Goal: Task Accomplishment & Management: Use online tool/utility

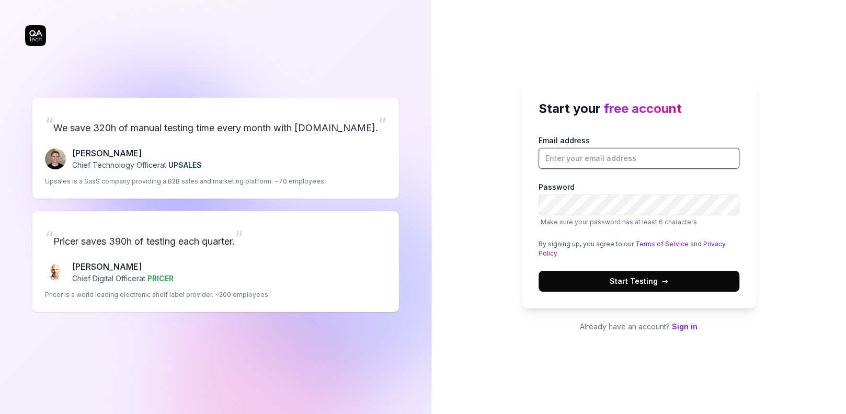
click at [572, 159] on input "Email address" at bounding box center [638, 158] width 201 height 21
click at [698, 169] on div "Email address Password Make sure your password has at least 6 characters By sig…" at bounding box center [638, 213] width 201 height 157
click at [639, 163] on input "Email address" at bounding box center [638, 158] width 201 height 21
click at [473, 81] on div "Start your free account Email address Password Make sure your password has at l…" at bounding box center [638, 207] width 415 height 414
click at [595, 156] on input "Email address" at bounding box center [638, 158] width 201 height 21
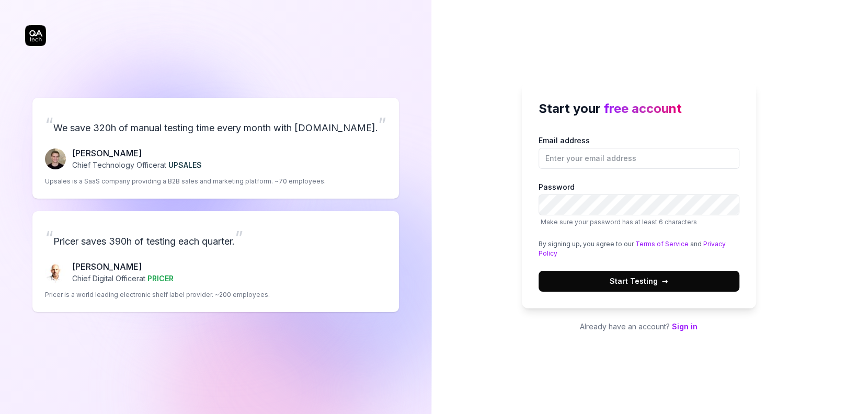
click at [662, 169] on div "Email address Password Make sure your password has at least 6 characters By sig…" at bounding box center [638, 213] width 201 height 157
click at [652, 157] on input "Email address" at bounding box center [638, 158] width 201 height 21
type input "[EMAIL_ADDRESS][DOMAIN_NAME]"
click at [548, 134] on div "Start your free account Email address learnawsipsha@gmail.com Password Make sur…" at bounding box center [639, 196] width 234 height 226
click at [667, 169] on div "Email address learnawsipsha@gmail.com Password Make sure your password has at l…" at bounding box center [638, 213] width 201 height 157
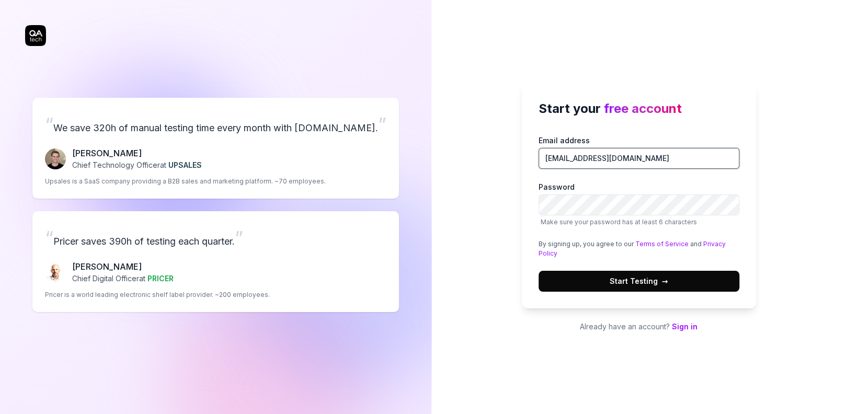
drag, startPoint x: 652, startPoint y: 160, endPoint x: 537, endPoint y: 161, distance: 115.0
click at [538, 161] on input "learnawsipsha@gmail.com" at bounding box center [638, 158] width 201 height 21
type input "i"
click at [683, 325] on link "Sign in" at bounding box center [685, 326] width 26 height 9
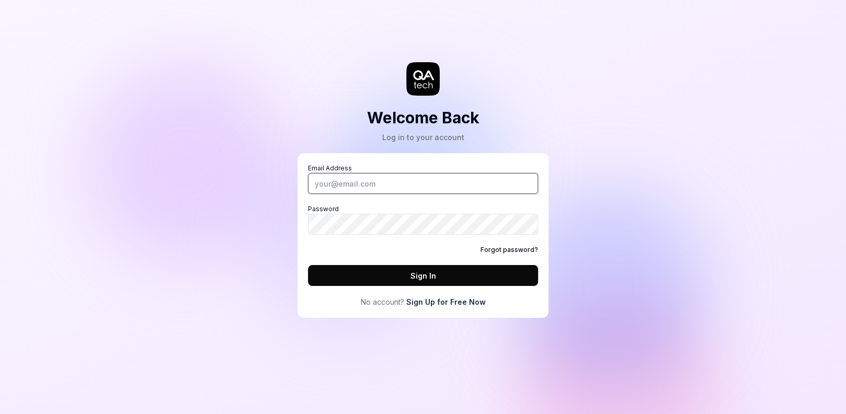
click at [394, 188] on input "Email Address" at bounding box center [423, 183] width 230 height 21
click at [479, 187] on input "Email Address" at bounding box center [423, 183] width 230 height 21
click at [479, 184] on input "Email Address" at bounding box center [423, 183] width 230 height 21
click at [511, 245] on link "Forgot password?" at bounding box center [509, 249] width 58 height 9
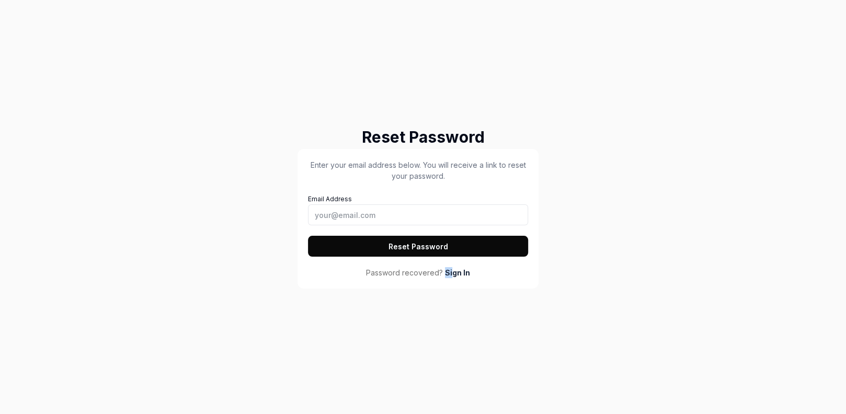
drag, startPoint x: 443, startPoint y: 273, endPoint x: 452, endPoint y: 273, distance: 9.4
click at [452, 273] on div "Password recovered? Sign In" at bounding box center [418, 272] width 220 height 11
click at [460, 272] on link "Sign In" at bounding box center [457, 272] width 25 height 11
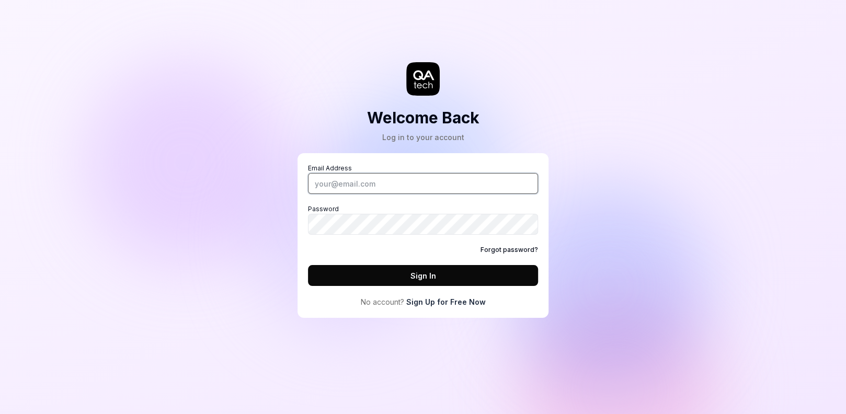
click at [375, 183] on input "Email Address" at bounding box center [423, 183] width 230 height 21
click at [355, 341] on div "Welcome Back Log in to your account Email Address Password Forgot password? Sig…" at bounding box center [423, 207] width 846 height 414
click at [419, 302] on link "Sign Up for Free Now" at bounding box center [445, 301] width 79 height 11
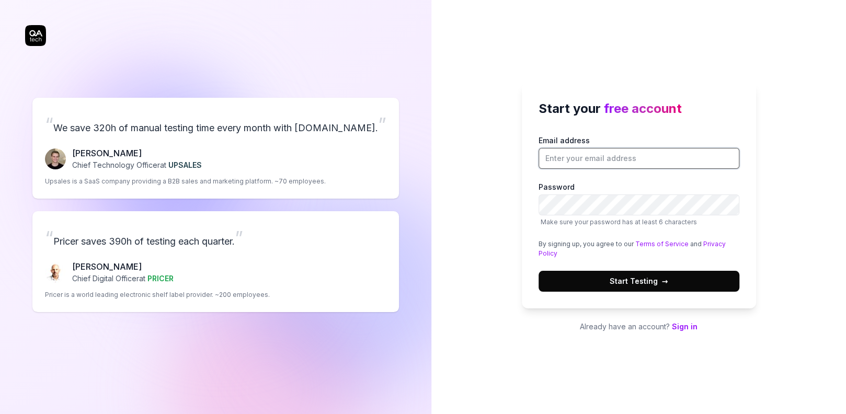
click at [628, 157] on input "Email address" at bounding box center [638, 158] width 201 height 21
type input "ipshaaghimire@gmail.com"
click at [662, 280] on span "→" at bounding box center [665, 281] width 6 height 11
click at [595, 156] on input "Email address" at bounding box center [638, 158] width 201 height 21
click at [607, 161] on input "Email address" at bounding box center [638, 158] width 201 height 21
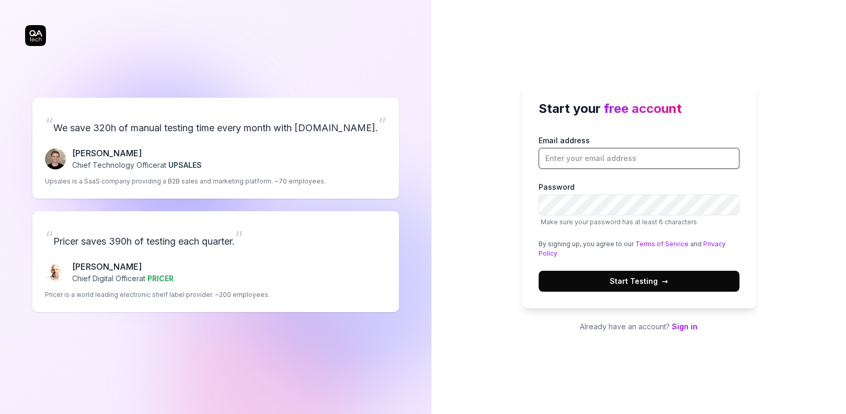
type input "[EMAIL_ADDRESS][DOMAIN_NAME]"
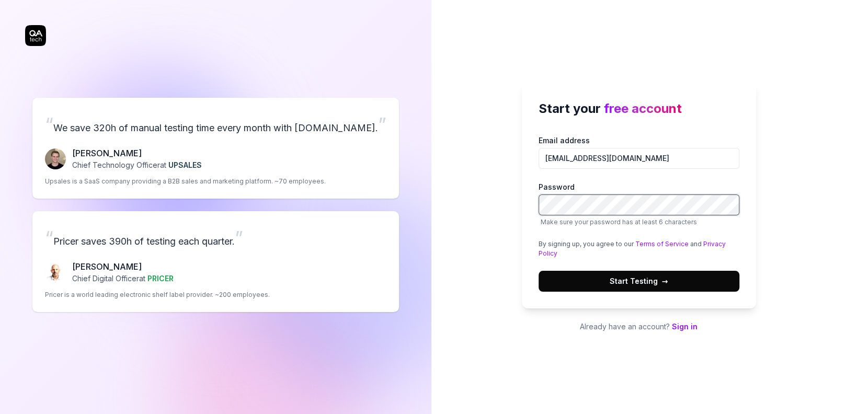
click at [536, 201] on div "Start your free account Email address learnawsipsha@gmail.com Password Make sur…" at bounding box center [639, 196] width 234 height 226
click at [459, 85] on div "Start your free account Email address learnawsipsha@gmail.com Password Make sur…" at bounding box center [638, 207] width 415 height 414
click at [650, 287] on button "Start Testing →" at bounding box center [638, 281] width 201 height 21
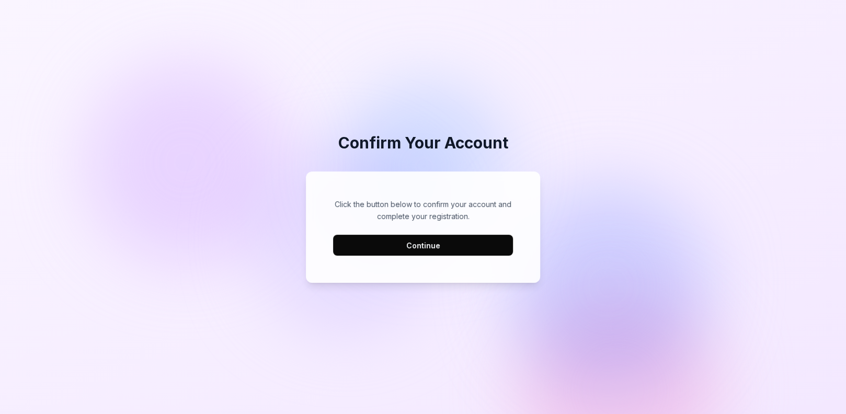
click at [410, 249] on button "Continue" at bounding box center [423, 245] width 180 height 21
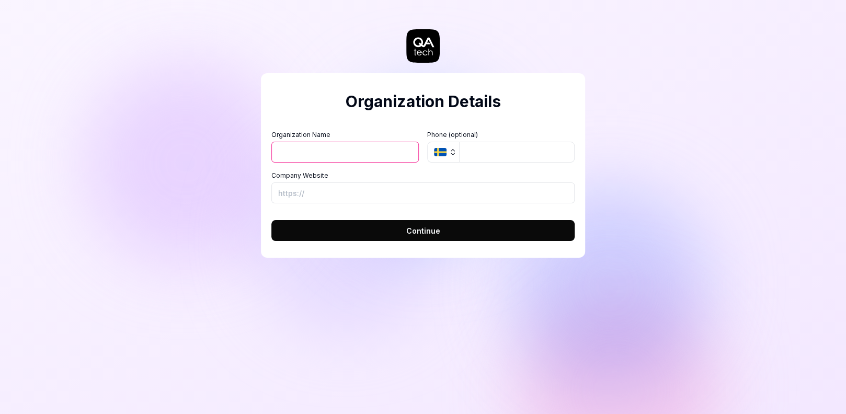
click at [384, 154] on input "Organization Name" at bounding box center [344, 152] width 147 height 21
type input "[PERSON_NAME]"
click at [318, 187] on input "Company Website" at bounding box center [422, 192] width 303 height 21
paste input "5bpAU7KPsaPcx@a"
type input "5bpAU7KPsaPcx@a"
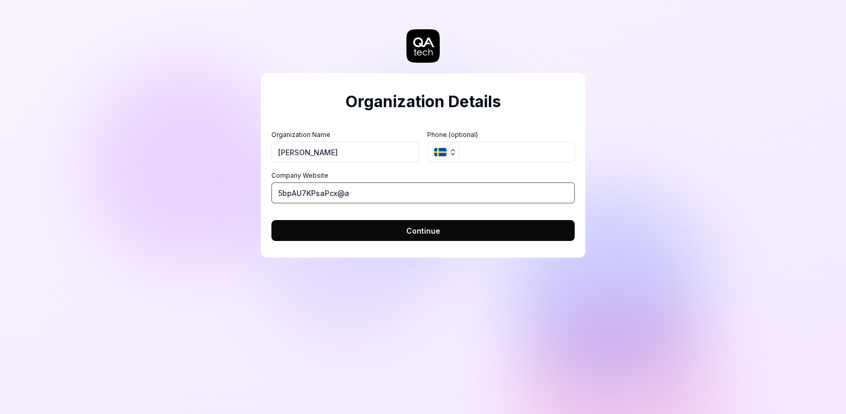
drag, startPoint x: 384, startPoint y: 194, endPoint x: 255, endPoint y: 188, distance: 128.7
click at [267, 194] on div "Organization Details Organization Name [PERSON_NAME] Organization Logo (Square …" at bounding box center [423, 165] width 324 height 185
paste input "[URL][DOMAIN_NAME]"
type input "https://www.mohp.gov.np/"
click at [410, 237] on button "Continue" at bounding box center [422, 230] width 303 height 21
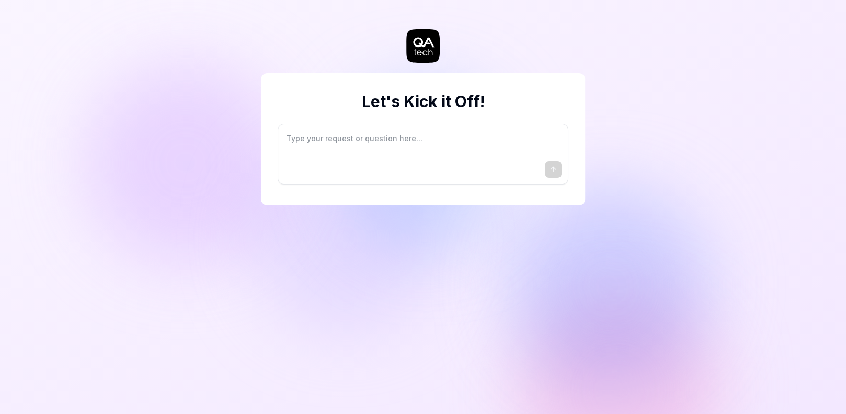
type textarea "*"
type textarea "I"
type textarea "*"
type textarea "I"
type textarea "*"
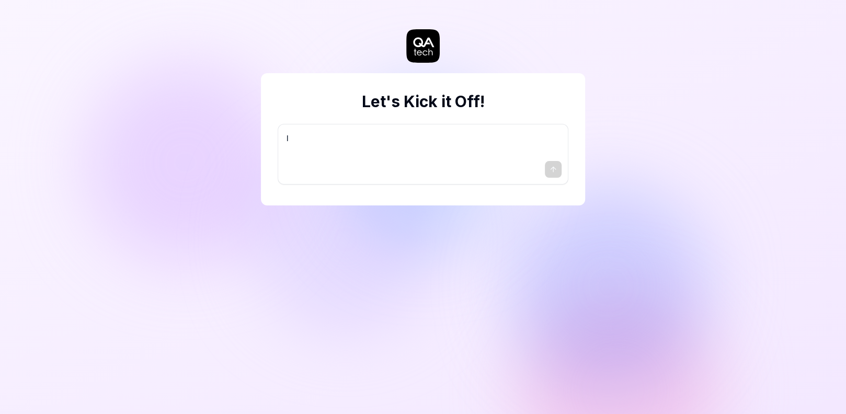
type textarea "I w"
type textarea "*"
type textarea "I wa"
type textarea "*"
type textarea "I wan"
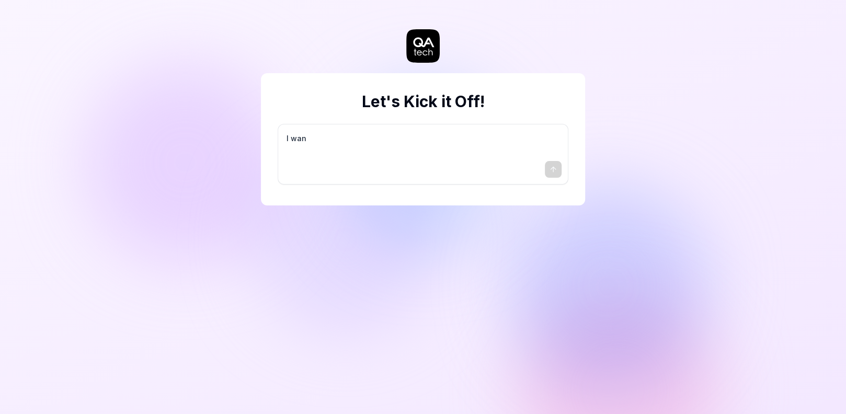
type textarea "*"
type textarea "I want"
type textarea "*"
type textarea "I want"
type textarea "*"
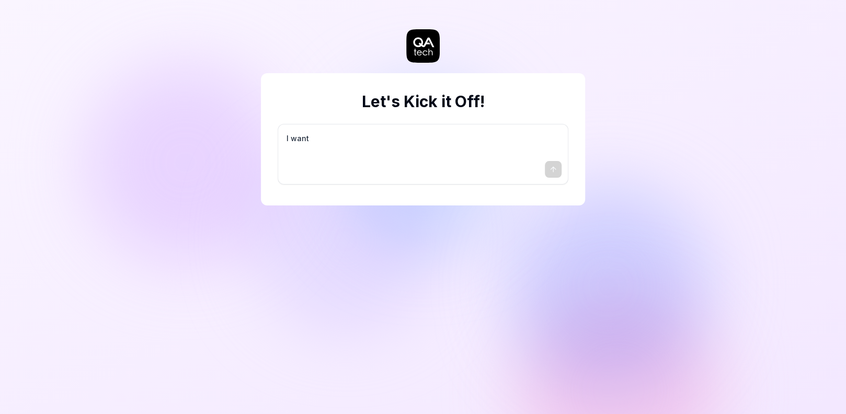
type textarea "I want a"
type textarea "*"
type textarea "I want a"
type textarea "*"
type textarea "I want a g"
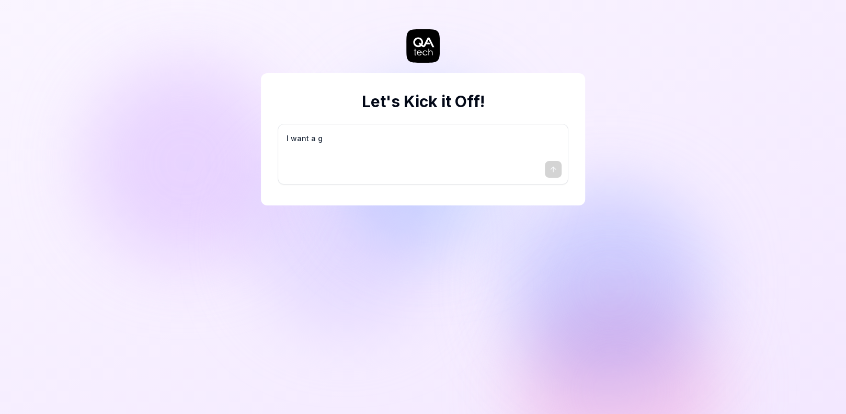
type textarea "*"
type textarea "I want a go"
type textarea "*"
type textarea "I want a goo"
type textarea "*"
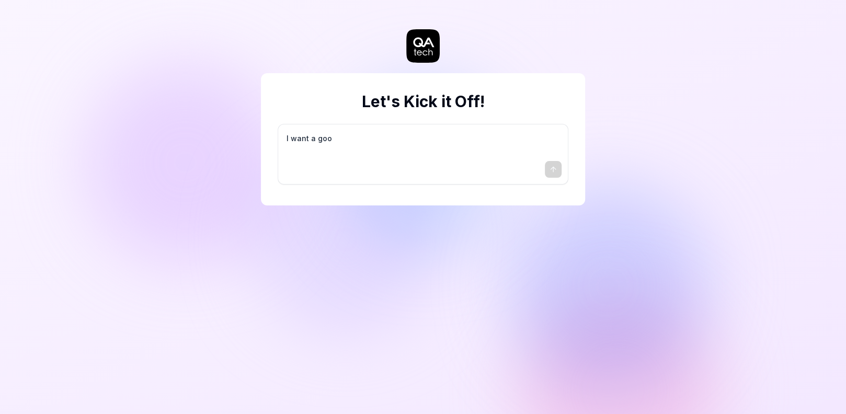
type textarea "I want a good"
type textarea "*"
type textarea "I want a good"
type textarea "*"
type textarea "I want a good t"
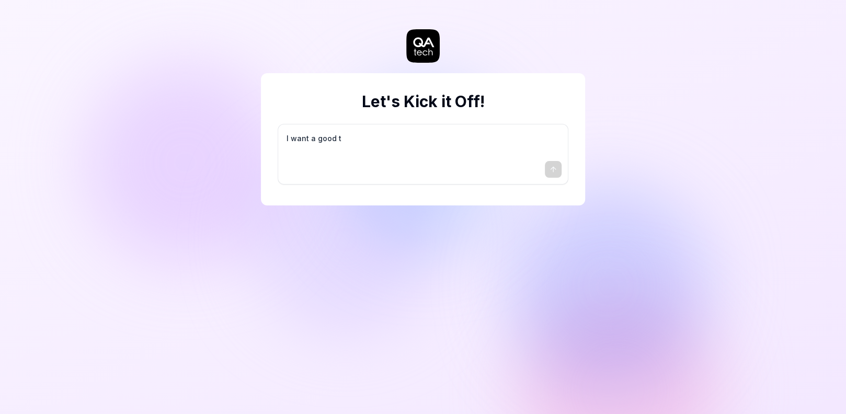
type textarea "*"
type textarea "I want a good te"
type textarea "*"
type textarea "I want a good tes"
type textarea "*"
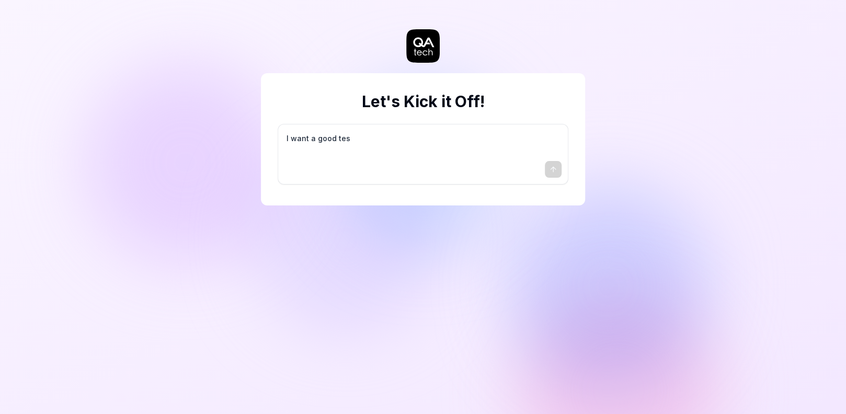
type textarea "I want a good test"
type textarea "*"
type textarea "I want a good test"
type textarea "*"
type textarea "I want a good test s"
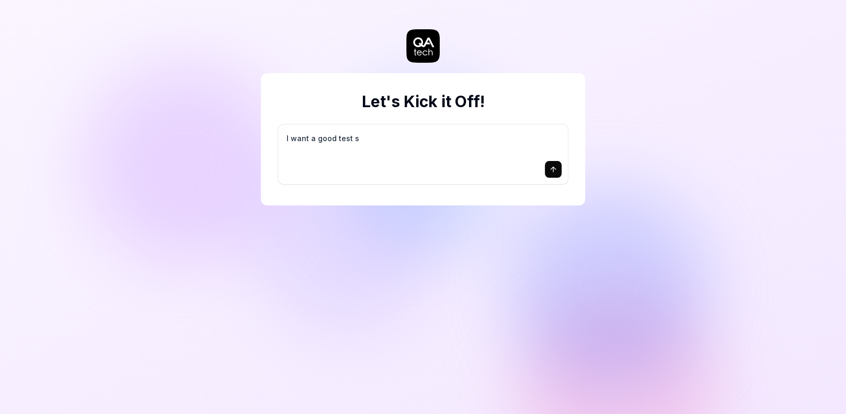
type textarea "*"
type textarea "I want a good test se"
type textarea "*"
type textarea "I want a good test set"
type textarea "*"
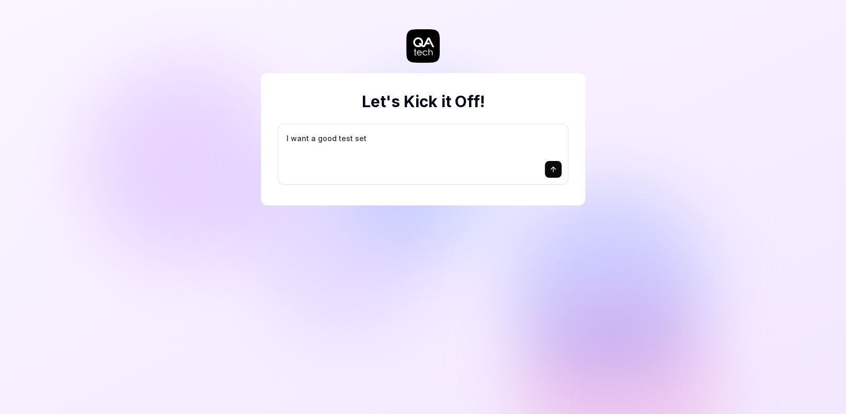
type textarea "I want a good test setu"
type textarea "*"
type textarea "I want a good test setup"
type textarea "*"
type textarea "I want a good test setup"
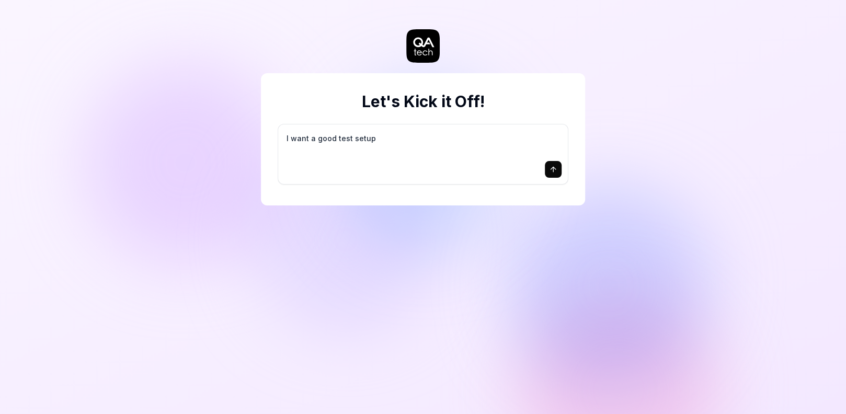
type textarea "*"
type textarea "I want a good test setup f"
type textarea "*"
type textarea "I want a good test setup fo"
type textarea "*"
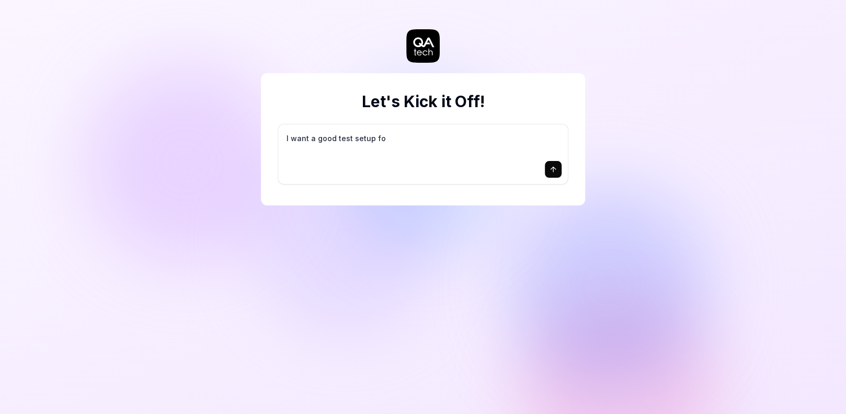
type textarea "I want a good test setup for"
type textarea "*"
type textarea "I want a good test setup for"
type textarea "*"
type textarea "I want a good test setup for m"
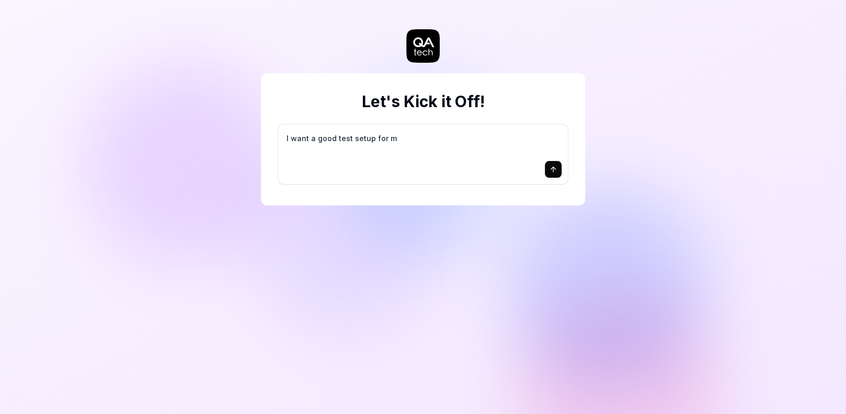
type textarea "*"
type textarea "I want a good test setup for my"
type textarea "*"
type textarea "I want a good test setup for my"
type textarea "*"
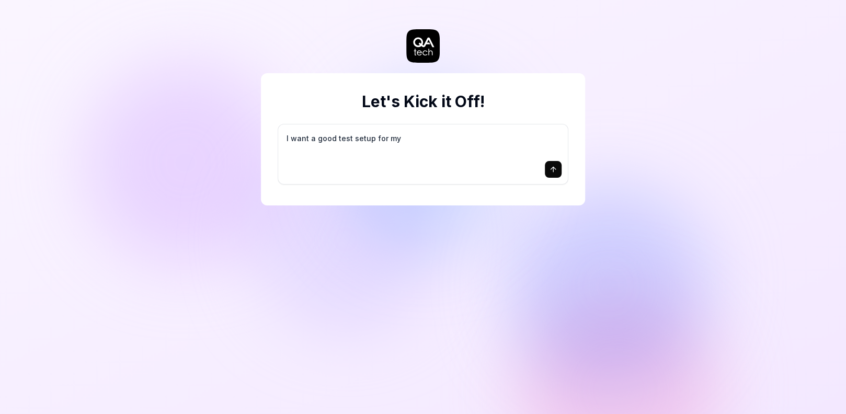
type textarea "I want a good test setup for my s"
type textarea "*"
type textarea "I want a good test setup for my si"
type textarea "*"
type textarea "I want a good test setup for my sit"
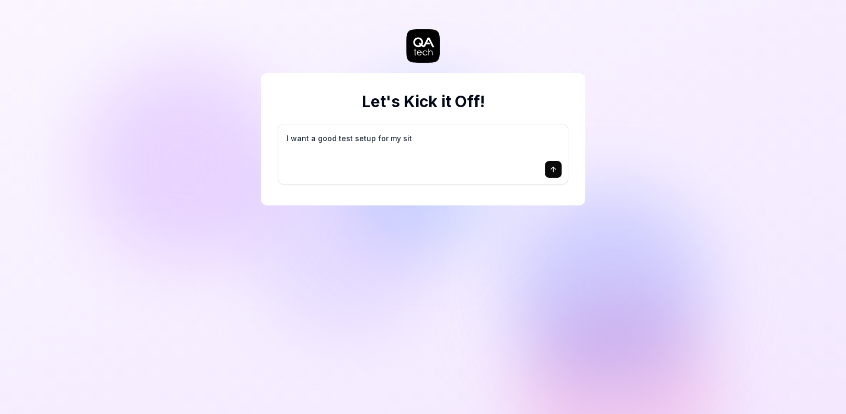
type textarea "*"
type textarea "I want a good test setup for my site"
type textarea "*"
type textarea "I want a good test setup for my site"
type textarea "*"
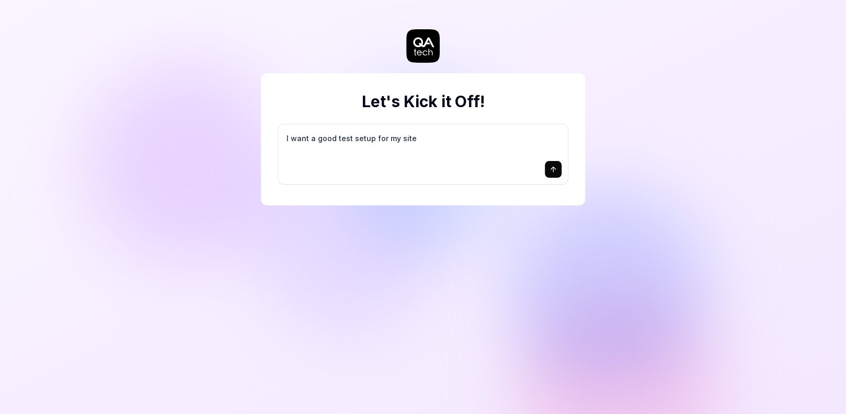
type textarea "I want a good test setup for my site -"
type textarea "*"
type textarea "I want a good test setup for my site -"
type textarea "*"
type textarea "I want a good test setup for my site - h"
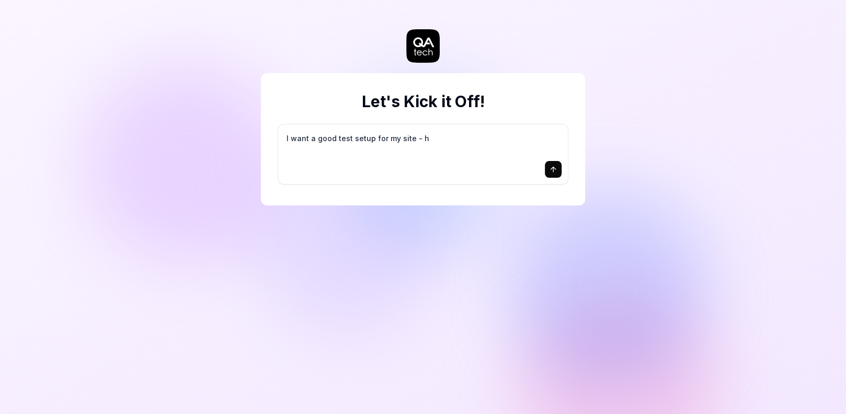
type textarea "*"
type textarea "I want a good test setup for my site - he"
type textarea "*"
type textarea "I want a good test setup for my site - hel"
type textarea "*"
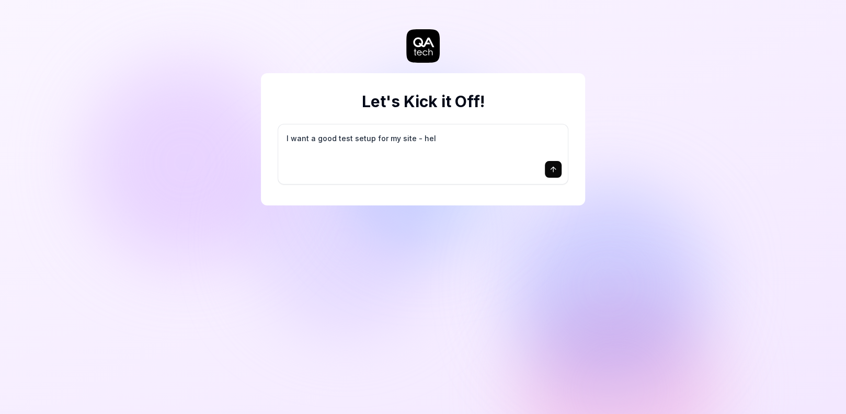
type textarea "I want a good test setup for my site - help"
type textarea "*"
type textarea "I want a good test setup for my site - help"
type textarea "*"
type textarea "I want a good test setup for my site - help m"
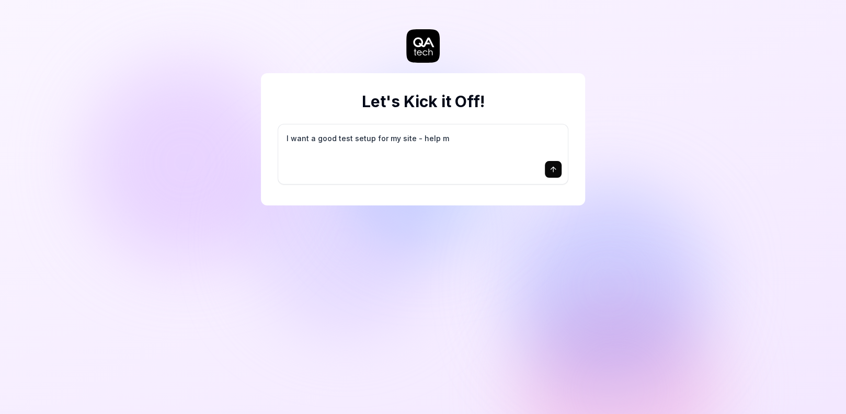
type textarea "*"
type textarea "I want a good test setup for my site - help me"
type textarea "*"
type textarea "I want a good test setup for my site - help me"
type textarea "*"
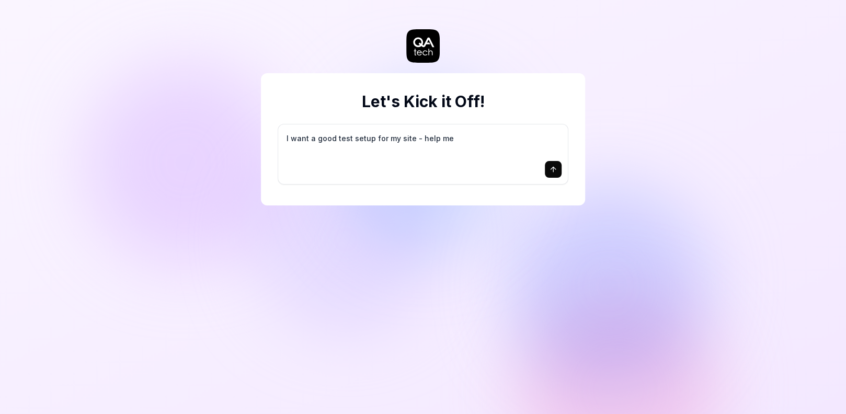
type textarea "I want a good test setup for my site - help me c"
type textarea "*"
type textarea "I want a good test setup for my site - help me cr"
type textarea "*"
type textarea "I want a good test setup for my site - help me cre"
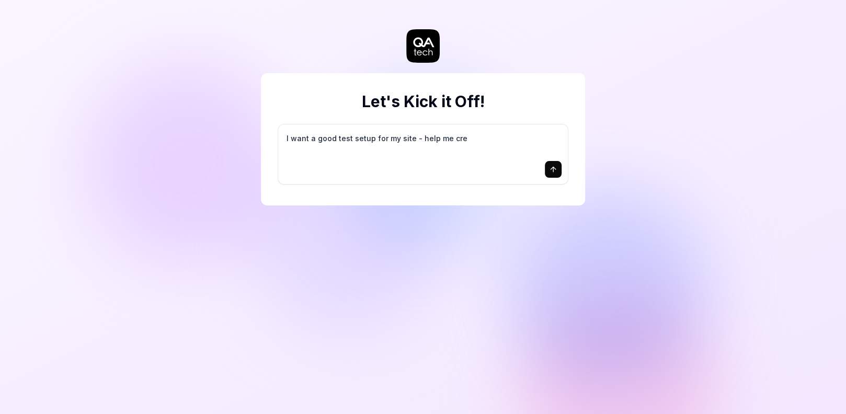
type textarea "*"
type textarea "I want a good test setup for my site - help me crea"
type textarea "*"
type textarea "I want a good test setup for my site - help me creat"
type textarea "*"
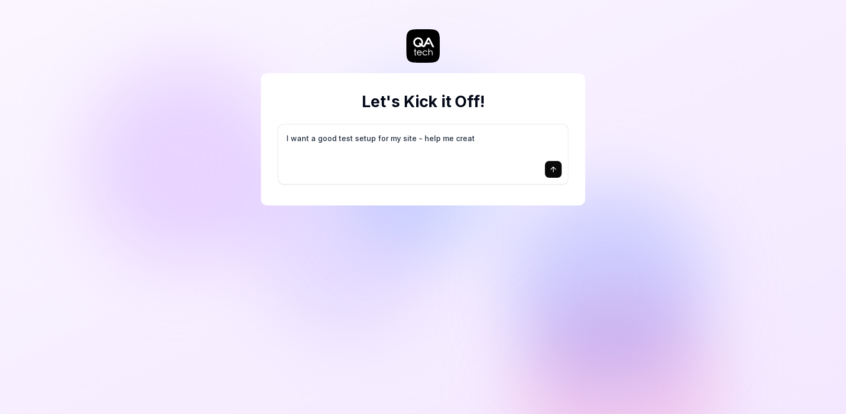
type textarea "I want a good test setup for my site - help me create"
type textarea "*"
type textarea "I want a good test setup for my site - help me create"
type textarea "*"
type textarea "I want a good test setup for my site - help me create t"
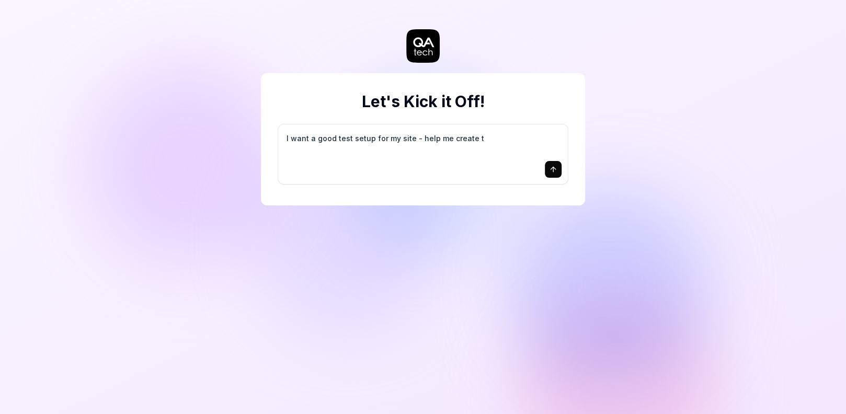
type textarea "*"
type textarea "I want a good test setup for my site - help me create th"
type textarea "*"
type textarea "I want a good test setup for my site - help me create the"
type textarea "*"
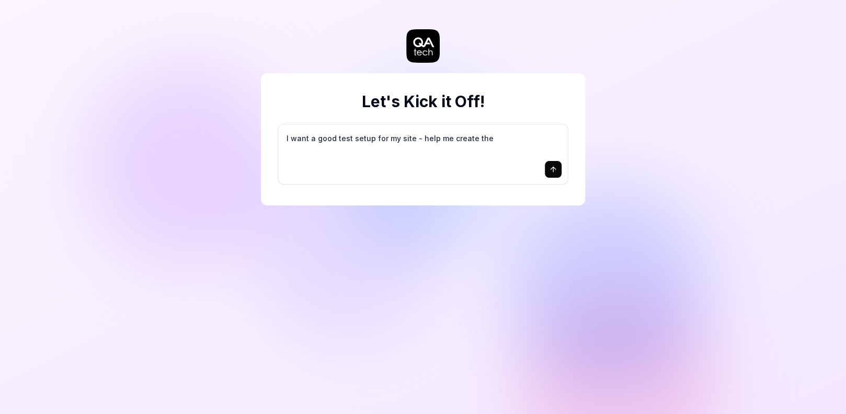
type textarea "I want a good test setup for my site - help me create the"
type textarea "*"
type textarea "I want a good test setup for my site - help me create the f"
type textarea "*"
type textarea "I want a good test setup for my site - help me create the fi"
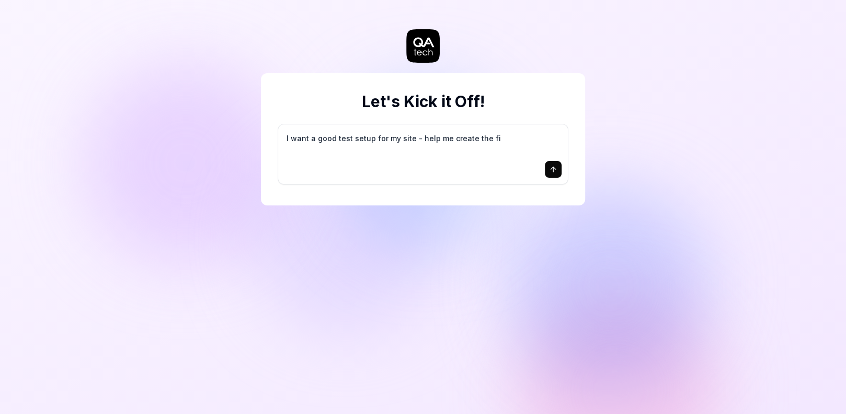
type textarea "*"
type textarea "I want a good test setup for my site - help me create the fir"
type textarea "*"
type textarea "I want a good test setup for my site - help me create the firs"
type textarea "*"
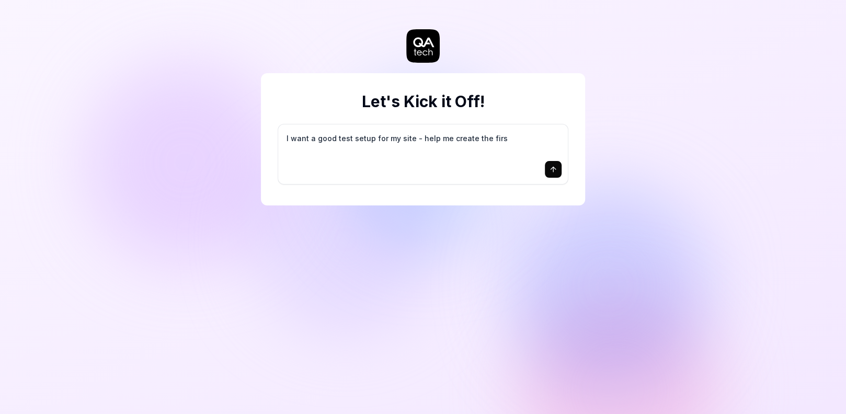
type textarea "I want a good test setup for my site - help me create the first"
type textarea "*"
type textarea "I want a good test setup for my site - help me create the first"
type textarea "*"
type textarea "I want a good test setup for my site - help me create the first 3"
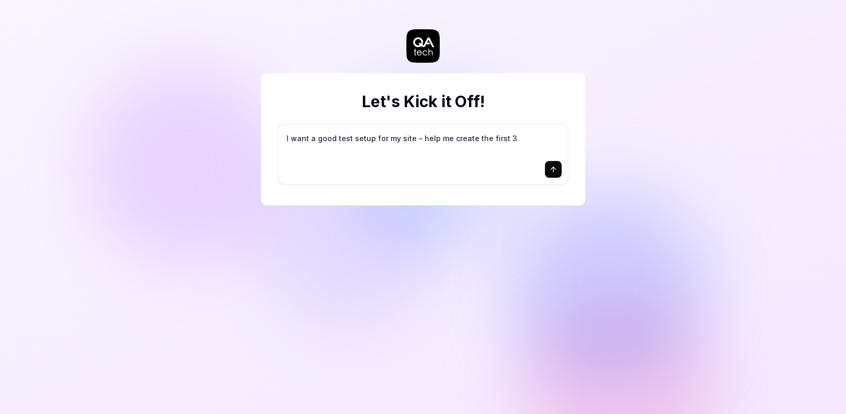
type textarea "*"
type textarea "I want a good test setup for my site - help me create the first 3-"
type textarea "*"
type textarea "I want a good test setup for my site - help me create the first 3-5"
type textarea "*"
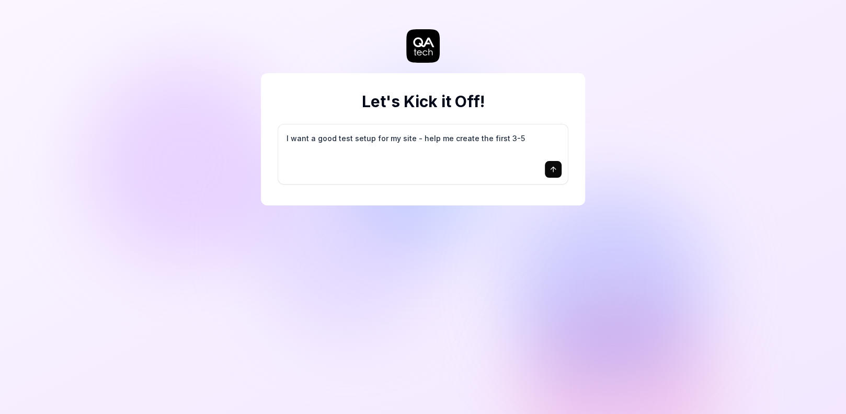
type textarea "I want a good test setup for my site - help me create the first 3-5"
type textarea "*"
type textarea "I want a good test setup for my site - help me create the first 3-5 t"
type textarea "*"
type textarea "I want a good test setup for my site - help me create the first 3-5 te"
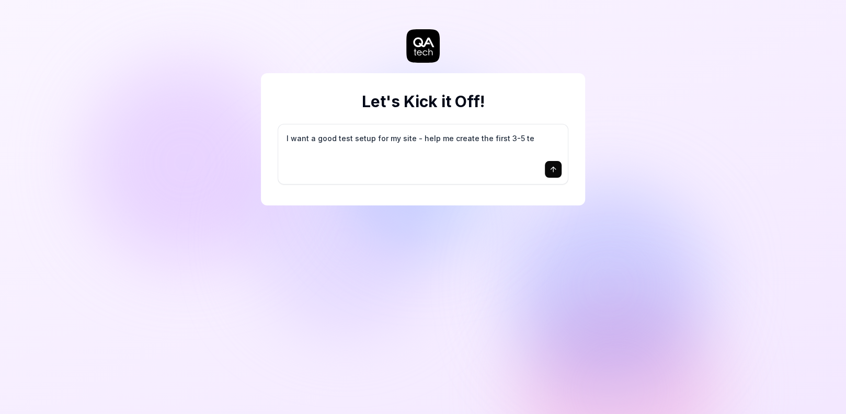
type textarea "*"
type textarea "I want a good test setup for my site - help me create the first 3-5 tes"
type textarea "*"
type textarea "I want a good test setup for my site - help me create the first 3-5 test"
type textarea "*"
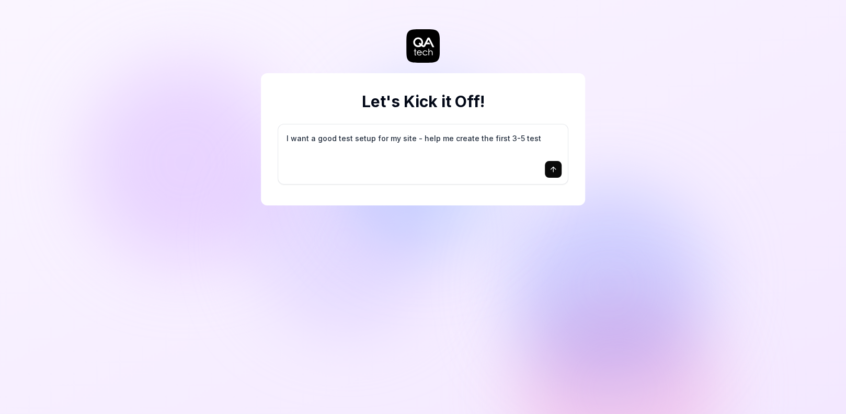
type textarea "I want a good test setup for my site - help me create the first 3-5 test"
type textarea "*"
type textarea "I want a good test setup for my site - help me create the first 3-5 test c"
type textarea "*"
type textarea "I want a good test setup for my site - help me create the first 3-5 test ca"
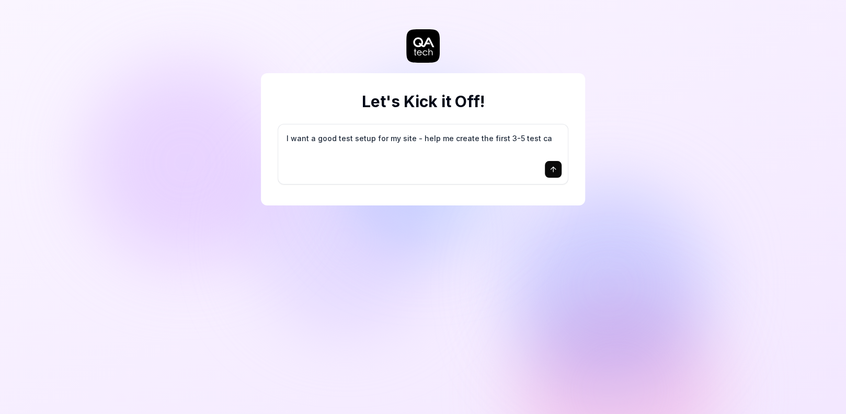
type textarea "*"
type textarea "I want a good test setup for my site - help me create the first 3-5 test cas"
type textarea "*"
type textarea "I want a good test setup for my site - help me create the first 3-5 test case"
type textarea "*"
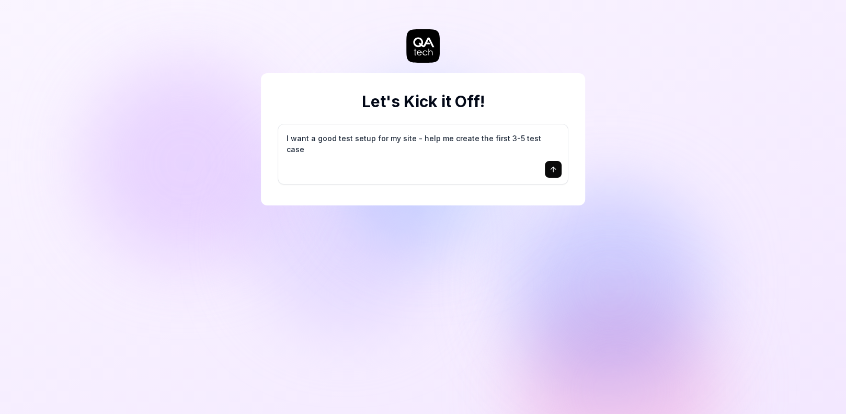
type textarea "I want a good test setup for my site - help me create the first 3-5 test cases"
click at [360, 143] on textarea "I want a good test setup for my site - help me create the first 3-5 test cases" at bounding box center [422, 144] width 277 height 26
drag, startPoint x: 281, startPoint y: 138, endPoint x: 493, endPoint y: 142, distance: 212.3
click at [493, 142] on div "I want a good test setup for my site - help me create the first 3-5 test cases" at bounding box center [423, 154] width 290 height 60
drag, startPoint x: 550, startPoint y: 136, endPoint x: 278, endPoint y: 137, distance: 271.9
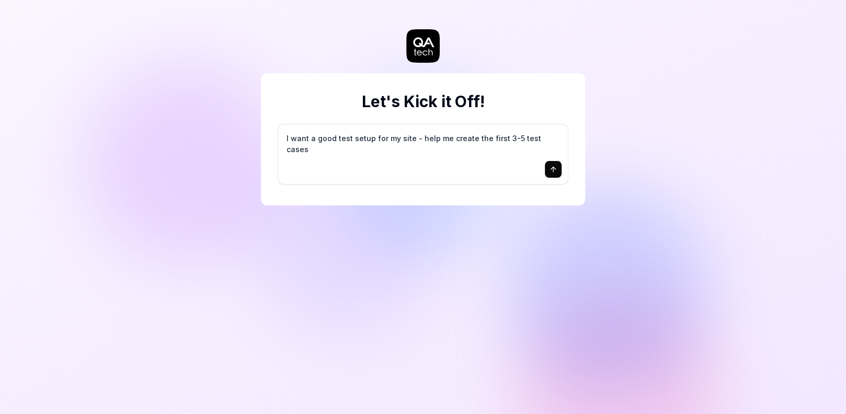
click at [278, 137] on div "I want a good test setup for my site - help me create the first 3-5 test cases" at bounding box center [423, 154] width 290 height 60
type textarea "*"
type textarea "h"
type textarea "*"
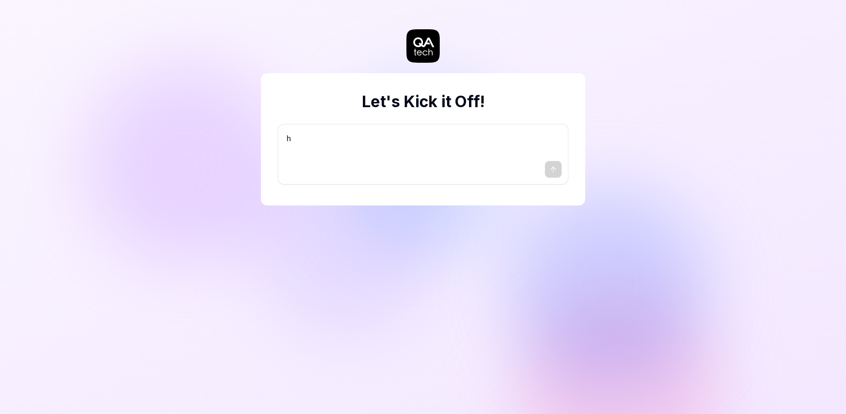
type textarea "he"
type textarea "*"
type textarea "hel"
type textarea "*"
type textarea "help"
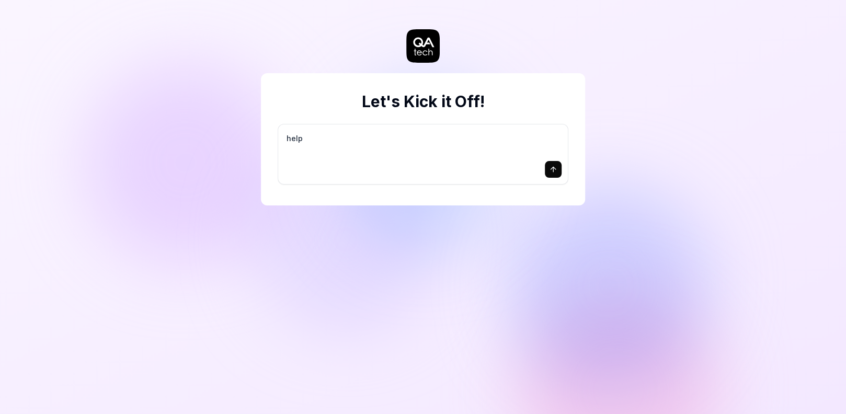
type textarea "*"
type textarea "help"
type textarea "*"
type textarea "help k"
type textarea "*"
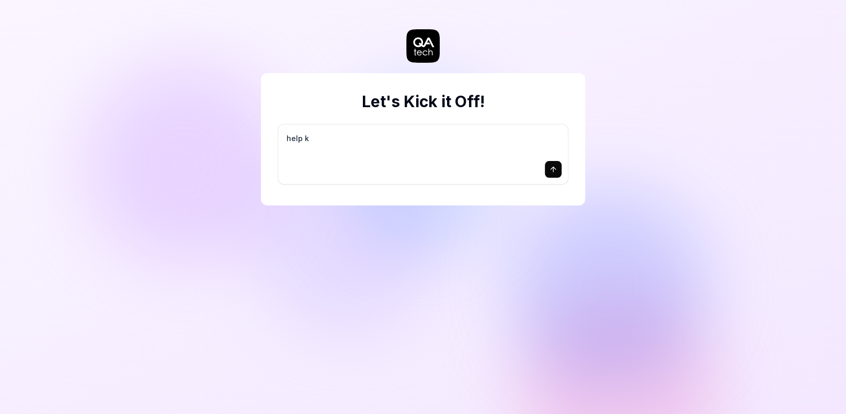
type textarea "help ke"
type textarea "*"
type textarea "help k"
type textarea "*"
type textarea "help"
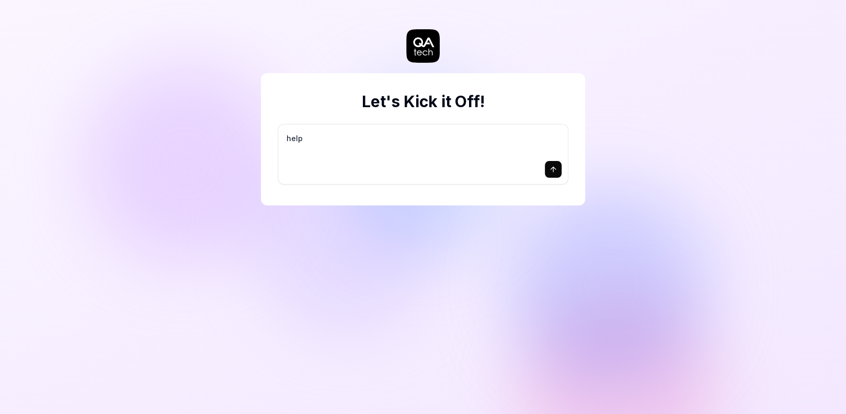
type textarea "*"
type textarea "help m"
type textarea "*"
type textarea "help me"
type textarea "*"
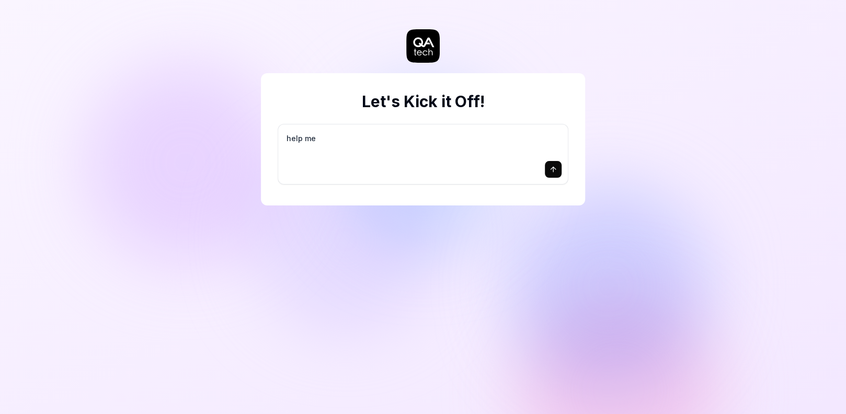
type textarea "help me"
type textarea "*"
type textarea "help me t"
type textarea "*"
type textarea "help me th"
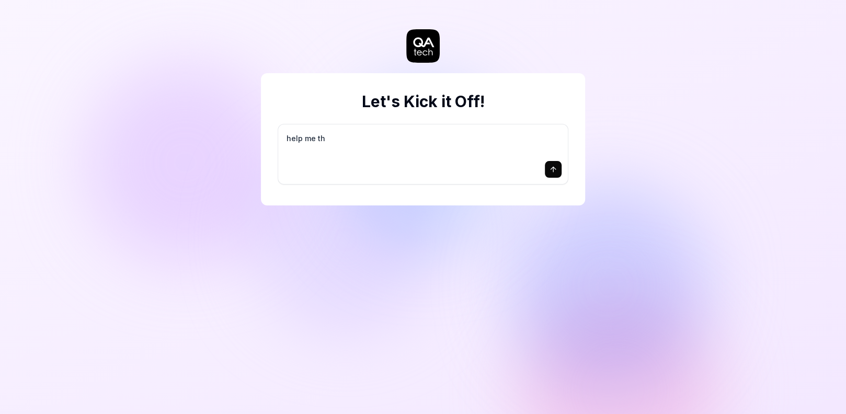
type textarea "*"
type textarea "help me t"
type textarea "*"
type textarea "help me te"
type textarea "*"
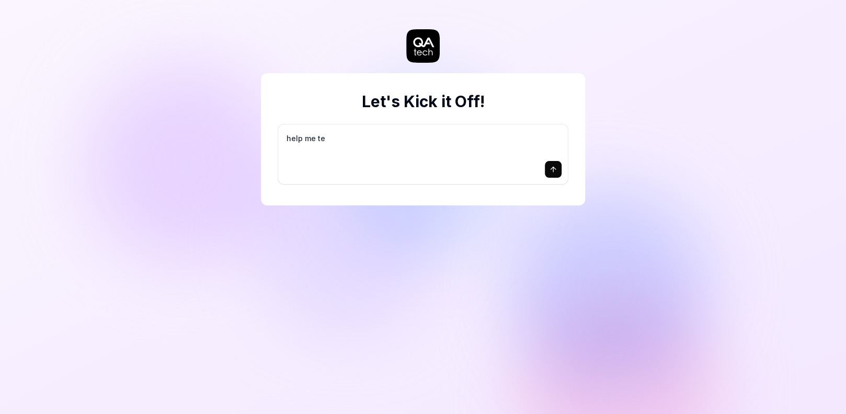
type textarea "help me tes"
type textarea "*"
type textarea "help me test"
type textarea "*"
type textarea "help me test"
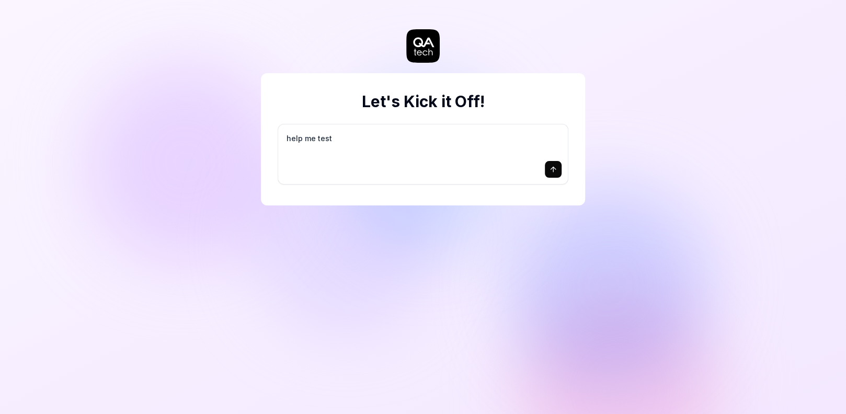
type textarea "*"
click at [545, 168] on button "submit" at bounding box center [553, 169] width 17 height 17
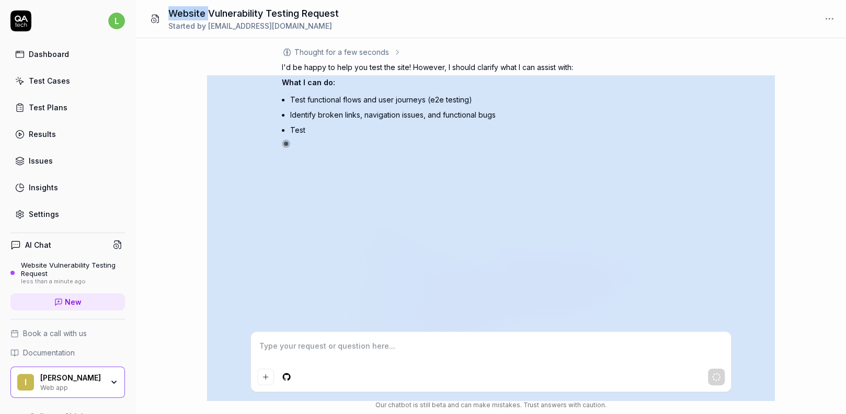
drag, startPoint x: 163, startPoint y: 5, endPoint x: 207, endPoint y: 19, distance: 45.6
click at [207, 19] on div "Website Vulnerability Testing Request Started by learnawsipsha@gmail.com" at bounding box center [491, 19] width 710 height 38
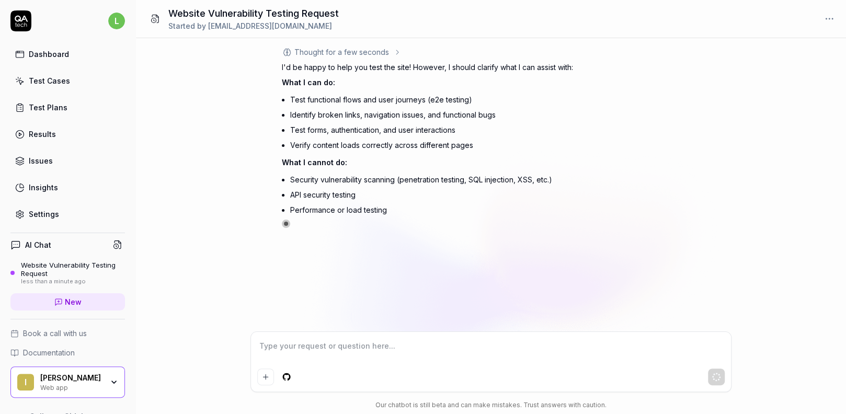
click at [172, 89] on div "Thought for a few seconds I'd be happy to help you test the site! However, I sh…" at bounding box center [491, 184] width 710 height 293
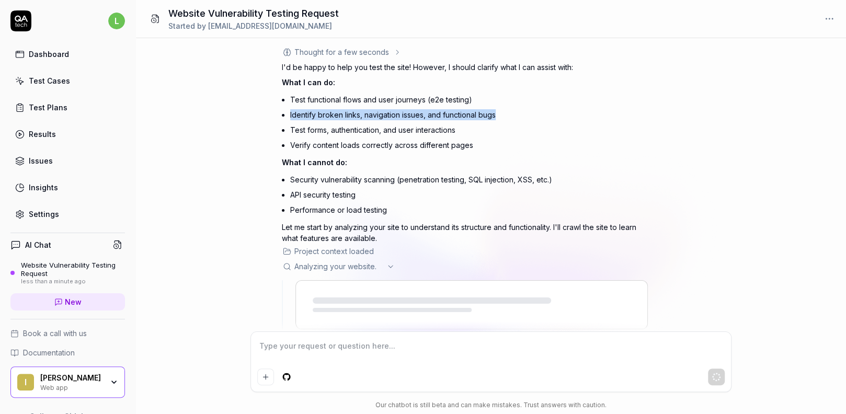
drag, startPoint x: 285, startPoint y: 113, endPoint x: 522, endPoint y: 118, distance: 237.4
click at [522, 118] on li "Identify broken links, navigation issues, and functional bugs" at bounding box center [469, 114] width 358 height 15
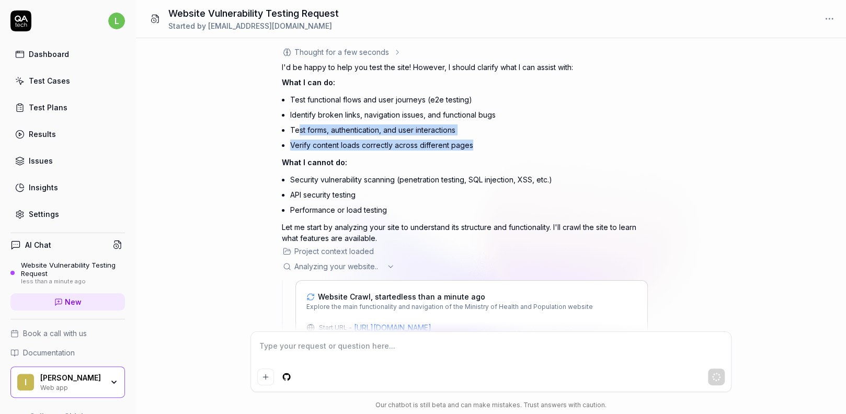
drag, startPoint x: 298, startPoint y: 131, endPoint x: 509, endPoint y: 144, distance: 211.1
click at [509, 144] on ul "Test functional flows and user journeys (e2e testing) Identify broken links, na…" at bounding box center [469, 122] width 358 height 61
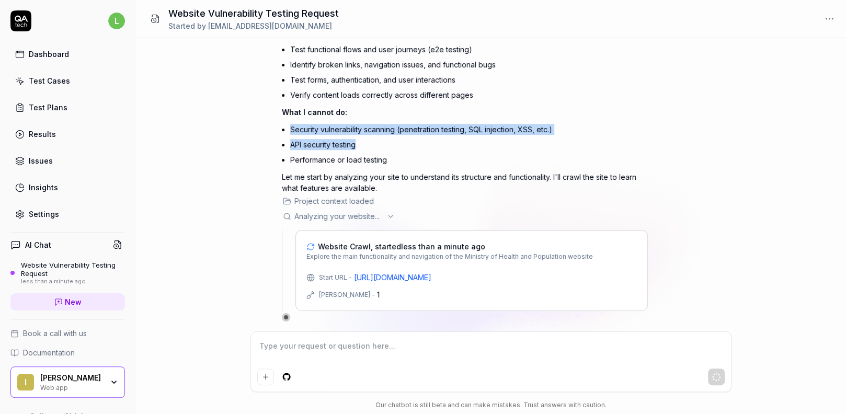
drag, startPoint x: 282, startPoint y: 126, endPoint x: 394, endPoint y: 144, distance: 113.8
click at [394, 144] on ul "Security vulnerability scanning (penetration testing, SQL injection, XSS, etc.)…" at bounding box center [469, 144] width 358 height 45
click at [388, 144] on li "API security testing" at bounding box center [469, 144] width 358 height 15
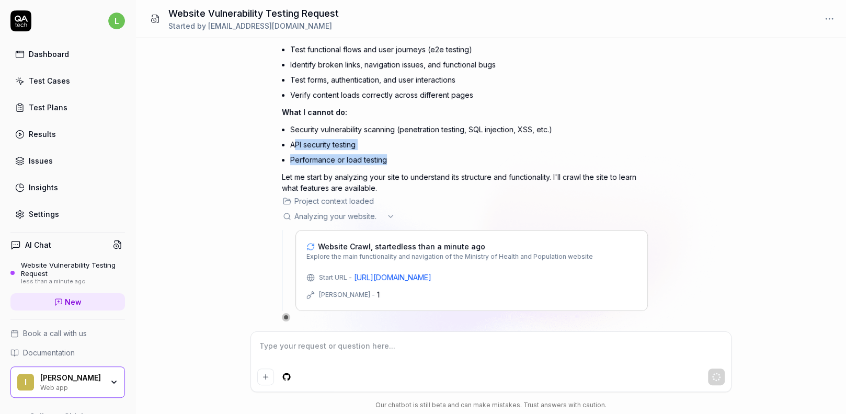
drag, startPoint x: 404, startPoint y: 163, endPoint x: 415, endPoint y: 143, distance: 23.0
click at [302, 135] on ul "Security vulnerability scanning (penetration testing, SQL injection, XSS, etc.)…" at bounding box center [469, 144] width 358 height 45
click at [472, 159] on li "Performance or load testing" at bounding box center [469, 159] width 358 height 15
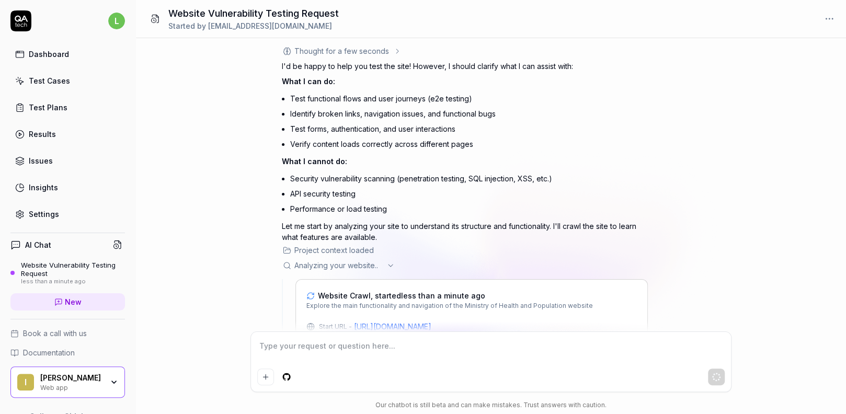
scroll to position [0, 0]
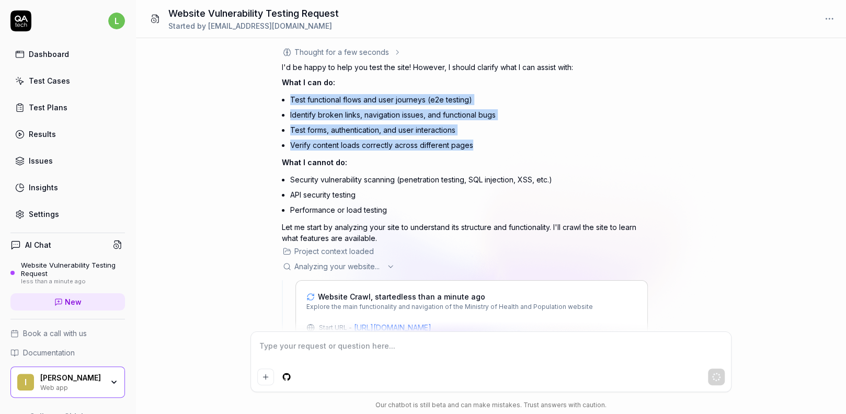
drag, startPoint x: 355, startPoint y: 109, endPoint x: 523, endPoint y: 144, distance: 171.4
click at [523, 144] on ul "Test functional flows and user journeys (e2e testing) Identify broken links, na…" at bounding box center [469, 122] width 358 height 61
click at [590, 114] on li "Identify broken links, navigation issues, and functional bugs" at bounding box center [469, 114] width 358 height 15
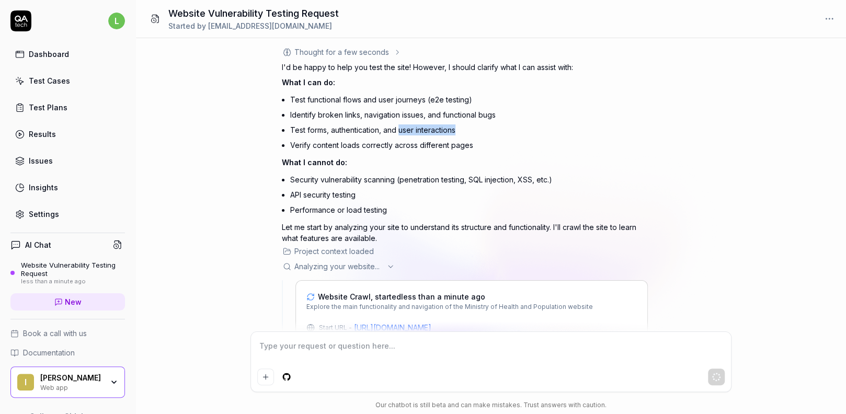
drag, startPoint x: 400, startPoint y: 128, endPoint x: 491, endPoint y: 130, distance: 91.0
click at [491, 130] on li "Test forms, authentication, and user interactions" at bounding box center [469, 129] width 358 height 15
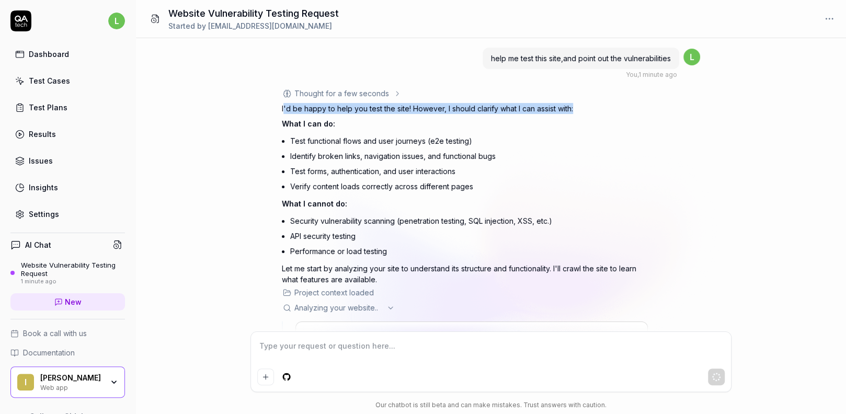
drag, startPoint x: 283, startPoint y: 107, endPoint x: 666, endPoint y: 107, distance: 382.7
click at [666, 107] on div "Thought for a few seconds I'd be happy to help you test the site! However, I sh…" at bounding box center [491, 250] width 418 height 325
click at [685, 139] on div "Thought for a few seconds I'd be happy to help you test the site! However, I sh…" at bounding box center [491, 250] width 418 height 325
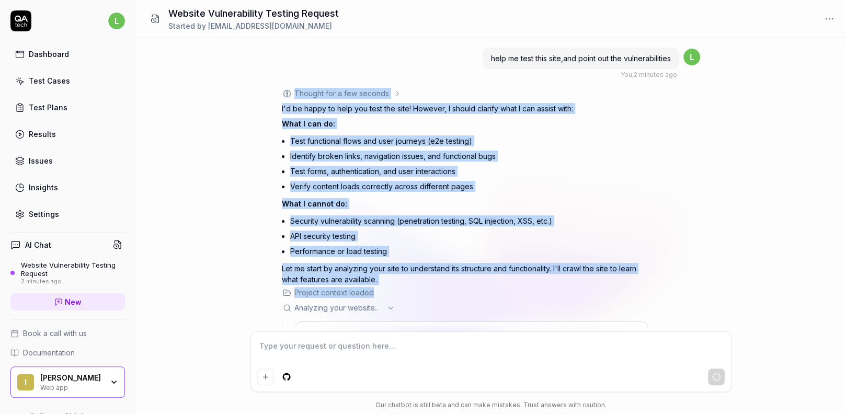
drag, startPoint x: 288, startPoint y: 90, endPoint x: 614, endPoint y: 237, distance: 357.8
click at [493, 289] on div "Thought for a few seconds I'd be happy to help you test the site! However, I sh…" at bounding box center [465, 250] width 366 height 325
click at [720, 126] on div "help me test this site,and point out the vulnerabilities You , 2 minutes ago l …" at bounding box center [491, 184] width 710 height 293
click at [759, 144] on div "help me test this site,and point out the vulnerabilities You , 2 minutes ago l …" at bounding box center [491, 184] width 710 height 293
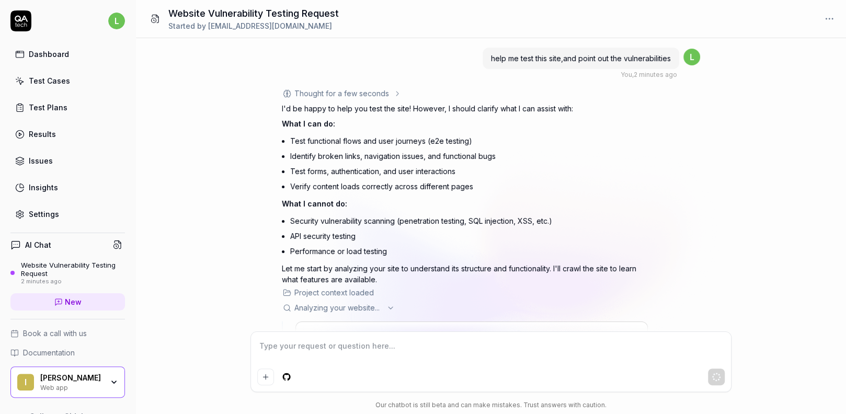
scroll to position [91, 0]
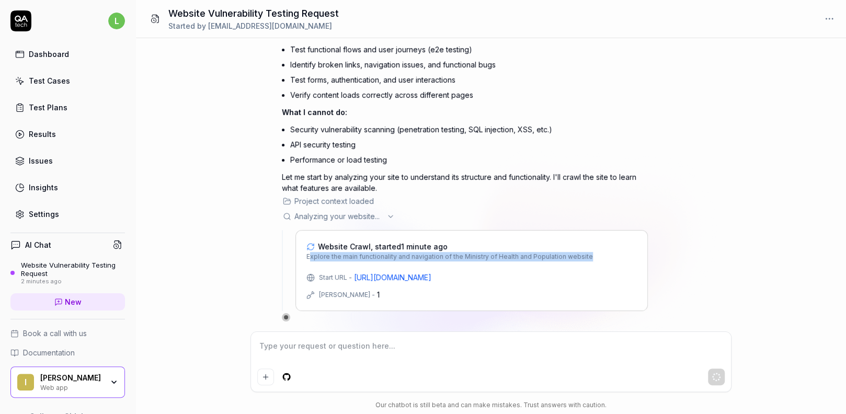
drag, startPoint x: 423, startPoint y: 256, endPoint x: 645, endPoint y: 260, distance: 221.7
click at [645, 260] on div "Website Crawl, started 1 minute ago Explore the main functionality and navigati…" at bounding box center [471, 270] width 352 height 81
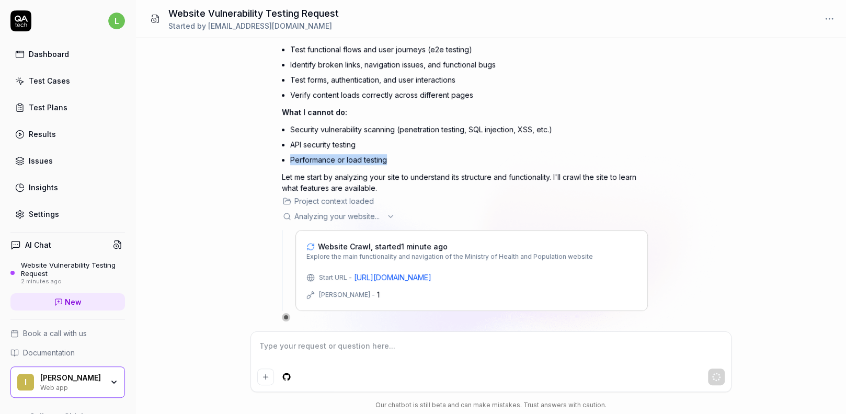
drag, startPoint x: 285, startPoint y: 158, endPoint x: 399, endPoint y: 158, distance: 114.0
click at [399, 158] on div "I'd be happy to help you test the site! However, I should clarify what I can as…" at bounding box center [465, 103] width 366 height 182
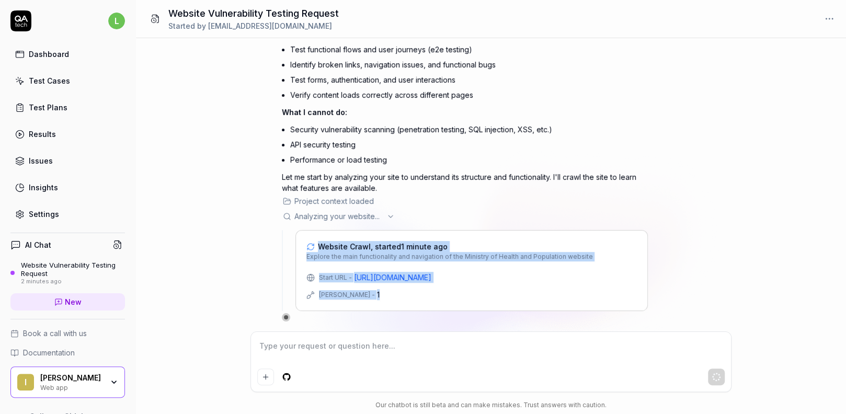
drag, startPoint x: 341, startPoint y: 273, endPoint x: 428, endPoint y: 312, distance: 95.5
click at [428, 312] on div "Thought for a few seconds I'd be happy to help you test the site! However, I sh…" at bounding box center [465, 158] width 366 height 325
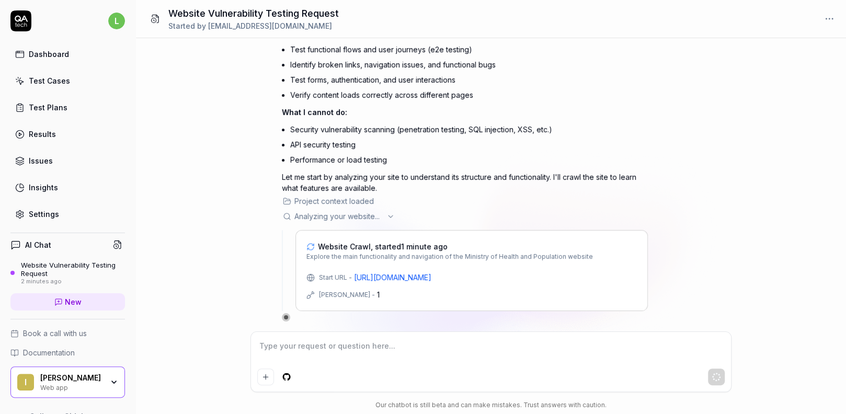
click at [827, 151] on div "help me test this site,and point out the vulnerabilities You , 2 minutes ago l …" at bounding box center [491, 184] width 710 height 293
drag, startPoint x: 257, startPoint y: 208, endPoint x: 421, endPoint y: 210, distance: 164.2
click at [421, 210] on div "help me test this site,and point out the vulnerabilities You , 2 minutes ago l …" at bounding box center [491, 184] width 710 height 293
click at [778, 212] on div "help me test this site,and point out the vulnerabilities You , 2 minutes ago l …" at bounding box center [491, 184] width 710 height 293
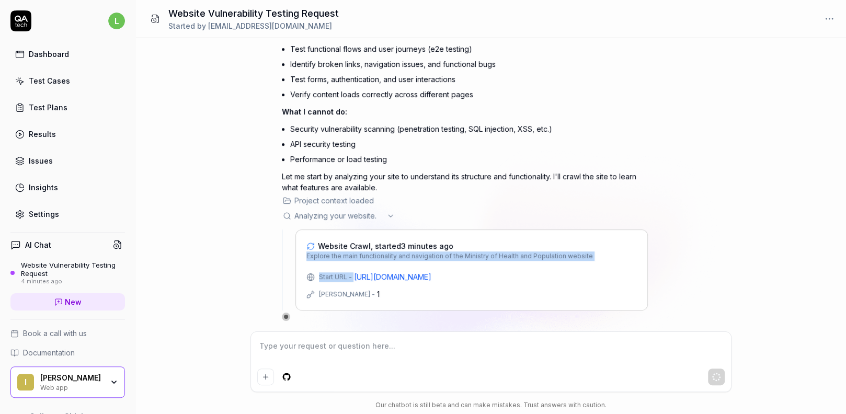
drag, startPoint x: 299, startPoint y: 254, endPoint x: 671, endPoint y: 268, distance: 372.0
click at [671, 268] on div "Thought for a few seconds I'd be happy to help you test the site! However, I sh…" at bounding box center [491, 158] width 418 height 325
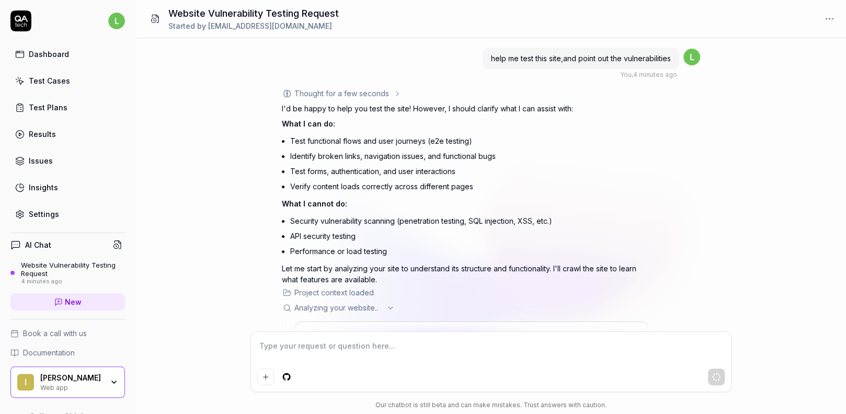
scroll to position [91, 0]
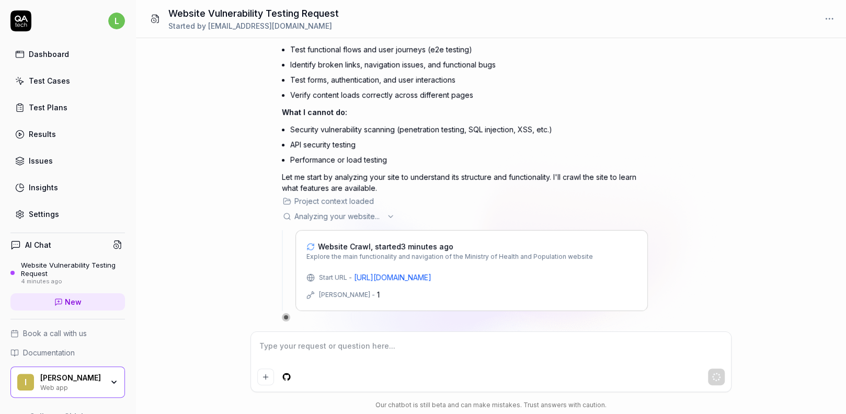
click at [654, 195] on div "Thought for a few seconds I'd be happy to help you test the site! However, I sh…" at bounding box center [491, 158] width 418 height 325
drag, startPoint x: 248, startPoint y: 179, endPoint x: 393, endPoint y: 196, distance: 146.3
click at [366, 181] on div "help me test this site,and point out the vulnerabilities You , 4 minutes ago l …" at bounding box center [491, 184] width 710 height 293
click at [478, 218] on div "Analyzing your website .. ." at bounding box center [465, 216] width 366 height 11
drag, startPoint x: 338, startPoint y: 256, endPoint x: 608, endPoint y: 261, distance: 269.8
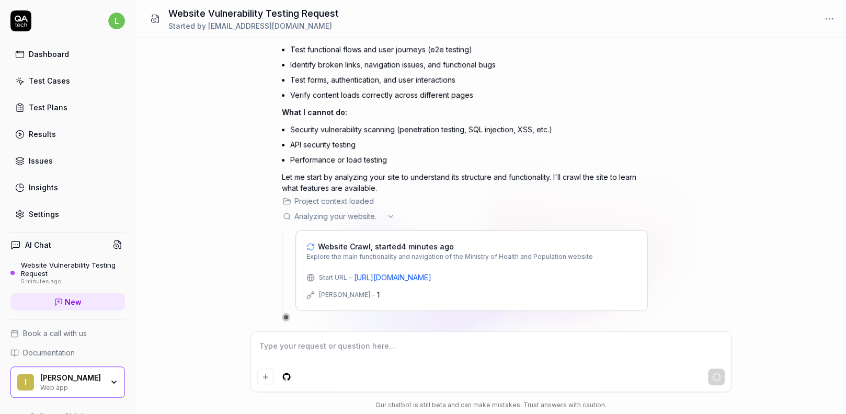
click at [608, 261] on div "Website Crawl, started 4 minutes ago Explore the main functionality and navigat…" at bounding box center [471, 270] width 352 height 81
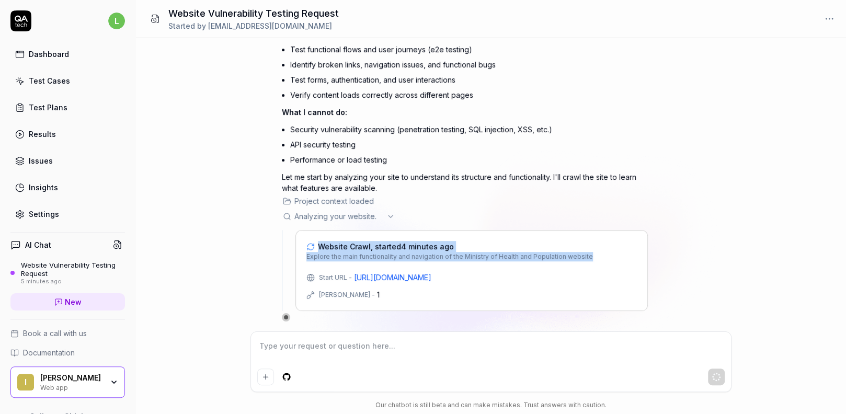
drag, startPoint x: 608, startPoint y: 261, endPoint x: 260, endPoint y: 234, distance: 348.2
click at [260, 234] on div "help me test this site,and point out the vulnerabilities You , 5 minutes ago l …" at bounding box center [491, 184] width 710 height 293
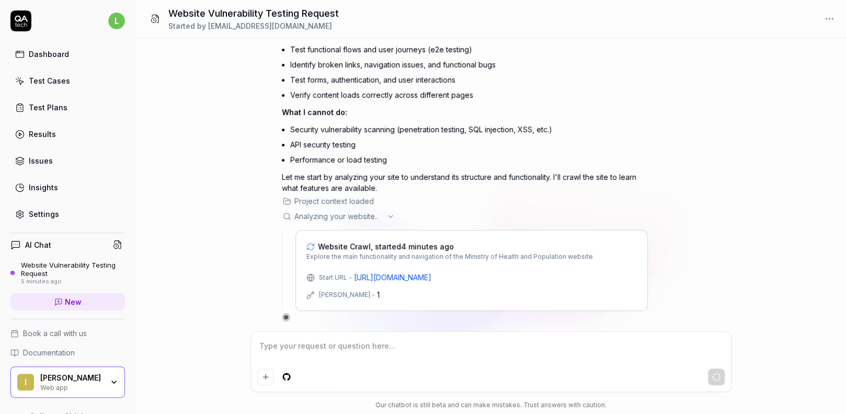
click at [271, 222] on div "help me test this site,and point out the vulnerabilities You , 5 minutes ago l …" at bounding box center [491, 184] width 710 height 293
drag, startPoint x: 339, startPoint y: 294, endPoint x: 291, endPoint y: 297, distance: 48.2
click at [291, 297] on div "Website Crawl, started 5 minutes ago Explore the main functionality and navigat…" at bounding box center [465, 270] width 366 height 81
click at [306, 297] on icon at bounding box center [310, 294] width 8 height 8
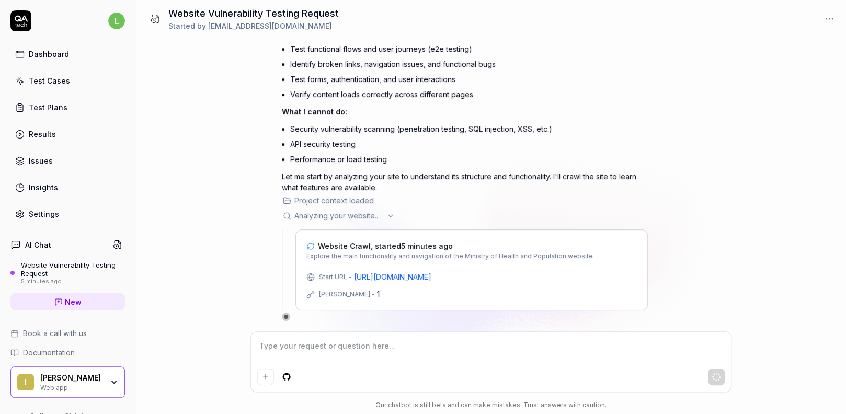
scroll to position [91, 0]
click at [373, 339] on textarea at bounding box center [490, 351] width 467 height 26
drag, startPoint x: 374, startPoint y: 293, endPoint x: 299, endPoint y: 278, distance: 76.7
click at [300, 279] on div "Website Crawl, started 5 minutes ago Explore the main functionality and navigat…" at bounding box center [471, 270] width 352 height 81
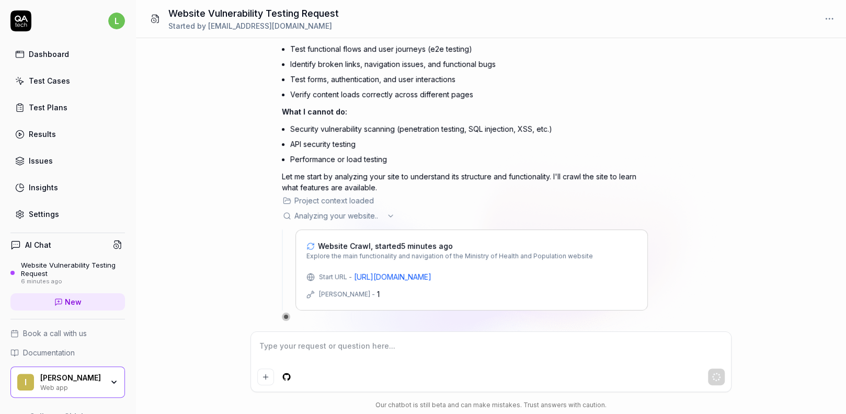
click at [208, 237] on div "help me test this site,and point out the vulnerabilities You , 6 minutes ago l …" at bounding box center [491, 184] width 710 height 293
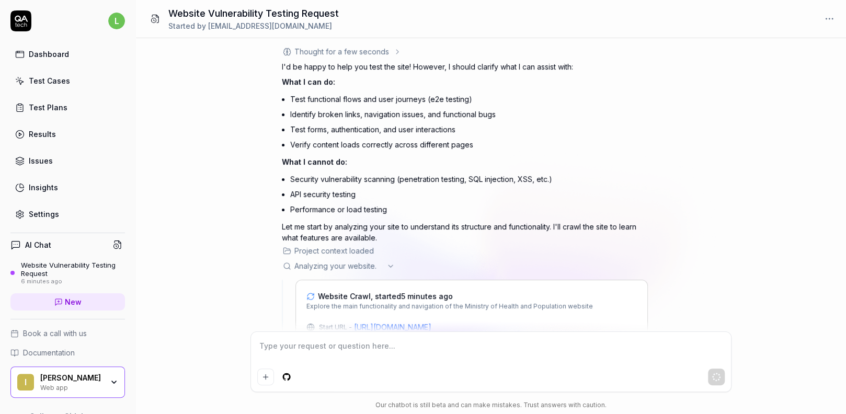
scroll to position [91, 0]
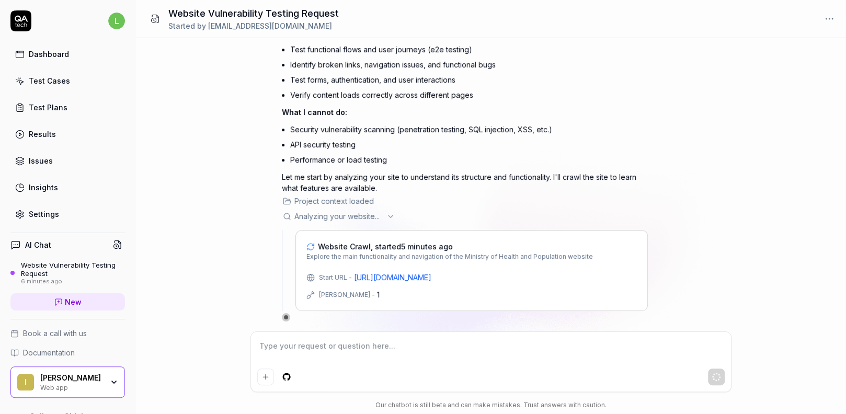
click at [289, 314] on div at bounding box center [286, 317] width 8 height 8
click at [294, 342] on textarea at bounding box center [490, 351] width 467 height 26
click at [276, 314] on div "help me test this site,and point out the vulnerabilities You , 6 minutes ago l …" at bounding box center [491, 184] width 710 height 293
click at [275, 348] on textarea "why si it taking so much of time" at bounding box center [490, 351] width 467 height 26
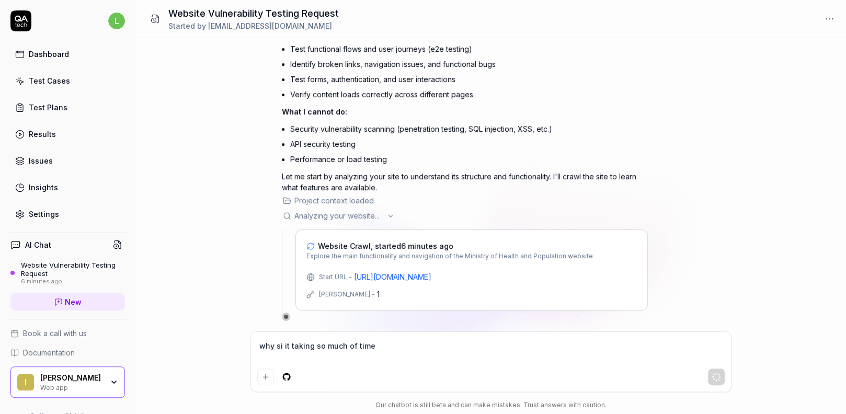
click at [275, 348] on textarea "why si it taking so much of time" at bounding box center [490, 351] width 467 height 26
click at [390, 347] on textarea "why is it taking so much of time" at bounding box center [490, 351] width 467 height 26
drag, startPoint x: 307, startPoint y: 278, endPoint x: 456, endPoint y: 281, distance: 148.5
click at [456, 281] on div "Start URL - https://www.mohp.gov.np/" at bounding box center [471, 276] width 330 height 11
click at [425, 362] on textarea "why is it taking so much of time" at bounding box center [490, 351] width 467 height 26
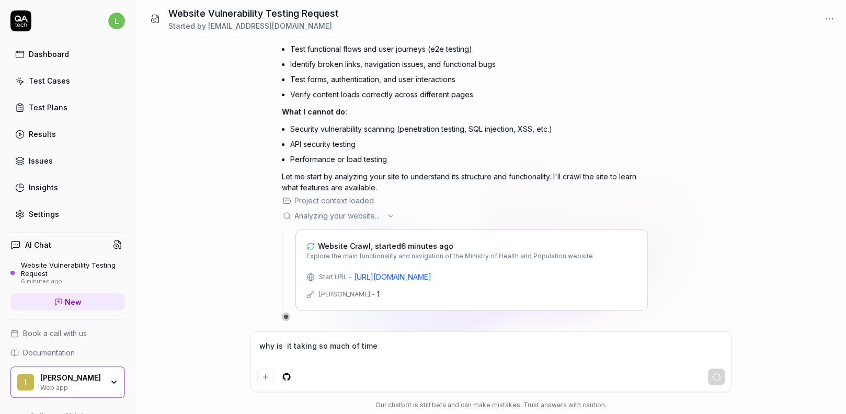
click at [703, 383] on div at bounding box center [490, 377] width 467 height 17
click at [444, 340] on textarea "why is it taking so much of time" at bounding box center [490, 351] width 467 height 26
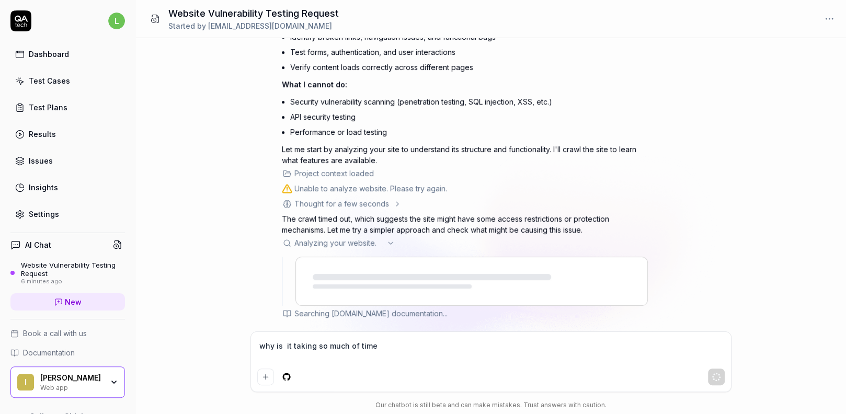
scroll to position [129, 0]
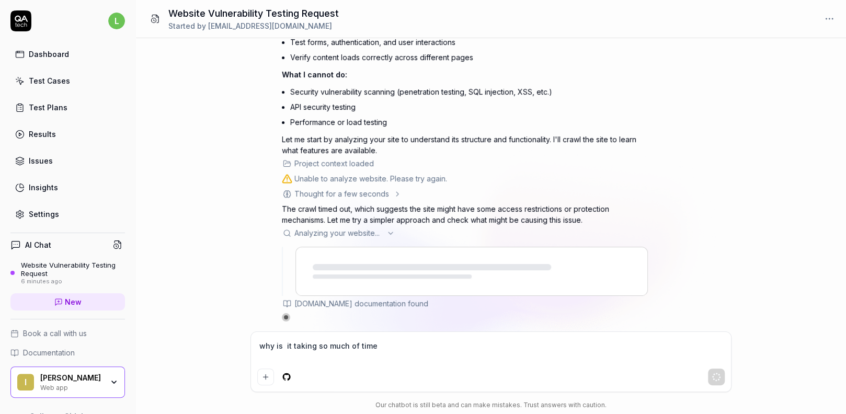
click at [389, 230] on icon at bounding box center [390, 233] width 8 height 8
drag, startPoint x: 377, startPoint y: 346, endPoint x: 255, endPoint y: 339, distance: 122.5
click at [256, 339] on div "why is it taking so much of time" at bounding box center [491, 362] width 480 height 60
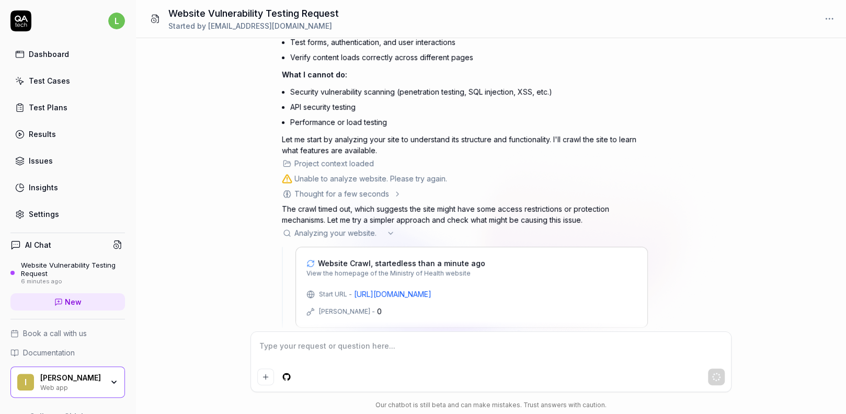
scroll to position [162, 0]
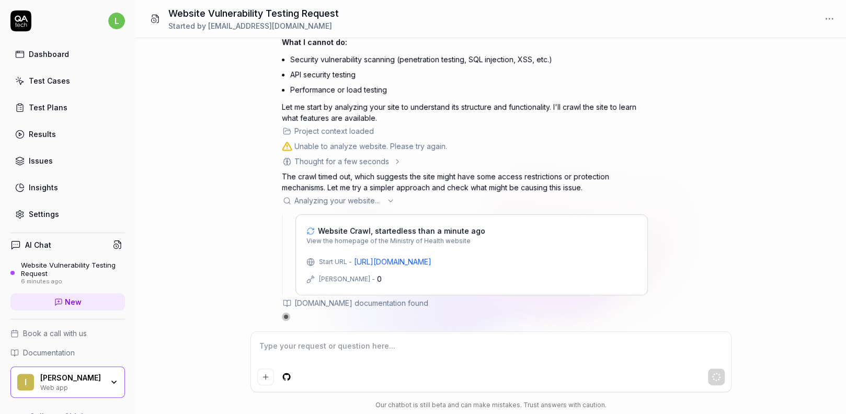
click at [54, 64] on div "Dashboard Test Cases Test Plans Results Issues Insights Settings" at bounding box center [67, 134] width 114 height 180
click at [52, 76] on div "Test Cases" at bounding box center [49, 80] width 41 height 11
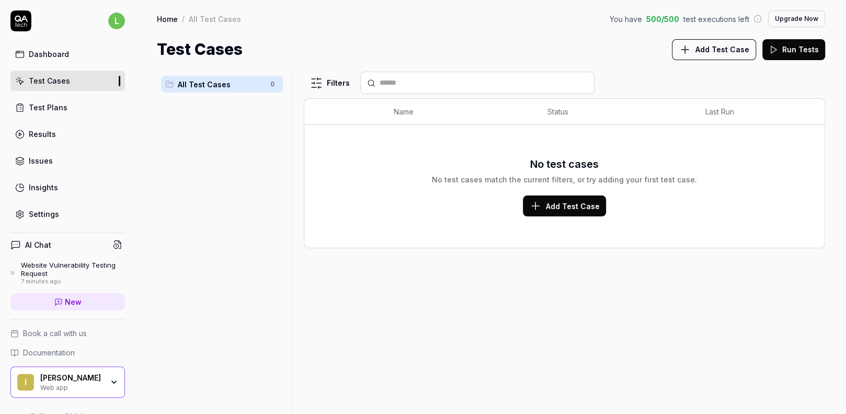
click at [542, 202] on icon at bounding box center [535, 206] width 13 height 13
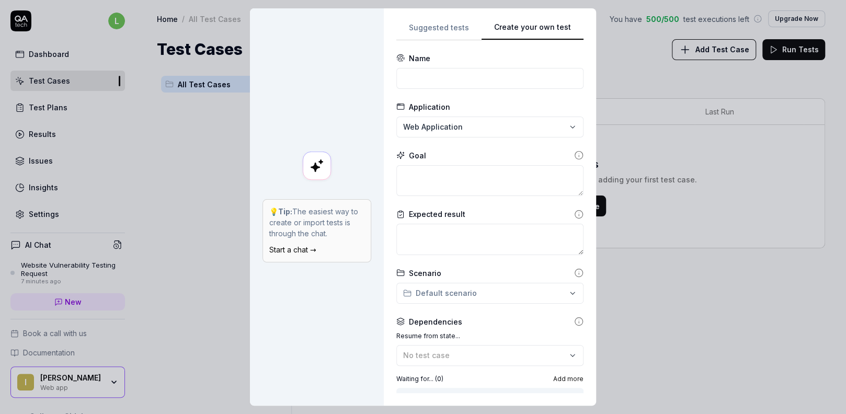
click at [494, 132] on div "**********" at bounding box center [423, 207] width 846 height 414
click at [471, 170] on span "Create New Application" at bounding box center [456, 174] width 87 height 11
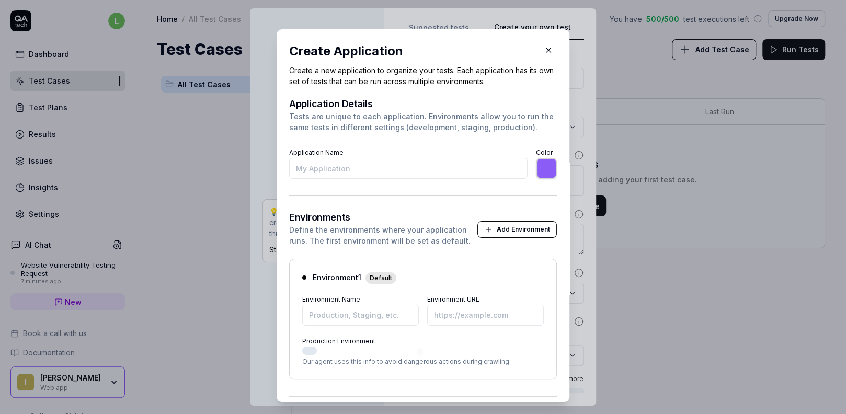
click at [436, 163] on input "Application Name" at bounding box center [408, 168] width 238 height 21
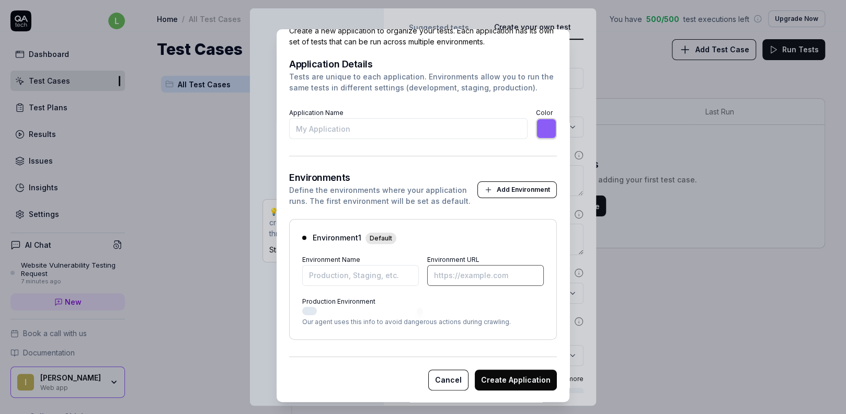
click at [461, 265] on input "Environment URL" at bounding box center [485, 275] width 117 height 21
click at [359, 269] on input "Environment Name" at bounding box center [360, 275] width 117 height 21
click at [452, 271] on input "Environment URL" at bounding box center [485, 275] width 117 height 21
click at [350, 281] on input "Environment Name" at bounding box center [360, 275] width 117 height 21
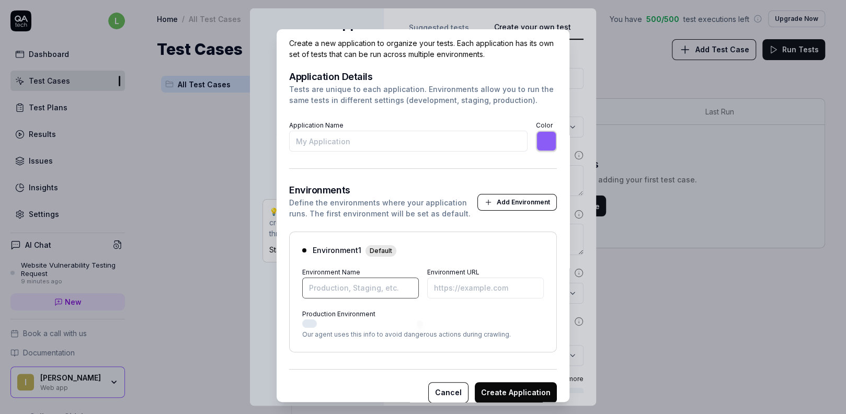
scroll to position [0, 0]
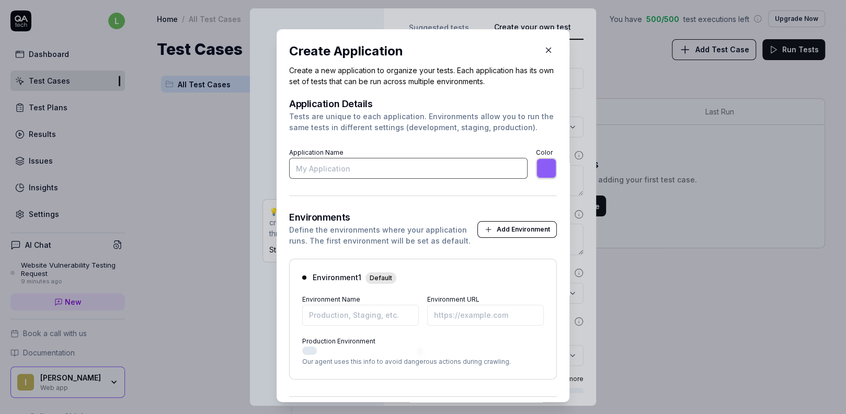
click at [376, 171] on input "Application Name" at bounding box center [408, 168] width 238 height 21
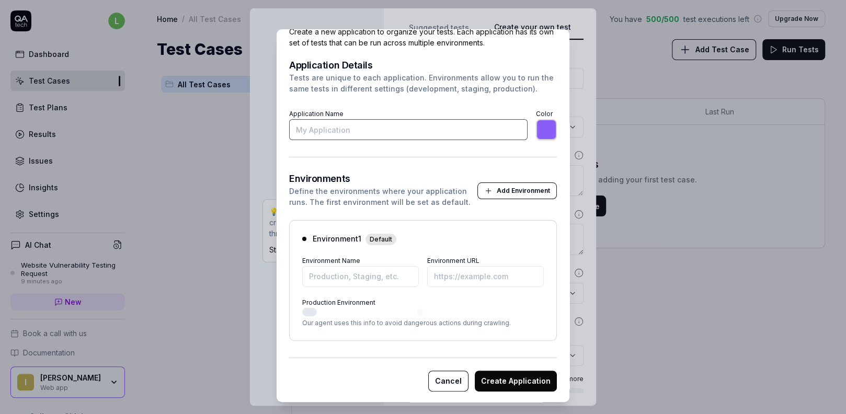
scroll to position [40, 0]
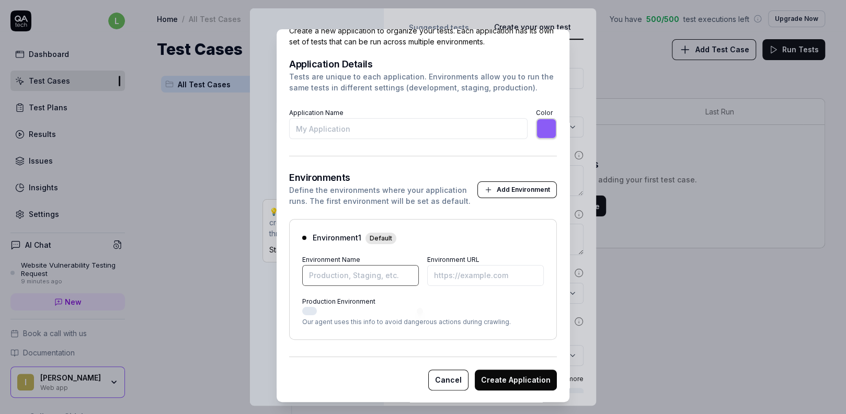
click at [377, 280] on input "Environment Name" at bounding box center [360, 275] width 117 height 21
click at [449, 272] on input "Environment URL" at bounding box center [485, 275] width 117 height 21
paste input "[URL][DOMAIN_NAME]"
click at [498, 379] on button "Create Application" at bounding box center [516, 380] width 82 height 21
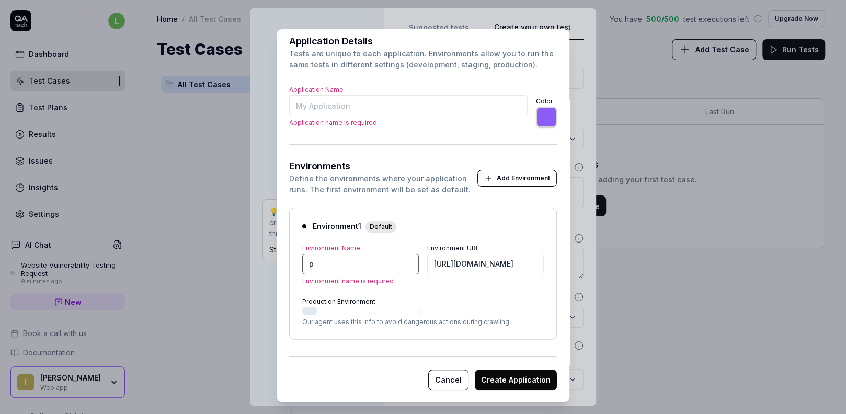
scroll to position [51, 0]
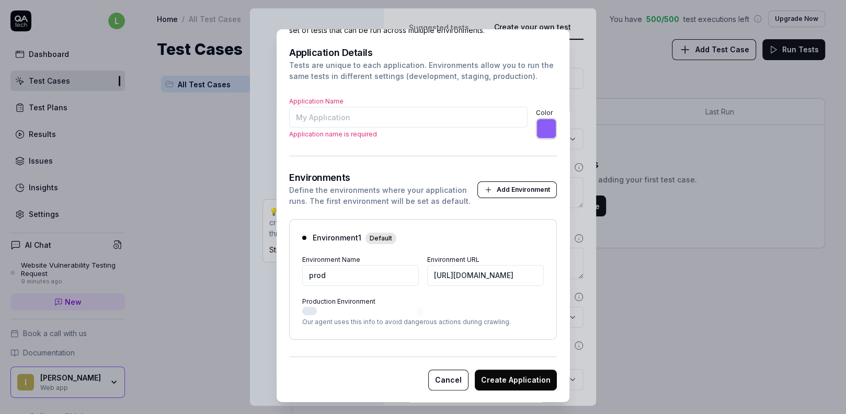
click at [500, 376] on button "Create Application" at bounding box center [516, 380] width 82 height 21
click at [371, 122] on input "Application Name" at bounding box center [408, 117] width 238 height 21
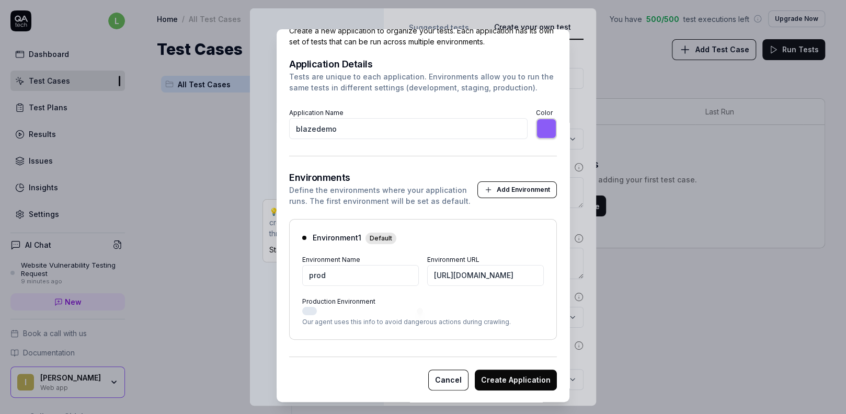
click at [495, 388] on button "Create Application" at bounding box center [516, 380] width 82 height 21
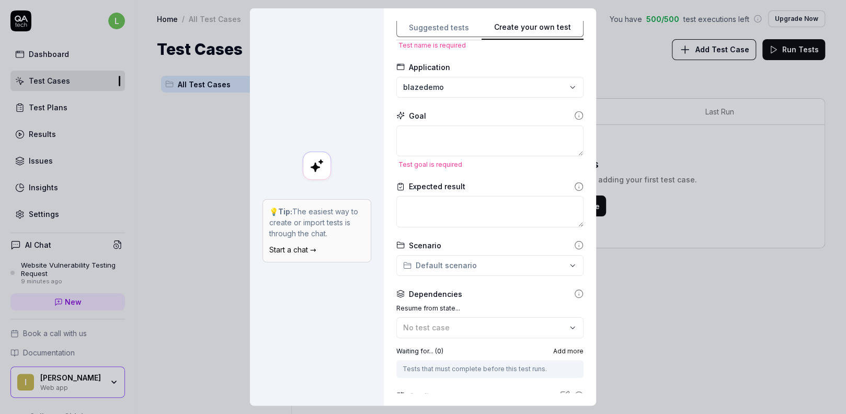
scroll to position [143, 0]
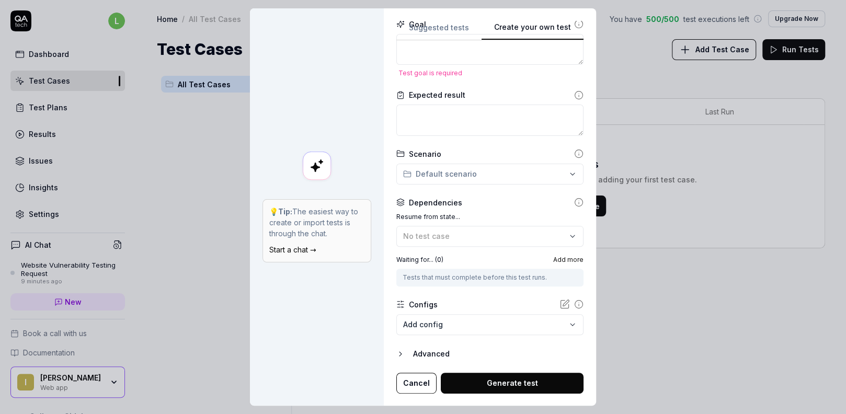
click at [528, 389] on button "Generate test" at bounding box center [512, 383] width 143 height 21
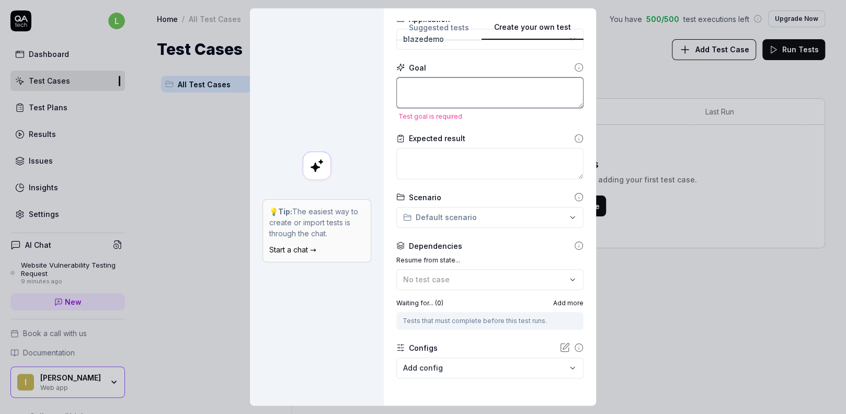
scroll to position [0, 0]
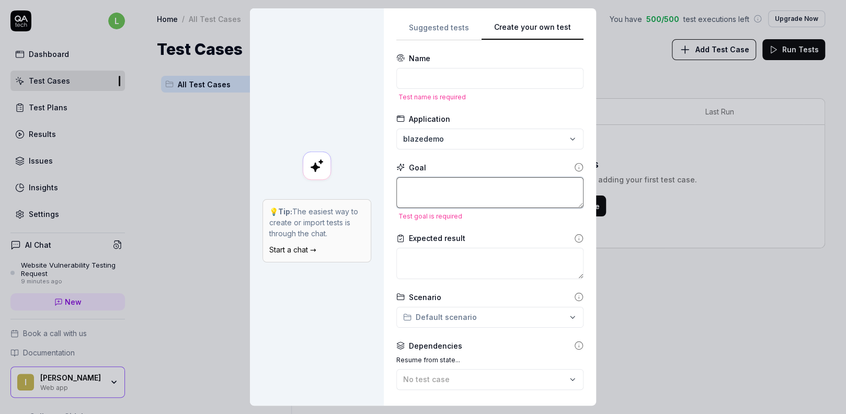
click at [455, 196] on textarea at bounding box center [489, 192] width 187 height 31
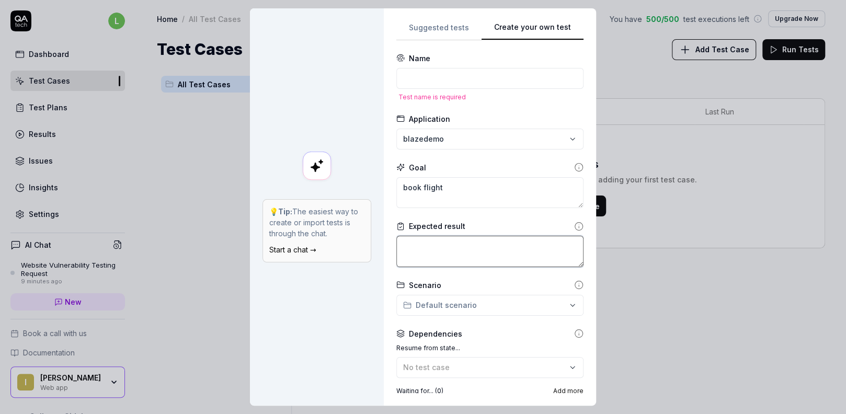
click at [462, 245] on textarea at bounding box center [489, 251] width 187 height 31
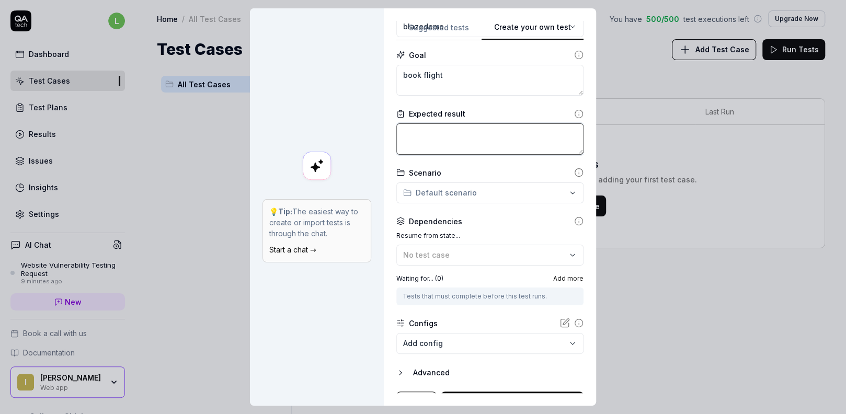
scroll to position [131, 0]
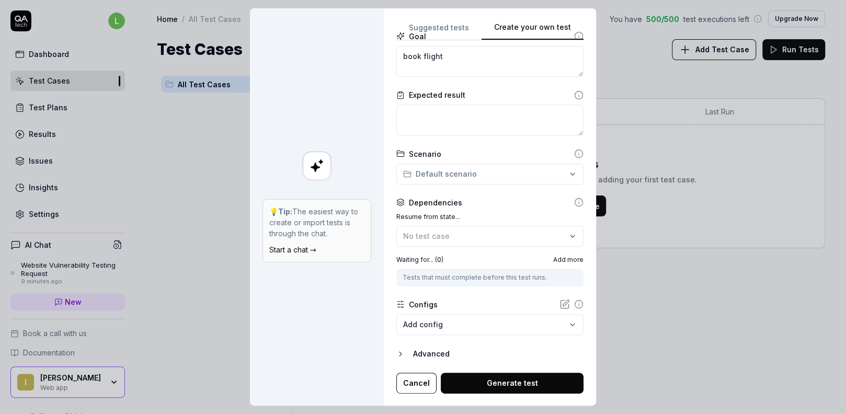
click at [507, 380] on button "Generate test" at bounding box center [512, 383] width 143 height 21
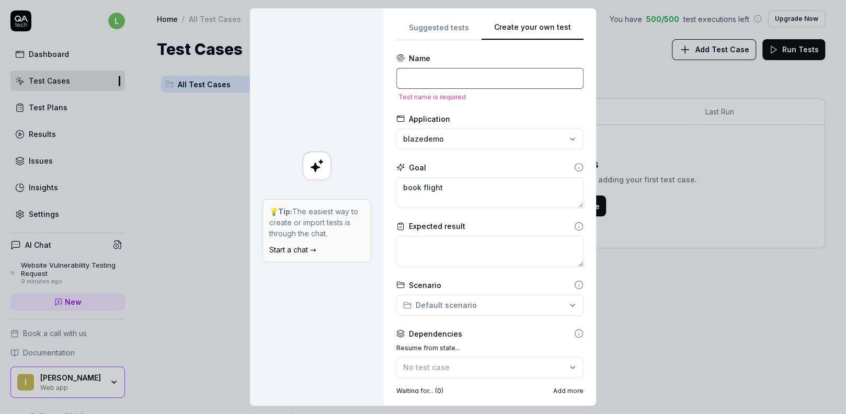
click at [467, 76] on input at bounding box center [489, 78] width 187 height 21
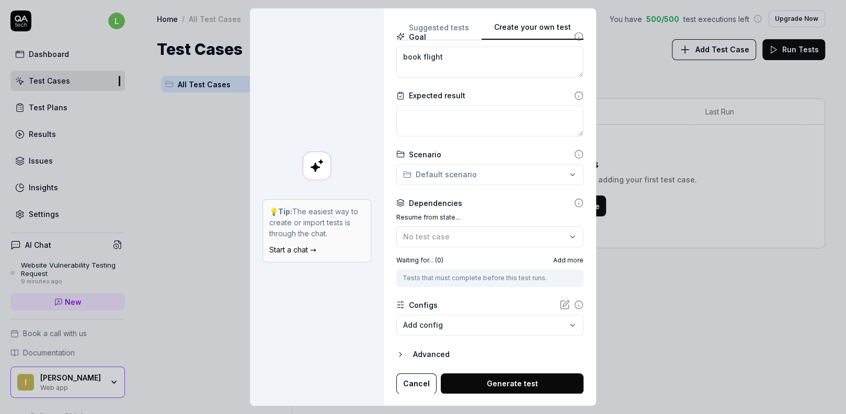
scroll to position [119, 0]
click at [517, 380] on button "Generate test" at bounding box center [512, 383] width 143 height 21
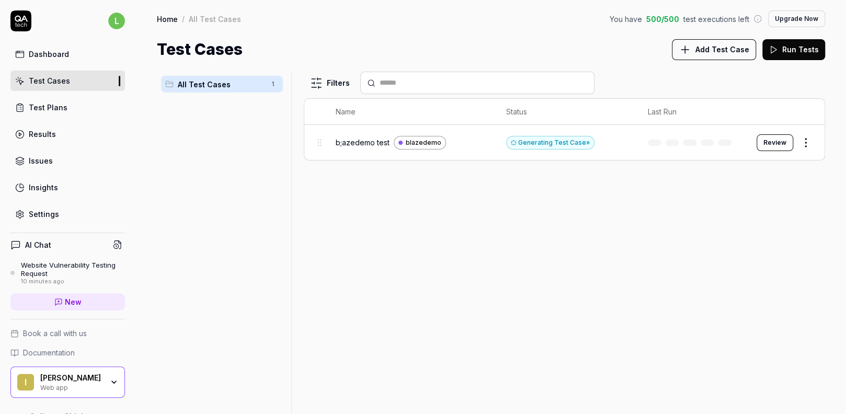
click at [75, 266] on div "Website Vulnerability Testing Request" at bounding box center [73, 269] width 104 height 17
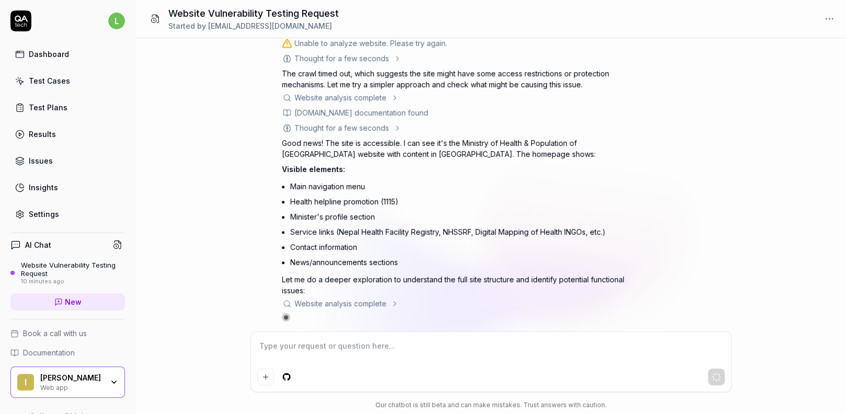
scroll to position [278, 0]
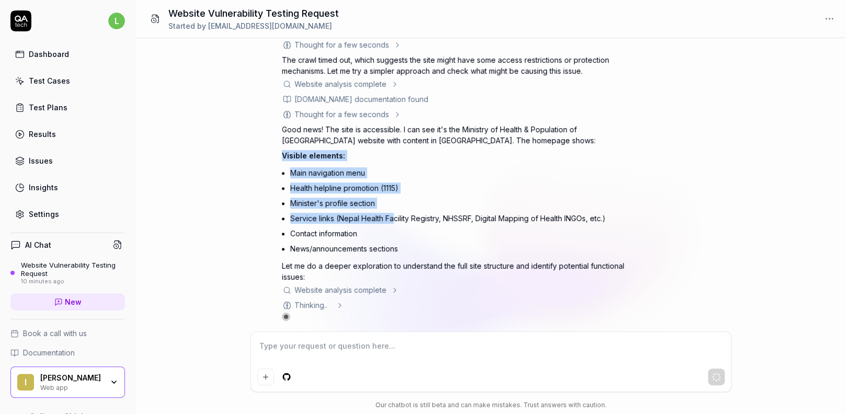
drag, startPoint x: 405, startPoint y: 145, endPoint x: 393, endPoint y: 219, distance: 74.1
click at [393, 219] on div "Good news! The site is accessible. I can see it's the Ministry of Health & Popu…" at bounding box center [465, 203] width 366 height 158
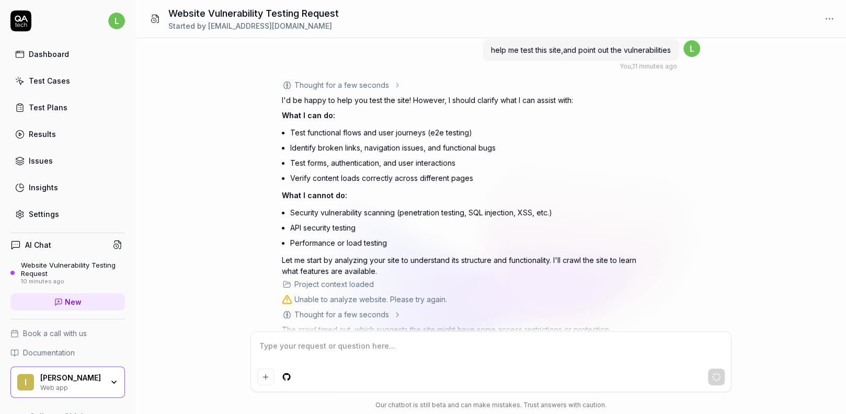
scroll to position [0, 0]
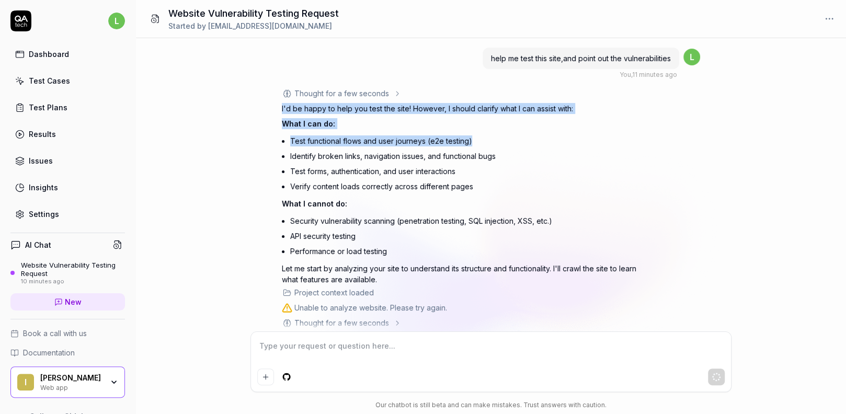
drag, startPoint x: 253, startPoint y: 106, endPoint x: 610, endPoint y: 141, distance: 358.3
click at [610, 141] on div "help me test this site,and point out the vulnerabilities You , 11 minutes ago l…" at bounding box center [491, 184] width 710 height 293
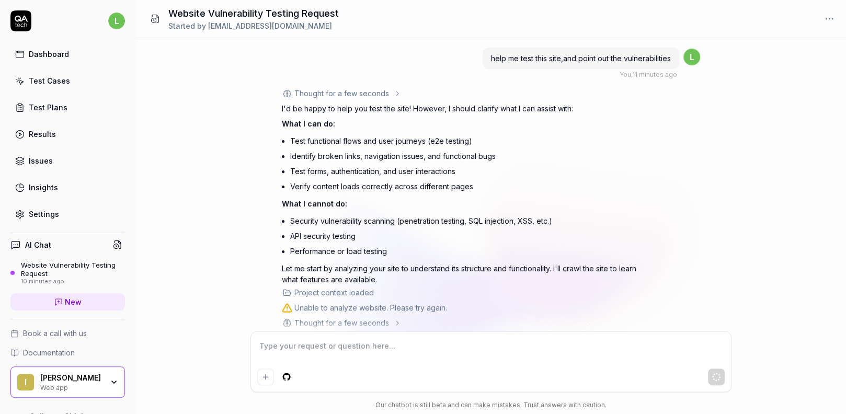
click at [515, 176] on li "Test forms, authentication, and user interactions" at bounding box center [469, 171] width 358 height 15
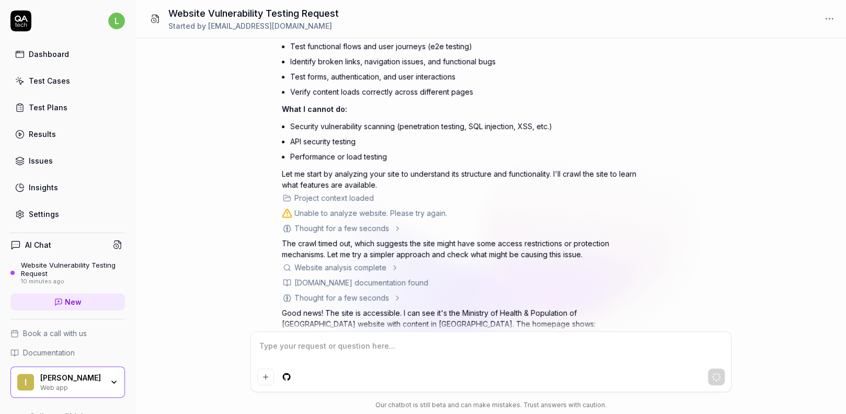
scroll to position [94, 0]
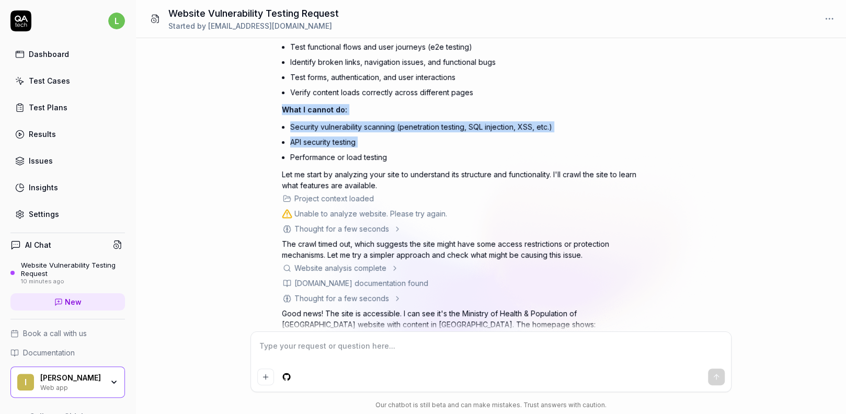
drag, startPoint x: 278, startPoint y: 111, endPoint x: 362, endPoint y: 150, distance: 92.4
click at [362, 150] on div "help me test this site,and point out the vulnerabilities You , 11 minutes ago l…" at bounding box center [491, 184] width 710 height 293
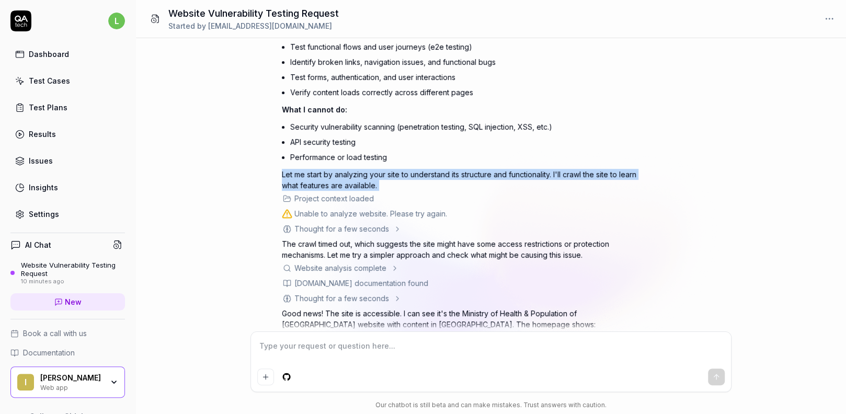
drag, startPoint x: 268, startPoint y: 170, endPoint x: 408, endPoint y: 191, distance: 141.1
click at [408, 191] on div "help me test this site,and point out the vulnerabilities You , 11 minutes ago l…" at bounding box center [491, 184] width 710 height 293
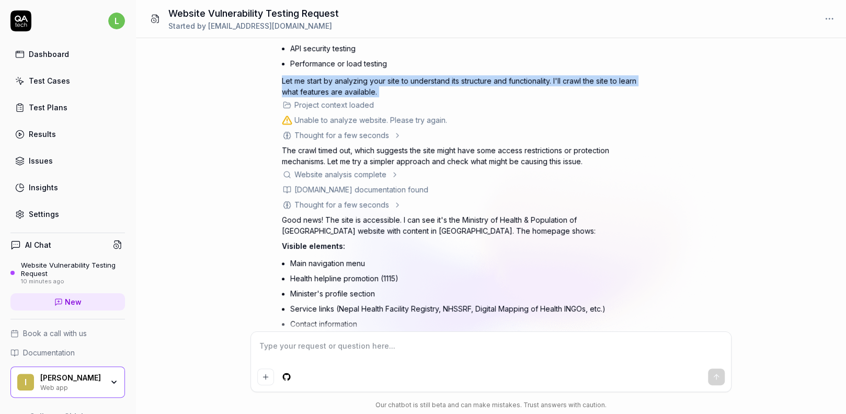
scroll to position [188, 0]
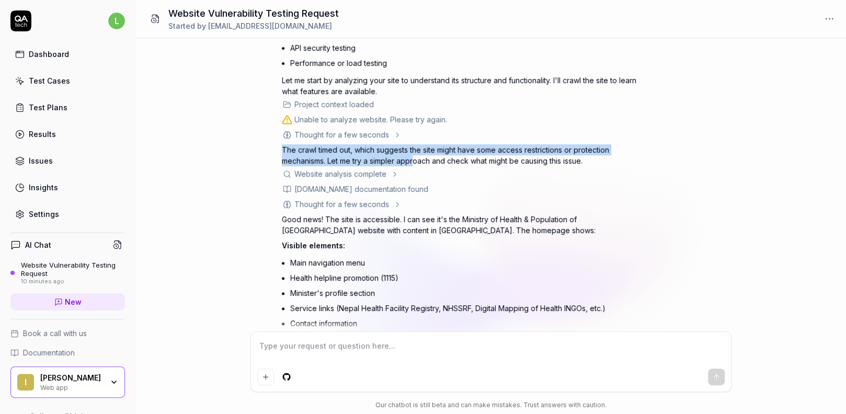
drag, startPoint x: 271, startPoint y: 148, endPoint x: 417, endPoint y: 161, distance: 146.4
click at [417, 161] on div "help me test this site,and point out the vulnerabilities You , 11 minutes ago l…" at bounding box center [491, 184] width 710 height 293
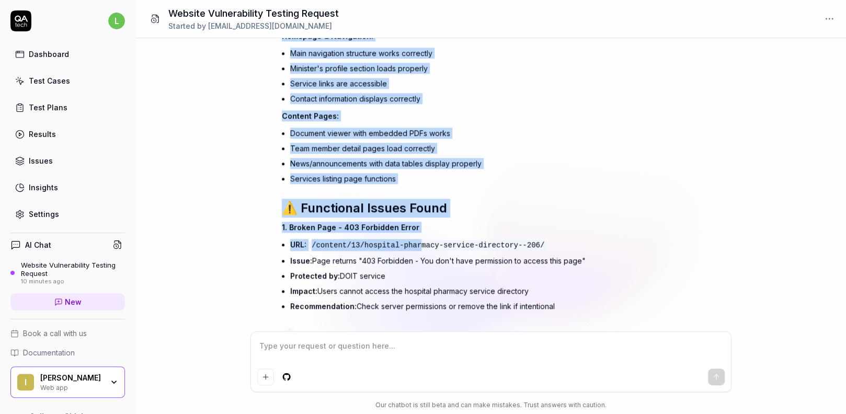
scroll to position [658, 0]
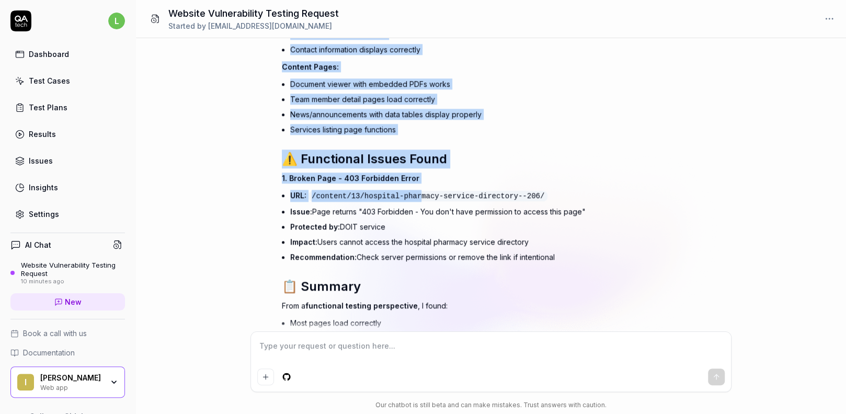
drag, startPoint x: 280, startPoint y: 129, endPoint x: 559, endPoint y: 259, distance: 307.8
click at [559, 259] on div "help me test this site,and point out the vulnerabilities You , 11 minutes ago l…" at bounding box center [491, 184] width 710 height 293
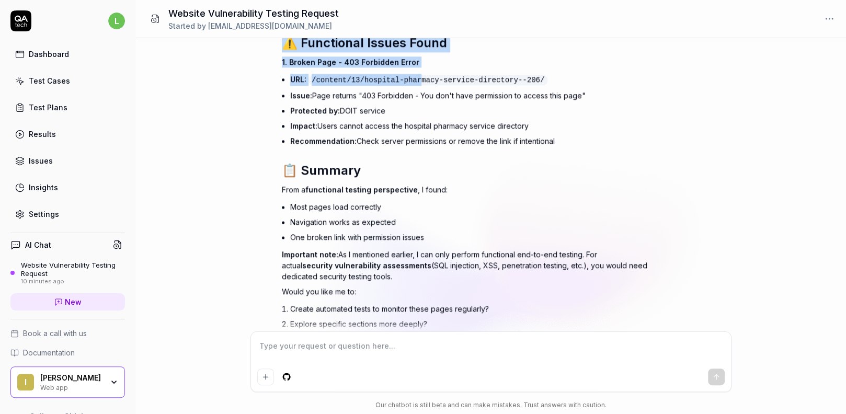
scroll to position [813, 0]
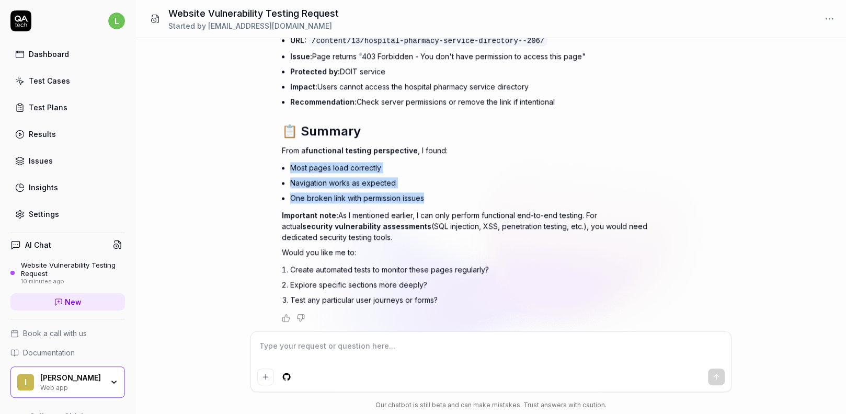
drag, startPoint x: 273, startPoint y: 171, endPoint x: 451, endPoint y: 199, distance: 180.4
click at [451, 199] on div "help me test this site,and point out the vulnerabilities You , 11 minutes ago l…" at bounding box center [491, 184] width 710 height 293
click at [477, 195] on li "One broken link with permission issues" at bounding box center [469, 197] width 358 height 15
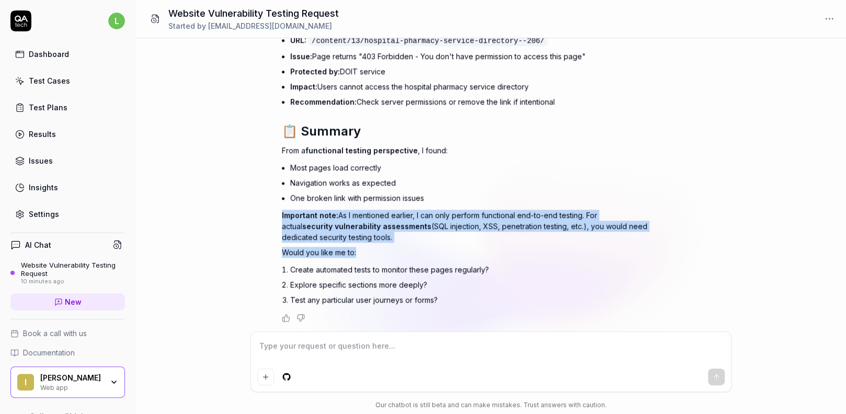
drag, startPoint x: 261, startPoint y: 210, endPoint x: 580, endPoint y: 249, distance: 321.8
click at [579, 249] on div "help me test this site,and point out the vulnerabilities You , 11 minutes ago l…" at bounding box center [491, 184] width 710 height 293
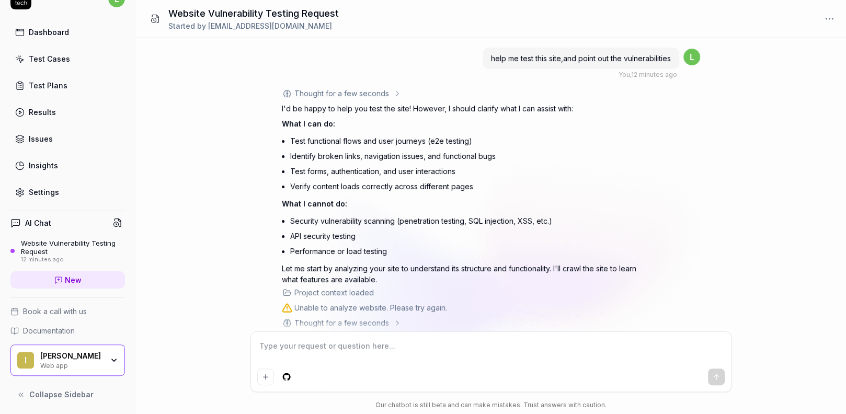
scroll to position [22, 0]
click at [60, 60] on div "Test Cases" at bounding box center [49, 58] width 41 height 11
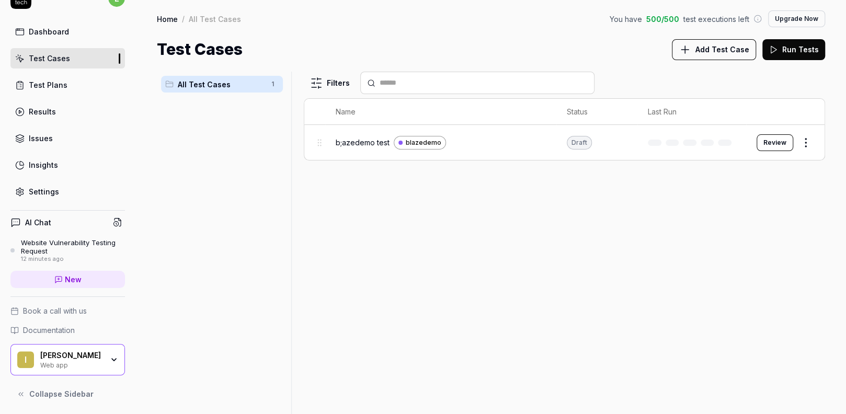
click at [580, 141] on div "Draft" at bounding box center [579, 143] width 25 height 14
click at [783, 145] on button "Review" at bounding box center [775, 142] width 37 height 17
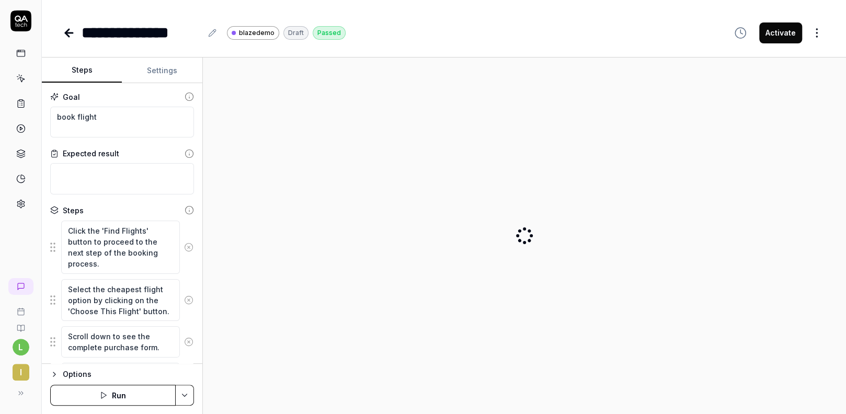
click at [775, 145] on div at bounding box center [524, 236] width 626 height 340
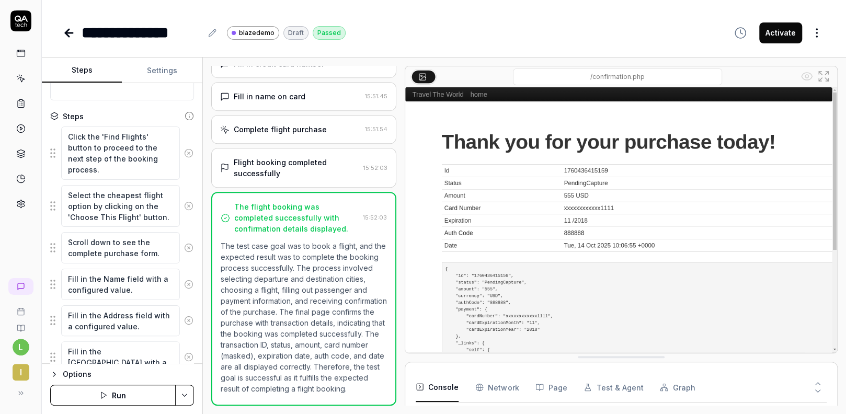
scroll to position [64, 0]
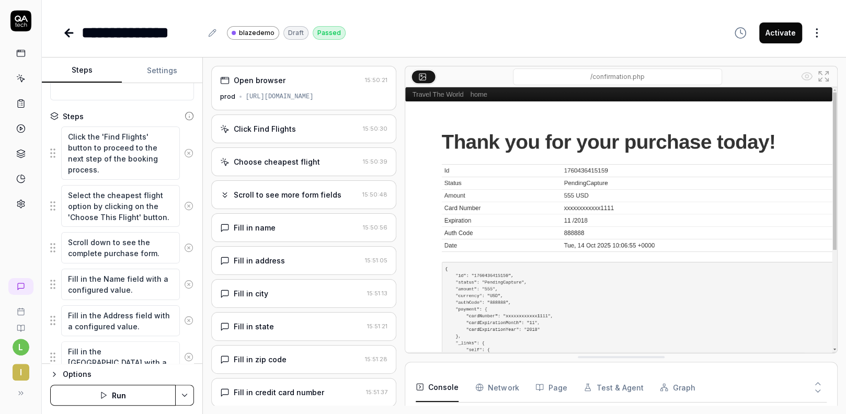
click at [777, 37] on button "Activate" at bounding box center [780, 32] width 43 height 21
click at [125, 167] on textarea "Click the 'Find Flights' button to proceed to the next step of the booking proc…" at bounding box center [120, 153] width 119 height 53
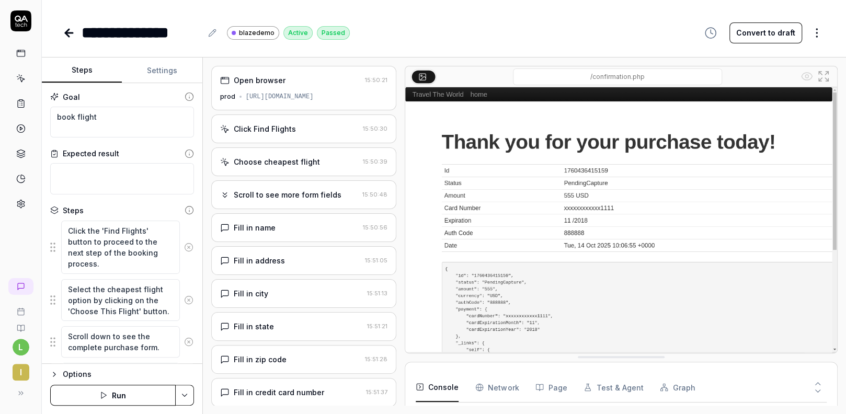
click at [321, 39] on div "Passed" at bounding box center [333, 33] width 33 height 14
click at [294, 36] on div "Active" at bounding box center [297, 33] width 29 height 14
click at [318, 31] on div "Passed" at bounding box center [333, 33] width 33 height 14
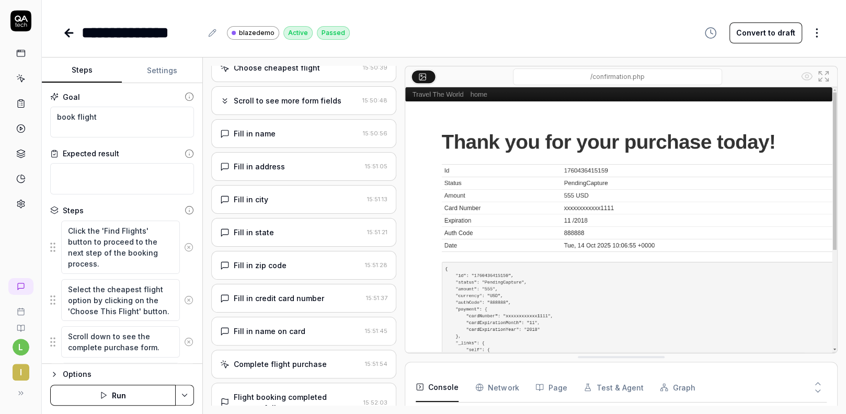
click at [158, 69] on button "Settings" at bounding box center [162, 70] width 80 height 25
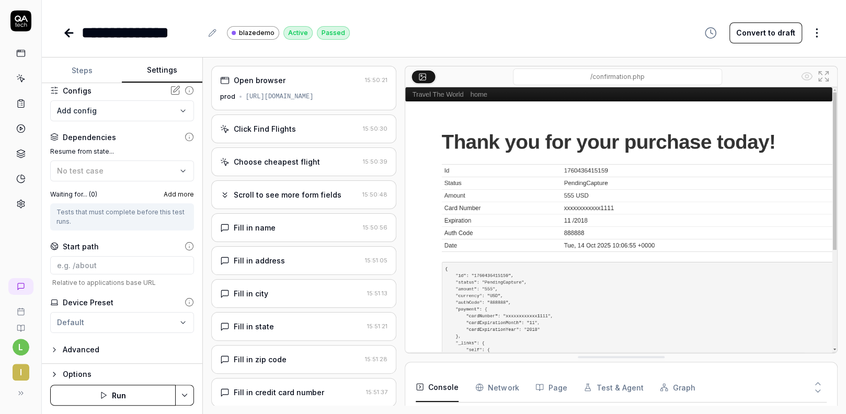
click at [303, 135] on div "Click Find Flights 15:50:30" at bounding box center [304, 128] width 186 height 29
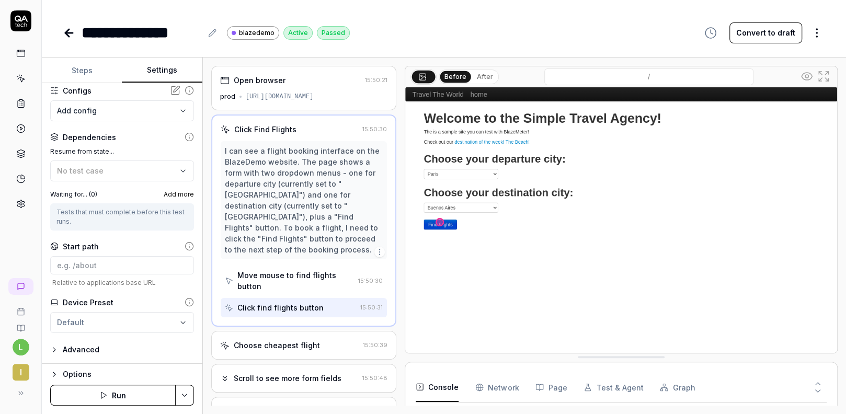
click at [285, 270] on div "Move mouse to find flights button" at bounding box center [295, 281] width 117 height 22
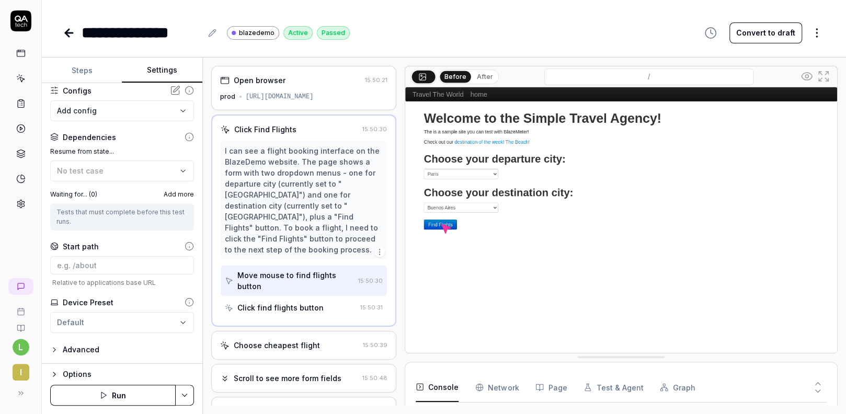
click at [285, 302] on div "Click find flights button" at bounding box center [280, 307] width 86 height 11
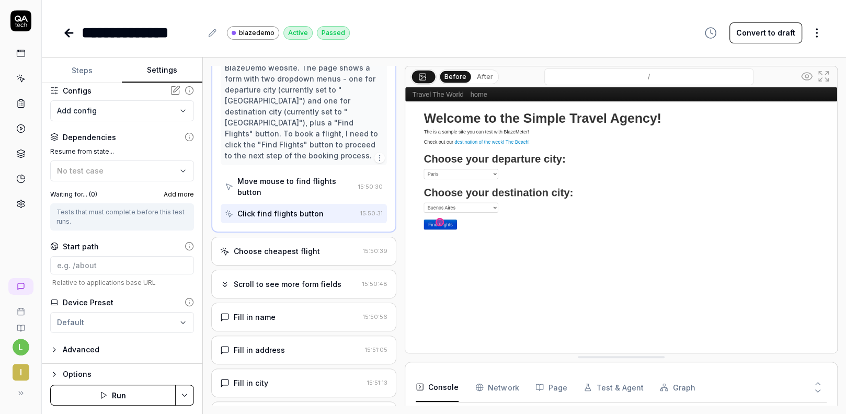
click at [286, 208] on div "Click find flights button" at bounding box center [280, 213] width 86 height 11
click at [288, 176] on div "Move mouse to find flights button" at bounding box center [295, 187] width 117 height 22
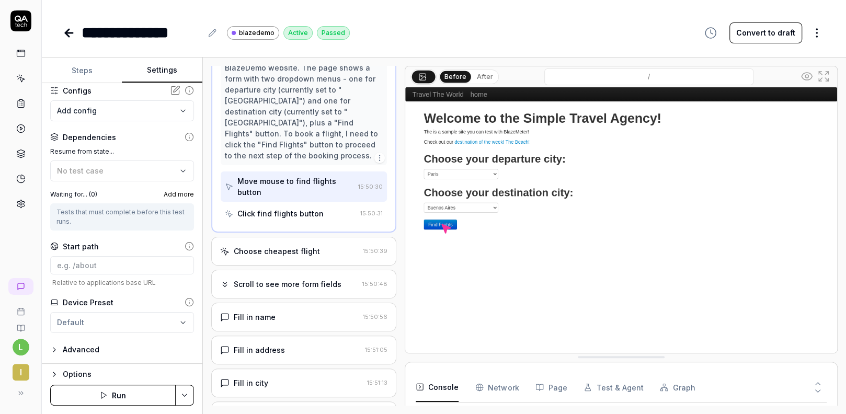
click at [291, 204] on div "Click find flights button" at bounding box center [291, 213] width 132 height 19
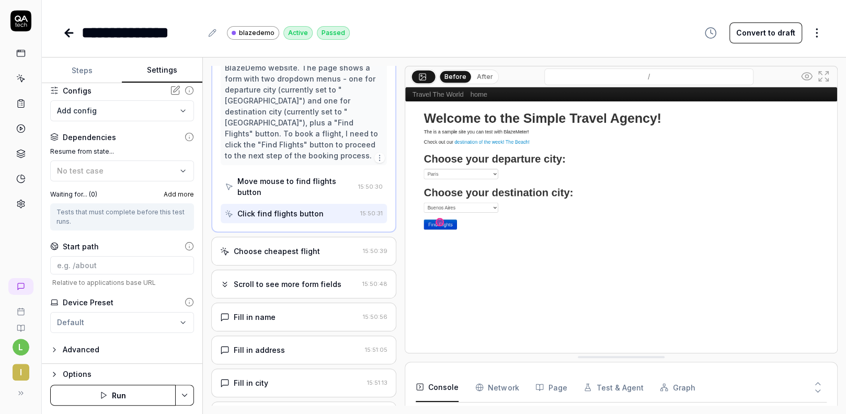
click at [318, 237] on div "Choose cheapest flight 15:50:39" at bounding box center [304, 251] width 186 height 29
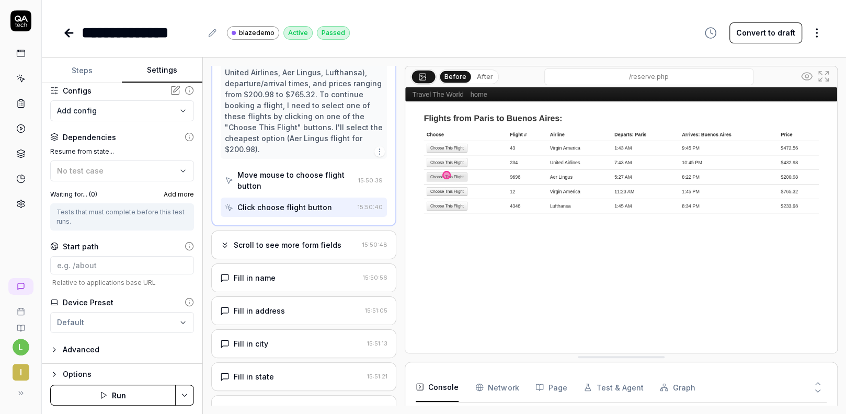
click at [305, 239] on div "Scroll to see more form fields" at bounding box center [288, 244] width 108 height 11
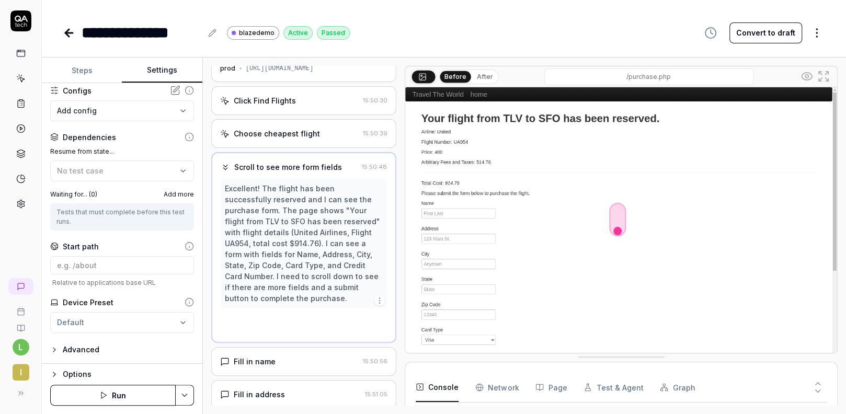
scroll to position [6, 0]
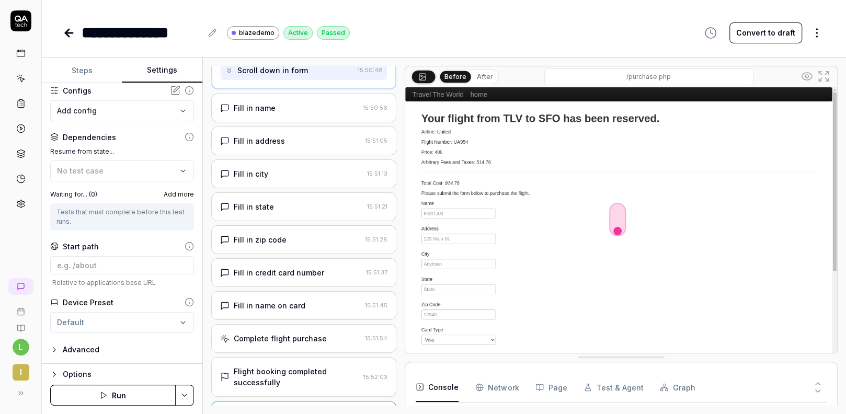
click at [287, 108] on div "Fill in name" at bounding box center [289, 107] width 139 height 11
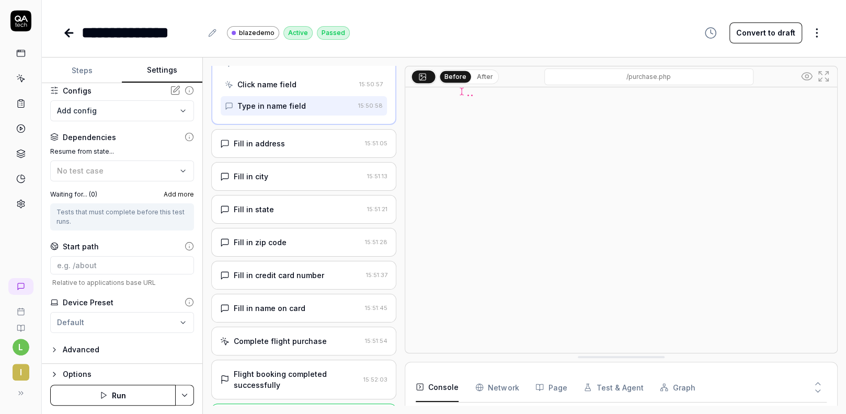
click at [306, 270] on div "Fill in credit card number" at bounding box center [279, 275] width 90 height 11
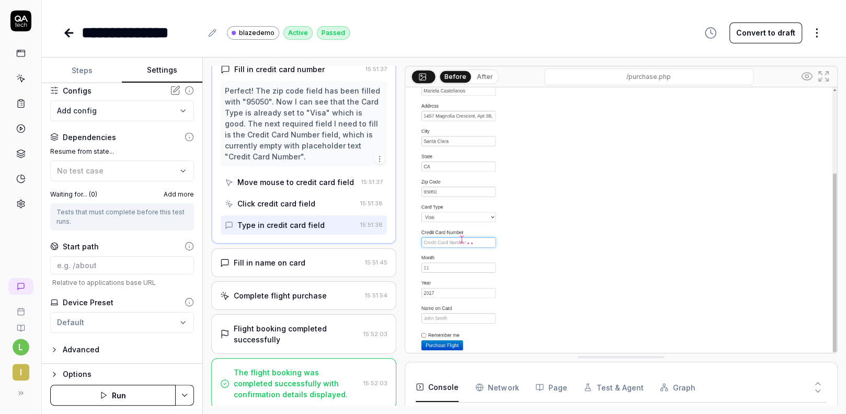
click at [278, 396] on div "The flight booking was completed successfully with confirmation details display…" at bounding box center [297, 383] width 126 height 33
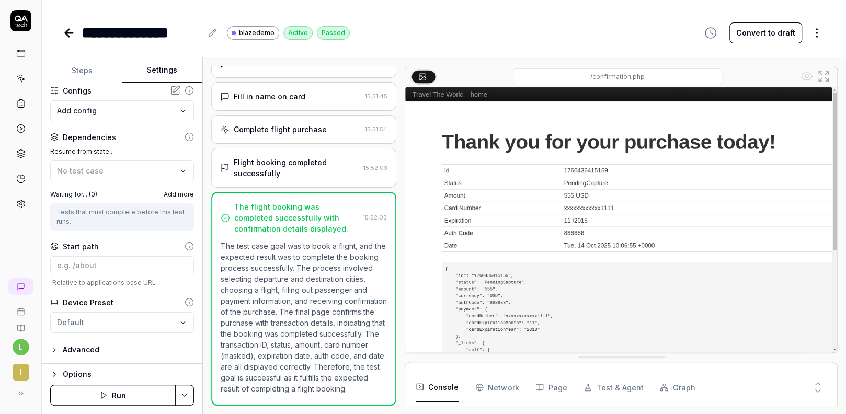
scroll to position [0, 0]
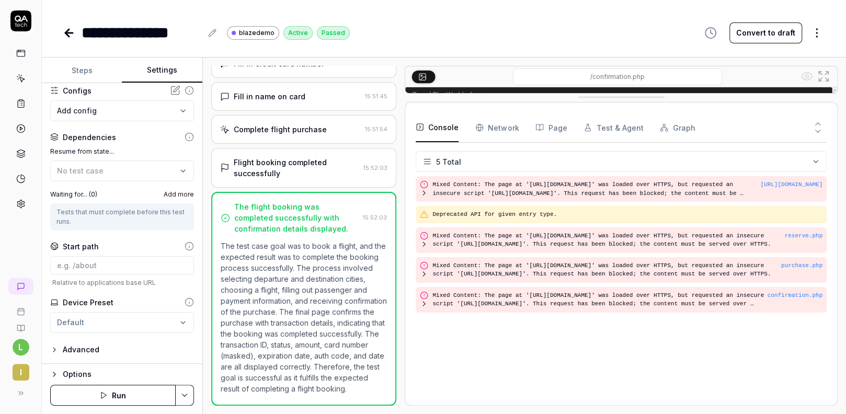
drag, startPoint x: 525, startPoint y: 358, endPoint x: 523, endPoint y: 98, distance: 259.8
click at [502, 131] on Requests "Network" at bounding box center [496, 127] width 43 height 29
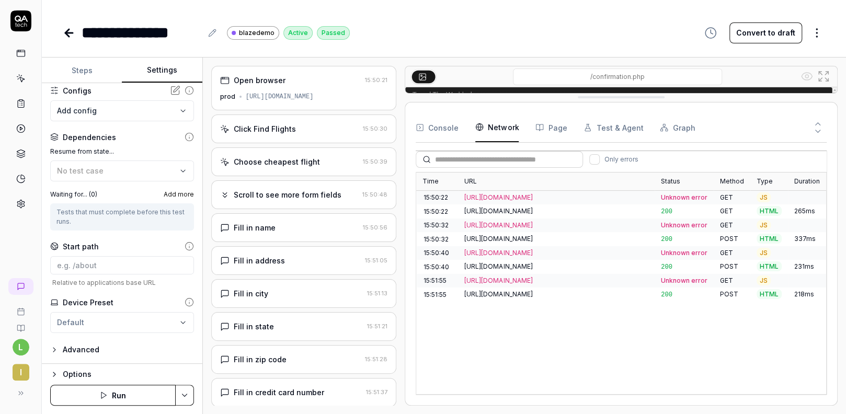
click at [495, 196] on div "[URL][DOMAIN_NAME]" at bounding box center [556, 197] width 184 height 9
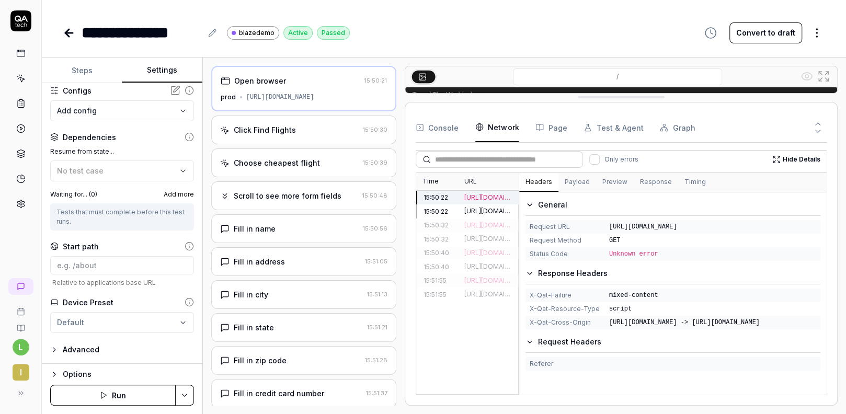
click at [408, 271] on div "Console Network Page Test & Agent Graph Only errors Hide Details Time URL Statu…" at bounding box center [621, 254] width 433 height 304
drag, startPoint x: 601, startPoint y: 218, endPoint x: 736, endPoint y: 271, distance: 145.0
click at [736, 271] on div "General Request URL http://ajax.googleapis.com/ajax/libs/jquery/2.0.0/jquery.mi…" at bounding box center [672, 284] width 307 height 185
click at [673, 280] on div "Response Headers" at bounding box center [679, 273] width 282 height 13
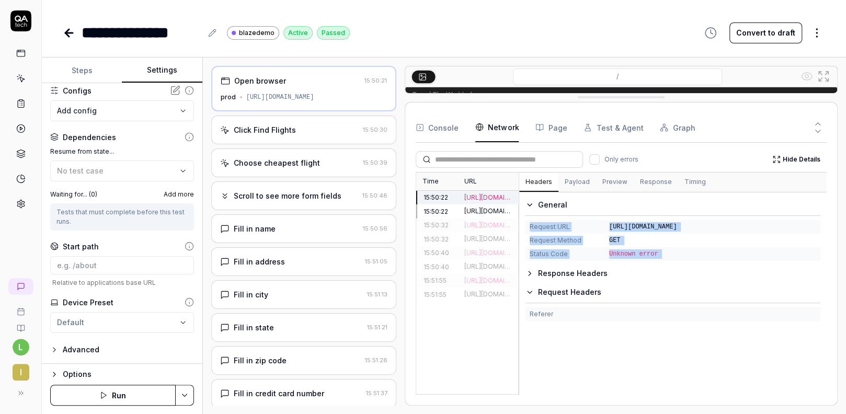
click at [579, 280] on div "Response Headers" at bounding box center [679, 273] width 282 height 13
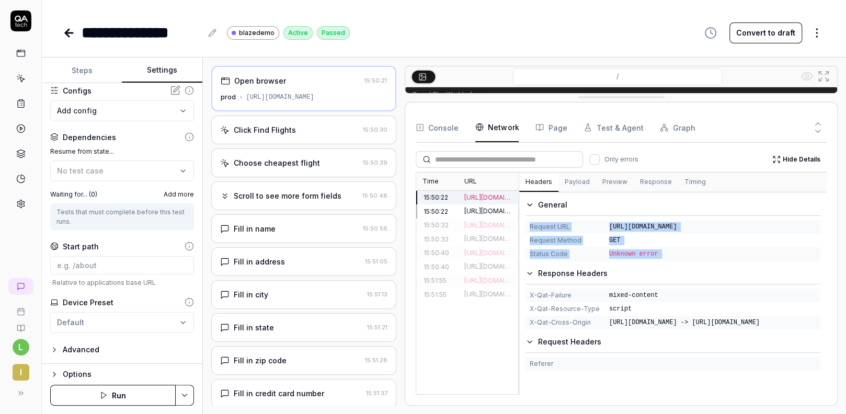
click at [632, 268] on div "Time URL Status Method Type Duration 15:50:22 http://ajax.googleapis.com/ajax/l…" at bounding box center [621, 283] width 411 height 223
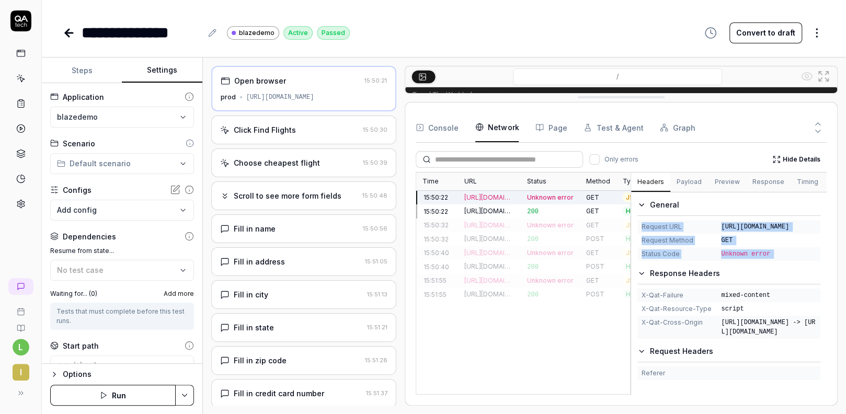
click at [67, 35] on icon at bounding box center [67, 32] width 4 height 7
click at [22, 53] on icon at bounding box center [20, 53] width 9 height 9
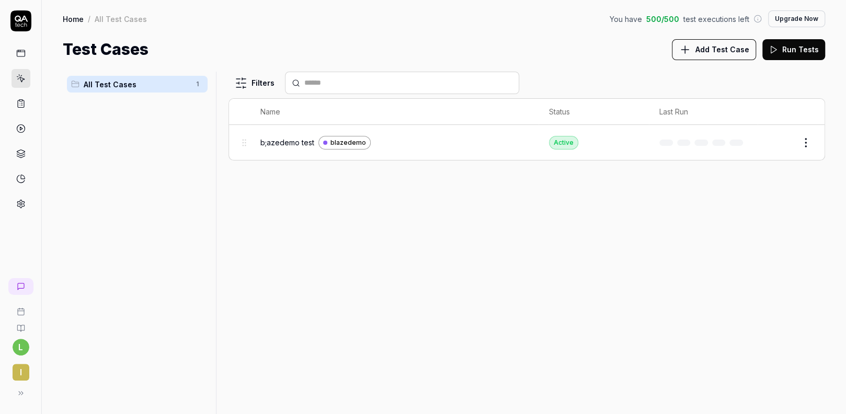
click at [21, 53] on icon at bounding box center [20, 53] width 9 height 9
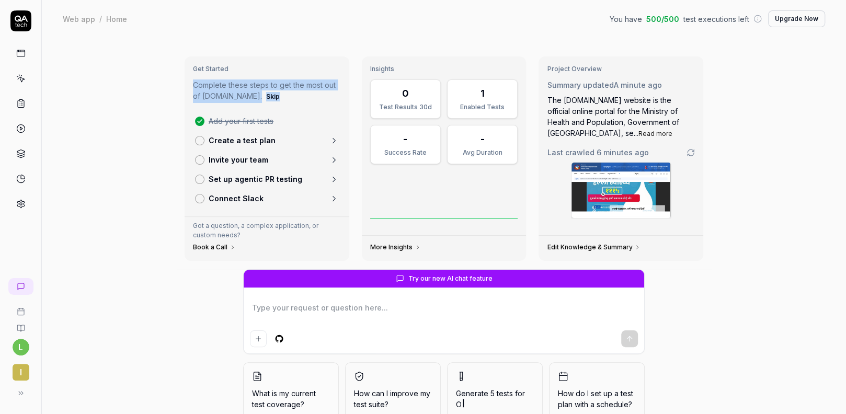
drag, startPoint x: 178, startPoint y: 79, endPoint x: 306, endPoint y: 94, distance: 128.5
click at [306, 94] on div "Get Started Complete these steps to get the most out of QA.tech. Skip Add your …" at bounding box center [443, 158] width 535 height 221
click at [276, 108] on div "Complete these steps to get the most out of QA.tech. Skip Add your first tests …" at bounding box center [267, 143] width 148 height 129
click at [264, 97] on button "Skip" at bounding box center [273, 96] width 18 height 13
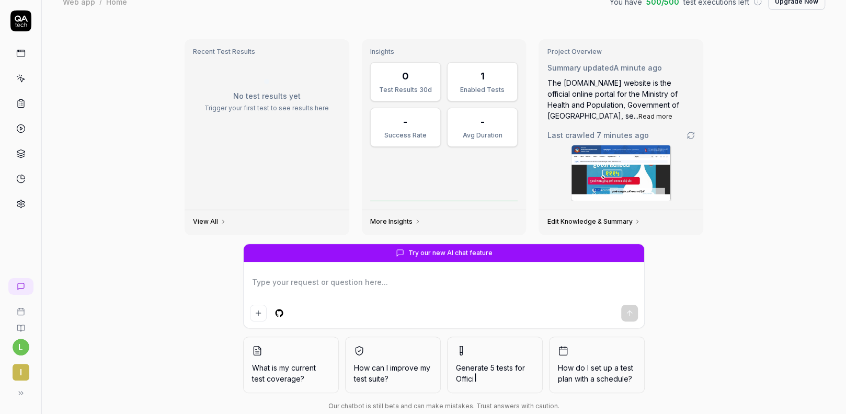
scroll to position [40, 0]
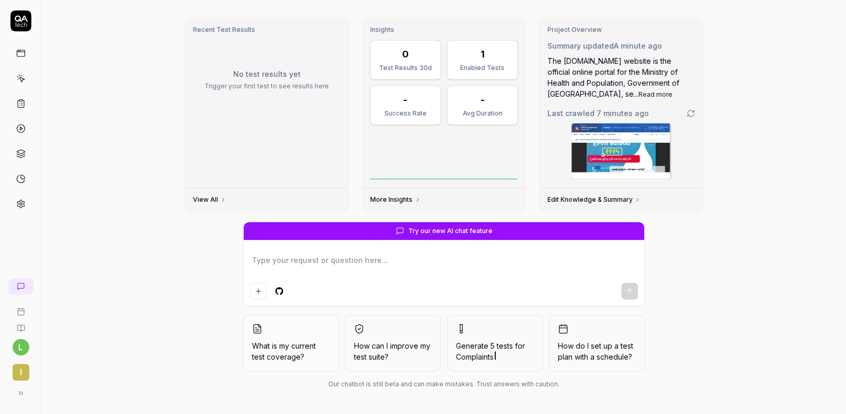
click at [363, 258] on textarea at bounding box center [444, 266] width 388 height 26
type textarea "*"
click at [392, 261] on textarea at bounding box center [444, 266] width 388 height 26
type textarea "t"
type textarea "*"
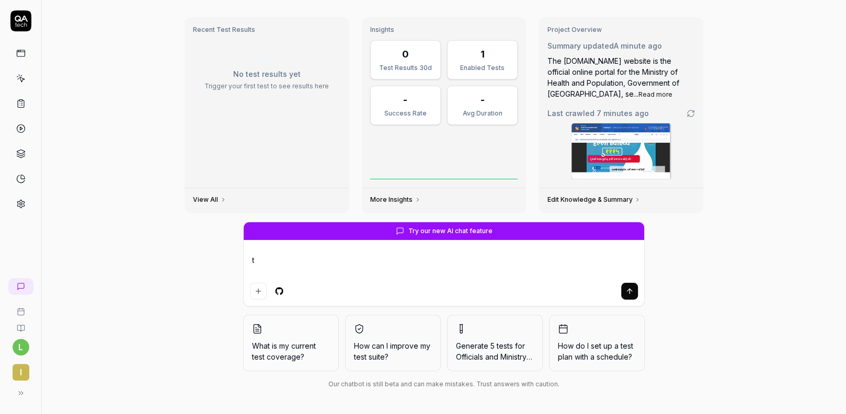
type textarea "te"
type textarea "*"
type textarea "tes"
type textarea "*"
type textarea "test"
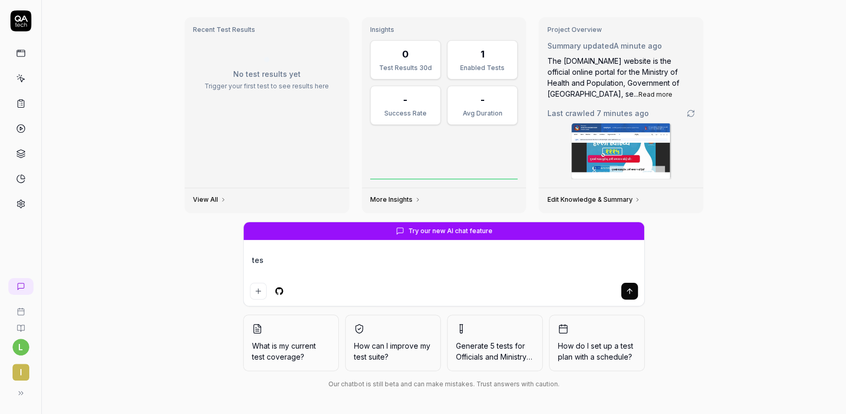
type textarea "*"
type textarea "test"
type textarea "*"
type textarea "test i"
type textarea "*"
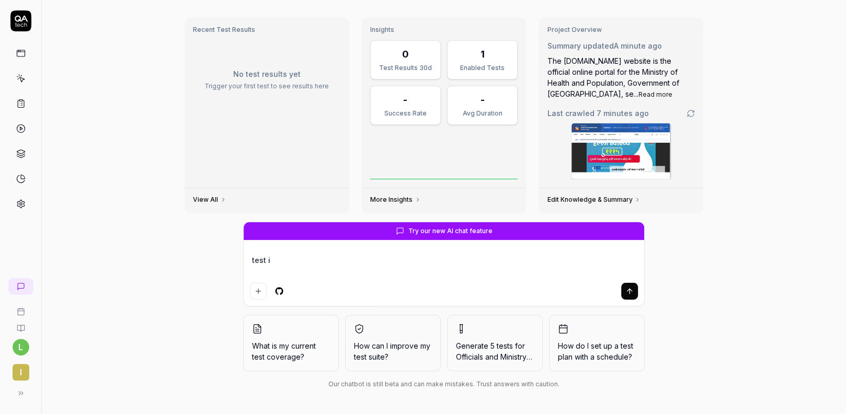
type textarea "test"
type textarea "*"
type textarea "test t"
type textarea "*"
type textarea "test th"
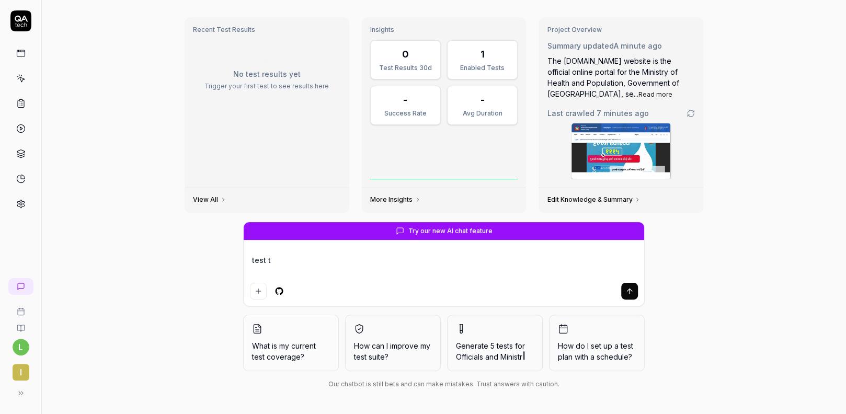
type textarea "*"
type textarea "test thi"
type textarea "*"
type textarea "test this"
type textarea "*"
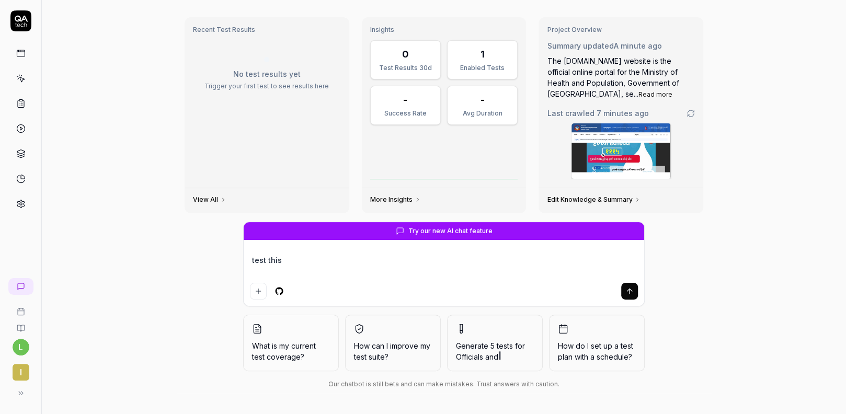
type textarea "test this"
type textarea "*"
type textarea "test this s"
type textarea "*"
type textarea "test this si"
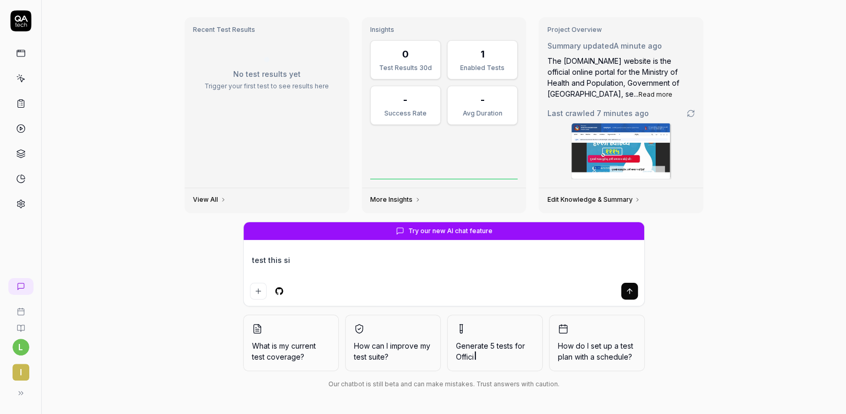
type textarea "*"
type textarea "test this sit"
type textarea "*"
type textarea "test this site"
type textarea "*"
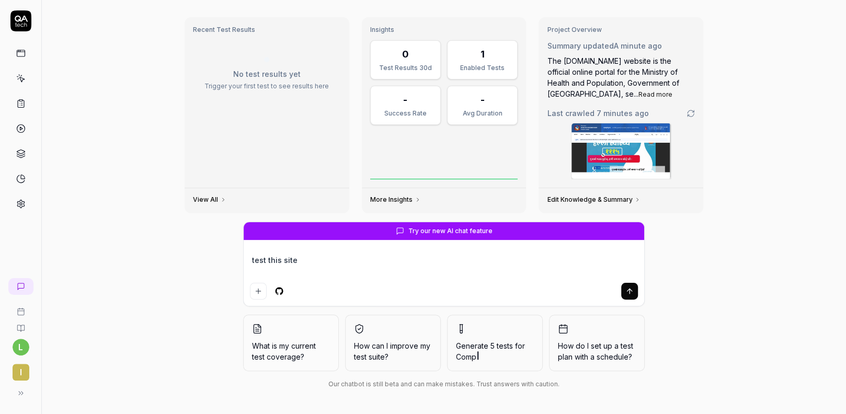
type textarea "test this site"
type textarea "*"
type textarea "test this site a"
type textarea "*"
type textarea "test this site an"
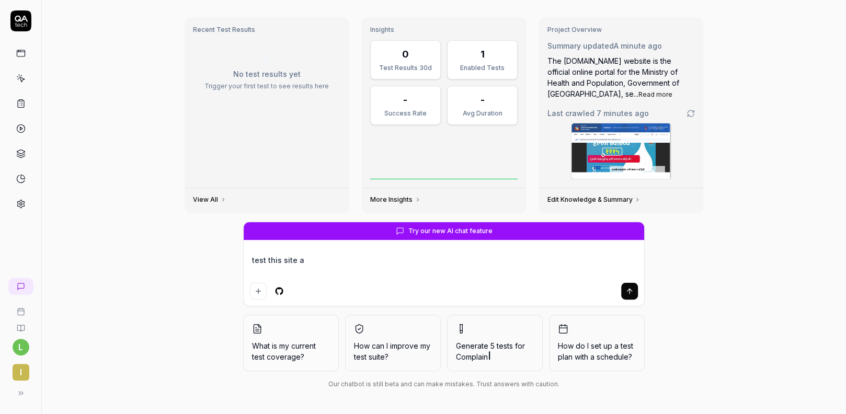
type textarea "*"
type textarea "test this site ans"
type textarea "*"
type textarea "test this site ans"
type textarea "*"
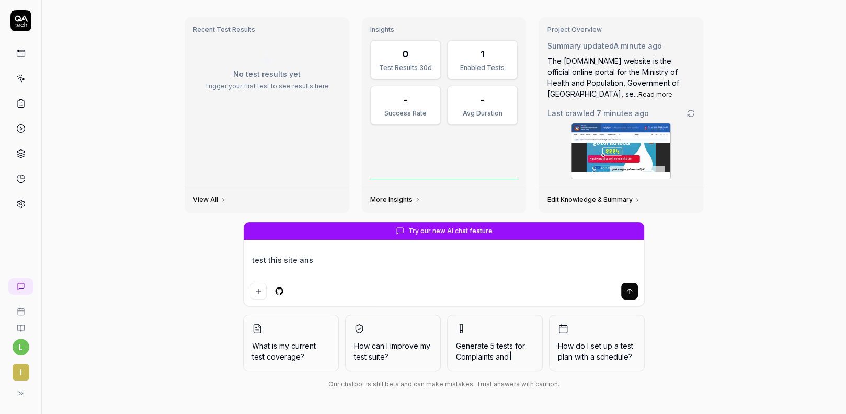
type textarea "test this site ans"
type textarea "*"
type textarea "test this site an"
type textarea "*"
type textarea "test this site and"
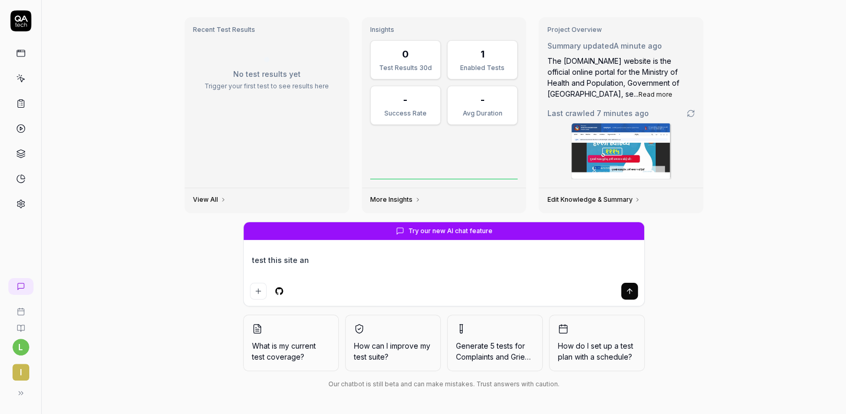
type textarea "*"
type textarea "test this site and"
type textarea "*"
type textarea "test this site and s"
type textarea "*"
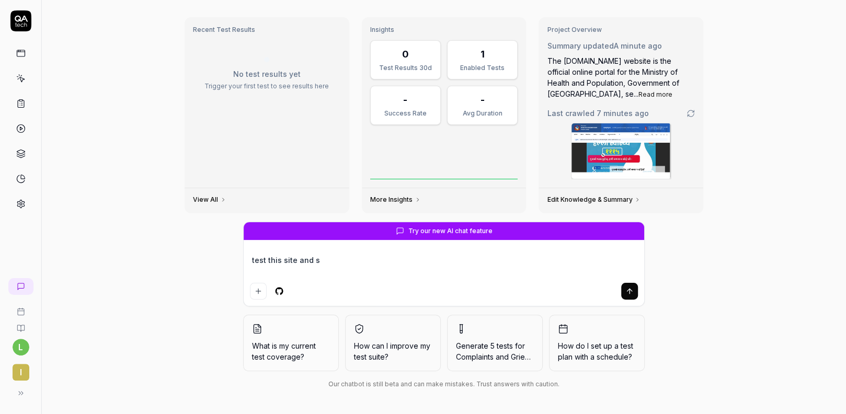
type textarea "test this site and se"
type textarea "*"
type textarea "test this site and see"
type textarea "*"
type textarea "test this site and see"
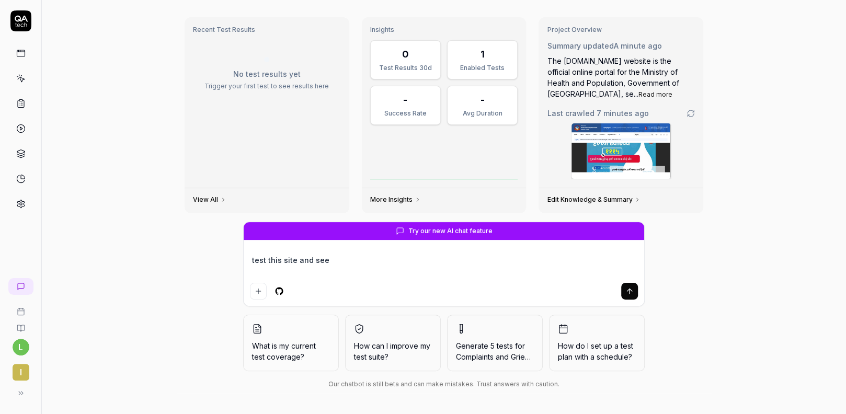
type textarea "*"
type textarea "test this site and see i"
type textarea "*"
type textarea "test this site and see if"
type textarea "*"
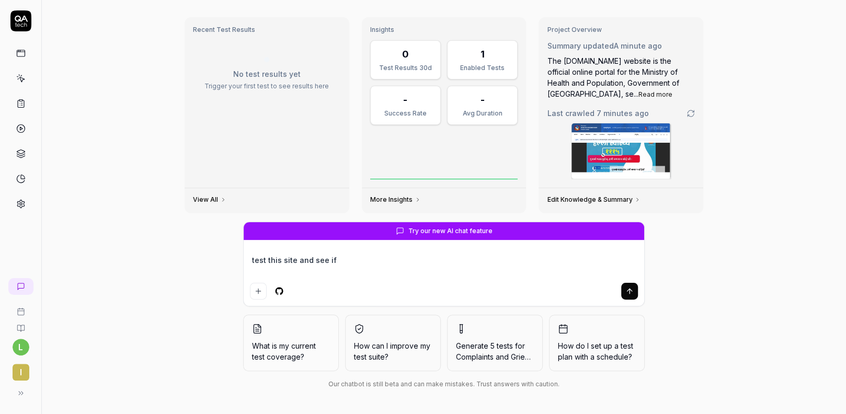
type textarea "test this site and see if"
type textarea "*"
type textarea "test this site and see if a"
type textarea "*"
type textarea "test this site and see if an"
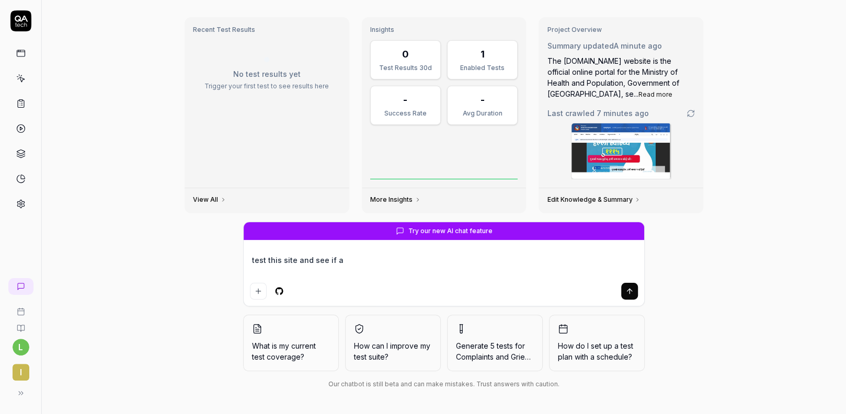
type textarea "*"
type textarea "test this site and see if any"
type textarea "*"
type textarea "test this site and see if any"
type textarea "*"
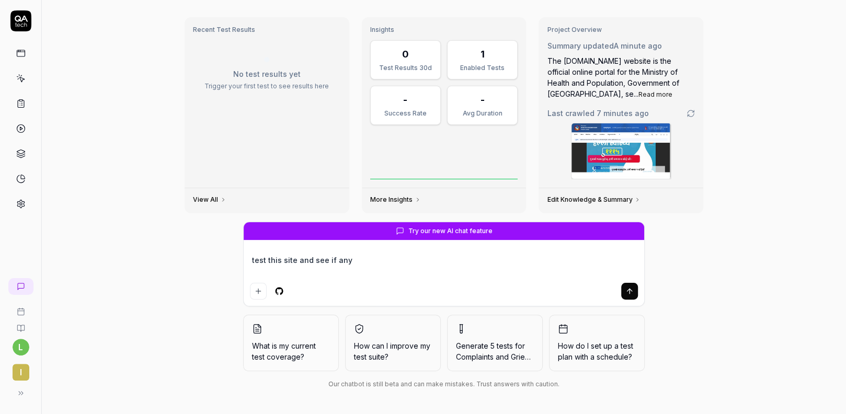
type textarea "test this site and see if any p"
type textarea "*"
type textarea "test this site and see if any pr"
type textarea "*"
type textarea "test this site and see if any pro"
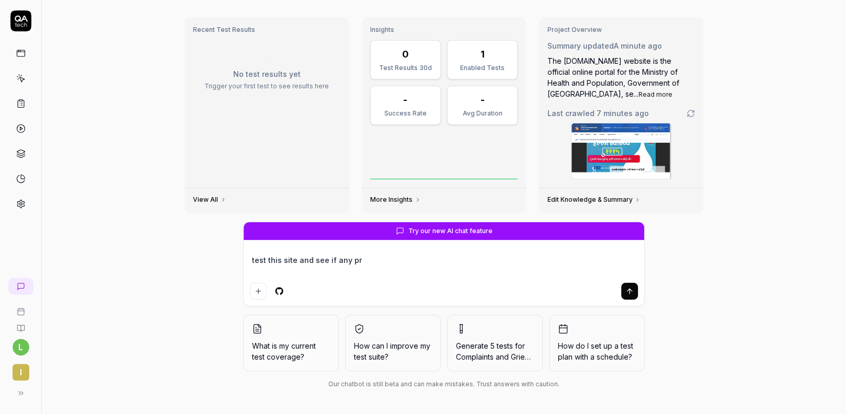
type textarea "*"
type textarea "test this site and see if any prob"
type textarea "*"
type textarea "test this site and see if any probl"
type textarea "*"
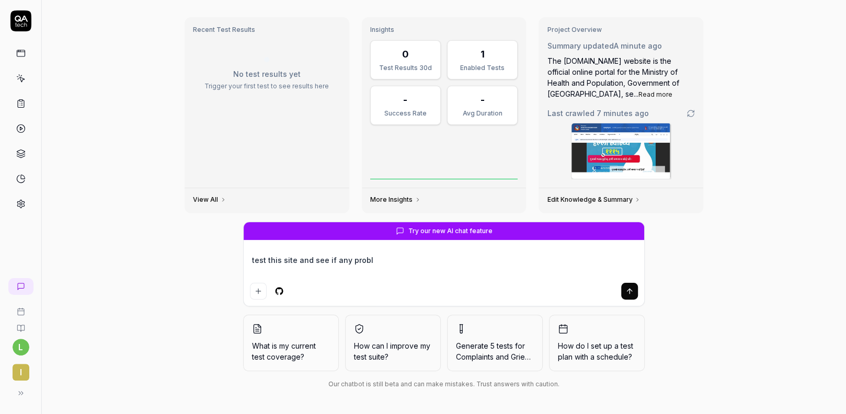
type textarea "test this site and see if any proble"
type textarea "*"
type textarea "test this site and see if any problem"
type textarea "*"
type textarea "test this site and see if any problems"
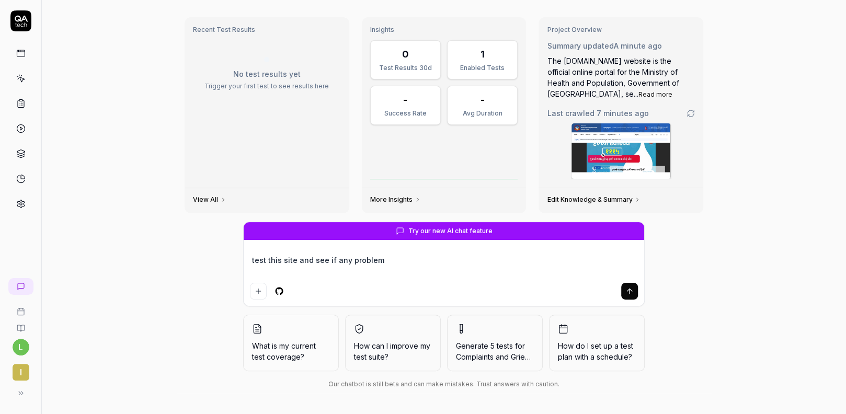
type textarea "*"
type textarea "test this site and see if any problems"
type textarea "*"
type textarea "test this site and see if any problems e"
type textarea "*"
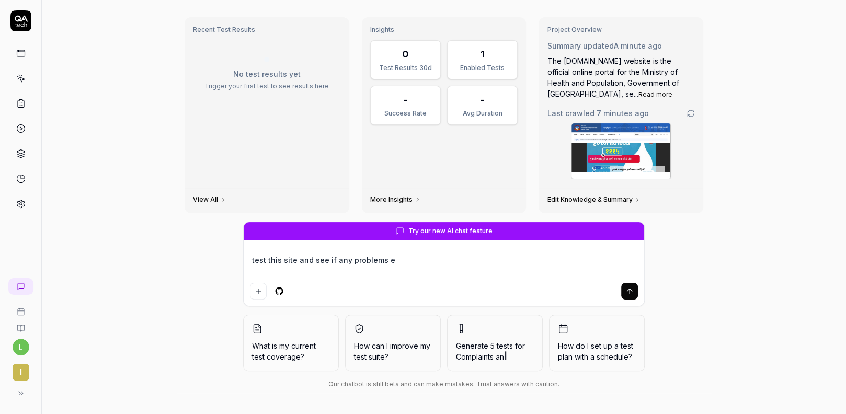
type textarea "test this site and see if any problems ex"
type textarea "*"
type textarea "test this site and see if any problems exi"
type textarea "*"
type textarea "test this site and see if any problems exit"
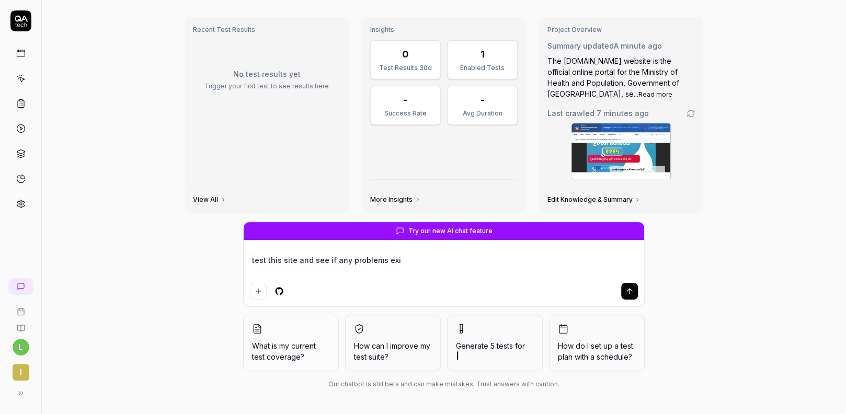
type textarea "*"
type textarea "test this site and see if any problems exit"
type textarea "*"
type textarea "test this site and see if any problems exit"
click at [628, 288] on icon "submit" at bounding box center [629, 291] width 8 height 8
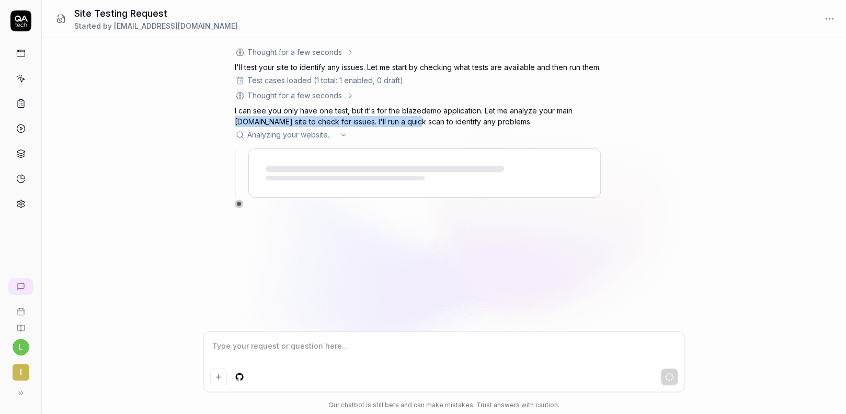
drag, startPoint x: 225, startPoint y: 130, endPoint x: 416, endPoint y: 130, distance: 190.8
click at [416, 130] on div "Thought for a few seconds The user wants me to test the site and see if any pro…" at bounding box center [444, 184] width 804 height 293
click at [226, 118] on div "Thought for a few seconds The user wants me to test the site and see if any pro…" at bounding box center [444, 184] width 804 height 293
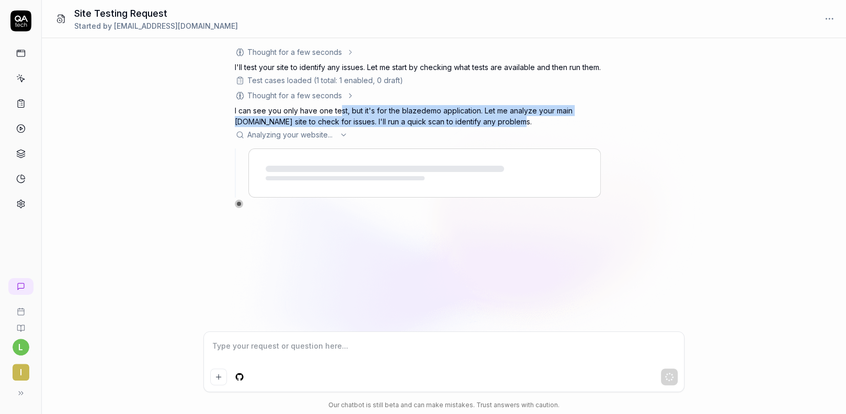
drag, startPoint x: 340, startPoint y: 118, endPoint x: 617, endPoint y: 132, distance: 276.9
click at [617, 131] on div "Thought for a few seconds The user wants me to test the site and see if any pro…" at bounding box center [444, 128] width 418 height 162
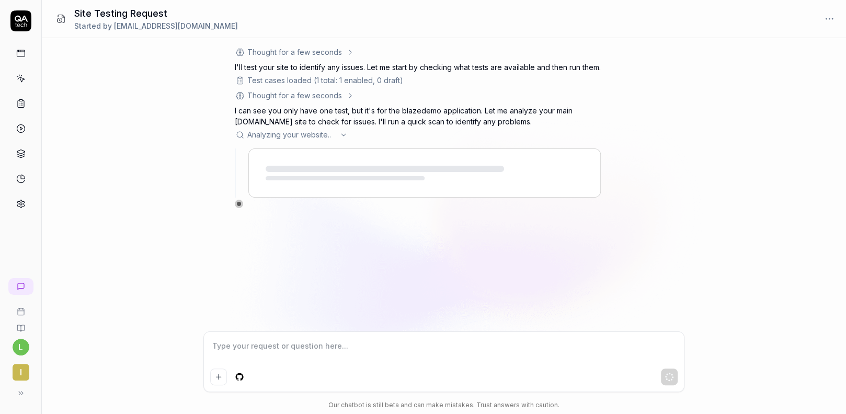
click at [611, 91] on div "Thought for a few seconds The user wants me to test the site and see if any pro…" at bounding box center [444, 128] width 418 height 162
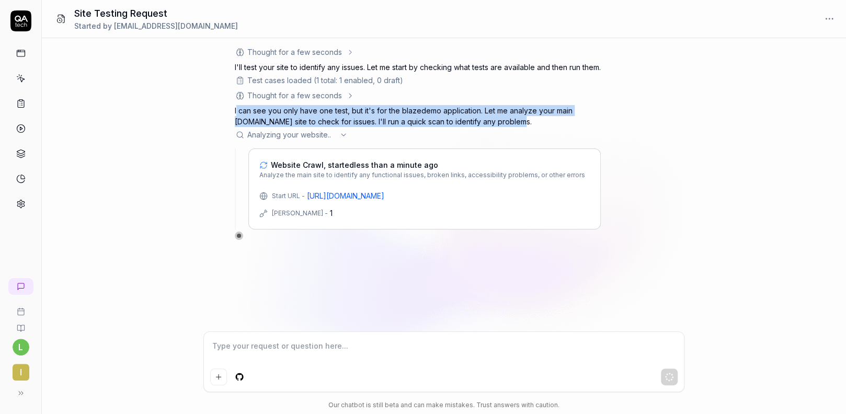
drag, startPoint x: 236, startPoint y: 122, endPoint x: 536, endPoint y: 130, distance: 300.7
click at [536, 127] on p "I can see you only have one test, but it's for the blazedemo application. Let m…" at bounding box center [418, 116] width 366 height 22
click at [692, 134] on div "Thought for a few seconds The user wants me to test the site and see if any pro…" at bounding box center [444, 184] width 804 height 293
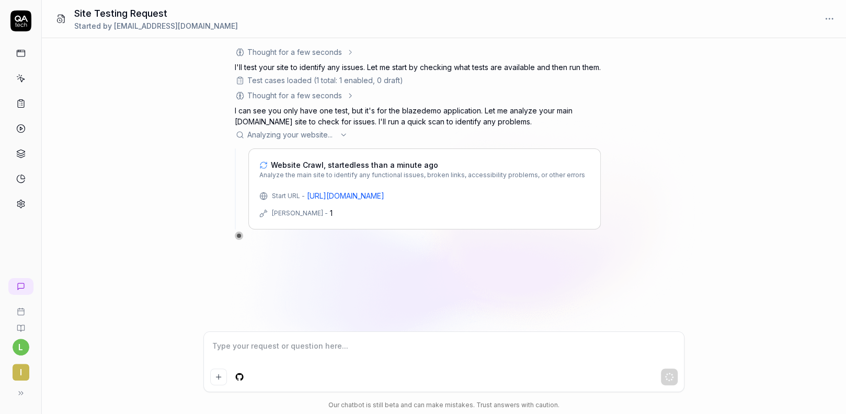
click at [15, 51] on link at bounding box center [21, 53] width 19 height 19
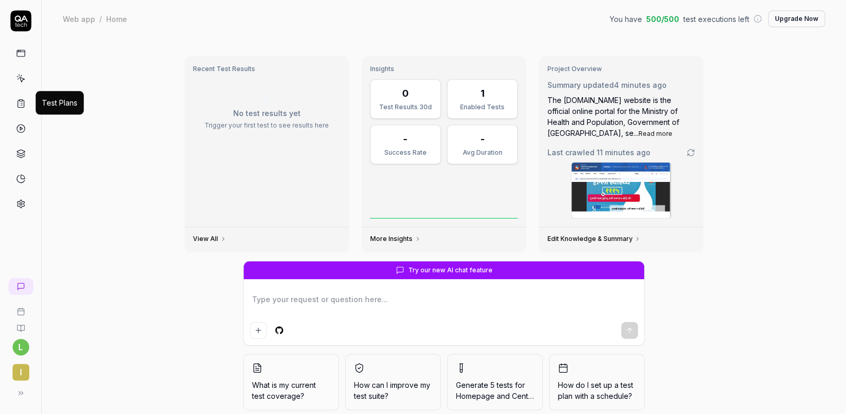
click at [18, 101] on icon at bounding box center [20, 103] width 9 height 9
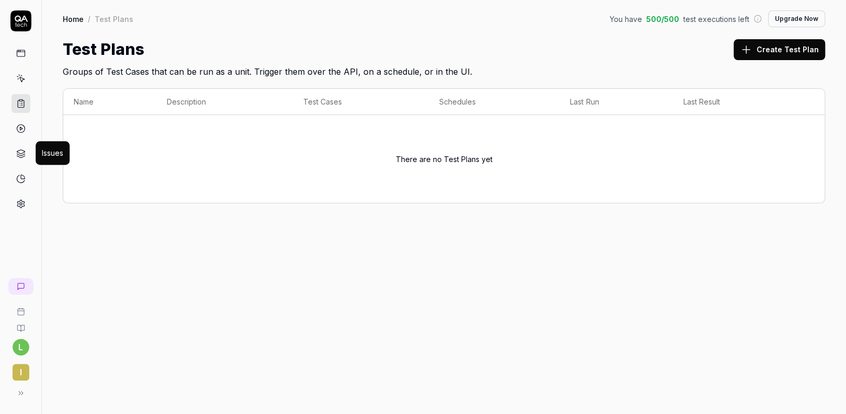
click at [19, 151] on icon at bounding box center [20, 153] width 9 height 9
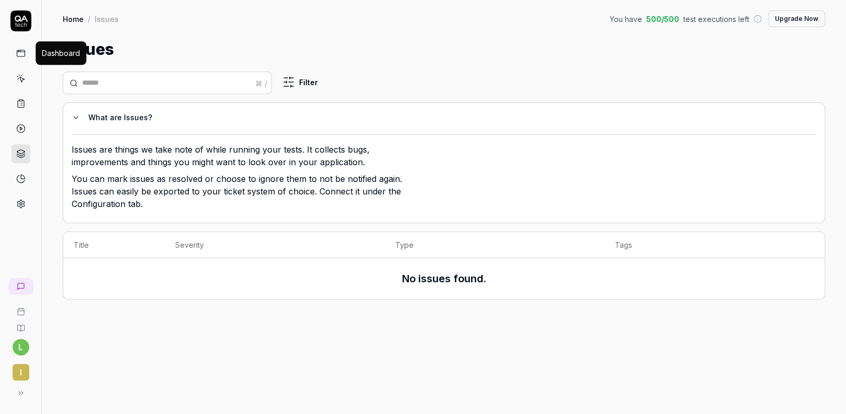
click at [19, 49] on icon at bounding box center [20, 53] width 9 height 9
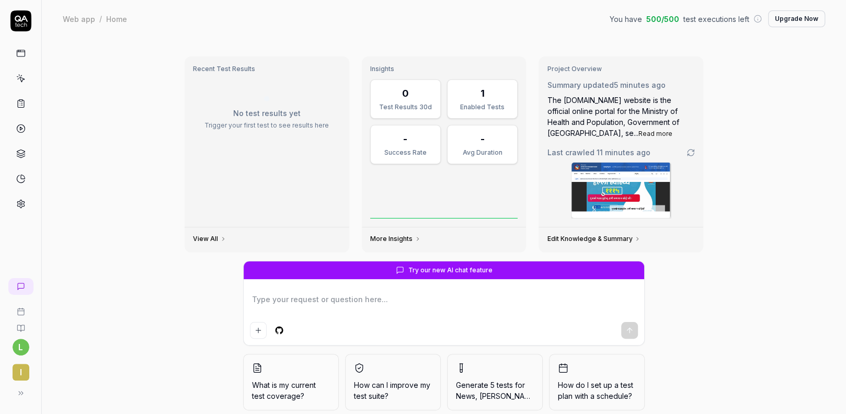
click at [87, 20] on div "Web app" at bounding box center [79, 19] width 32 height 10
click at [108, 17] on div "Home" at bounding box center [116, 19] width 21 height 10
click at [24, 56] on icon at bounding box center [20, 53] width 9 height 9
click at [582, 236] on link "Edit Knowledge & Summary" at bounding box center [594, 239] width 94 height 8
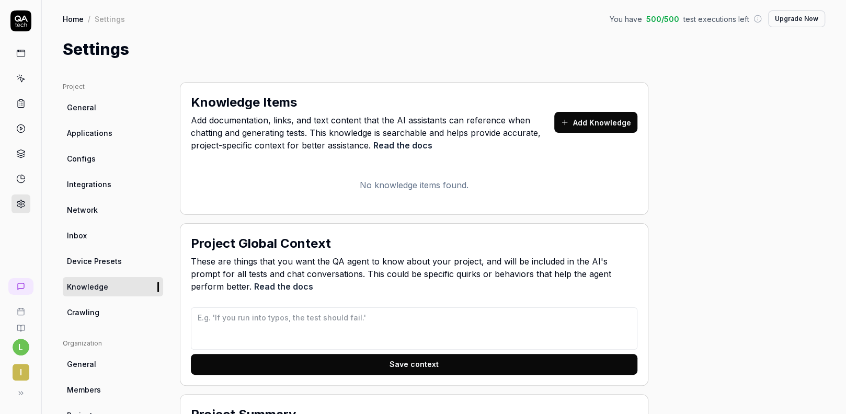
click at [77, 103] on span "General" at bounding box center [81, 107] width 29 height 11
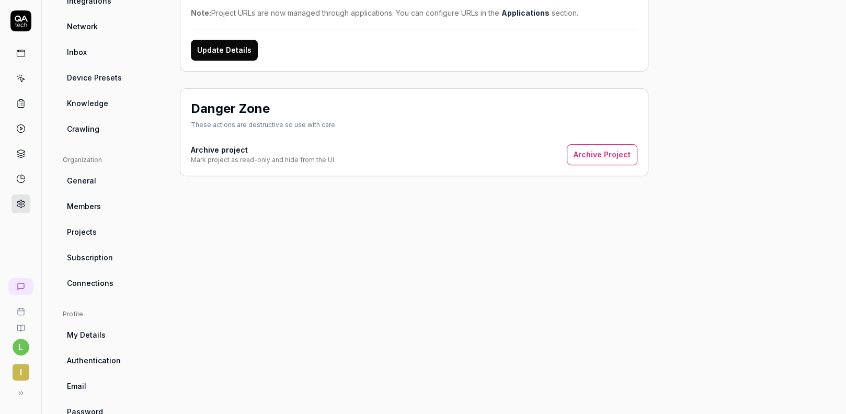
scroll to position [212, 0]
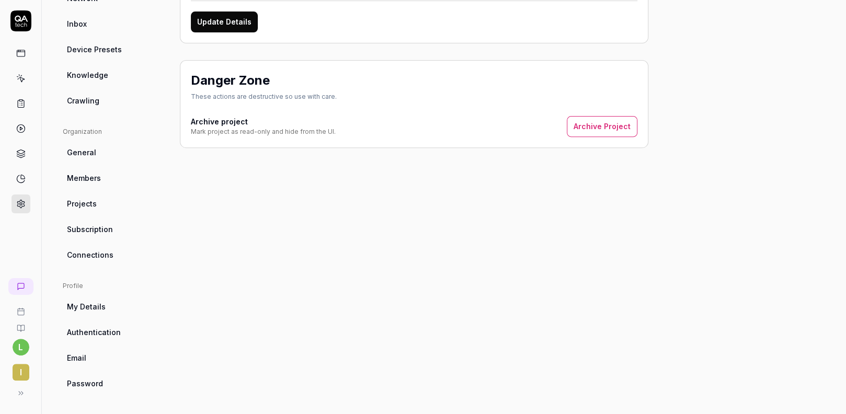
click at [111, 308] on link "My Details" at bounding box center [113, 306] width 100 height 19
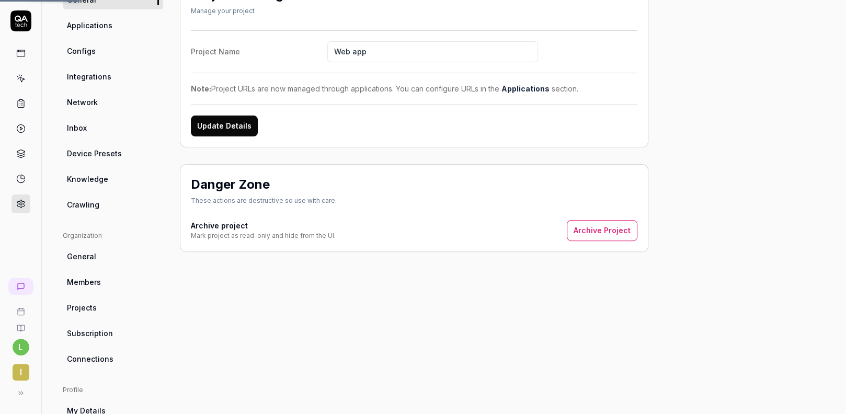
scroll to position [0, 0]
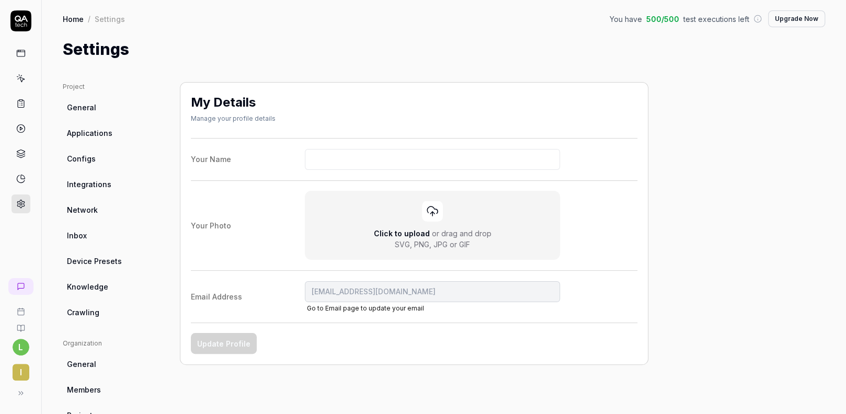
click at [68, 109] on span "General" at bounding box center [81, 107] width 29 height 11
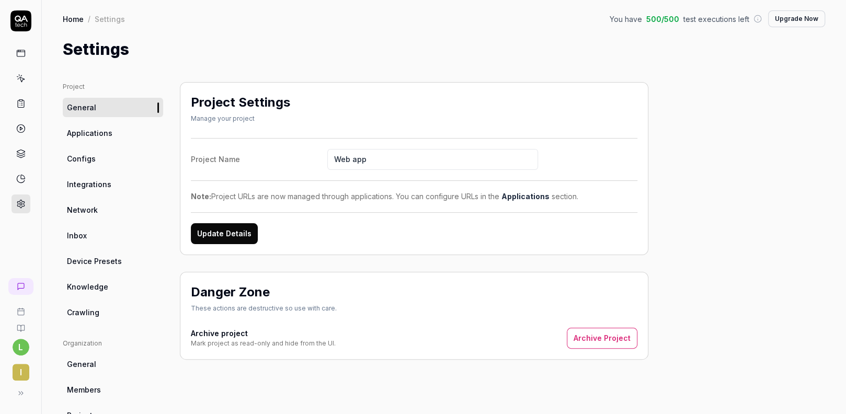
click at [95, 142] on link "Applications" at bounding box center [113, 132] width 100 height 19
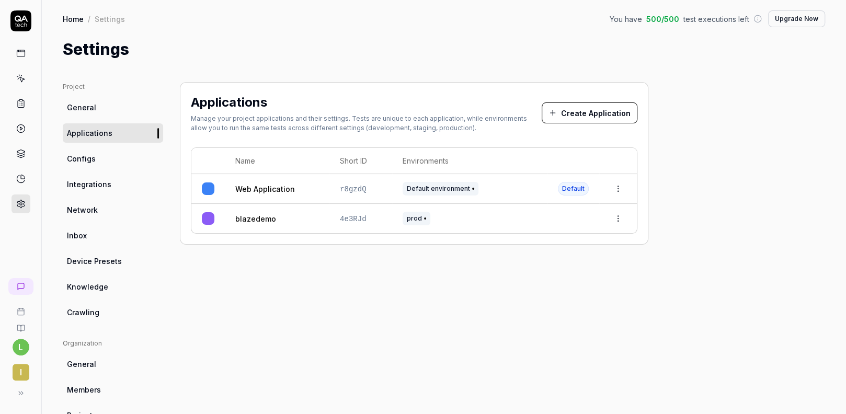
click at [245, 189] on link "Web Application" at bounding box center [265, 189] width 60 height 11
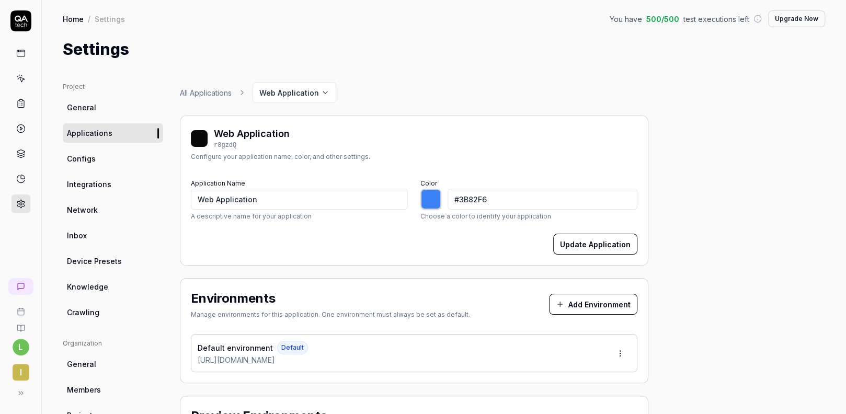
click at [108, 132] on span "Applications" at bounding box center [89, 133] width 45 height 11
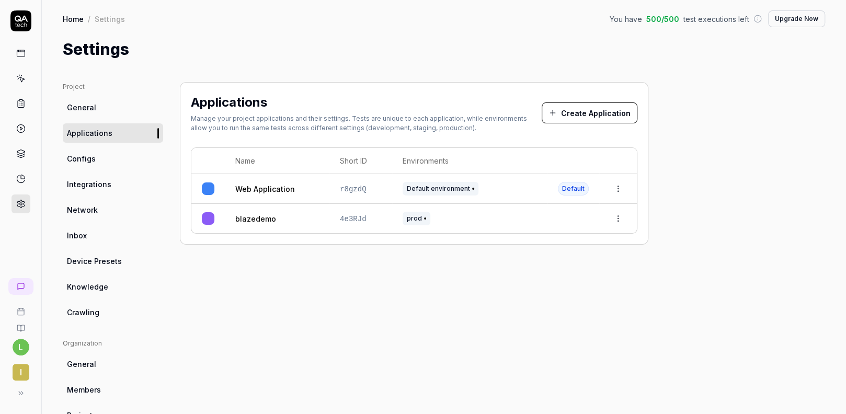
click at [250, 215] on link "blazedemo" at bounding box center [255, 218] width 41 height 11
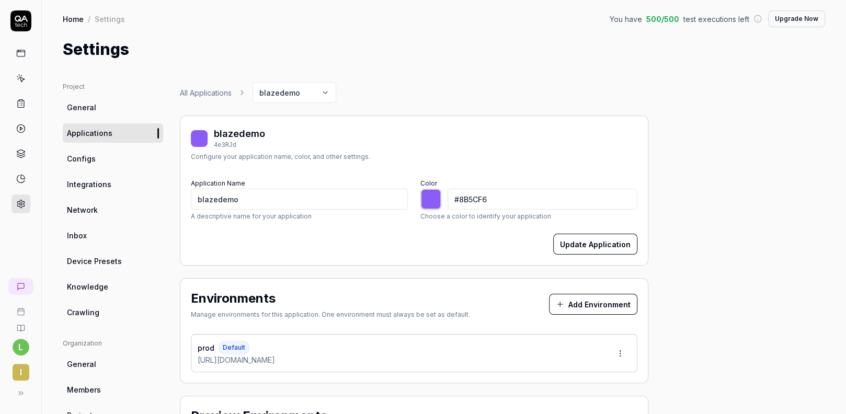
click at [14, 52] on link at bounding box center [21, 53] width 19 height 19
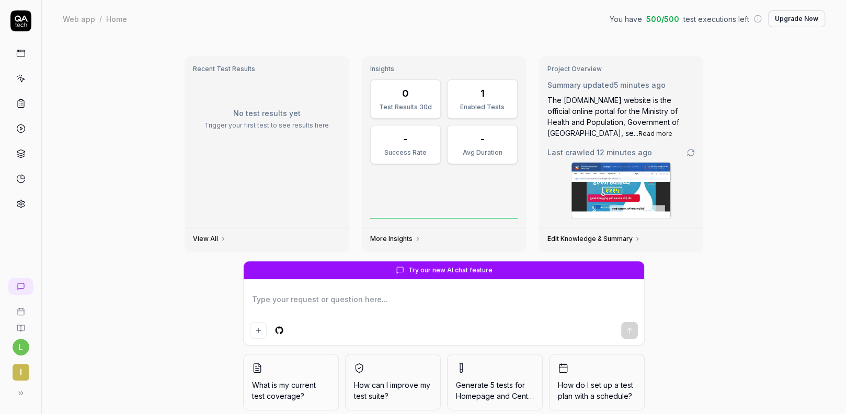
click at [198, 238] on link "View All" at bounding box center [209, 239] width 33 height 8
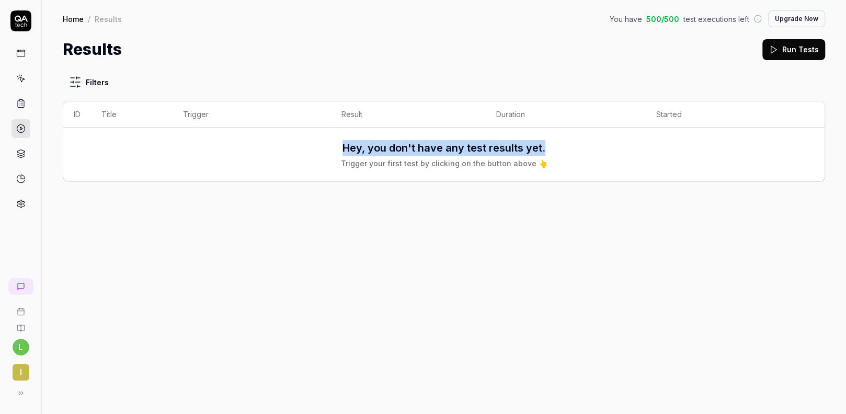
drag, startPoint x: 340, startPoint y: 146, endPoint x: 617, endPoint y: 144, distance: 277.1
click at [617, 144] on div "Hey, you don't have any test results yet. Trigger your first test by clicking o…" at bounding box center [444, 154] width 740 height 29
click at [777, 45] on icon at bounding box center [773, 49] width 9 height 9
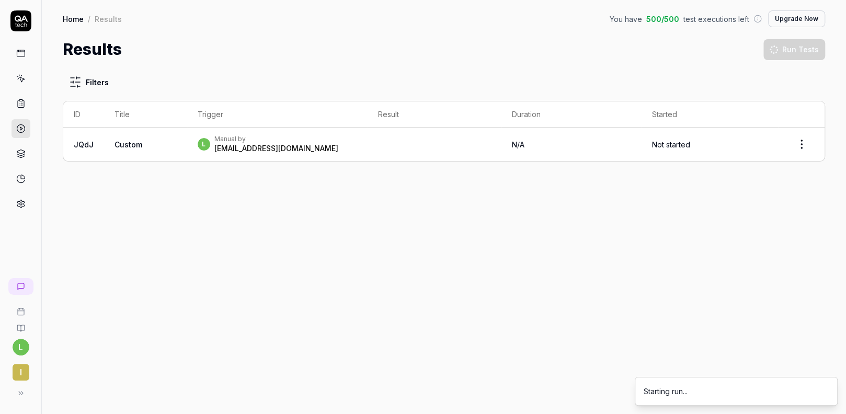
click at [681, 384] on li "Starting run..." at bounding box center [736, 391] width 203 height 29
click at [402, 148] on div "Running" at bounding box center [389, 150] width 25 height 6
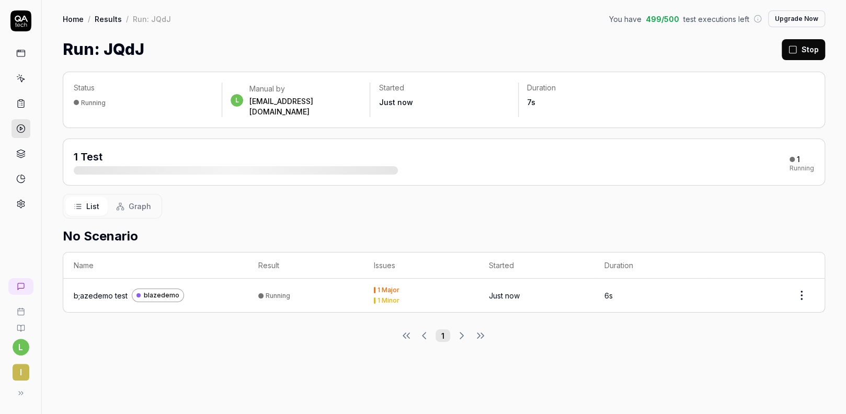
click at [359, 288] on td "Running" at bounding box center [306, 295] width 116 height 33
click at [386, 287] on div "1 Major 1 Minor" at bounding box center [421, 295] width 95 height 17
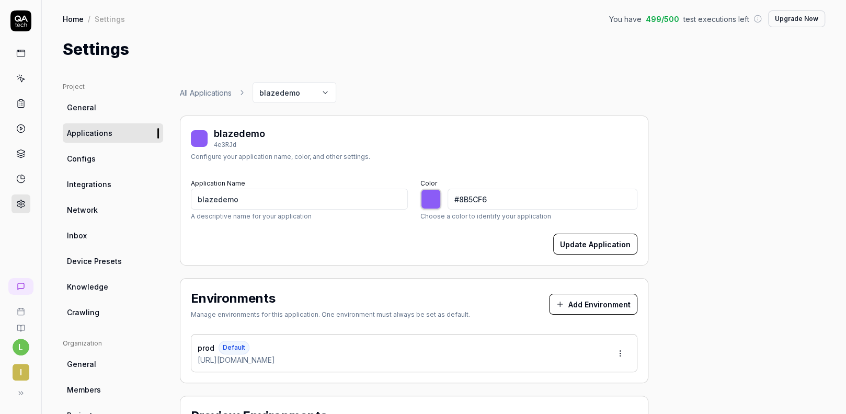
scroll to position [94, 0]
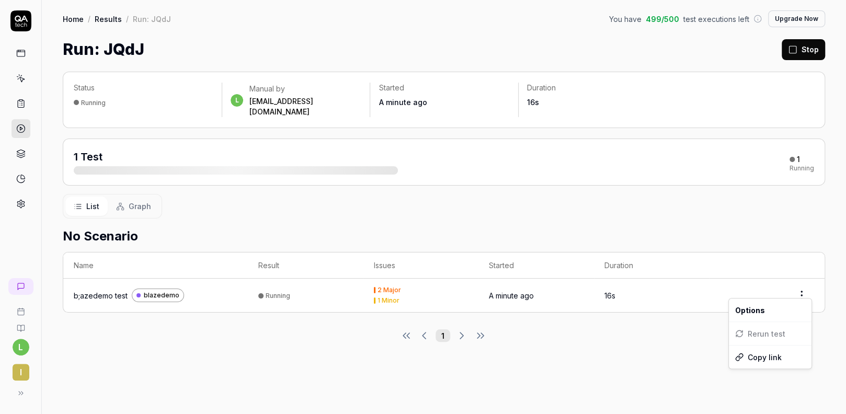
click at [804, 287] on html "l i Home / Results / Run: JQdJ You have 499 / 500 test executions left Upgrade …" at bounding box center [423, 207] width 846 height 414
drag, startPoint x: 219, startPoint y: 200, endPoint x: 263, endPoint y: 199, distance: 44.5
click at [219, 200] on html "l i Home / Results / Run: JQdJ You have 499 / 500 test executions left Upgrade …" at bounding box center [423, 207] width 846 height 414
click at [124, 204] on button "Graph" at bounding box center [134, 206] width 52 height 19
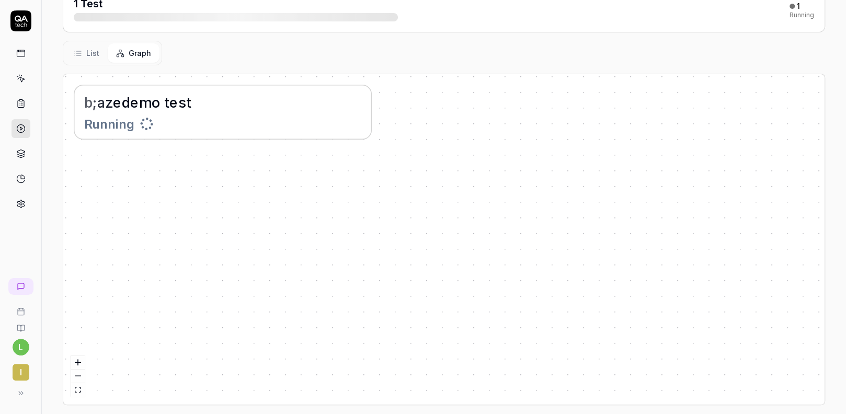
scroll to position [155, 0]
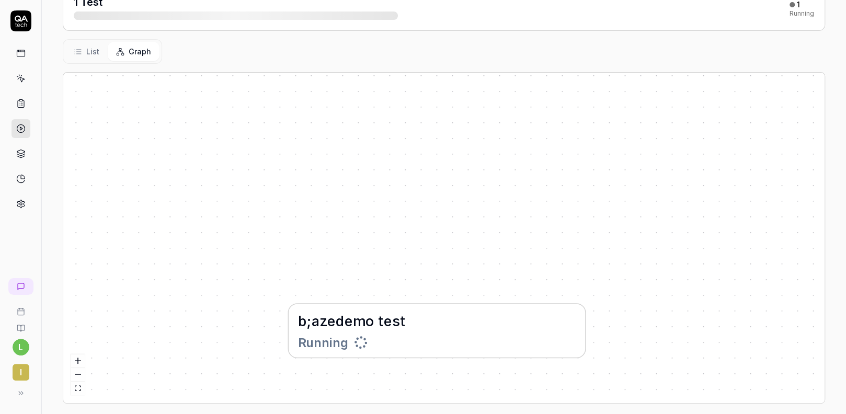
click at [94, 47] on button "List" at bounding box center [86, 51] width 42 height 19
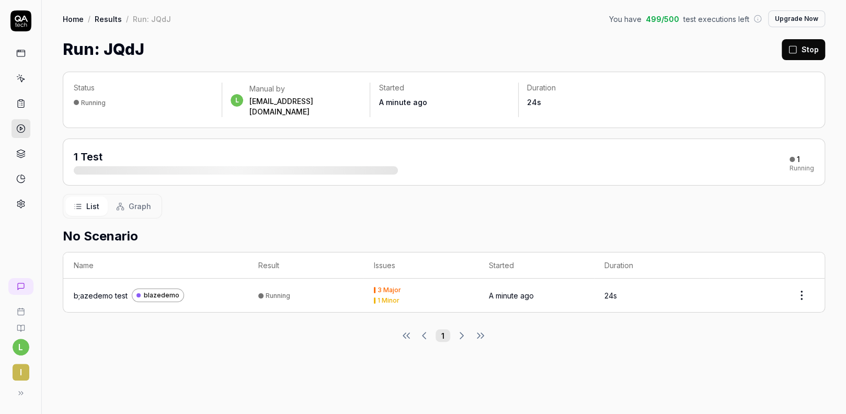
scroll to position [0, 0]
click at [398, 287] on div "3 Major" at bounding box center [389, 290] width 24 height 6
drag, startPoint x: 804, startPoint y: 153, endPoint x: 577, endPoint y: 177, distance: 227.7
click at [636, 177] on div "Status Running l Manual by learnawsipsha@gmail.com Started A minute ago Duratio…" at bounding box center [444, 237] width 804 height 353
drag, startPoint x: 56, startPoint y: 225, endPoint x: 209, endPoint y: 233, distance: 152.9
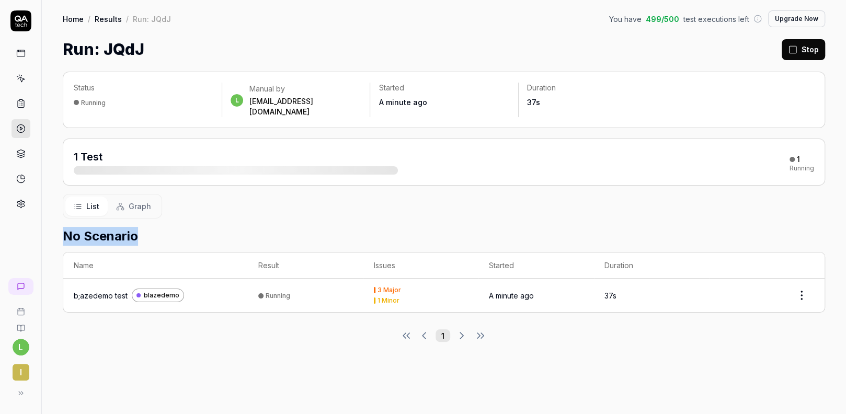
click at [209, 233] on div "Status Running l Manual by learnawsipsha@gmail.com Started A minute ago Duratio…" at bounding box center [444, 237] width 804 height 353
click at [25, 104] on icon at bounding box center [20, 103] width 9 height 9
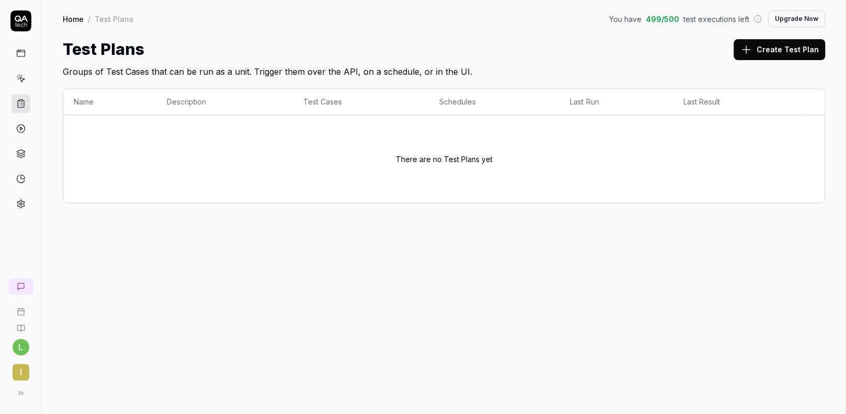
click at [22, 76] on icon at bounding box center [20, 78] width 9 height 9
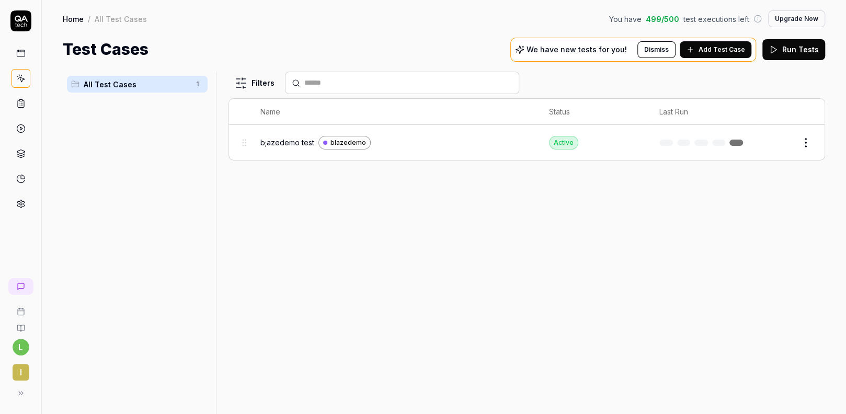
click at [558, 146] on div "Active" at bounding box center [563, 143] width 29 height 14
click at [802, 139] on html "l i Home / All Test Cases You have 499 / 500 test executions left Upgrade Now H…" at bounding box center [423, 207] width 846 height 414
click at [639, 232] on html "l i Home / All Test Cases You have 499 / 500 test executions left Upgrade Now H…" at bounding box center [423, 207] width 846 height 414
click at [282, 147] on span "b;azedemo test" at bounding box center [287, 142] width 54 height 11
click at [334, 140] on span "blazedemo" at bounding box center [348, 142] width 36 height 9
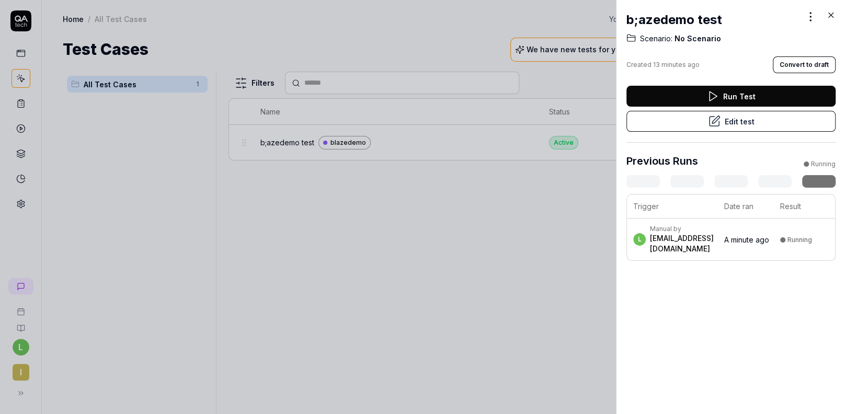
click at [818, 246] on td "Running" at bounding box center [805, 240] width 62 height 42
drag, startPoint x: 845, startPoint y: 413, endPoint x: 466, endPoint y: 303, distance: 394.5
click at [464, 306] on div "b;azedemo test Scenario: No Scenario Created 13 minutes ago Convert to draft Ru…" at bounding box center [423, 207] width 846 height 414
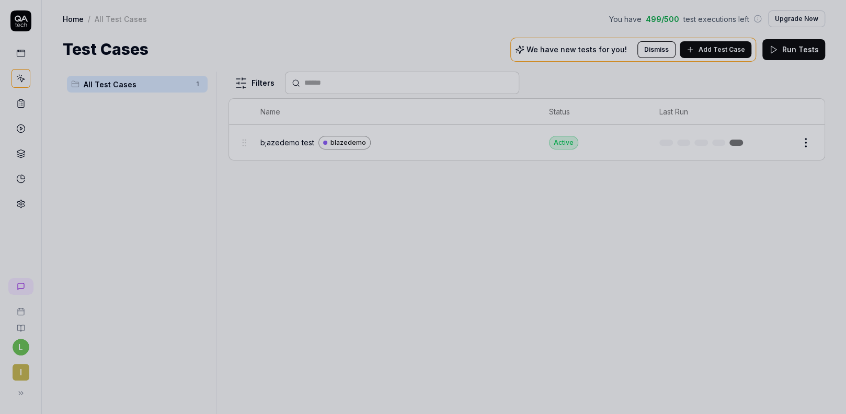
click at [55, 163] on div at bounding box center [423, 207] width 846 height 414
click at [14, 47] on div at bounding box center [423, 207] width 846 height 414
click at [21, 52] on icon at bounding box center [20, 53] width 9 height 9
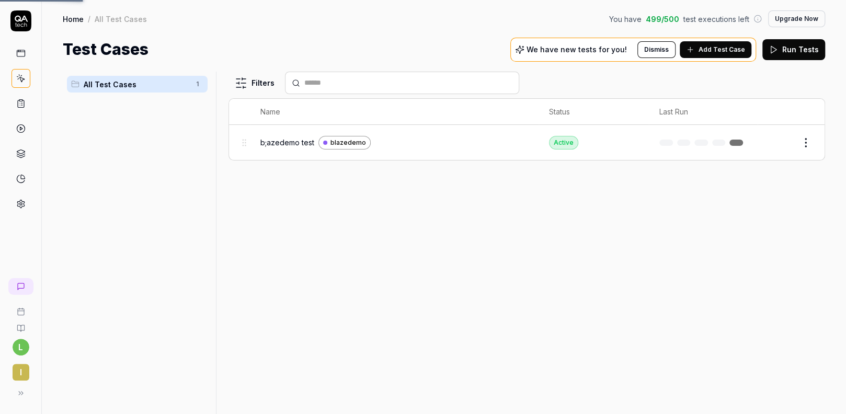
click at [21, 52] on icon at bounding box center [20, 53] width 9 height 9
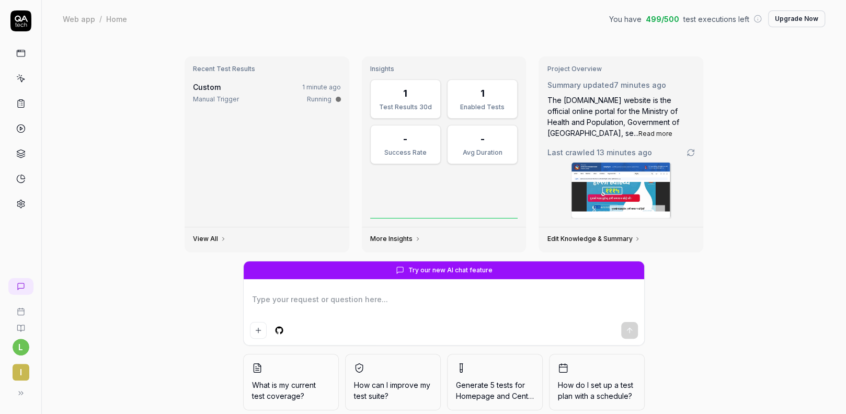
click at [229, 98] on div "Manual Trigger" at bounding box center [216, 99] width 46 height 9
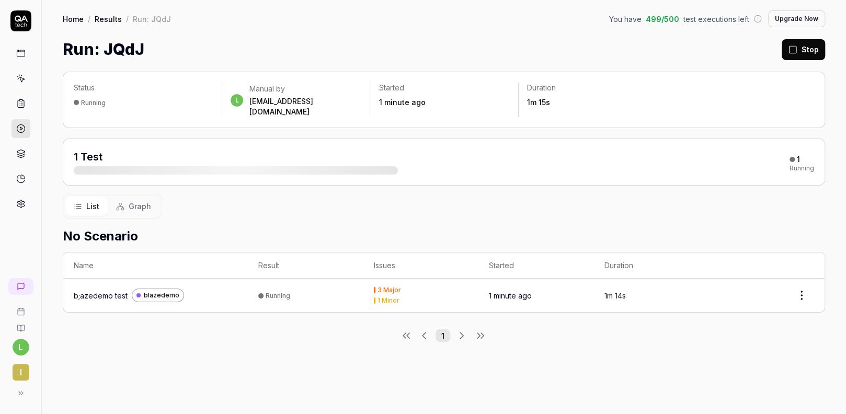
click at [796, 47] on icon at bounding box center [792, 49] width 9 height 9
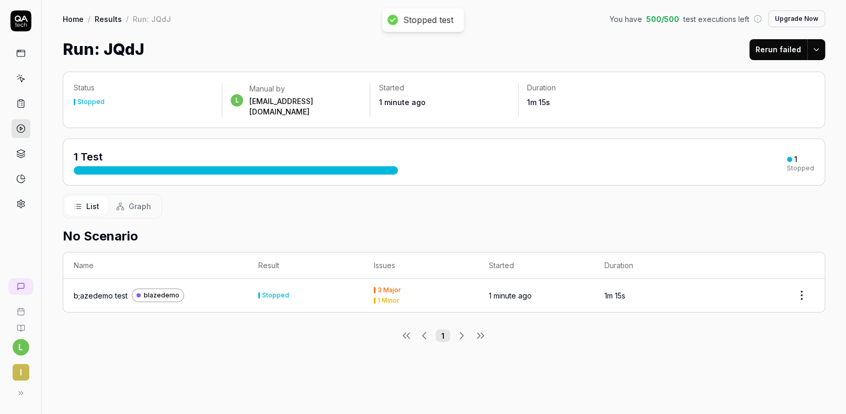
click at [79, 20] on link "Home" at bounding box center [73, 19] width 21 height 10
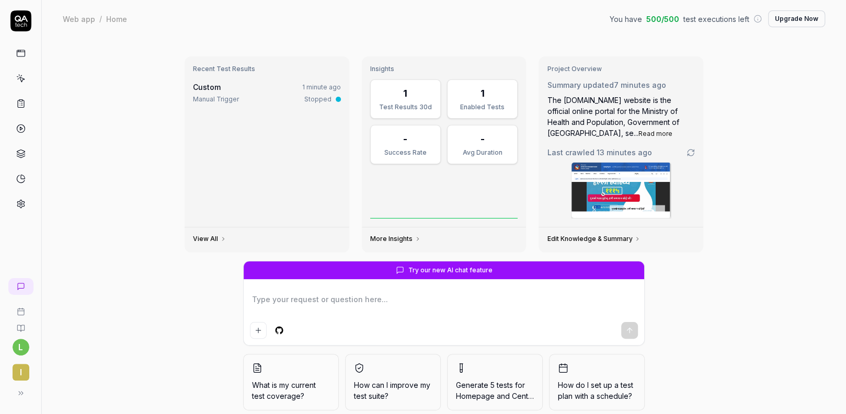
click at [211, 244] on div "View All" at bounding box center [267, 239] width 165 height 25
click at [210, 231] on div "View All" at bounding box center [267, 239] width 165 height 25
click at [208, 240] on link "View All" at bounding box center [209, 239] width 33 height 8
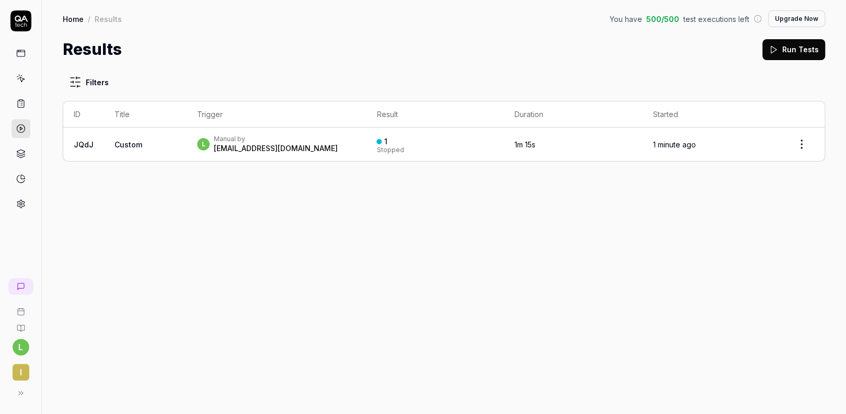
click at [21, 58] on link at bounding box center [21, 53] width 19 height 19
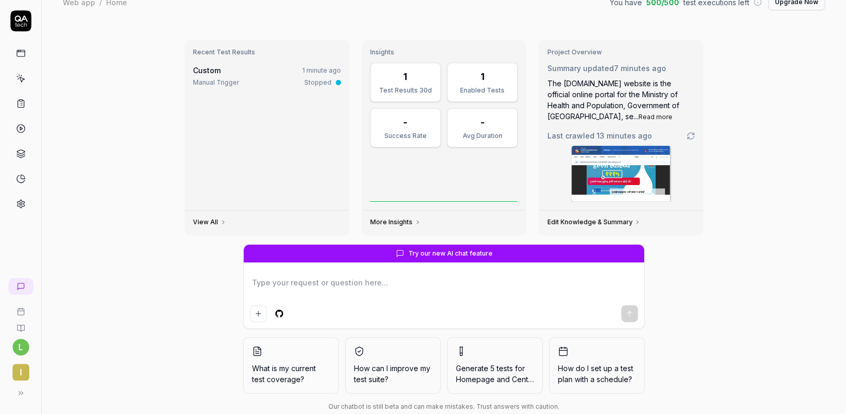
scroll to position [40, 0]
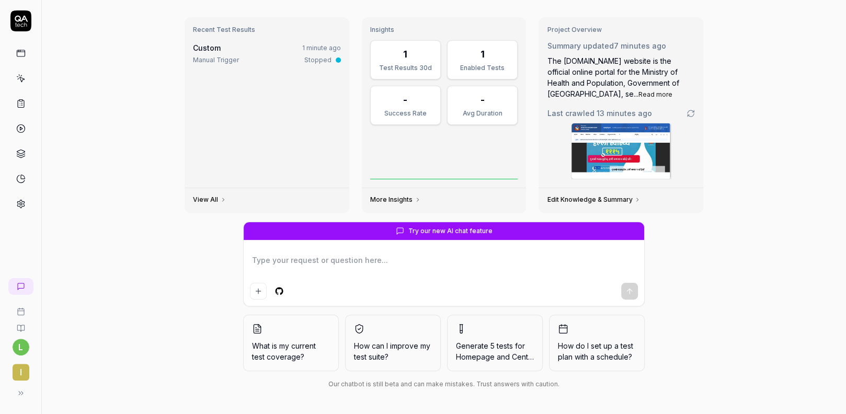
click at [24, 312] on icon at bounding box center [21, 311] width 8 height 8
click at [25, 52] on icon at bounding box center [21, 52] width 8 height 0
click at [337, 254] on textarea at bounding box center [444, 266] width 388 height 26
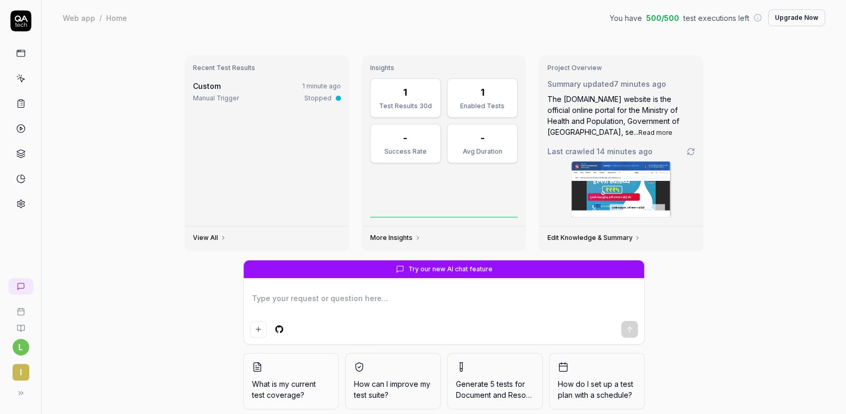
scroll to position [0, 0]
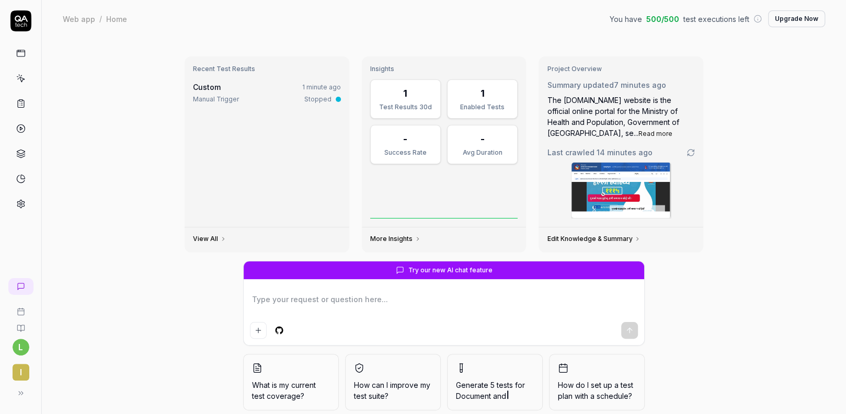
click at [397, 102] on div "Test Results 30d" at bounding box center [405, 106] width 57 height 9
click at [17, 348] on html "l i Web app / Home You have 500 / 500 test executions left Upgrade Now Web app …" at bounding box center [423, 207] width 846 height 414
click at [23, 371] on html "l i Web app / Home You have 500 / 500 test executions left Upgrade Now Web app …" at bounding box center [423, 207] width 846 height 414
click at [23, 371] on span "i" at bounding box center [21, 372] width 17 height 17
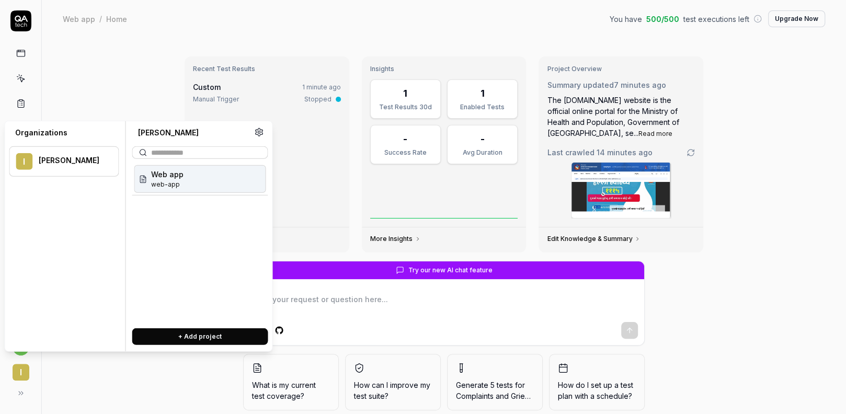
click at [222, 178] on div "Web app web-app" at bounding box center [200, 179] width 132 height 28
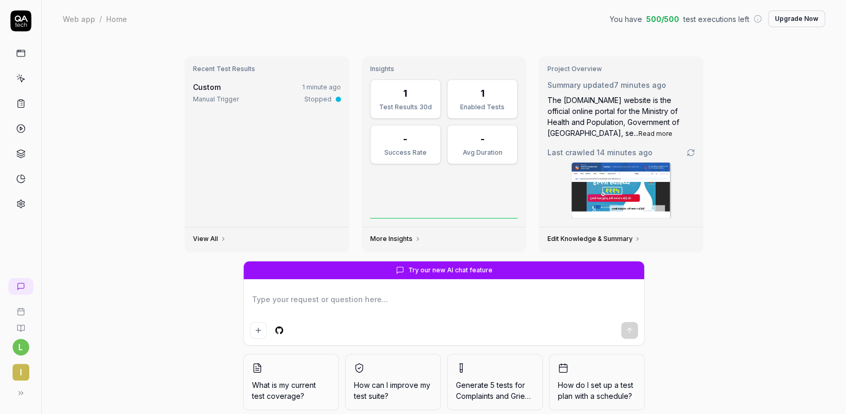
click at [21, 348] on html "l i Web app / Home You have 500 / 500 test executions left Upgrade Now Web app …" at bounding box center [423, 207] width 846 height 414
click at [74, 371] on html "l i Web app / Home You have 500 / 500 test executions left Upgrade Now Web app …" at bounding box center [423, 207] width 846 height 414
click at [20, 389] on icon at bounding box center [21, 393] width 8 height 8
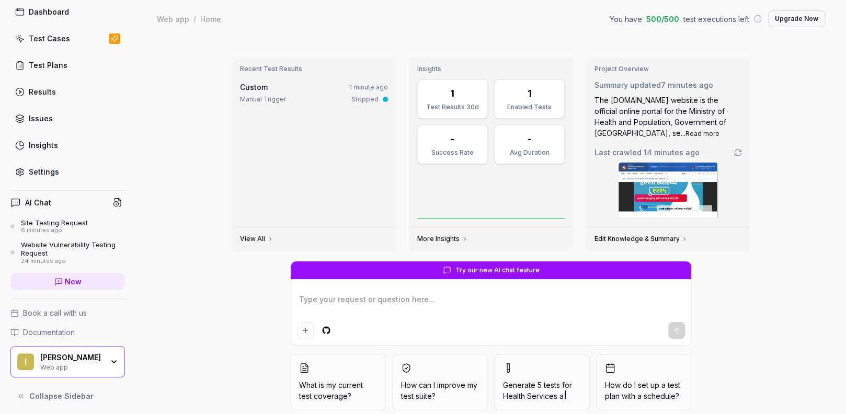
scroll to position [44, 0]
click at [76, 351] on div "[PERSON_NAME]" at bounding box center [71, 355] width 63 height 9
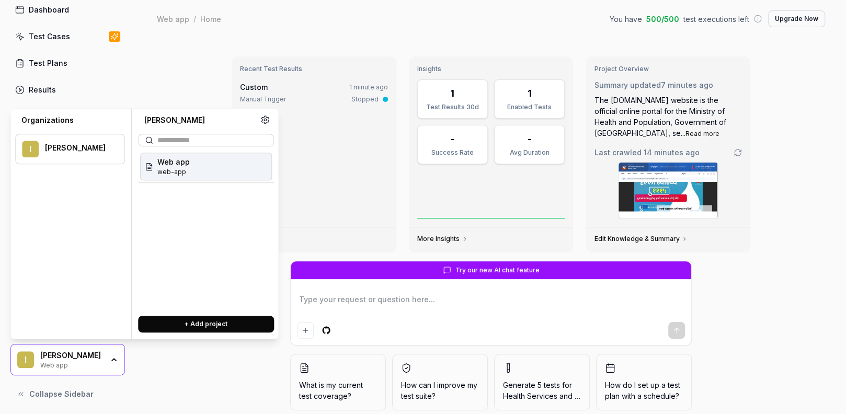
click at [189, 170] on div "Web app web-app" at bounding box center [206, 167] width 132 height 28
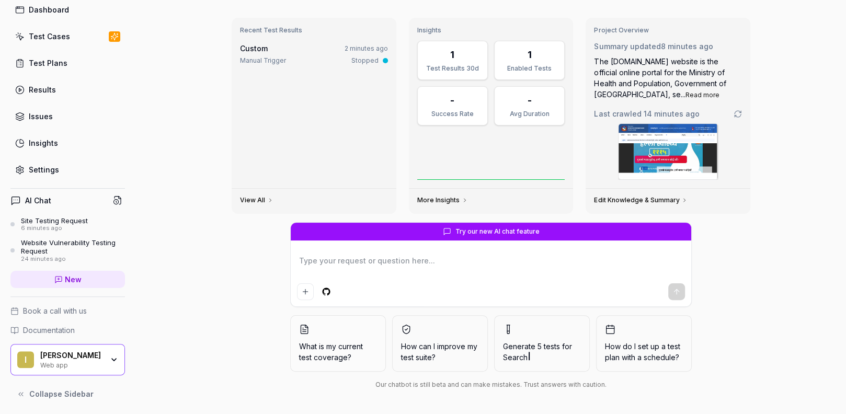
scroll to position [40, 0]
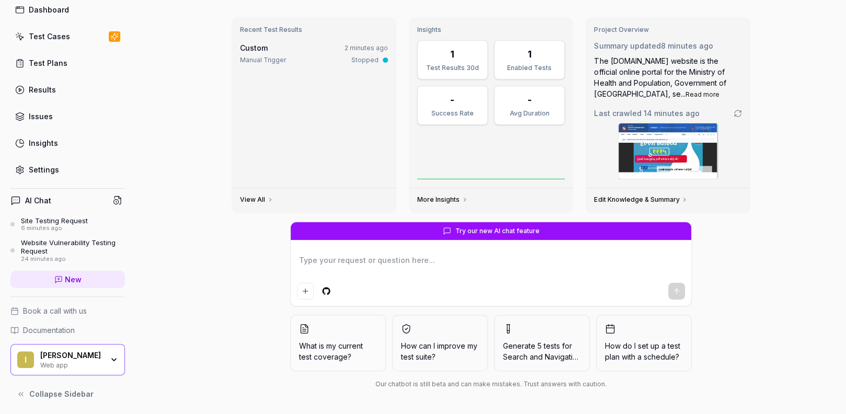
click at [110, 356] on icon "button" at bounding box center [114, 360] width 8 height 8
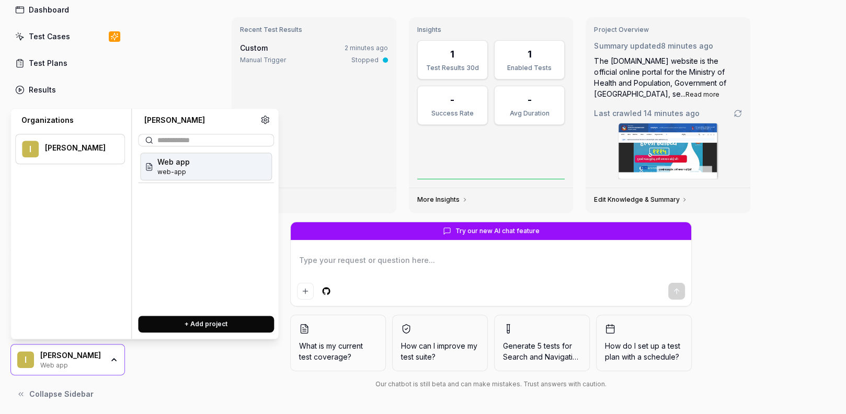
click at [232, 374] on div "Try our new AI chat feature What is my current test coverage? How can I improve…" at bounding box center [490, 307] width 535 height 171
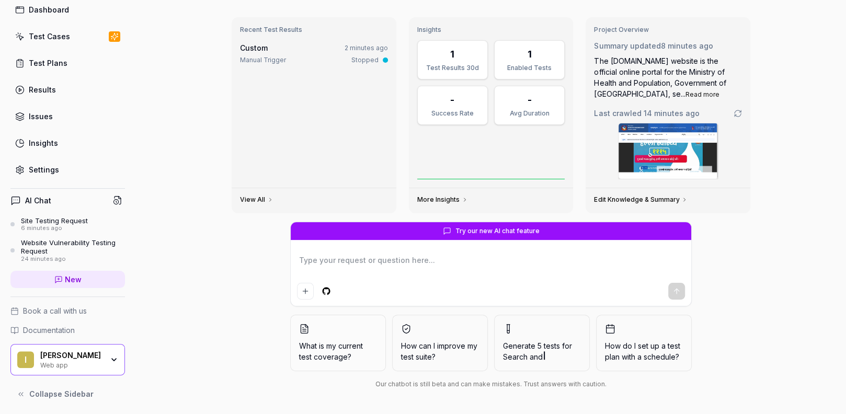
click at [81, 394] on span "Collapse Sidebar" at bounding box center [61, 393] width 64 height 11
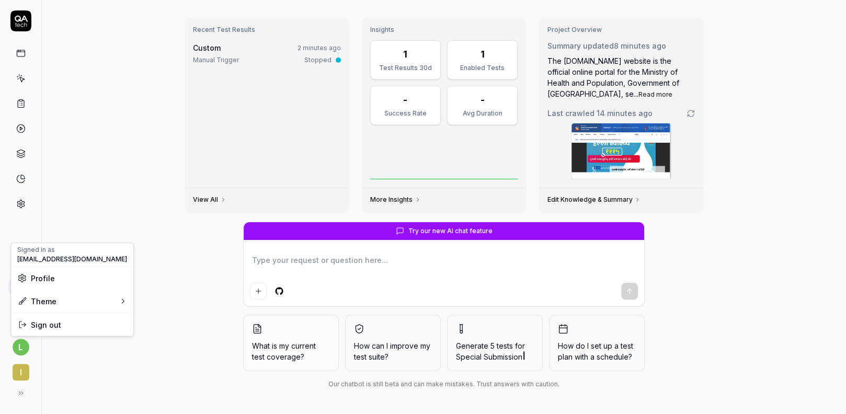
click at [21, 350] on html "l i Web app / Home You have 500 / 500 test executions left Upgrade Now Web app …" at bounding box center [423, 207] width 846 height 414
click at [89, 273] on span "Profile" at bounding box center [72, 278] width 110 height 11
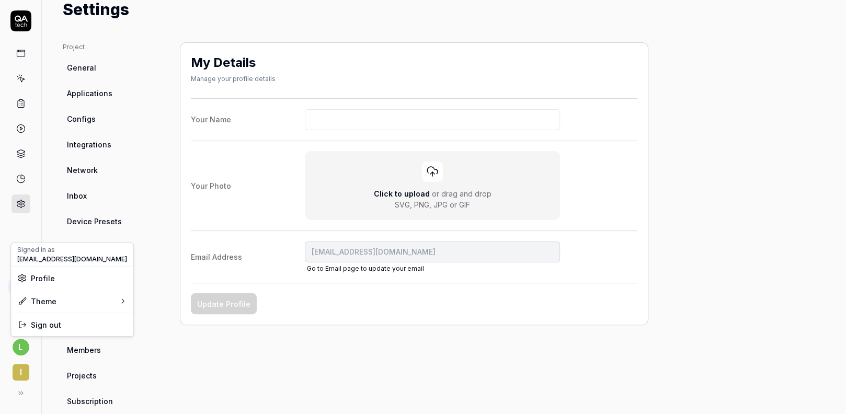
click at [152, 103] on html "l i Home / Settings You have 500 / 500 test executions left Upgrade Now Home / …" at bounding box center [423, 207] width 846 height 414
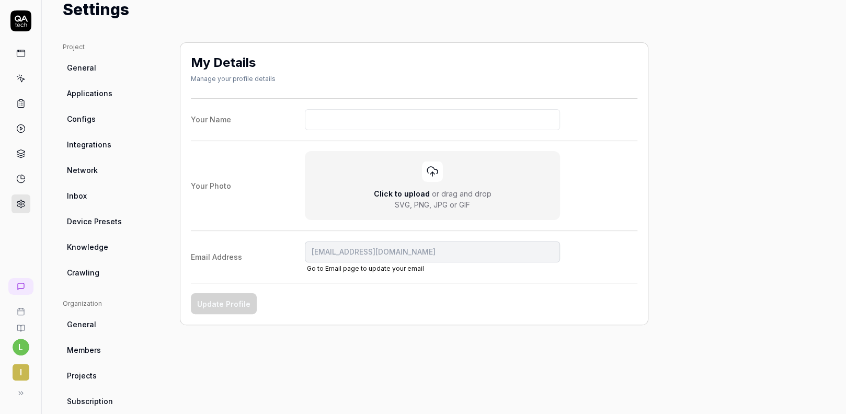
click at [91, 68] on span "General" at bounding box center [81, 67] width 29 height 11
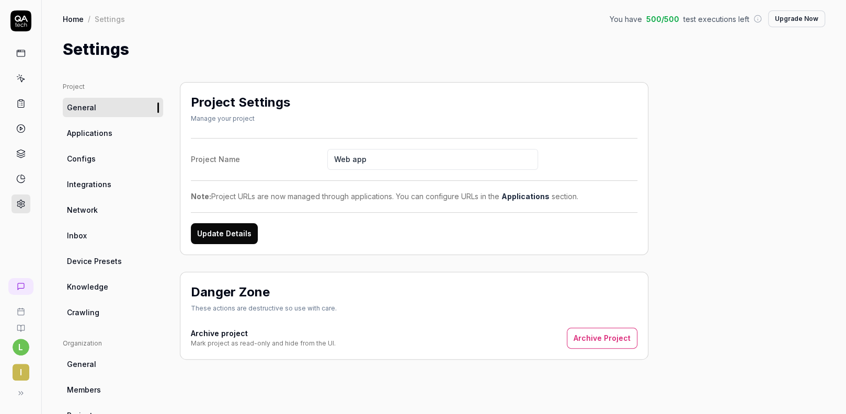
click at [94, 128] on span "Applications" at bounding box center [89, 133] width 45 height 11
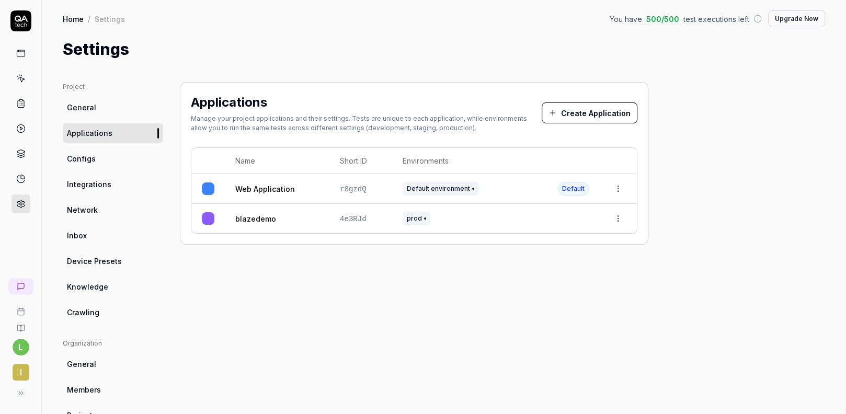
click at [266, 187] on link "Web Application" at bounding box center [265, 189] width 60 height 11
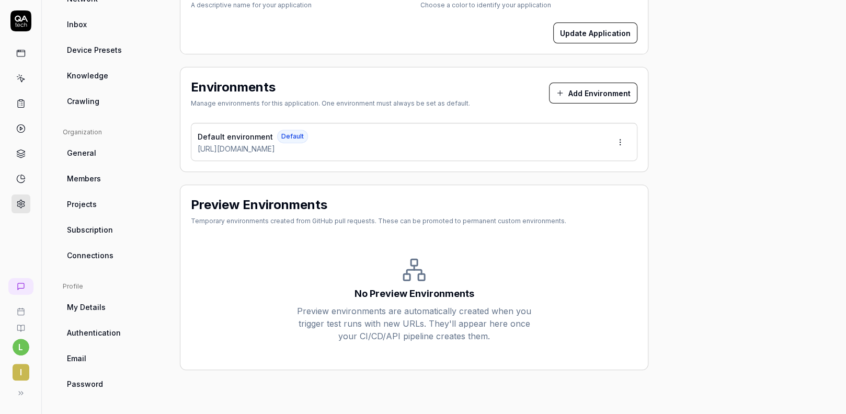
scroll to position [212, 0]
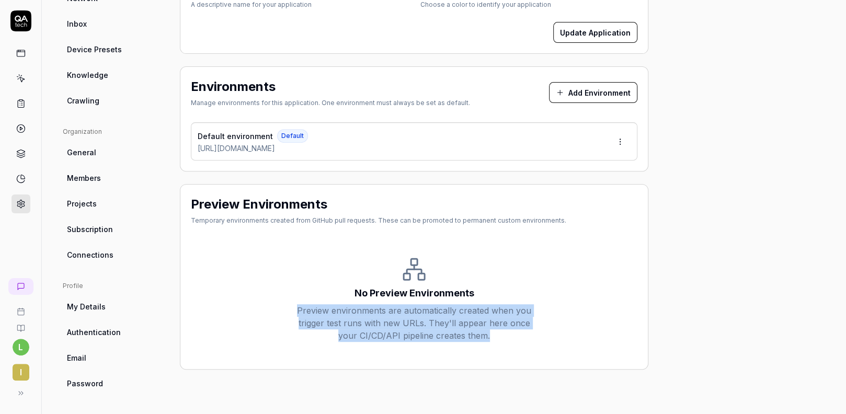
drag, startPoint x: 291, startPoint y: 314, endPoint x: 571, endPoint y: 342, distance: 281.6
click at [571, 342] on div "No Preview Environments Preview environments are automatically created when you…" at bounding box center [414, 299] width 446 height 119
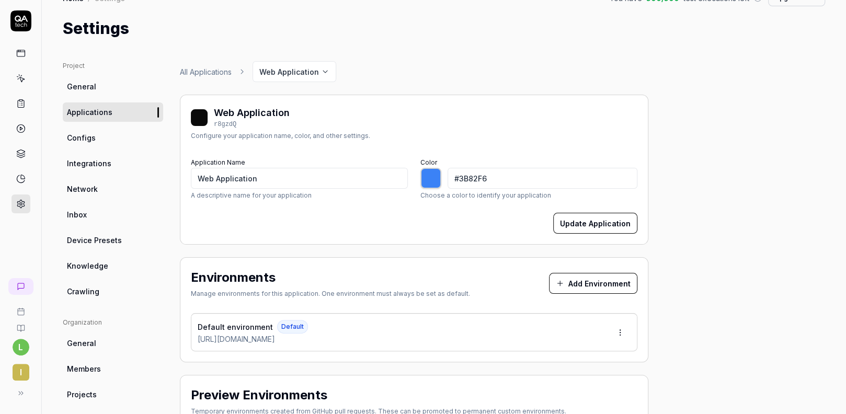
scroll to position [0, 0]
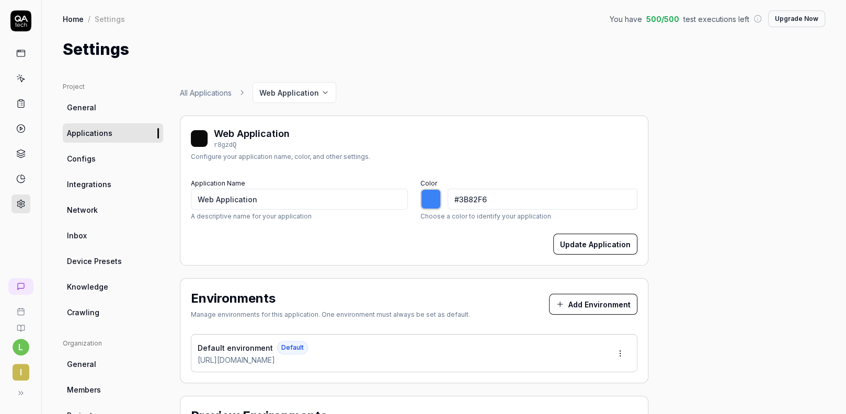
click at [101, 310] on link "Crawling" at bounding box center [113, 312] width 100 height 19
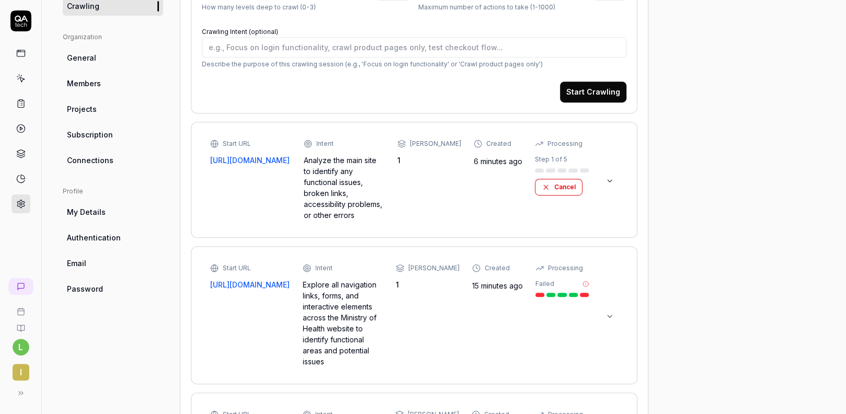
scroll to position [376, 0]
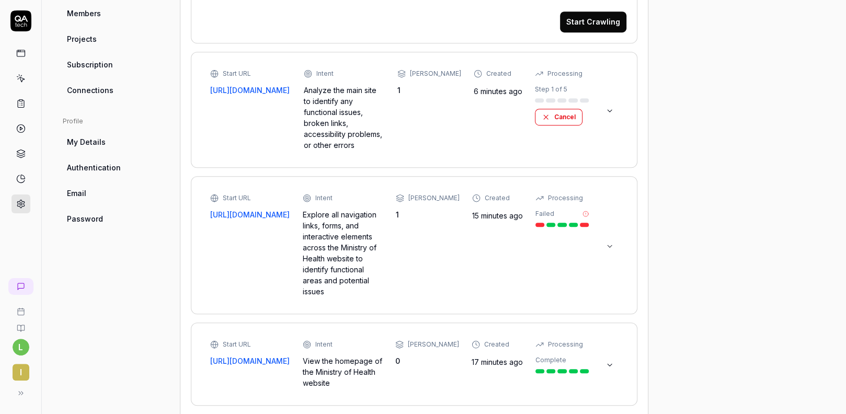
click at [258, 85] on link "[URL][DOMAIN_NAME]" at bounding box center [250, 90] width 81 height 11
click at [323, 93] on div "Analyze the main site to identify any functional issues, broken links, accessib…" at bounding box center [344, 118] width 81 height 66
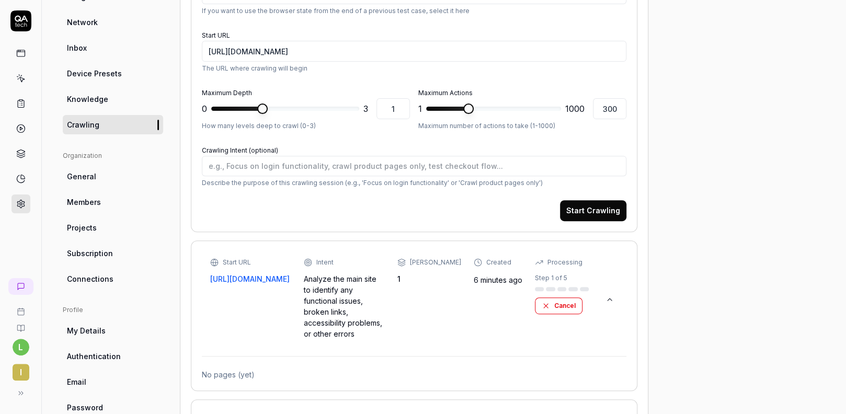
scroll to position [188, 0]
click at [419, 308] on div "Start URL https://www.mohp.gov.np/ Intent Analyze the main site to identify any…" at bounding box center [399, 298] width 379 height 82
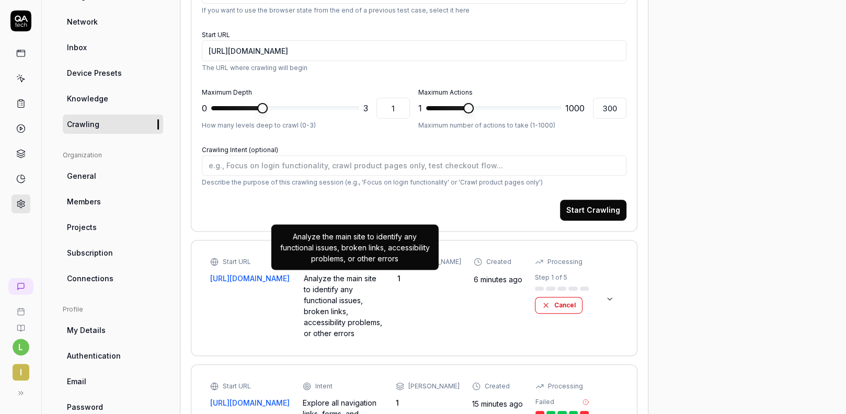
click at [385, 302] on div "Analyze the main site to identify any functional issues, broken links, accessib…" at bounding box center [344, 306] width 81 height 66
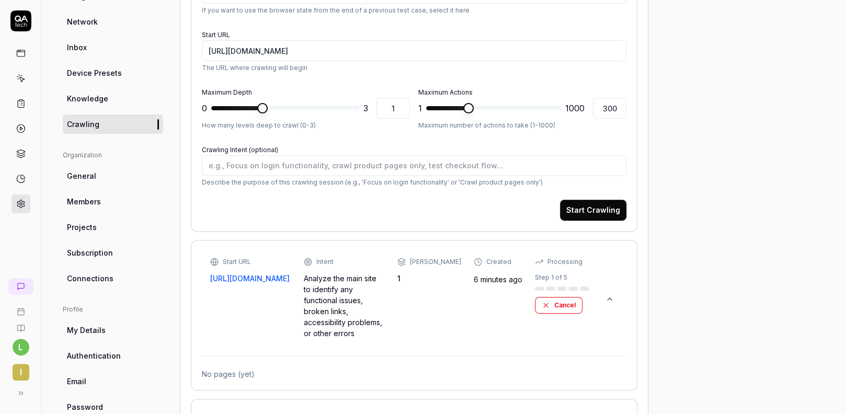
click at [407, 300] on div "Start URL https://www.mohp.gov.np/ Intent Analyze the main site to identify any…" at bounding box center [399, 298] width 379 height 82
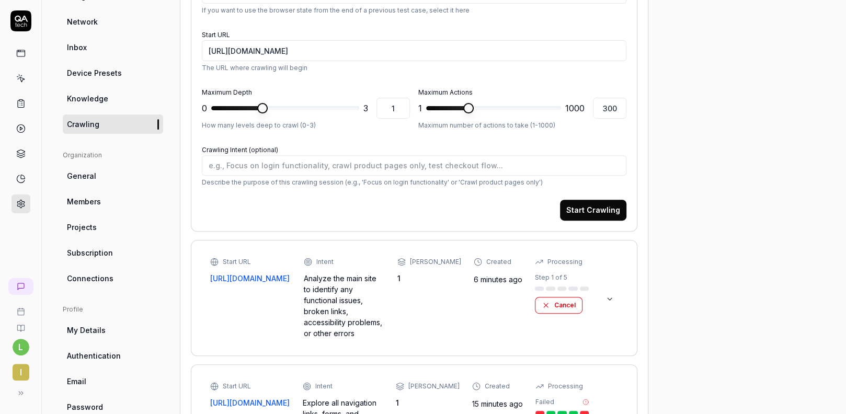
click at [614, 291] on button at bounding box center [609, 299] width 17 height 17
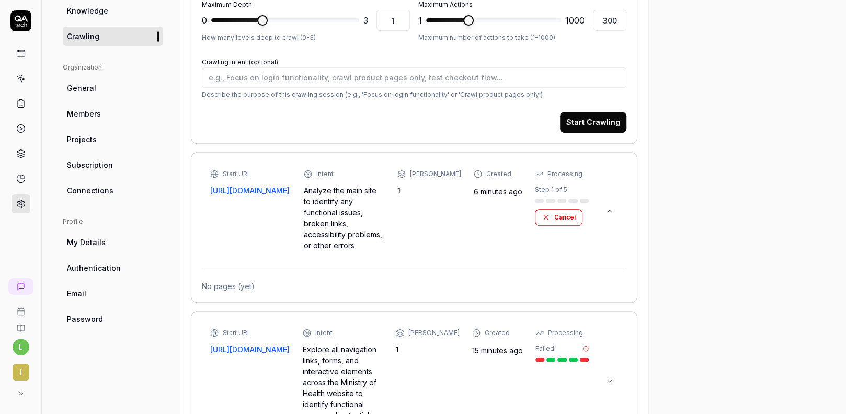
scroll to position [282, 0]
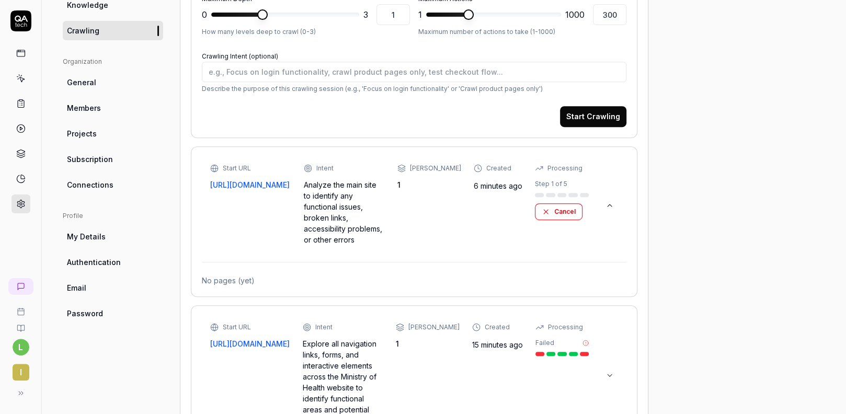
click at [245, 275] on div "No pages (yet)" at bounding box center [414, 280] width 425 height 11
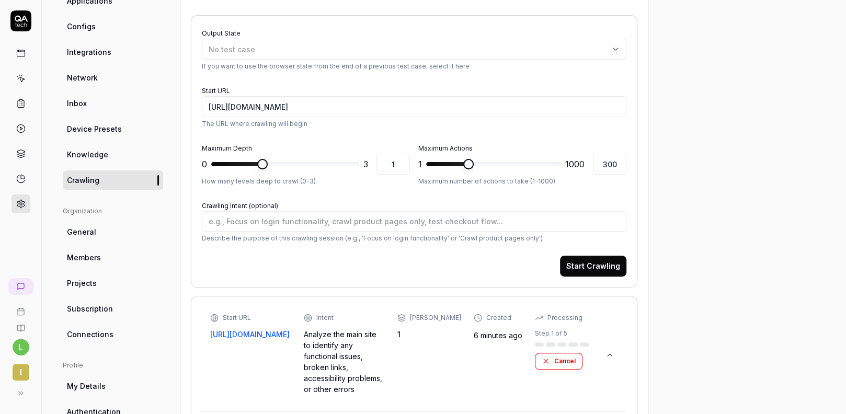
scroll to position [565, 0]
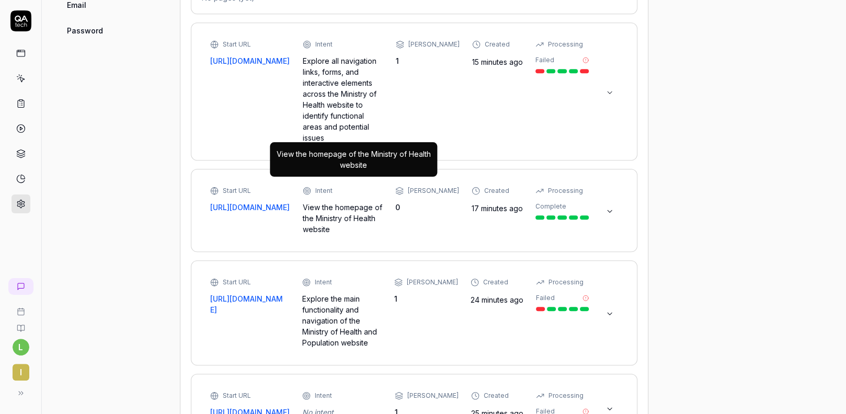
click at [310, 202] on div "View the homepage of the Ministry of Health website" at bounding box center [343, 218] width 80 height 33
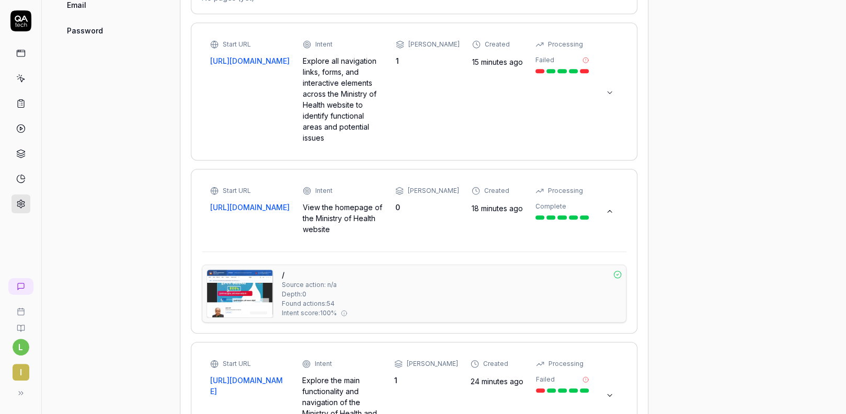
click at [322, 269] on div "/ Source action: n/a Depth: 0 Found actions: 54 Intent score: 100 %" at bounding box center [452, 293] width 340 height 49
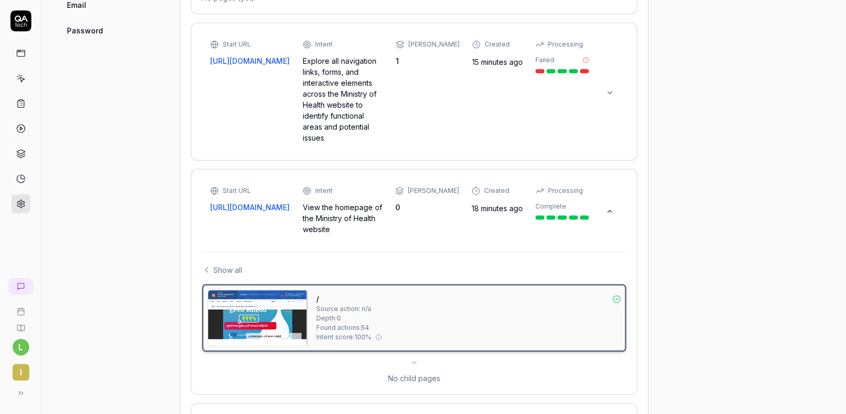
scroll to position [658, 0]
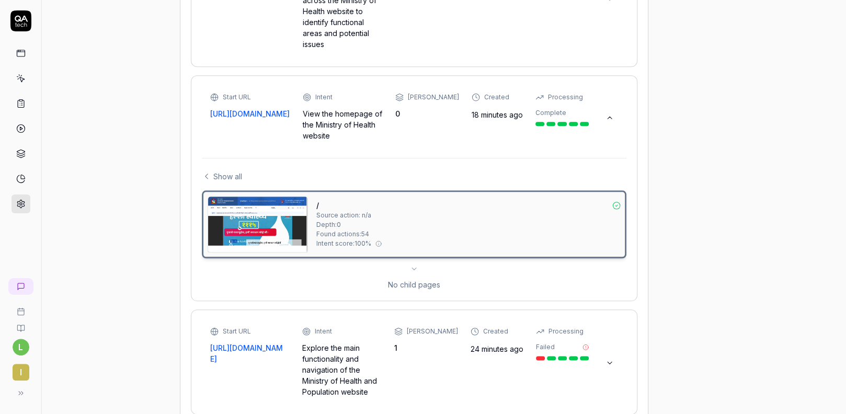
click at [219, 93] on div "Start URL" at bounding box center [250, 97] width 80 height 9
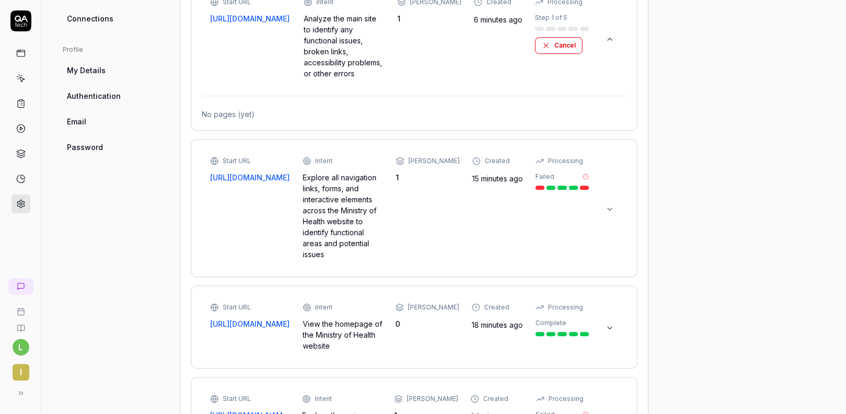
scroll to position [417, 0]
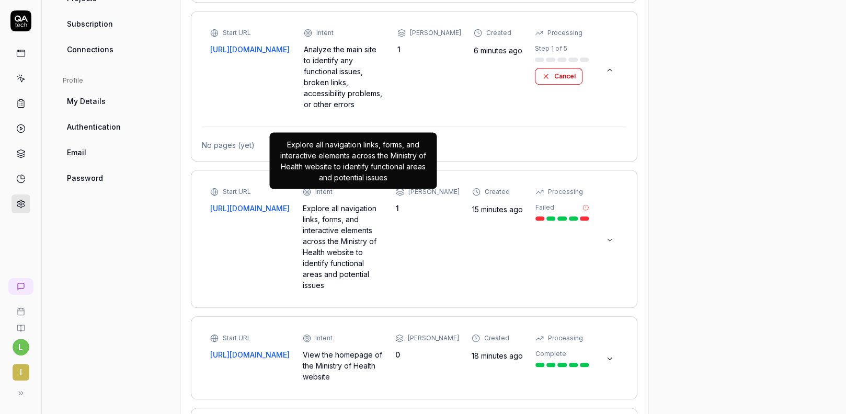
click at [354, 217] on div "Explore all navigation links, forms, and interactive elements across the Minist…" at bounding box center [343, 247] width 80 height 88
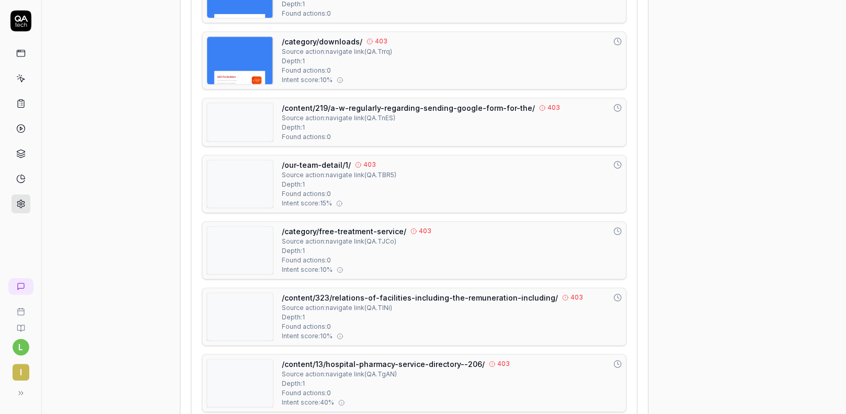
scroll to position [888, 0]
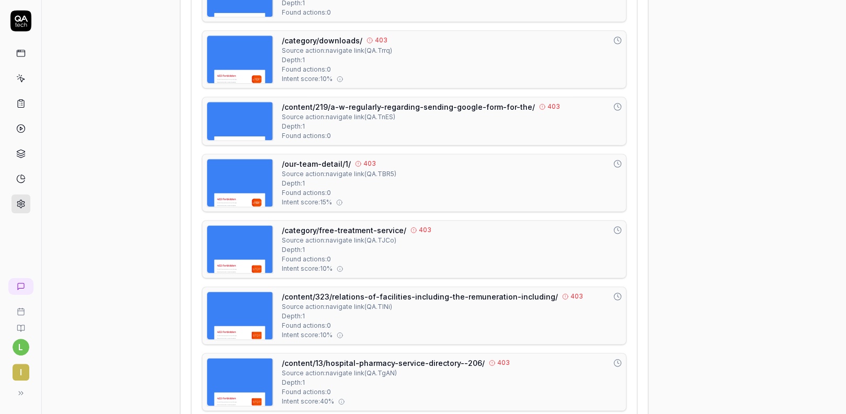
click at [239, 241] on img at bounding box center [240, 249] width 66 height 48
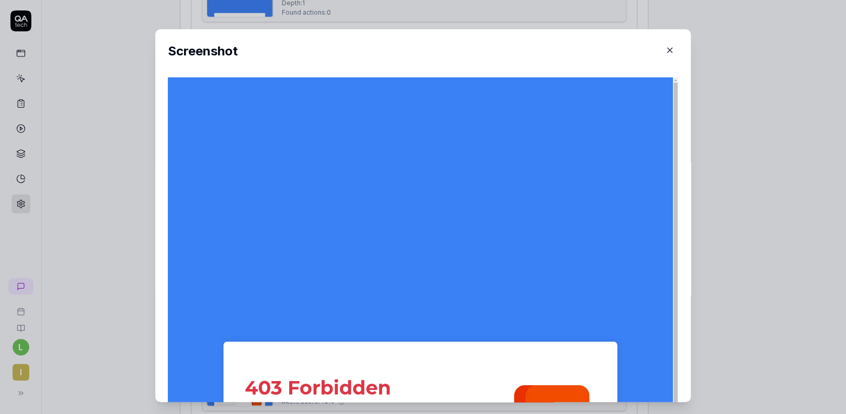
click at [665, 54] on icon "button" at bounding box center [669, 49] width 9 height 9
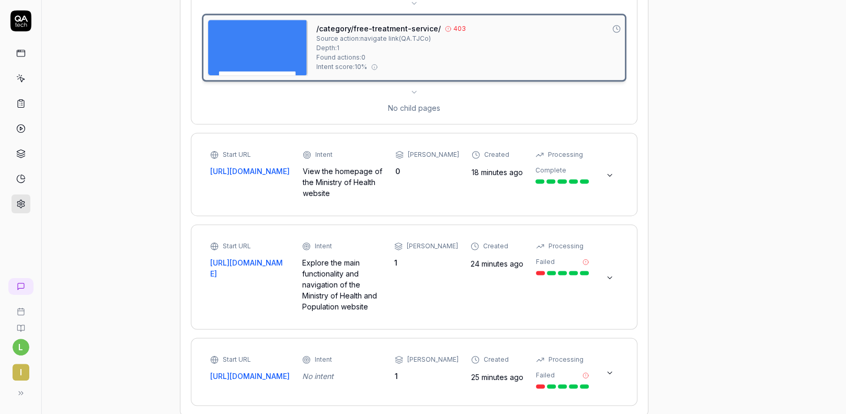
scroll to position [826, 0]
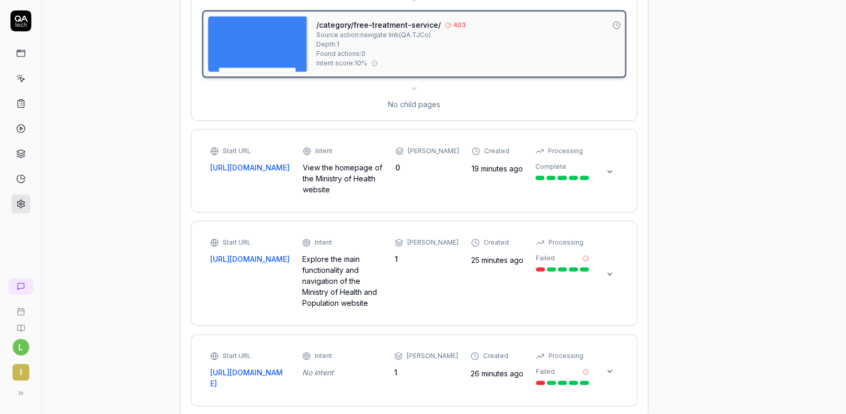
type textarea "*"
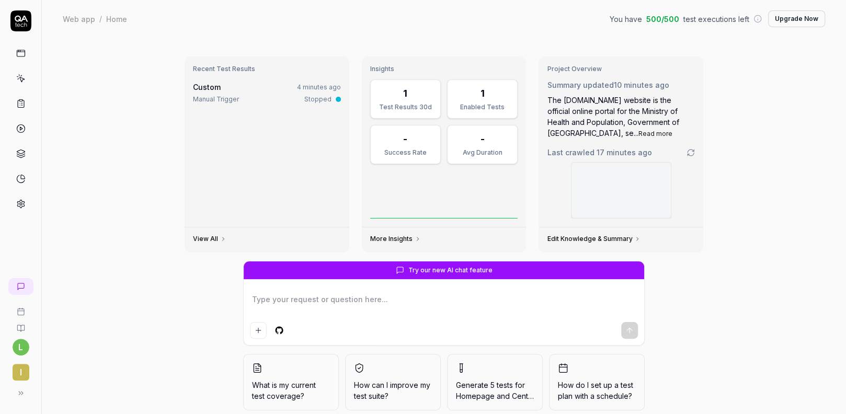
type textarea "*"
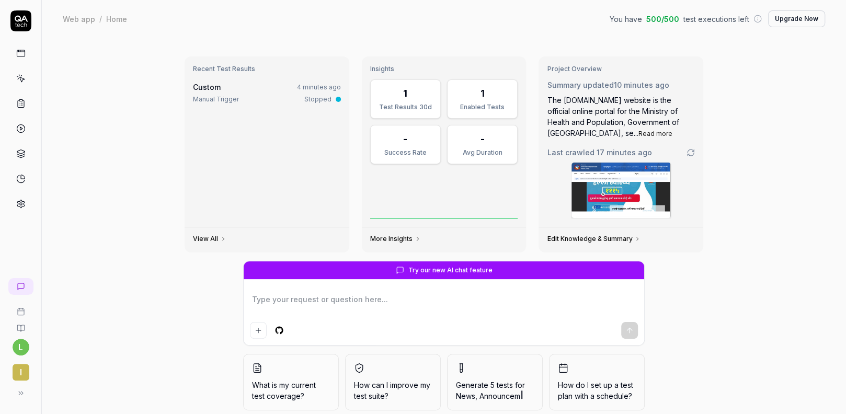
click at [19, 52] on icon at bounding box center [21, 52] width 8 height 0
click at [23, 342] on html "l i Web app / Home You have 500 / 500 test executions left Upgrade Now Web app …" at bounding box center [423, 207] width 846 height 414
click at [54, 277] on span "Profile" at bounding box center [72, 278] width 110 height 11
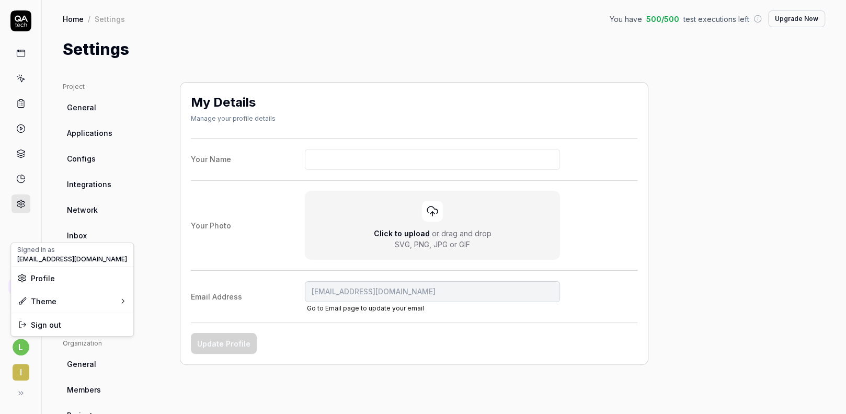
click at [137, 83] on html "l i Home / Settings You have 500 / 500 test executions left Upgrade Now Home / …" at bounding box center [423, 207] width 846 height 414
click at [25, 106] on link at bounding box center [21, 103] width 19 height 19
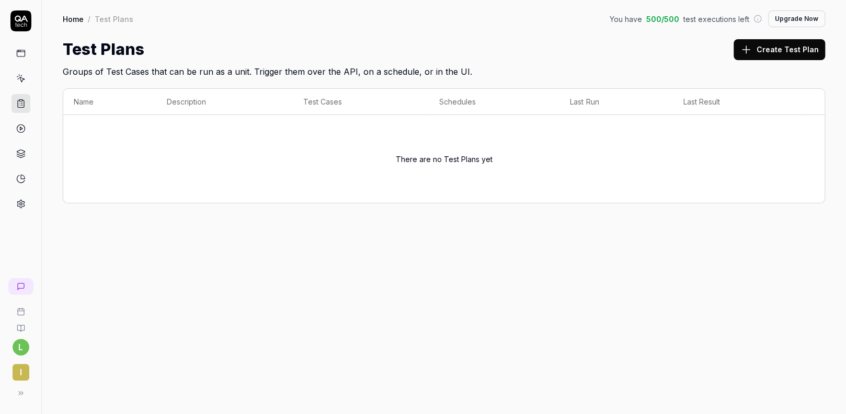
click at [24, 57] on icon at bounding box center [20, 53] width 9 height 9
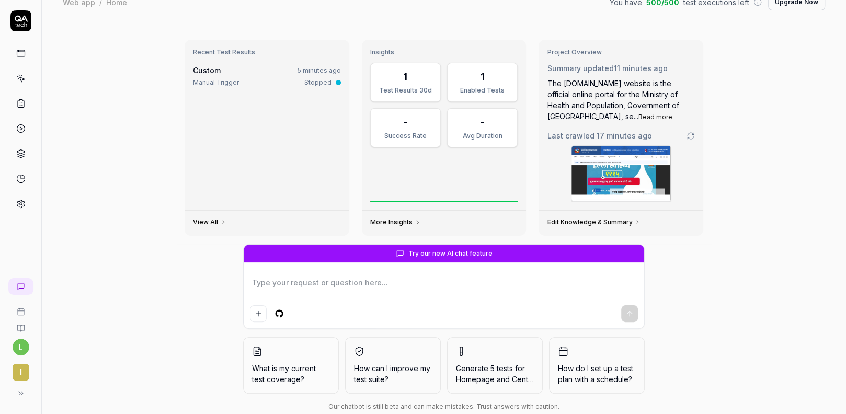
scroll to position [40, 0]
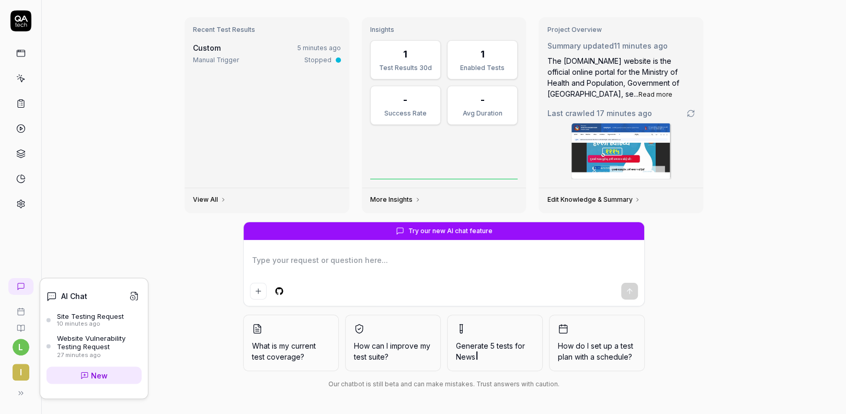
type textarea "*"
click at [25, 289] on icon at bounding box center [21, 286] width 8 height 8
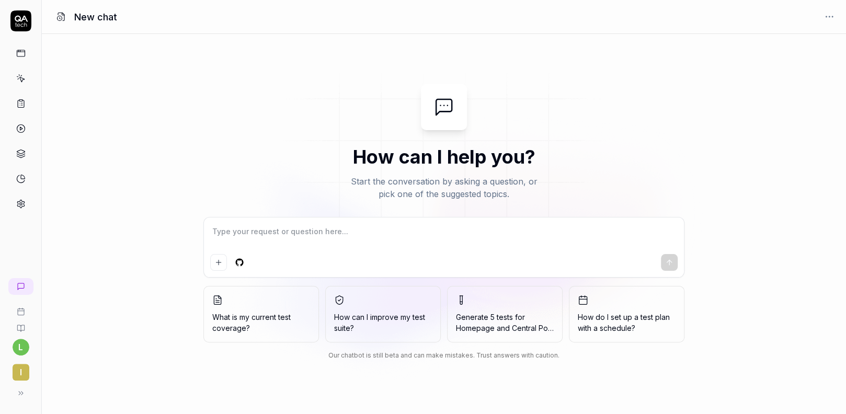
click at [20, 400] on button at bounding box center [20, 393] width 21 height 21
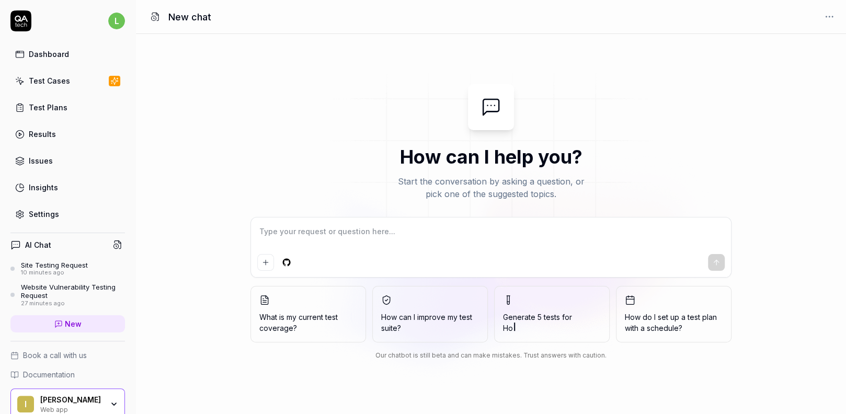
click at [64, 84] on div "Test Cases" at bounding box center [49, 80] width 41 height 11
type textarea "*"
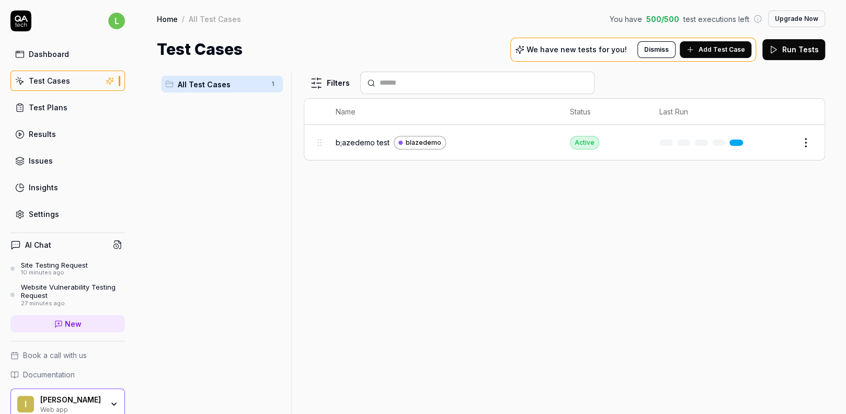
click at [441, 86] on input "text" at bounding box center [484, 82] width 208 height 11
click at [386, 249] on div "Filters Name Status Last Run b;azedemo test blazedemo Active Edit" at bounding box center [564, 243] width 521 height 342
click at [809, 139] on html "l Dashboard Test Cases Test Plans Results Issues Insights Settings AI Chat Site…" at bounding box center [423, 207] width 846 height 414
click at [740, 326] on div "Delete" at bounding box center [761, 326] width 99 height 23
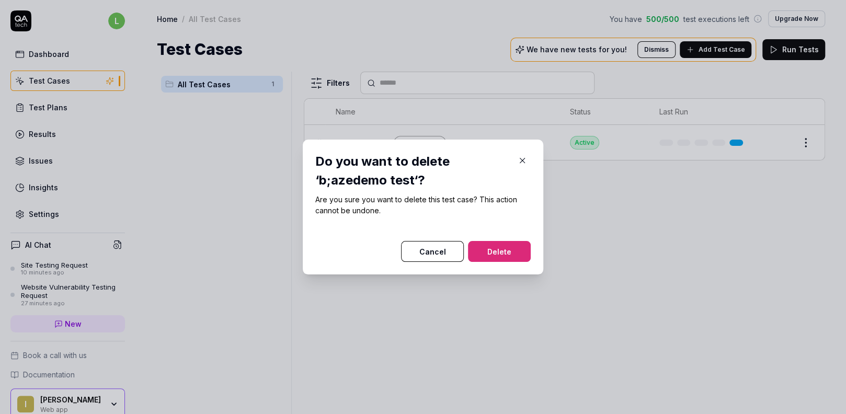
click at [519, 250] on button "Delete" at bounding box center [499, 251] width 63 height 21
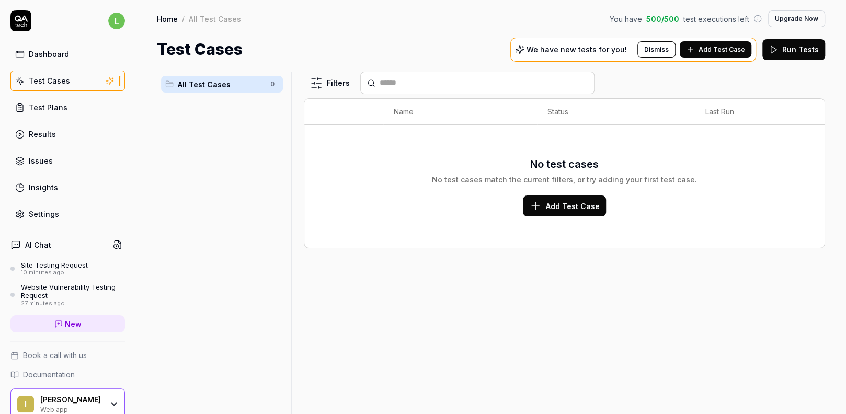
click at [542, 211] on icon at bounding box center [535, 206] width 13 height 13
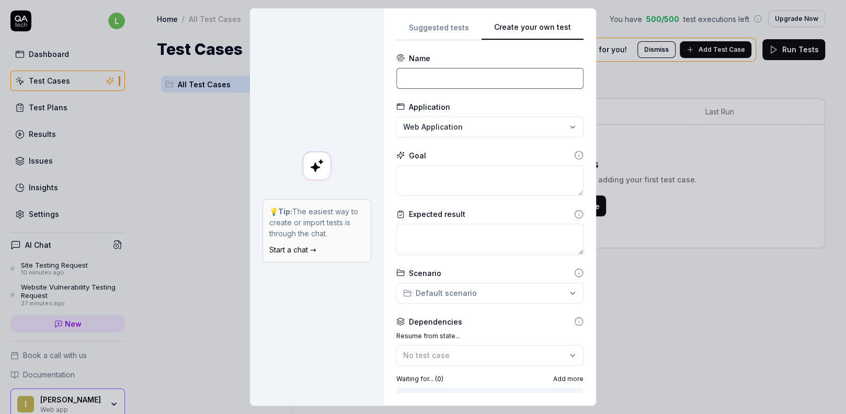
click at [420, 79] on input at bounding box center [489, 78] width 187 height 21
click at [437, 181] on textarea at bounding box center [489, 180] width 187 height 31
click at [446, 79] on input at bounding box center [489, 78] width 187 height 21
type input "b;azedemo sire"
click at [428, 179] on textarea at bounding box center [489, 180] width 187 height 31
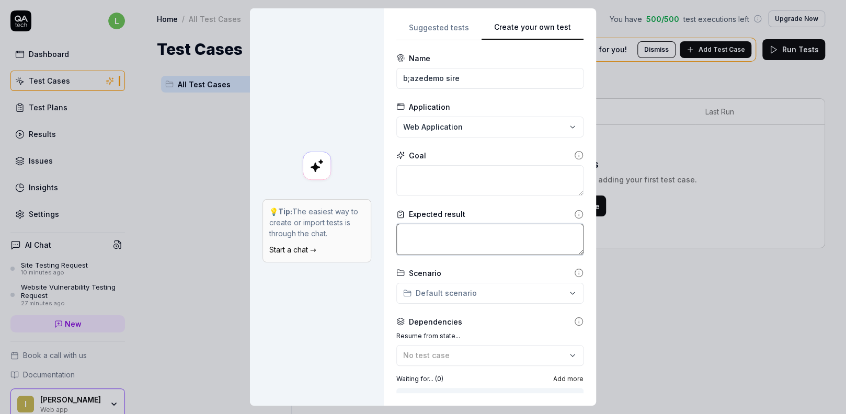
click at [457, 244] on textarea at bounding box center [489, 239] width 187 height 31
click at [460, 294] on div "**********" at bounding box center [423, 207] width 846 height 414
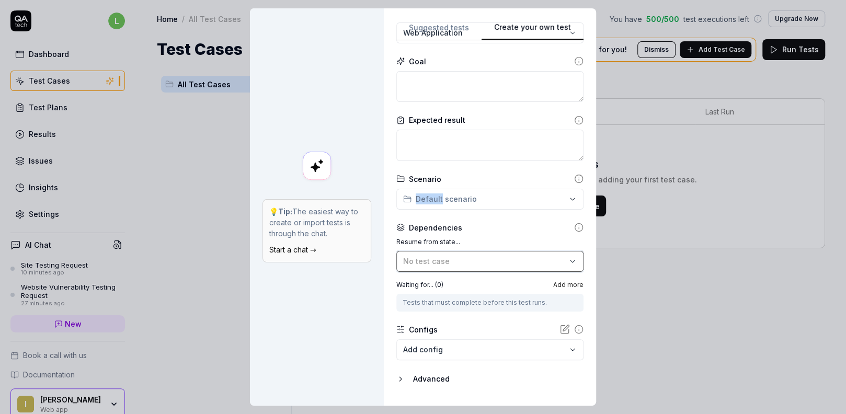
click at [451, 262] on div "No test case" at bounding box center [484, 261] width 163 height 11
click at [479, 260] on div "No test case" at bounding box center [484, 261] width 163 height 11
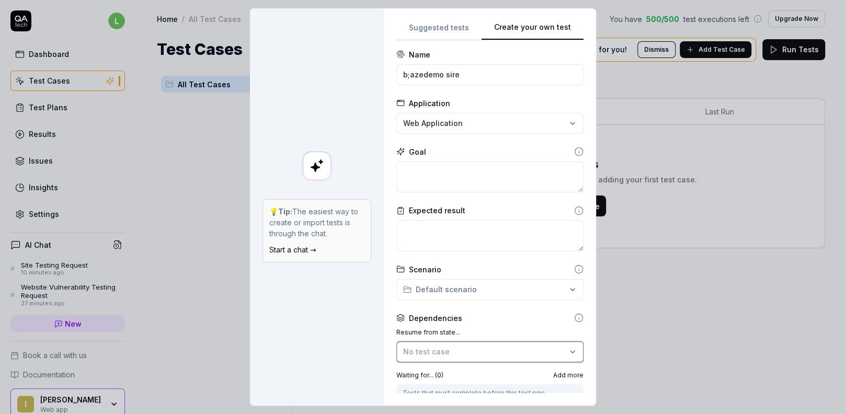
scroll to position [0, 0]
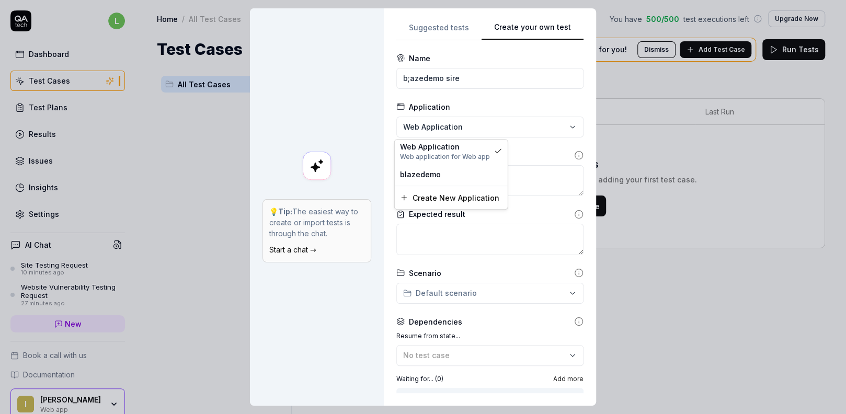
click at [486, 121] on div "**********" at bounding box center [423, 207] width 846 height 414
click at [503, 171] on textarea at bounding box center [489, 180] width 187 height 31
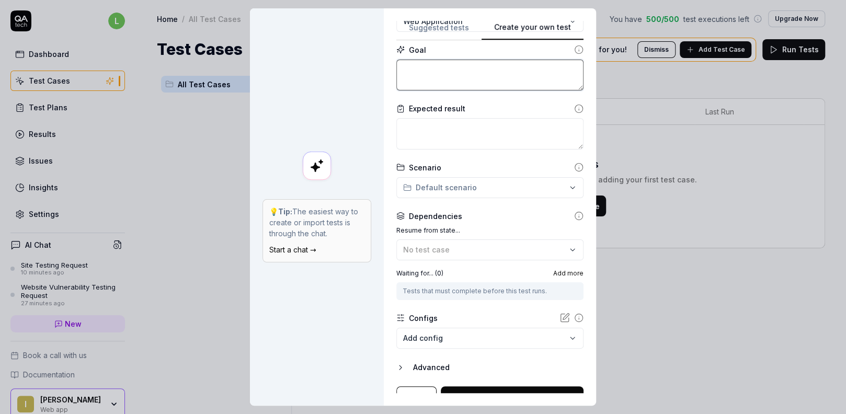
scroll to position [119, 0]
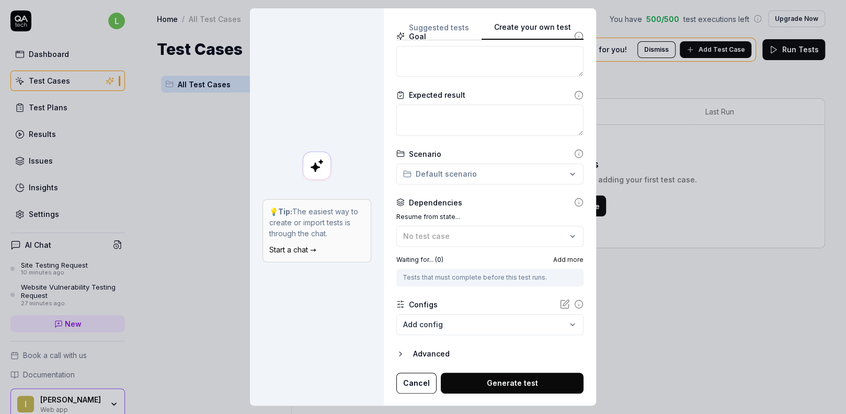
click at [505, 373] on button "Generate test" at bounding box center [512, 383] width 143 height 21
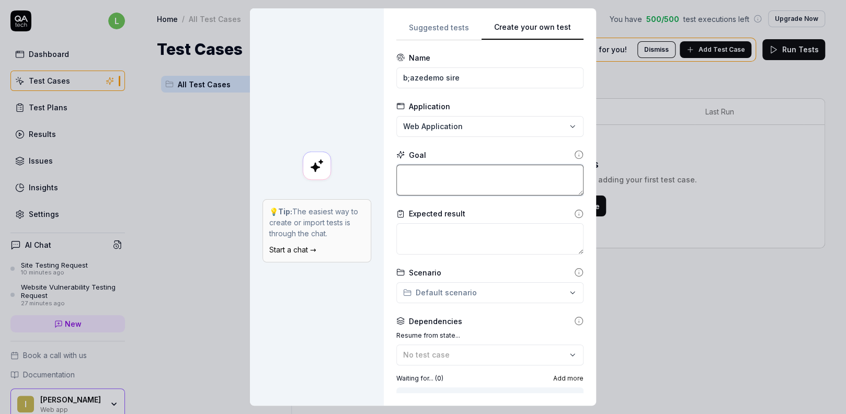
scroll to position [0, 0]
click at [449, 197] on form "**********" at bounding box center [489, 283] width 187 height 460
drag, startPoint x: 454, startPoint y: 83, endPoint x: 375, endPoint y: 70, distance: 79.9
click at [375, 70] on div "**********" at bounding box center [423, 206] width 346 height 397
click at [428, 82] on input "blazedemo test" at bounding box center [489, 78] width 187 height 21
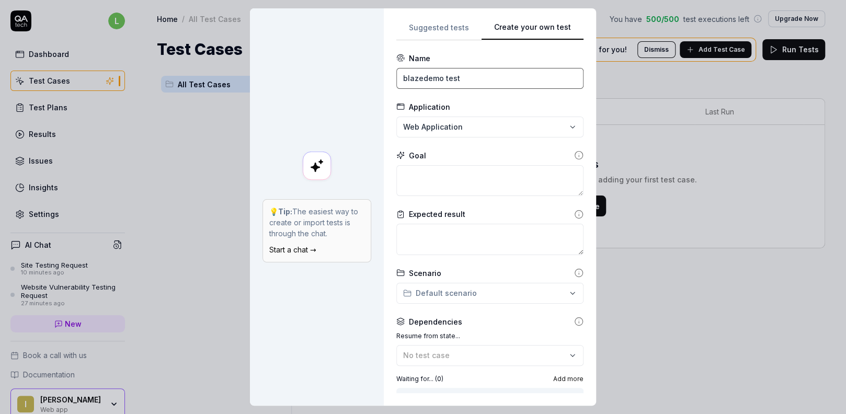
click at [428, 82] on input "blazedemo test" at bounding box center [489, 78] width 187 height 21
type input "blazedemo test"
click at [456, 184] on textarea at bounding box center [489, 180] width 187 height 31
paste textarea "blazedemo test"
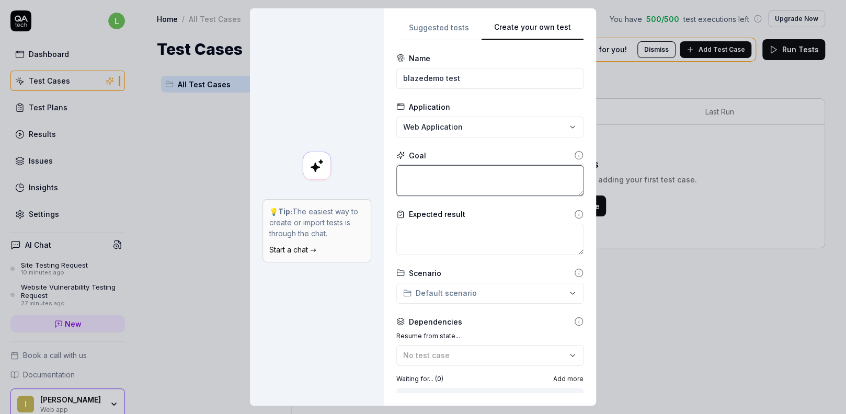
type textarea "*"
type textarea "blazedemo test"
type textarea "*"
type textarea "blazedemo test"
click at [481, 231] on textarea at bounding box center [489, 239] width 187 height 31
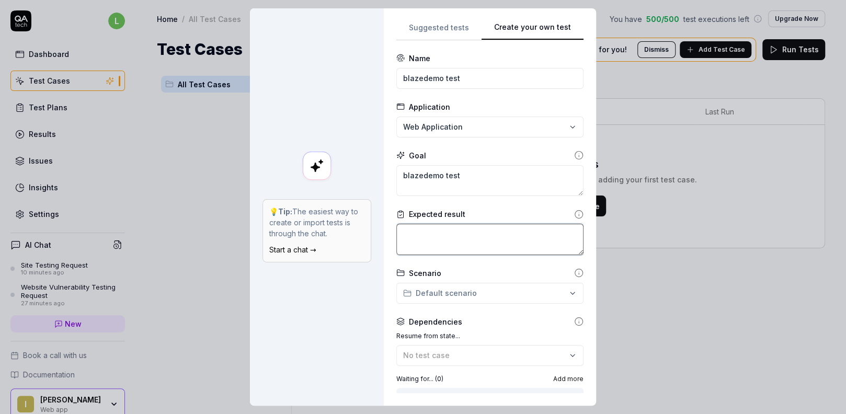
type textarea "*"
type textarea "s"
type textarea "*"
type textarea "su"
type textarea "*"
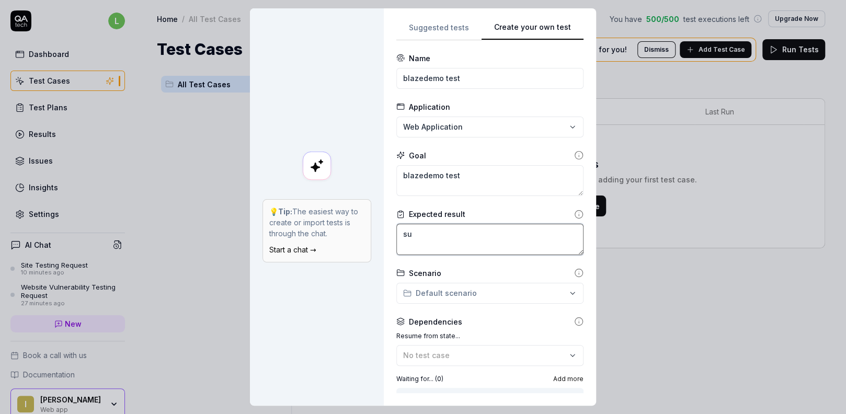
type textarea "suc"
type textarea "*"
type textarea "suce"
type textarea "*"
type textarea "suces"
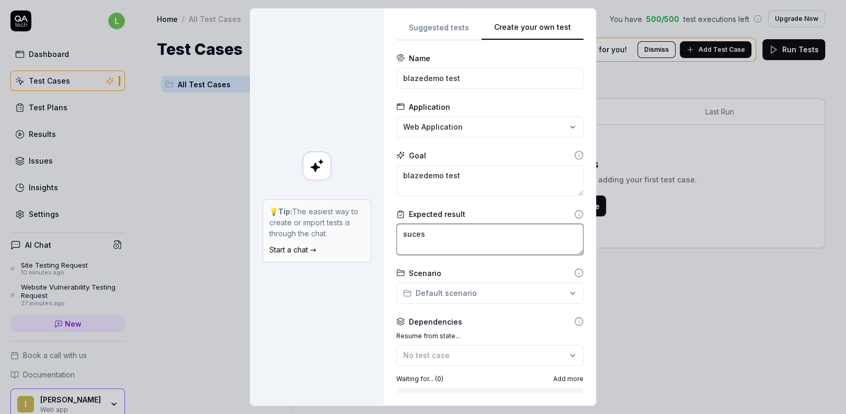
type textarea "*"
type textarea "sucess"
type textarea "*"
type textarea "sucess"
type textarea "*"
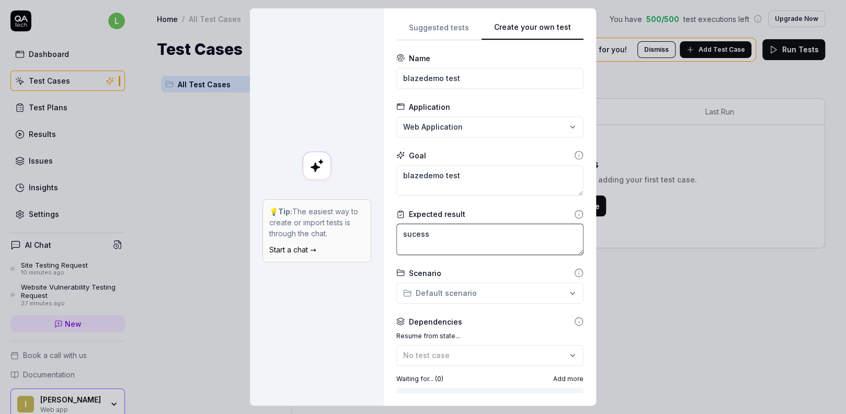
type textarea "sucess b"
type textarea "*"
type textarea "sucess bo"
type textarea "*"
type textarea "sucess boo"
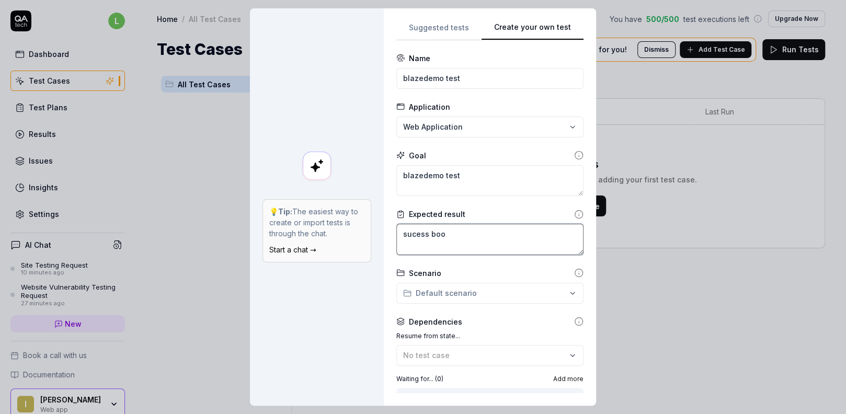
type textarea "*"
type textarea "sucess book"
type textarea "*"
type textarea "sucess booki"
type textarea "*"
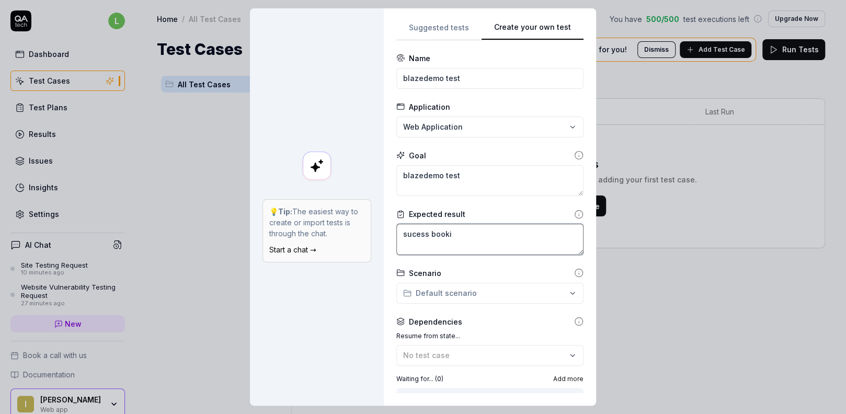
type textarea "sucess bookin"
type textarea "*"
type textarea "sucess booking"
type textarea "*"
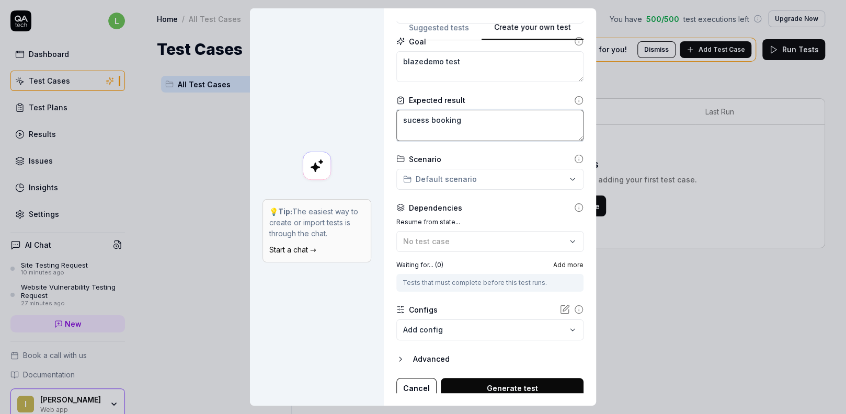
scroll to position [119, 0]
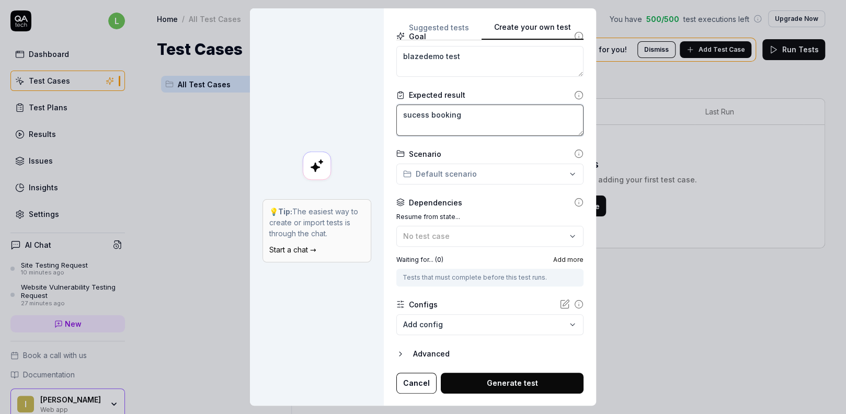
type textarea "sucess booking"
click at [531, 327] on body "l Dashboard Test Cases Test Plans Results Issues Insights Settings AI Chat Site…" at bounding box center [423, 207] width 846 height 414
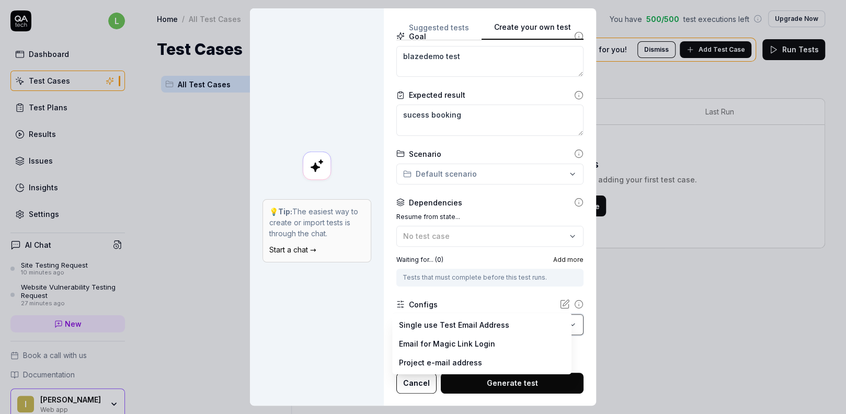
click at [307, 347] on div "**********" at bounding box center [423, 207] width 846 height 414
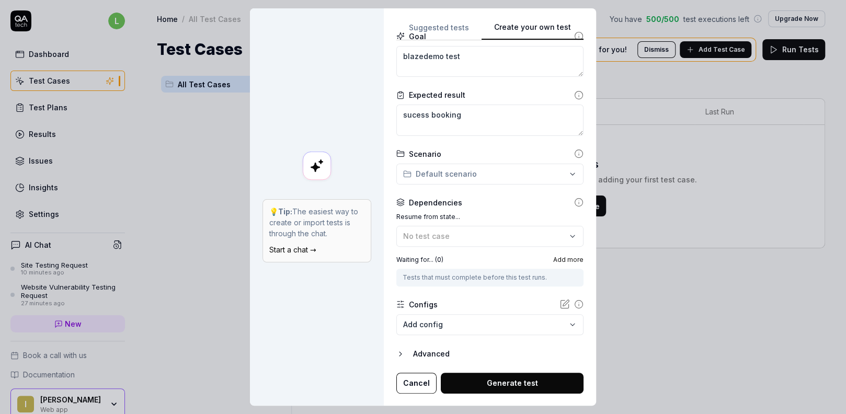
click at [536, 390] on button "Generate test" at bounding box center [512, 383] width 143 height 21
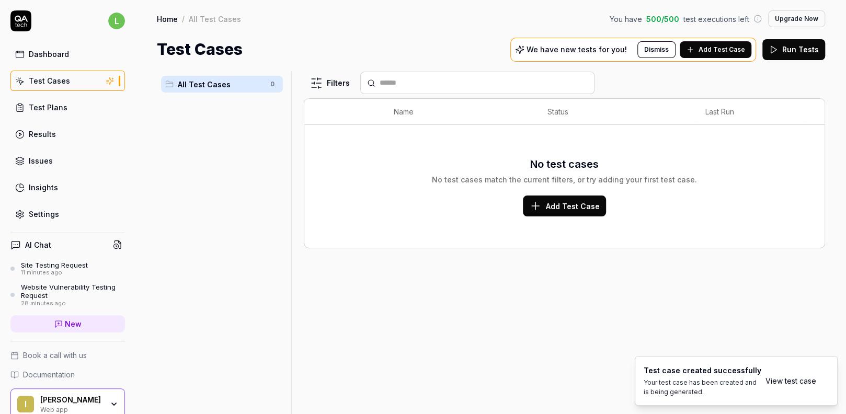
click at [794, 380] on link "View test case" at bounding box center [790, 380] width 51 height 11
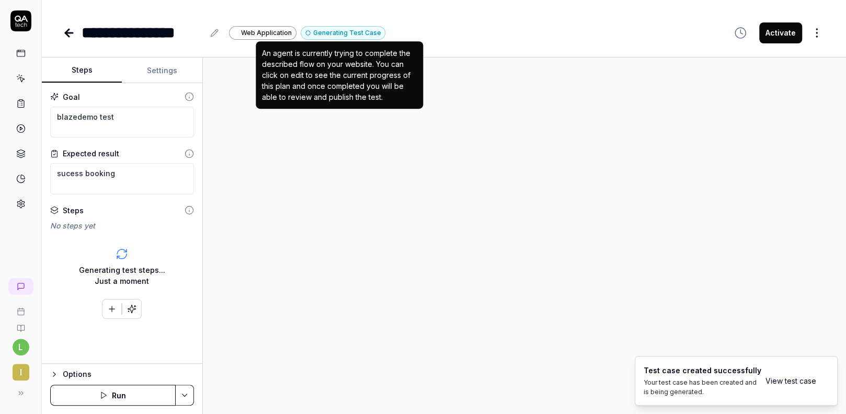
click at [325, 30] on button "Generating Test Case" at bounding box center [343, 33] width 85 height 14
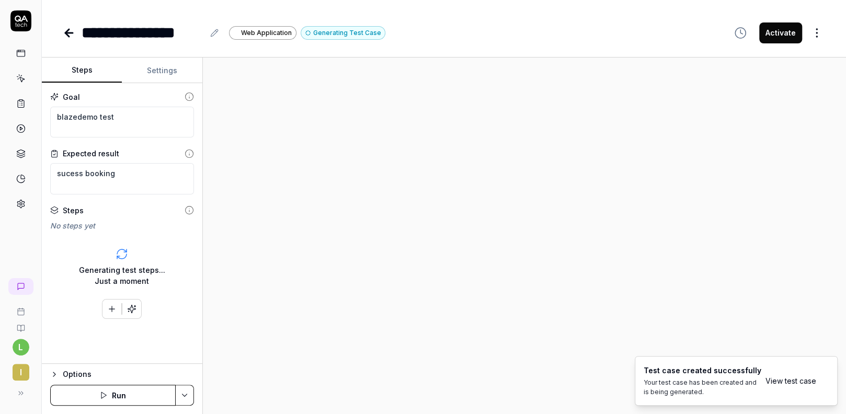
click at [325, 30] on button "Generating Test Case" at bounding box center [343, 33] width 85 height 14
click at [70, 28] on icon at bounding box center [69, 33] width 13 height 13
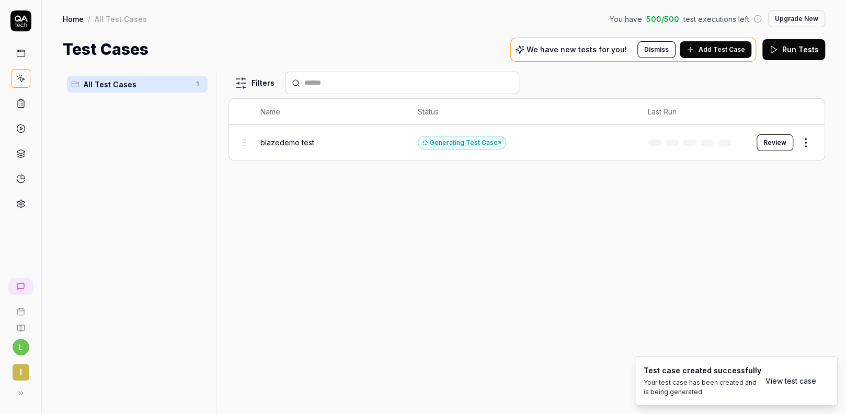
click at [809, 139] on html "l i Home / All Test Cases You have 500 / 500 test executions left Upgrade Now H…" at bounding box center [423, 207] width 846 height 414
click at [753, 330] on div "Delete" at bounding box center [761, 326] width 99 height 23
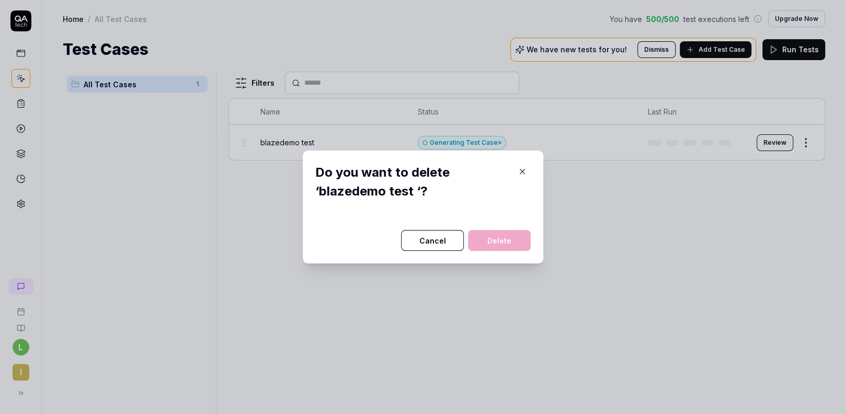
click at [502, 242] on button "Delete" at bounding box center [499, 240] width 63 height 21
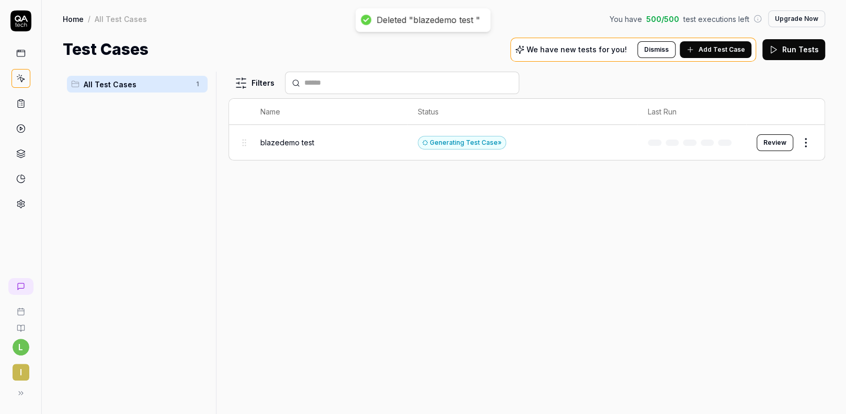
click at [501, 247] on div "Filters Name Status Last Run blazedemo test Generating Test Case » Review" at bounding box center [526, 243] width 597 height 342
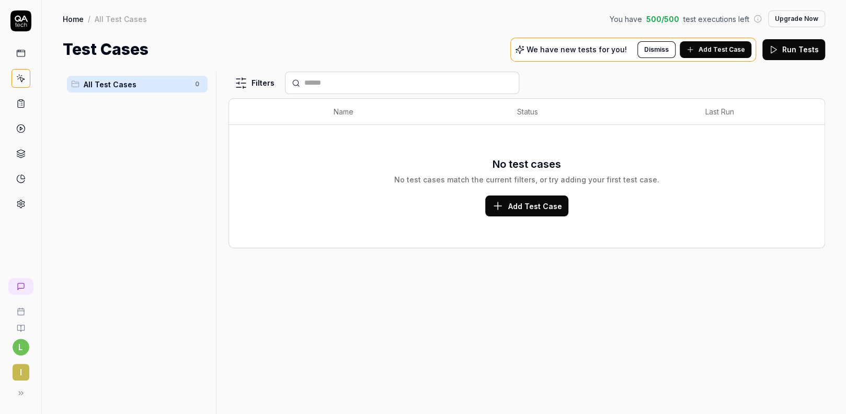
click at [803, 142] on div "No test cases No test cases match the current filters, or try adding your first…" at bounding box center [526, 186] width 575 height 110
click at [342, 344] on div "Filters Name Status Last Run No test cases No test cases match the current filt…" at bounding box center [526, 243] width 597 height 342
click at [20, 372] on span "i" at bounding box center [21, 372] width 17 height 17
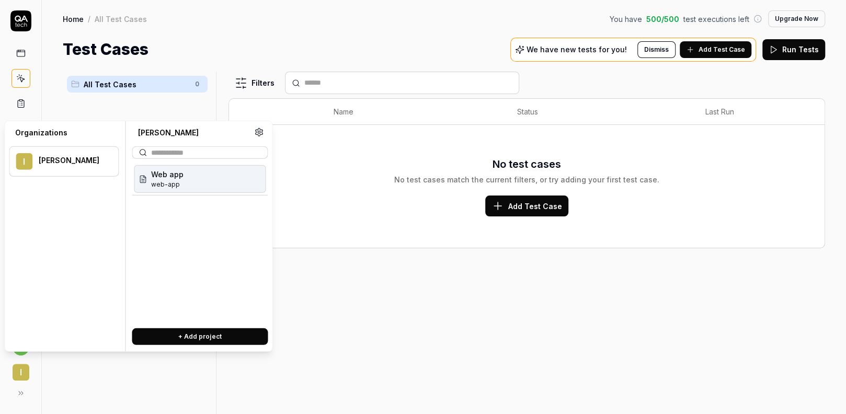
click at [169, 181] on span "web-app" at bounding box center [167, 184] width 32 height 9
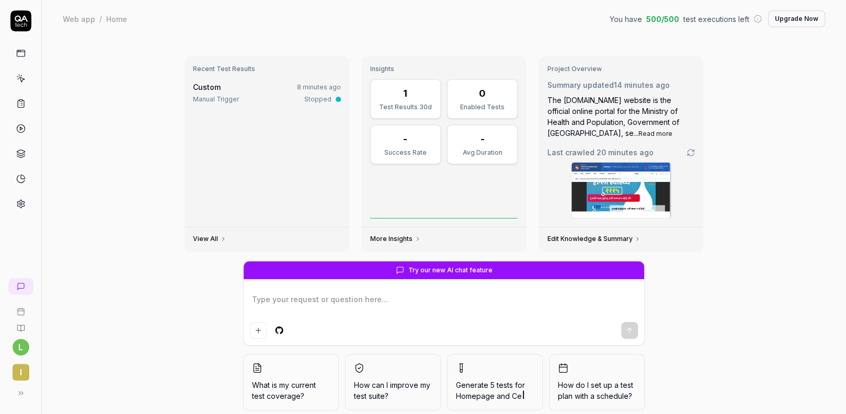
click at [159, 311] on div "Recent Test Results Custom 8 minutes ago Manual Trigger Stopped View All Insigh…" at bounding box center [444, 246] width 804 height 416
type textarea "*"
click at [18, 348] on html "l i Web app / Home You have 500 / 500 test executions left Upgrade Now Web app …" at bounding box center [423, 207] width 846 height 414
click at [57, 277] on span "Profile" at bounding box center [72, 278] width 110 height 11
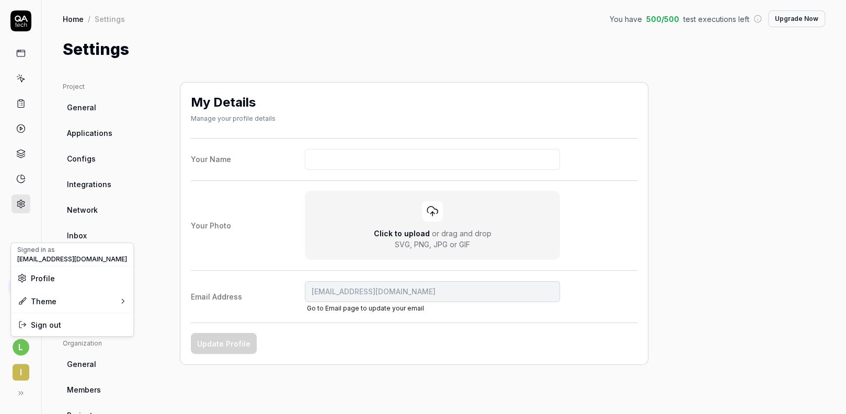
click at [104, 135] on html "l i Home / Settings You have 500 / 500 test executions left Upgrade Now Home / …" at bounding box center [423, 207] width 846 height 414
click at [103, 135] on span "Applications" at bounding box center [89, 133] width 45 height 11
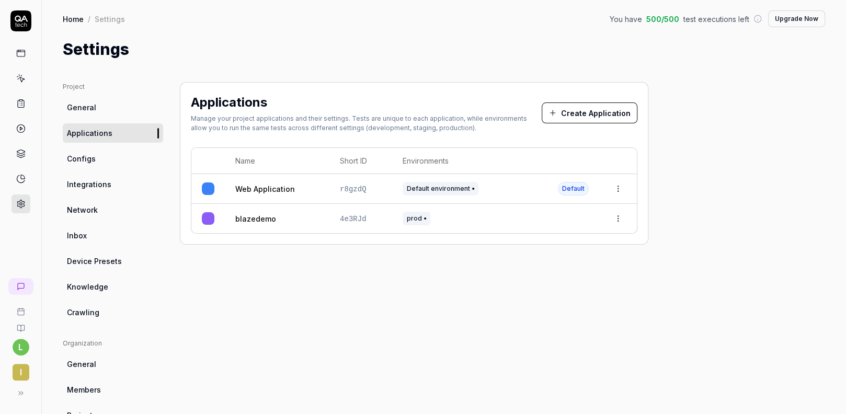
click at [567, 117] on button "Create Application" at bounding box center [590, 112] width 96 height 21
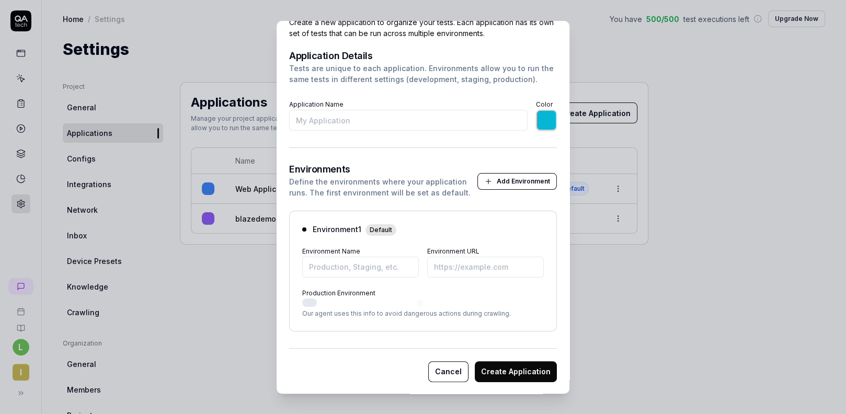
scroll to position [17, 0]
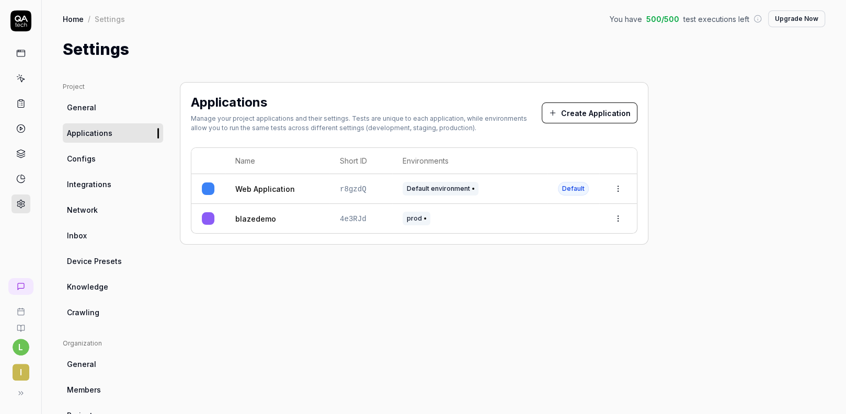
click at [623, 190] on html "l i Home / Settings You have 500 / 500 test executions left Upgrade Now Home / …" at bounding box center [423, 207] width 846 height 414
drag, startPoint x: 278, startPoint y: 392, endPoint x: 294, endPoint y: 343, distance: 51.3
click at [278, 392] on html "l i Home / Settings You have 500 / 500 test executions left Upgrade Now Home / …" at bounding box center [423, 207] width 846 height 414
click at [622, 214] on html "l i Home / Settings You have 500 / 500 test executions left Upgrade Now Home / …" at bounding box center [423, 207] width 846 height 414
click at [565, 332] on span "Delete" at bounding box center [572, 333] width 24 height 11
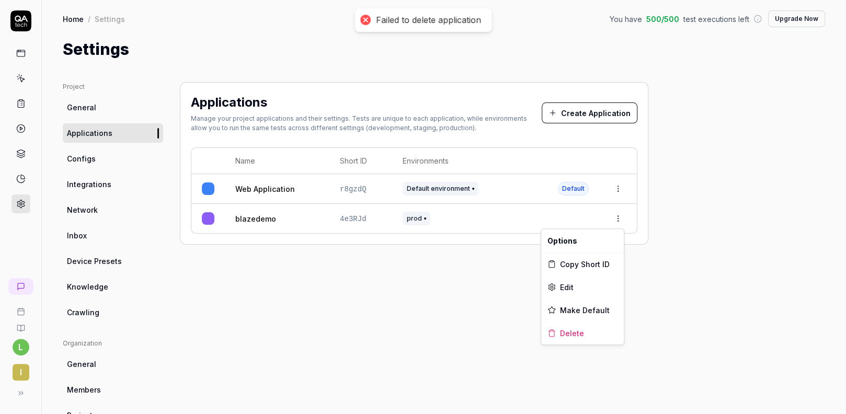
click at [621, 215] on html "Failed to delete application l i Home / Settings You have 500 / 500 test execut…" at bounding box center [423, 207] width 846 height 414
click at [570, 330] on span "Delete" at bounding box center [572, 333] width 24 height 11
click at [181, 176] on div "Applications Manage your project applications and their settings. Tests are uni…" at bounding box center [414, 163] width 468 height 163
click at [21, 348] on html "Failed to delete application l i Home / Settings You have 500 / 500 test execut…" at bounding box center [423, 207] width 846 height 414
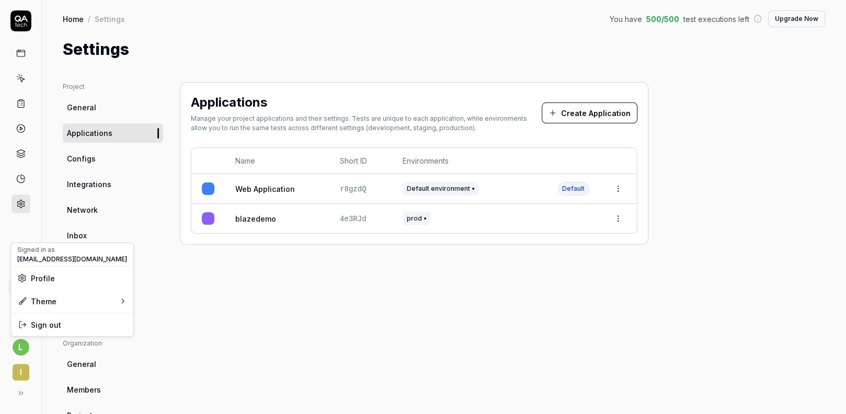
click at [52, 277] on span "Profile" at bounding box center [43, 278] width 24 height 11
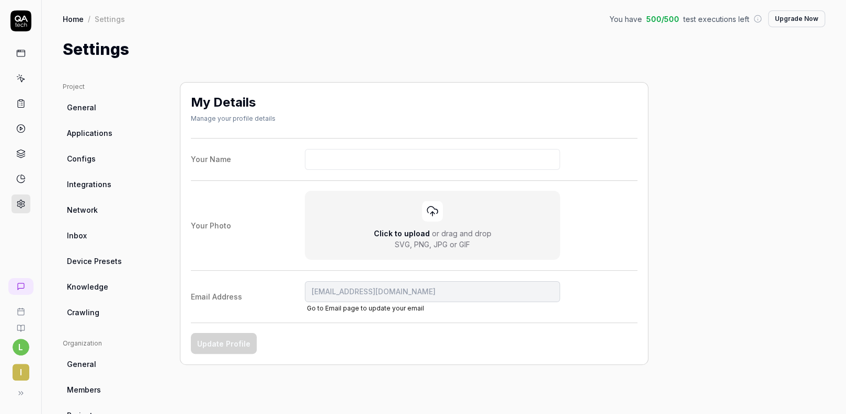
click at [91, 131] on html "l i Home / Settings You have 500 / 500 test executions left Upgrade Now Home / …" at bounding box center [423, 207] width 846 height 414
click at [91, 131] on span "Applications" at bounding box center [89, 133] width 45 height 11
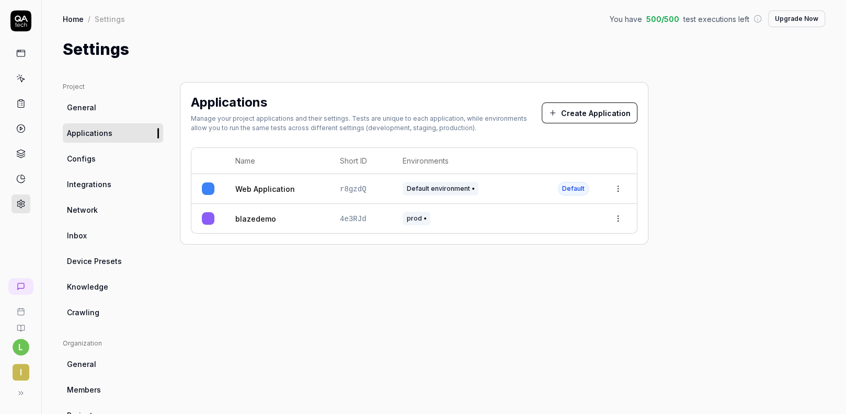
click at [622, 181] on html "l i Home / Settings You have 500 / 500 test executions left Upgrade Now Home / …" at bounding box center [423, 207] width 846 height 414
click at [420, 293] on html "l i Home / Settings You have 500 / 500 test executions left Upgrade Now Home / …" at bounding box center [423, 207] width 846 height 414
click at [608, 227] on td at bounding box center [618, 218] width 38 height 29
click at [624, 222] on html "l i Home / Settings You have 500 / 500 test executions left Upgrade Now Home / …" at bounding box center [423, 207] width 846 height 414
click at [568, 334] on span "Delete" at bounding box center [572, 333] width 24 height 11
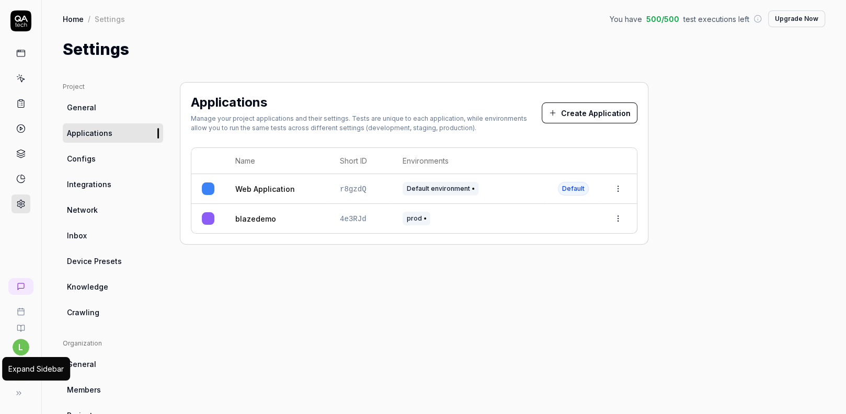
click at [18, 396] on icon at bounding box center [19, 393] width 8 height 8
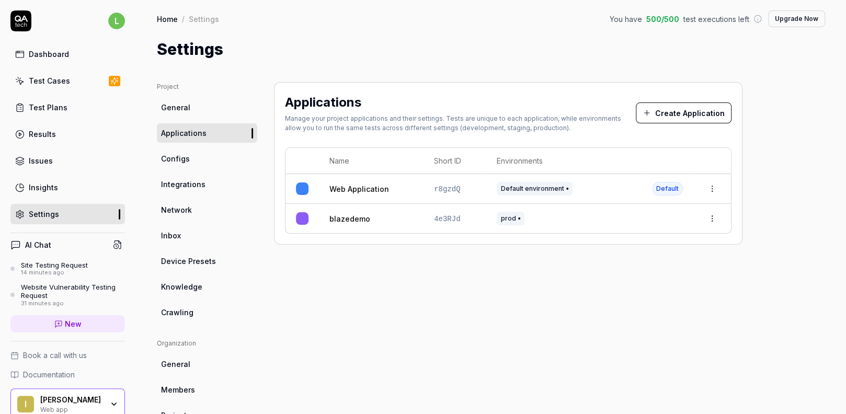
click at [103, 20] on html "l Dashboard Test Cases Test Plans Results Issues Insights Settings AI Chat Site…" at bounding box center [423, 207] width 846 height 414
click at [84, 114] on span "Sign out" at bounding box center [72, 115] width 110 height 11
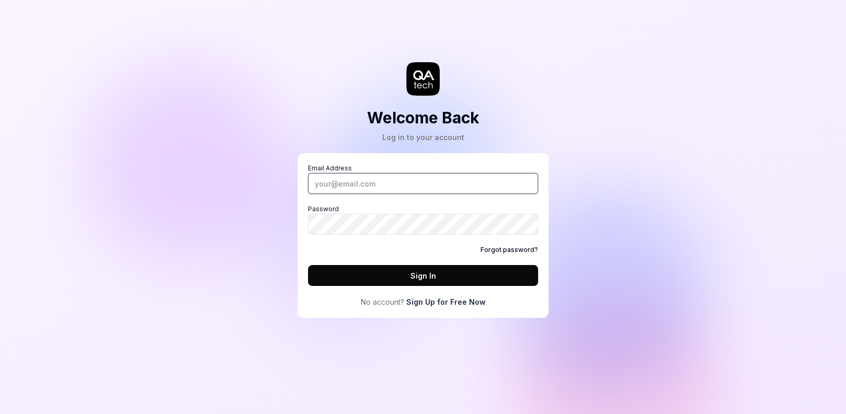
type input "[EMAIL_ADDRESS][DOMAIN_NAME]"
click at [405, 277] on button "Sign In" at bounding box center [423, 275] width 230 height 21
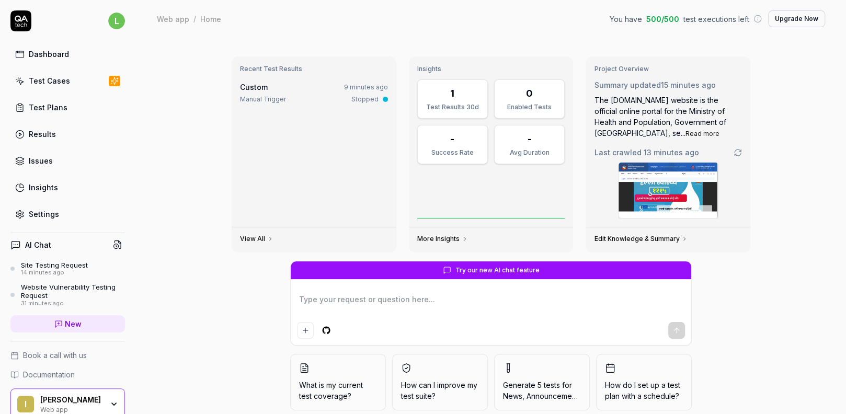
type textarea "*"
click at [110, 25] on html "l Dashboard Test Cases Test Plans Results Issues Insights Settings AI Chat Site…" at bounding box center [423, 207] width 846 height 414
click at [63, 71] on span "Profile" at bounding box center [72, 69] width 110 height 11
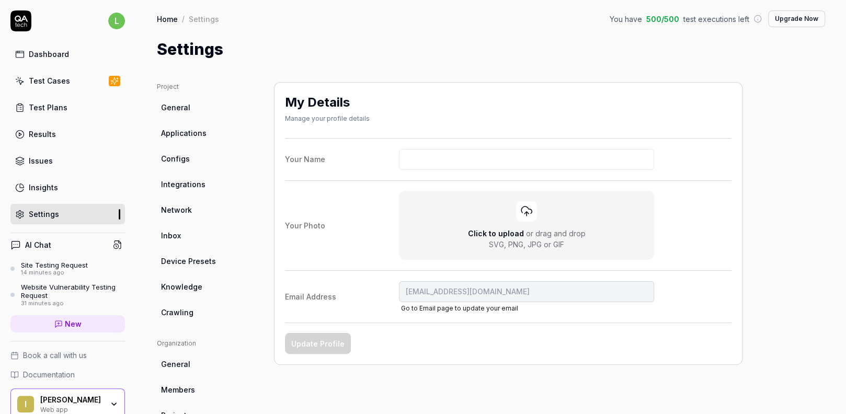
click at [194, 139] on html "l Dashboard Test Cases Test Plans Results Issues Insights Settings AI Chat Site…" at bounding box center [423, 207] width 846 height 414
click at [209, 129] on link "Applications" at bounding box center [207, 132] width 100 height 19
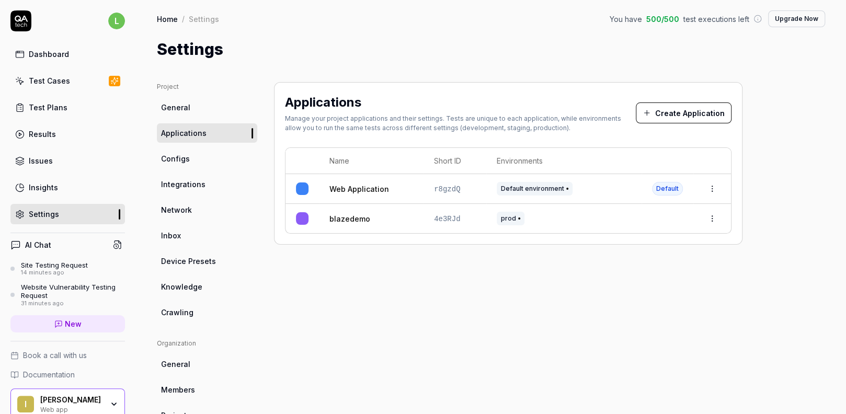
click at [704, 111] on button "Create Application" at bounding box center [684, 112] width 96 height 21
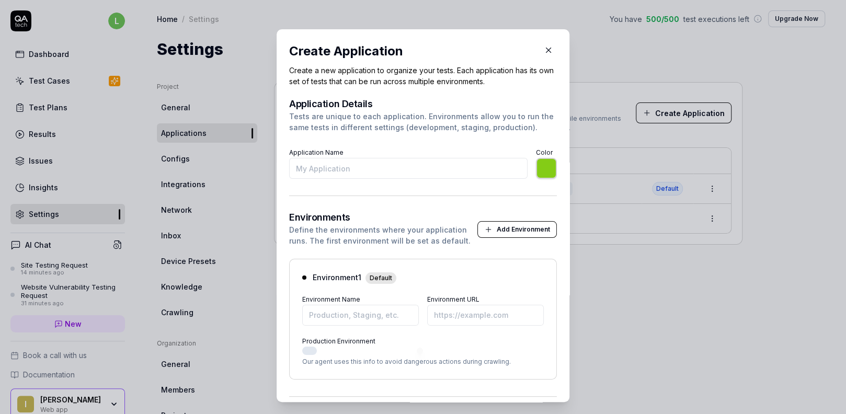
click at [350, 171] on input "Application Name" at bounding box center [408, 168] width 238 height 21
click at [427, 167] on input "Application Name" at bounding box center [408, 168] width 238 height 21
click at [428, 167] on input "Application Name" at bounding box center [408, 168] width 238 height 21
type input "b"
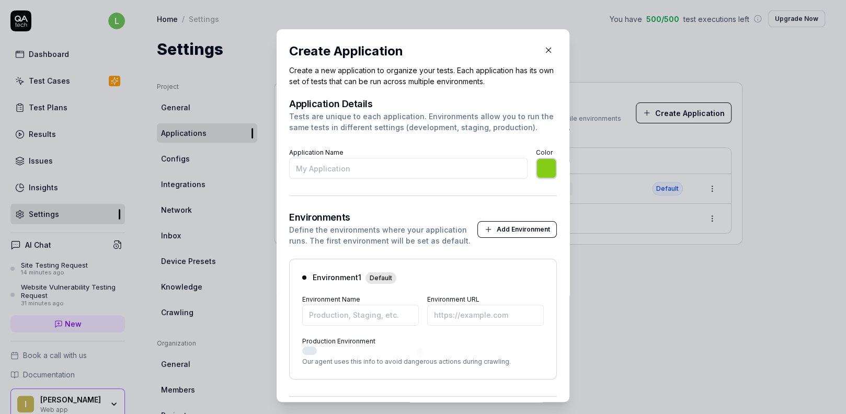
type input "*******"
type input "blazedemo site check"
click at [391, 311] on input "Environment Name" at bounding box center [360, 315] width 117 height 21
type input "*******"
type input "prod"
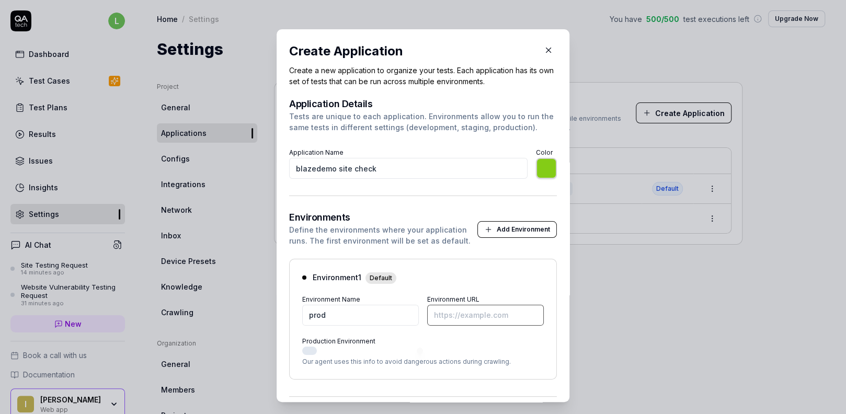
type input "*******"
click at [487, 312] on input "Environment URL" at bounding box center [485, 315] width 117 height 21
type input "[URL][DOMAIN_NAME]"
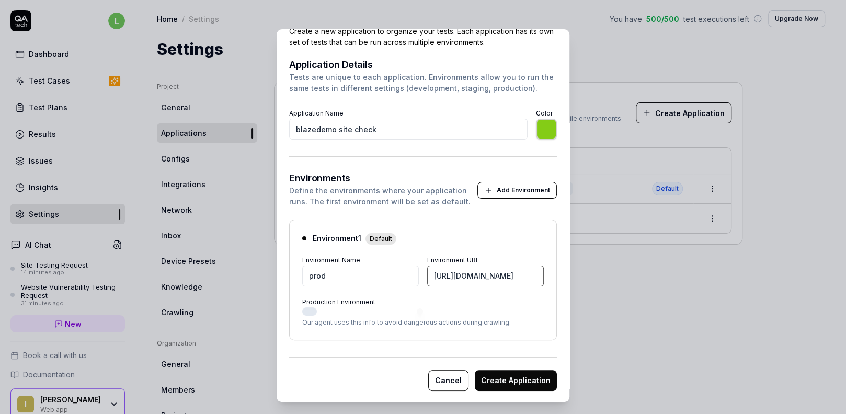
scroll to position [40, 0]
click at [513, 383] on button "Create Application" at bounding box center [516, 380] width 82 height 21
type input "*******"
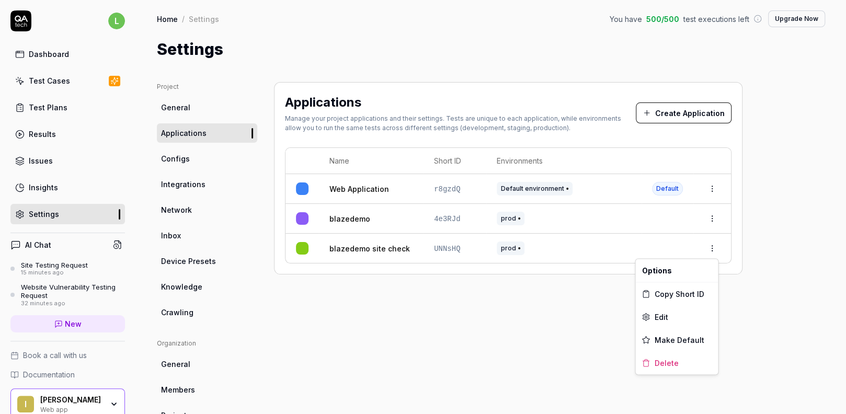
click at [720, 244] on html "Application created successfully l Dashboard Test Cases Test Plans Results Issu…" at bounding box center [423, 207] width 846 height 414
click at [679, 344] on span "Make Default" at bounding box center [679, 340] width 50 height 11
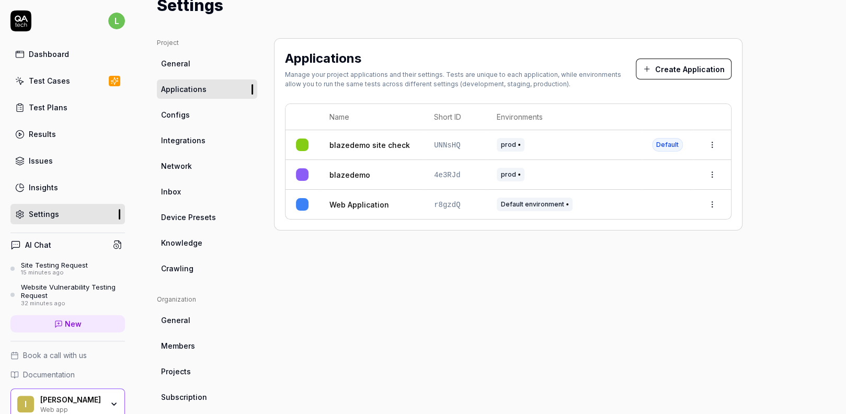
scroll to position [94, 0]
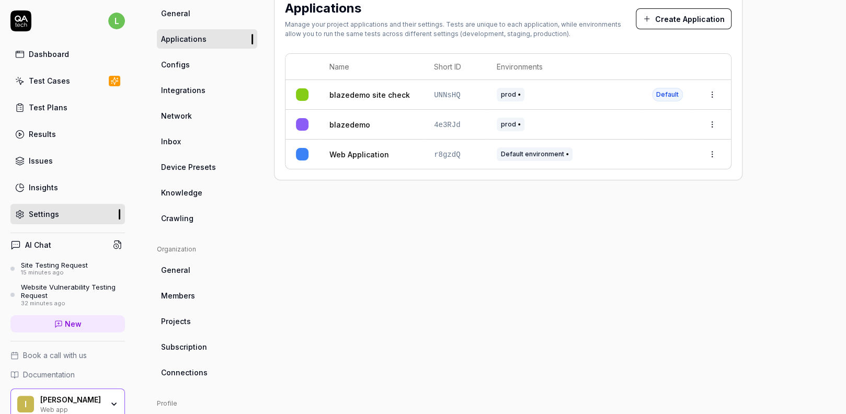
click at [73, 84] on link "Test Cases" at bounding box center [67, 81] width 114 height 20
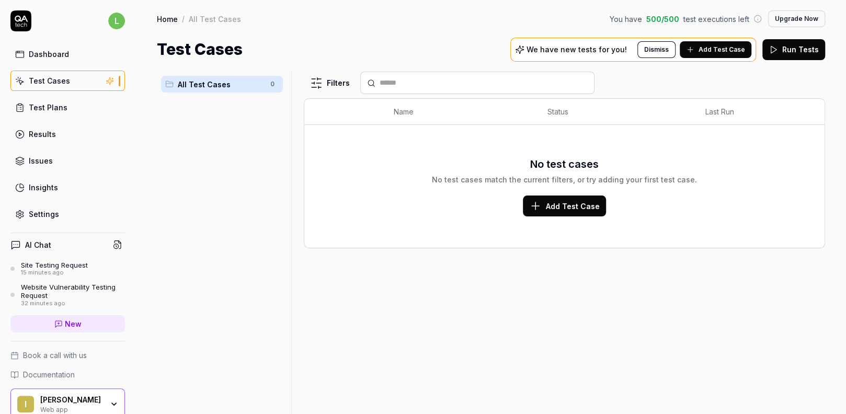
click at [724, 53] on span "Add Test Case" at bounding box center [721, 49] width 47 height 9
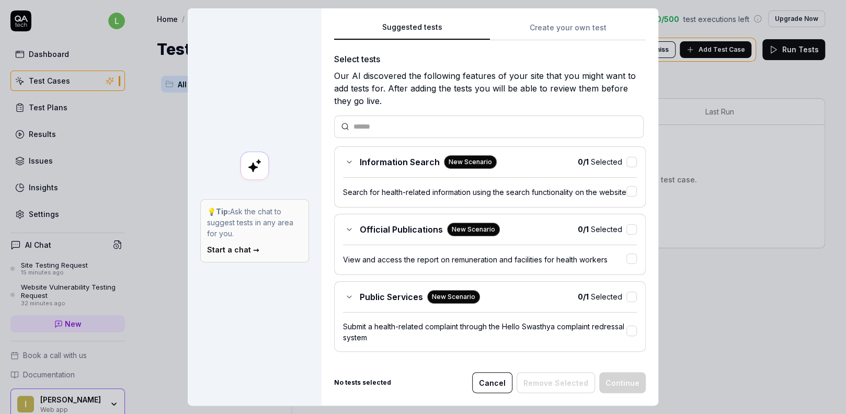
click at [409, 124] on input "text" at bounding box center [494, 126] width 283 height 11
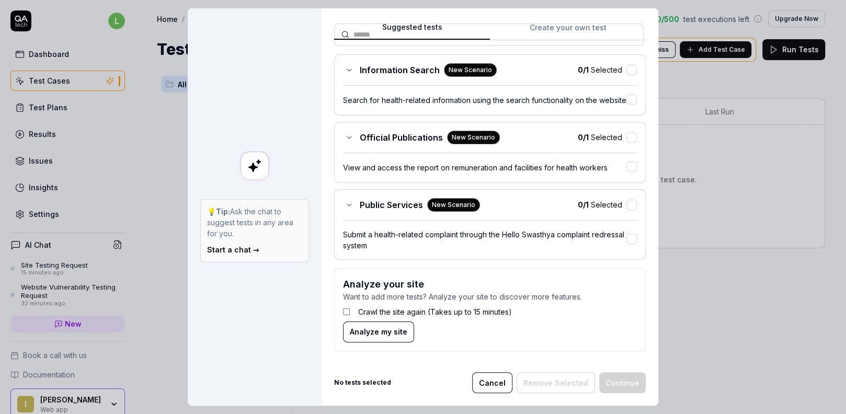
scroll to position [100, 0]
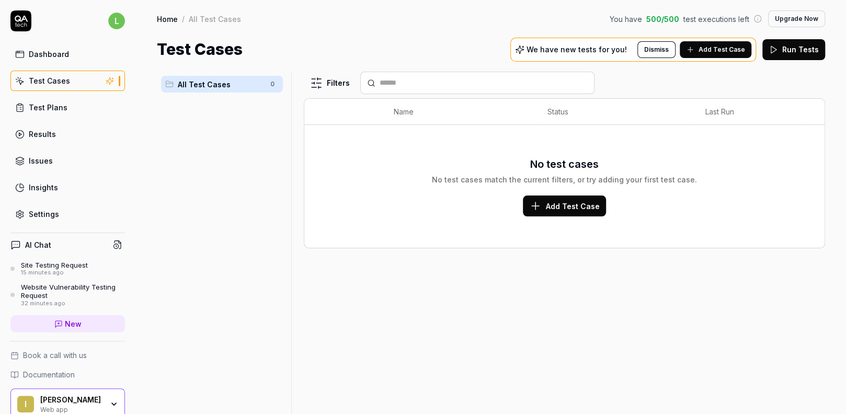
click at [580, 208] on span "Add Test Case" at bounding box center [573, 206] width 54 height 11
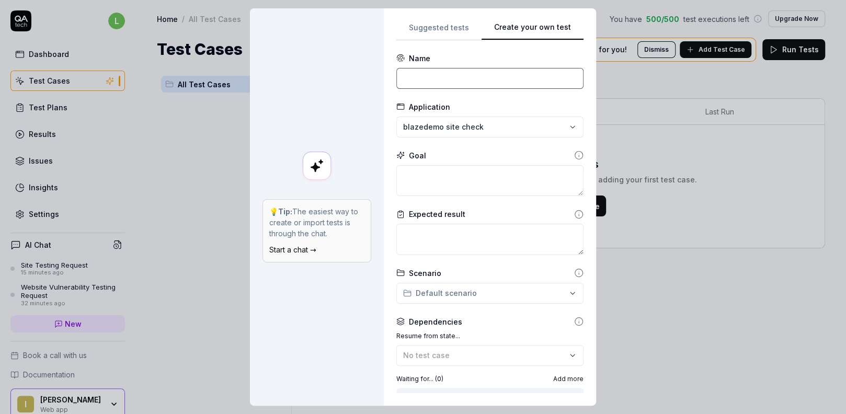
click at [443, 81] on input at bounding box center [489, 78] width 187 height 21
type input "b"
type input "c"
click at [483, 76] on input "check the functioanlity of the site" at bounding box center [489, 78] width 187 height 21
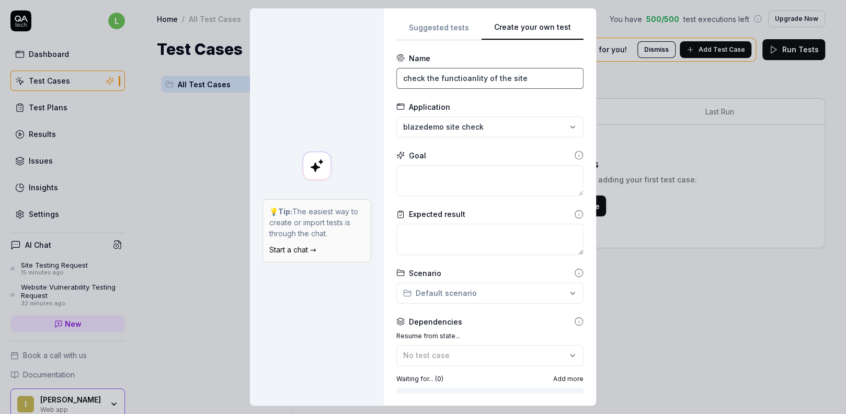
click at [483, 76] on input "check the functioanlity of the site" at bounding box center [489, 78] width 187 height 21
type input "check the functioanlity of the site"
click at [430, 185] on textarea at bounding box center [489, 180] width 187 height 31
type textarea "*"
type textarea "s"
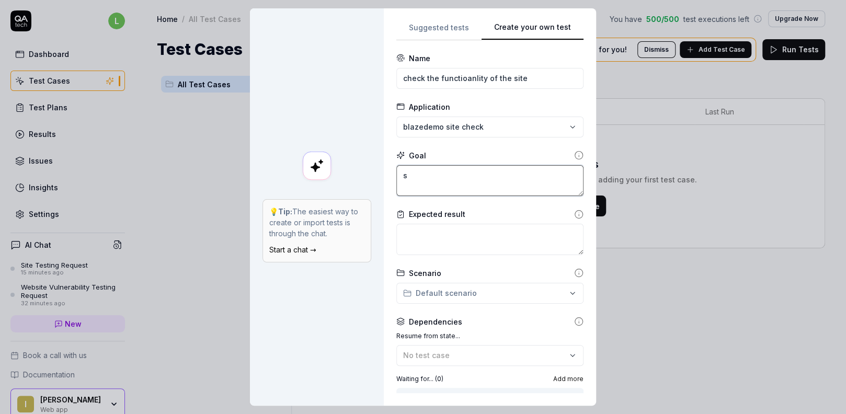
type textarea "*"
type textarea "su"
type textarea "*"
type textarea "suc"
type textarea "*"
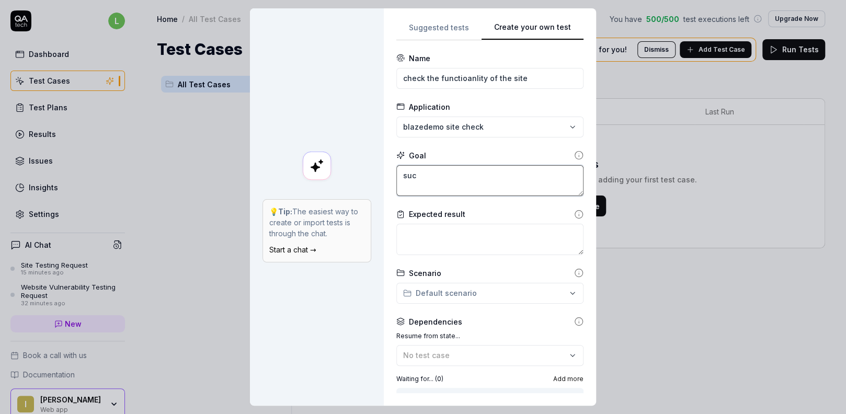
type textarea "suce"
type textarea "*"
type textarea "suces"
type textarea "*"
type textarea "sucess"
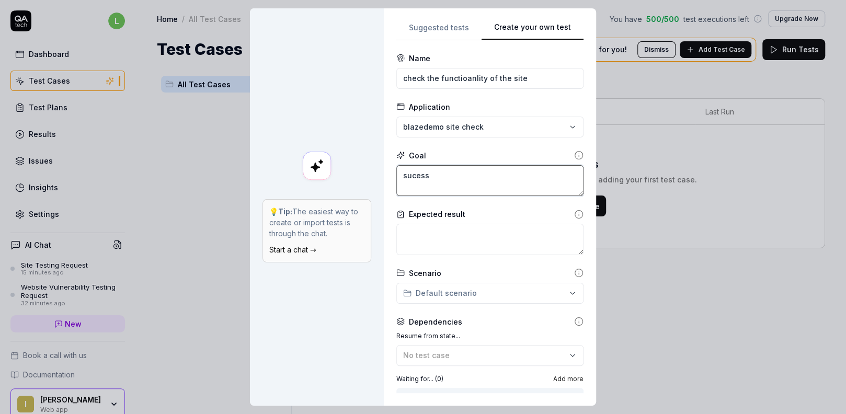
type textarea "*"
type textarea "sucessf"
type textarea "*"
type textarea "sucessfu"
type textarea "*"
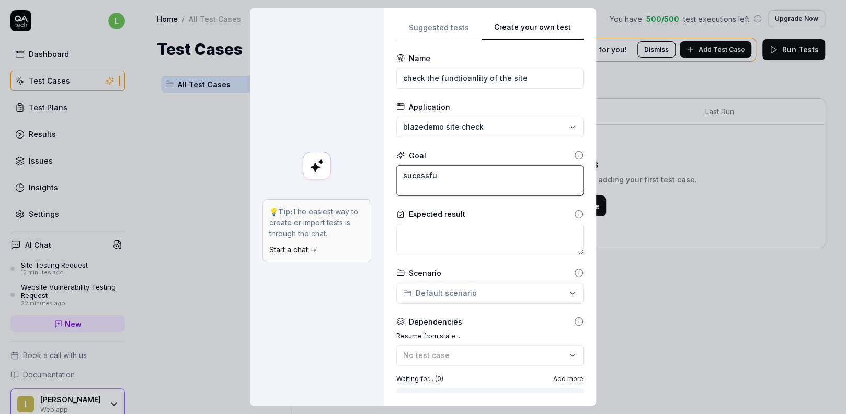
type textarea "sucessful"
type textarea "*"
type textarea "sucessful"
type textarea "*"
type textarea "sucessful"
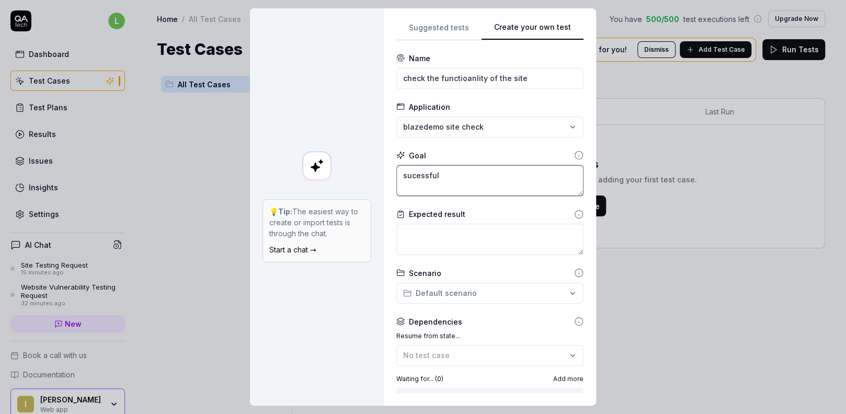
type textarea "*"
type textarea "sucessfu"
type textarea "*"
type textarea "sucessf"
type textarea "*"
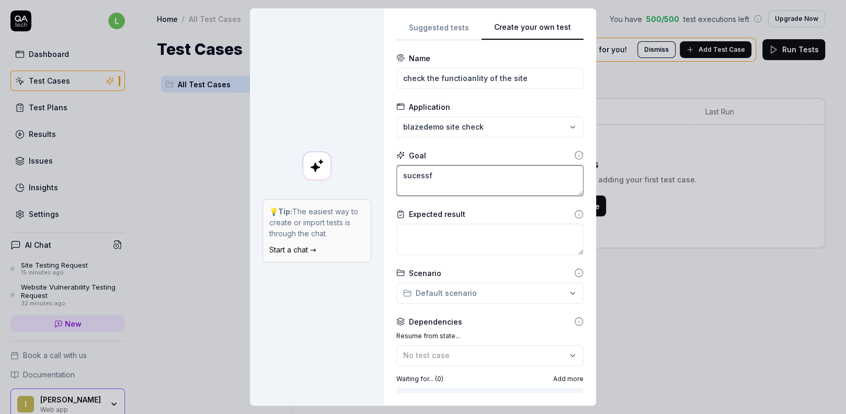
type textarea "sucess"
type textarea "*"
type textarea "suces"
type textarea "*"
type textarea "sucess"
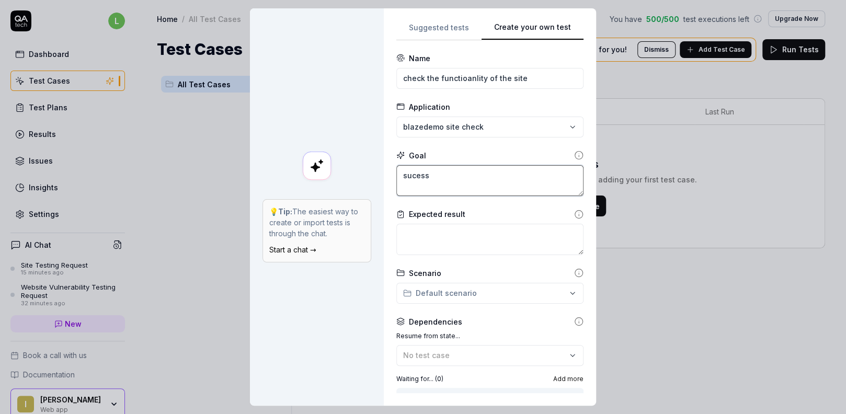
type textarea "*"
type textarea "sucessf"
type textarea "*"
type textarea "sucessfu"
type textarea "*"
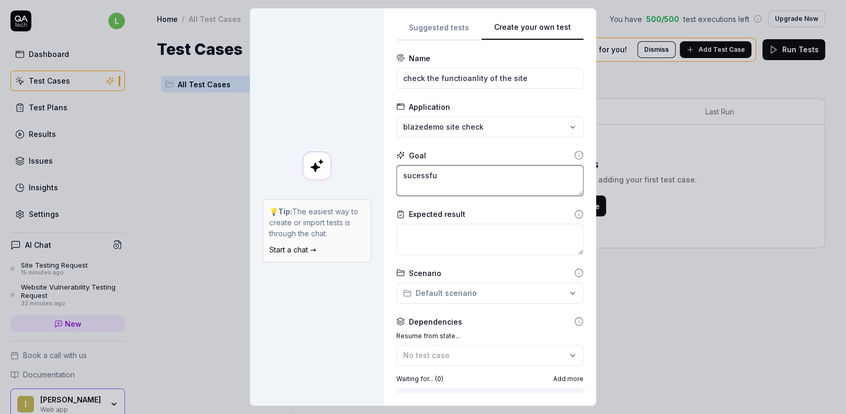
type textarea "sucessful"
type textarea "*"
type textarea "sucessful"
type textarea "*"
type textarea "sucessful b"
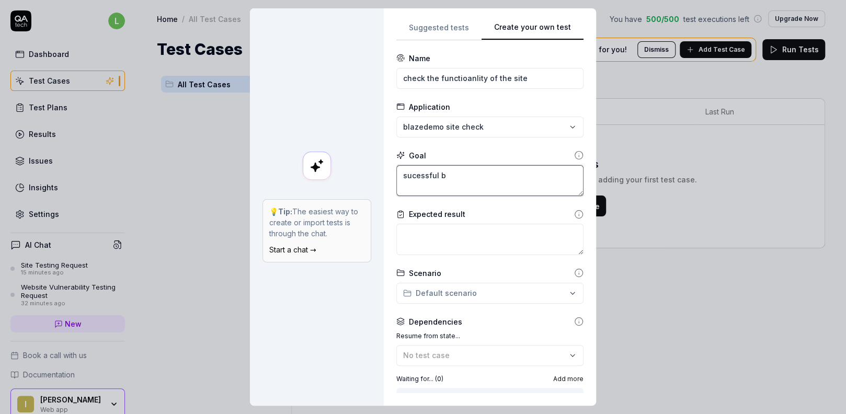
type textarea "*"
type textarea "sucessful bo"
type textarea "*"
type textarea "sucessful boo"
type textarea "*"
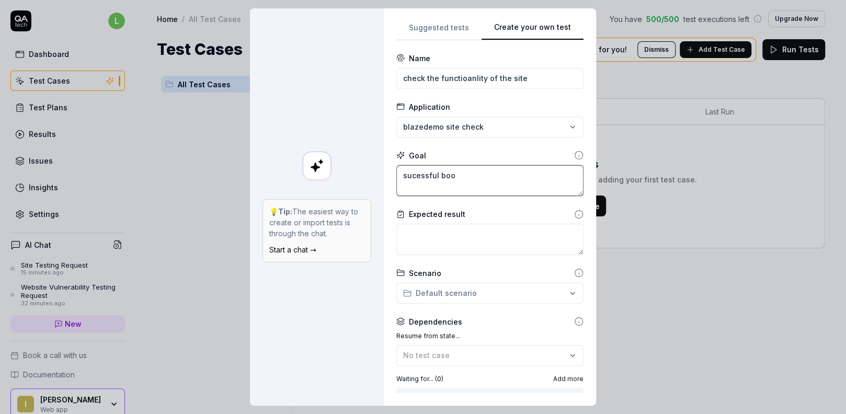
type textarea "sucessful book"
type textarea "*"
type textarea "sucessful booki"
type textarea "*"
type textarea "sucessful bookin"
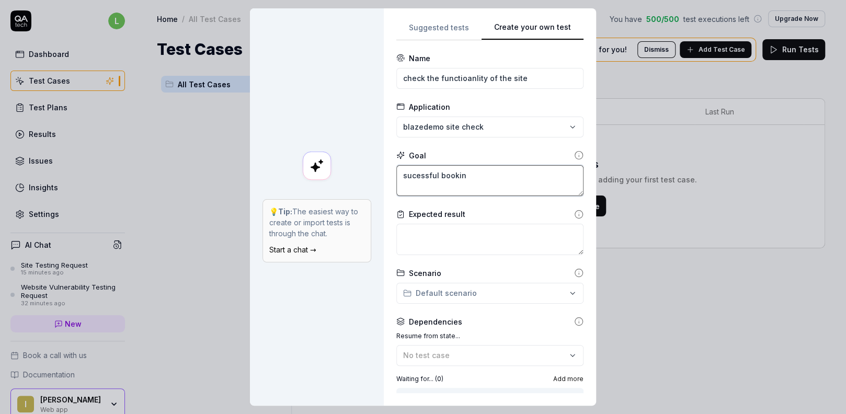
type textarea "*"
type textarea "sucessful booking"
type textarea "*"
type textarea "sucessful booking"
type textarea "*"
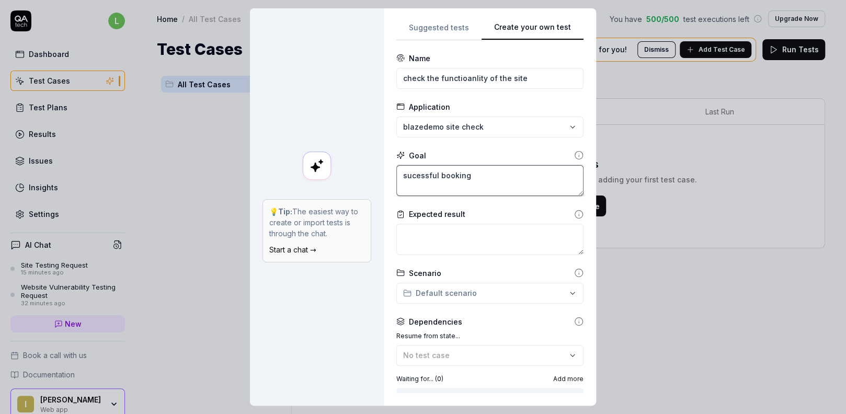
type textarea "sucessful booking o"
type textarea "*"
type textarea "sucessful booking of"
type textarea "*"
type textarea "sucessful booking of"
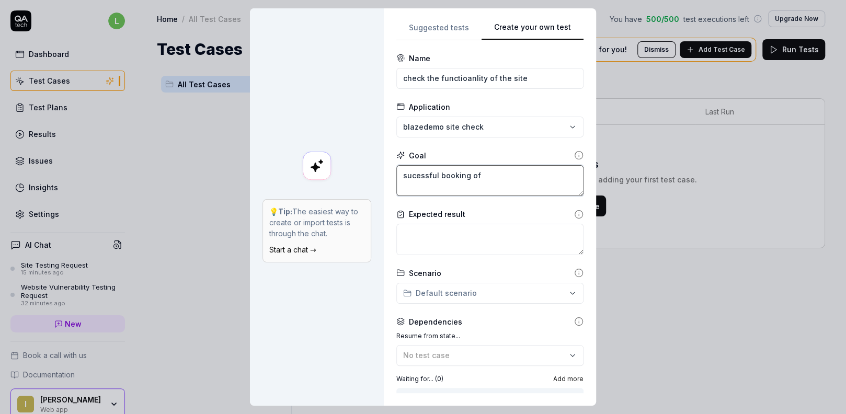
type textarea "*"
type textarea "sucessful booking of f"
type textarea "*"
type textarea "sucessful booking of fl"
type textarea "*"
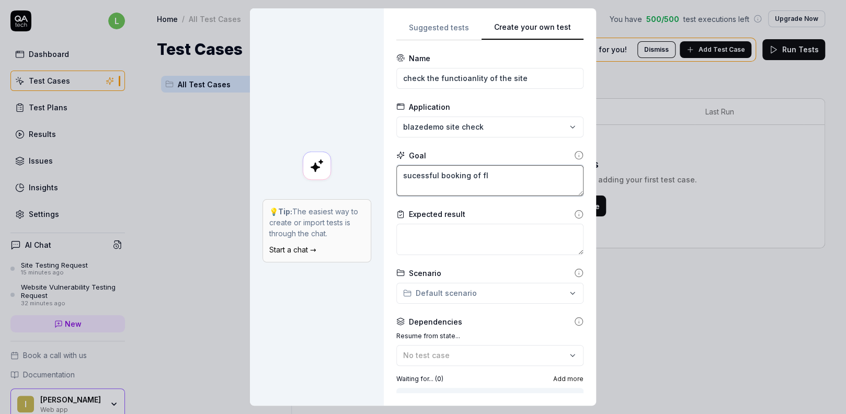
type textarea "sucessful booking of fli"
type textarea "*"
type textarea "sucessful booking of flig"
type textarea "*"
type textarea "sucessful booking of fligh"
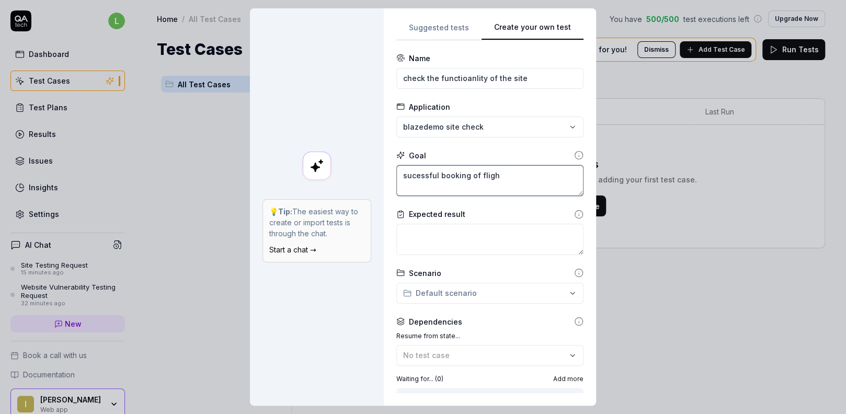
type textarea "*"
type textarea "sucessful booking of flight"
click at [432, 247] on textarea at bounding box center [489, 239] width 187 height 31
click at [467, 181] on textarea "sucessful booking of flight" at bounding box center [489, 180] width 187 height 31
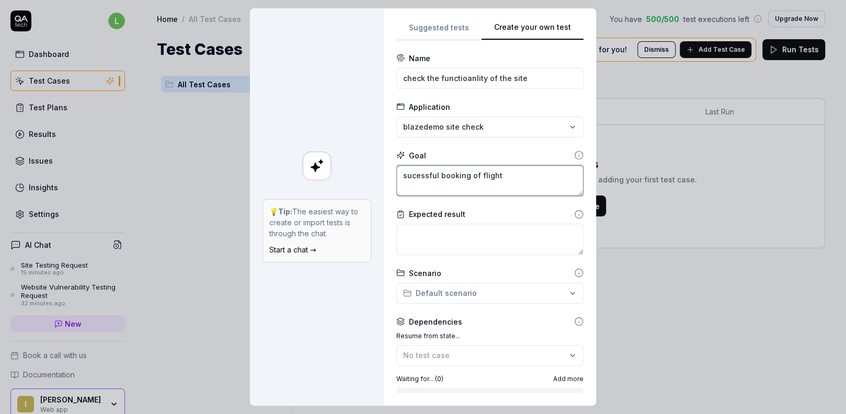
click at [467, 180] on textarea "sucessful booking of flight" at bounding box center [489, 180] width 187 height 31
click at [466, 179] on textarea "sucessful booking of flight" at bounding box center [489, 180] width 187 height 31
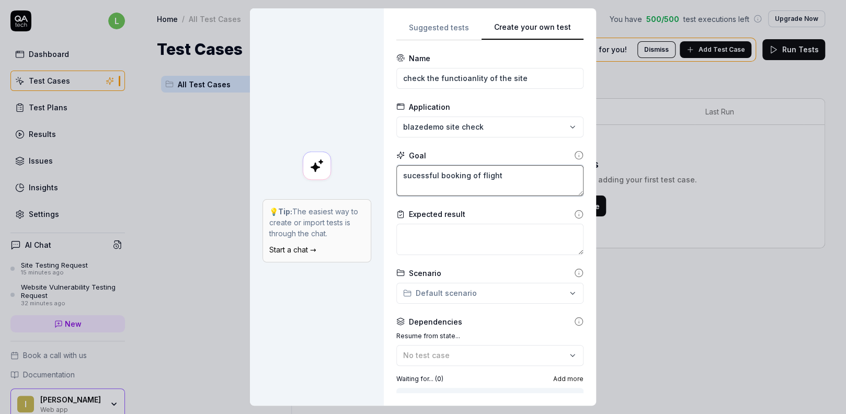
click at [466, 179] on textarea "sucessful booking of flight" at bounding box center [489, 180] width 187 height 31
click at [446, 248] on textarea at bounding box center [489, 239] width 187 height 31
paste textarea "sucessful booking of flight"
type textarea "*"
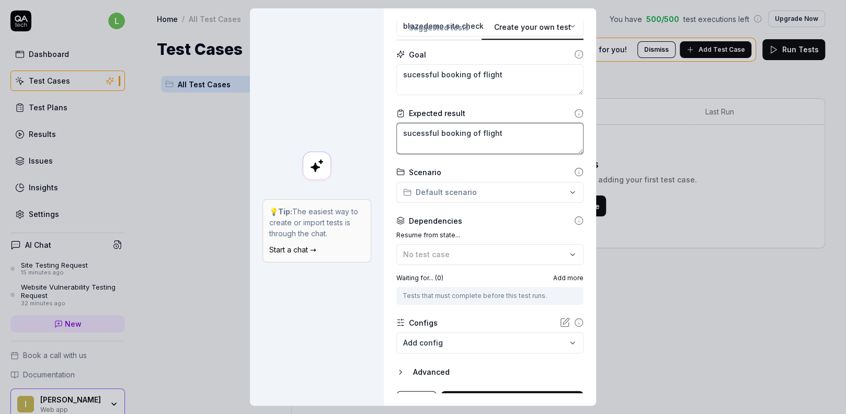
scroll to position [119, 0]
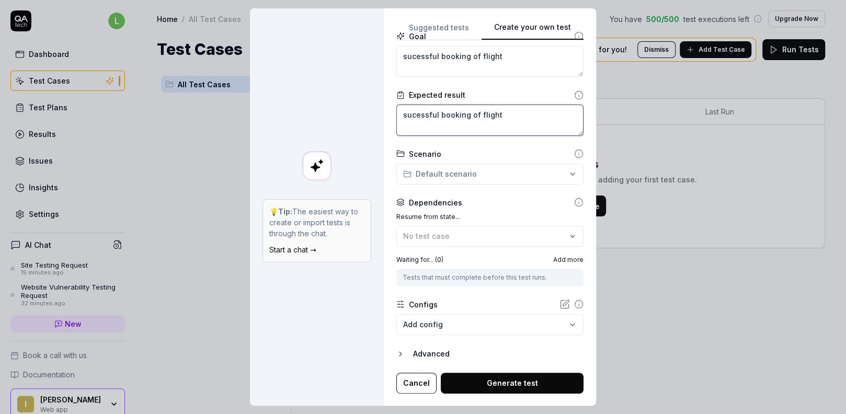
type textarea "sucessful booking of flight"
click at [446, 177] on div "**********" at bounding box center [423, 207] width 846 height 414
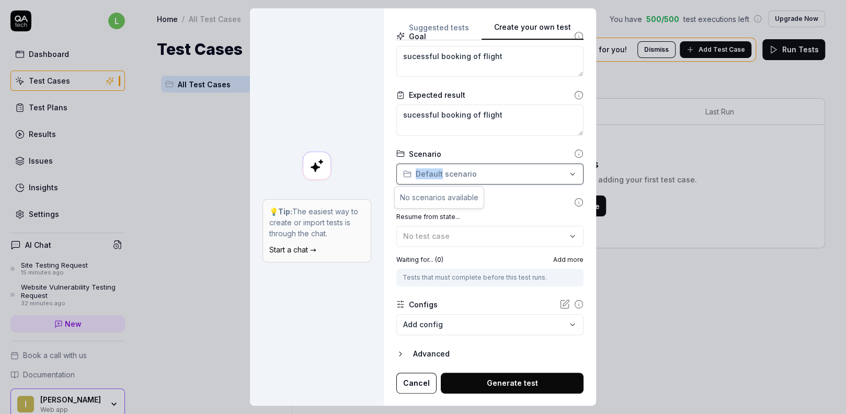
click at [446, 177] on div "**********" at bounding box center [423, 207] width 846 height 414
click at [494, 387] on button "Generate test" at bounding box center [512, 383] width 143 height 21
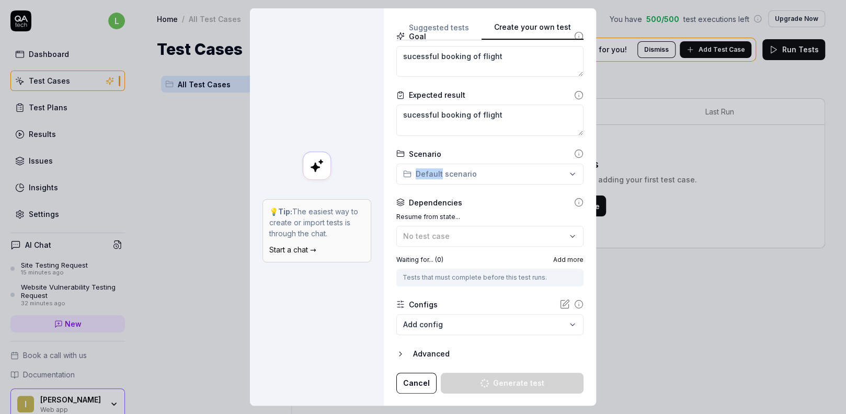
type textarea "*"
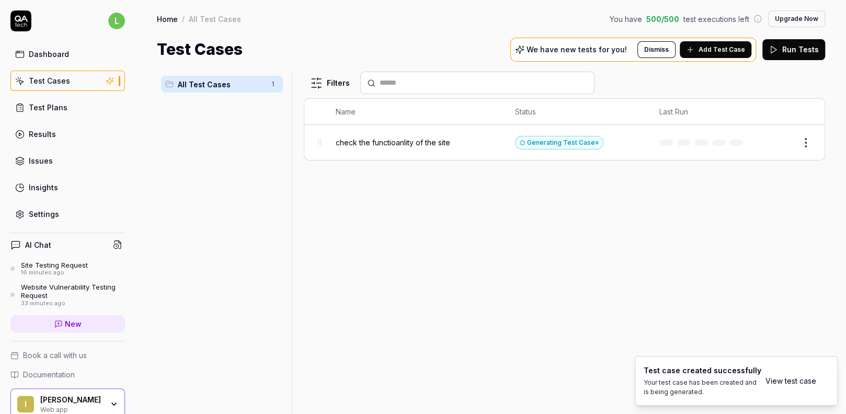
click at [393, 141] on span "check the functioanlity of the site" at bounding box center [393, 142] width 114 height 11
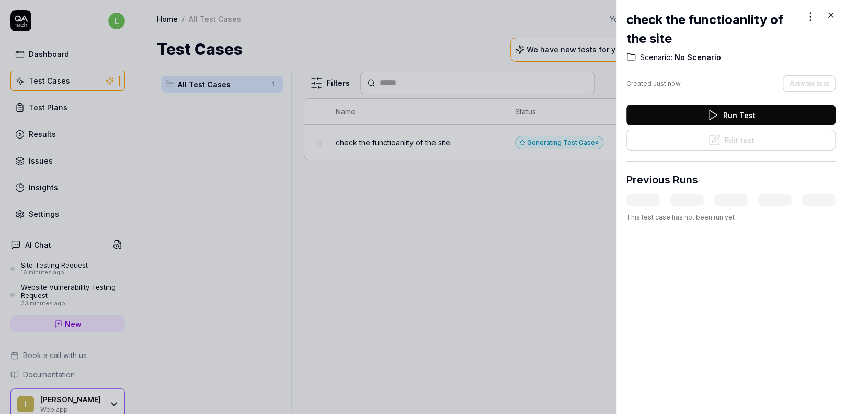
click at [720, 113] on button "Run Test" at bounding box center [730, 115] width 209 height 21
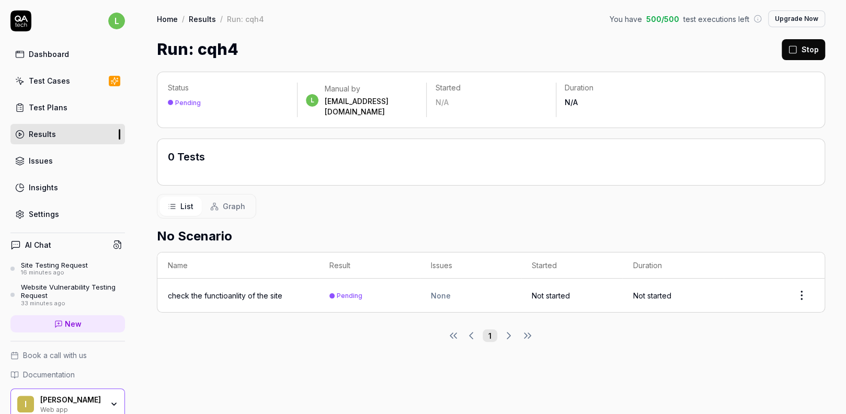
click at [808, 282] on html "l Dashboard Test Cases Test Plans Results Issues Insights Settings AI Chat Site…" at bounding box center [423, 207] width 846 height 414
click at [601, 364] on html "l Dashboard Test Cases Test Plans Results Issues Insights Settings AI Chat Site…" at bounding box center [423, 207] width 846 height 414
drag, startPoint x: 308, startPoint y: 281, endPoint x: 371, endPoint y: 281, distance: 62.7
click at [371, 281] on tr "check the functioanlity of the site Pending None Not started Not started" at bounding box center [490, 295] width 667 height 33
click at [285, 354] on div "Status Pending l Manual by learnawsipsha@gmail.com Started N/A Duration N/A 0 T…" at bounding box center [491, 237] width 710 height 353
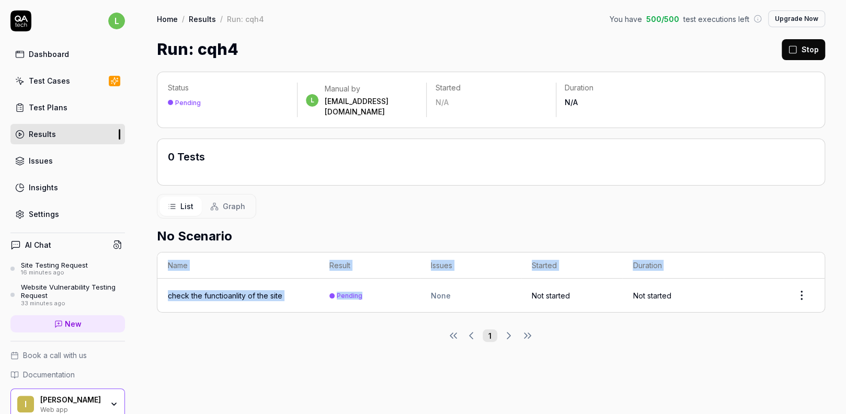
drag, startPoint x: 142, startPoint y: 279, endPoint x: 380, endPoint y: 292, distance: 238.8
click at [380, 292] on div "Status Pending l Manual by learnawsipsha@gmail.com Started N/A Duration N/A 0 T…" at bounding box center [491, 237] width 710 height 353
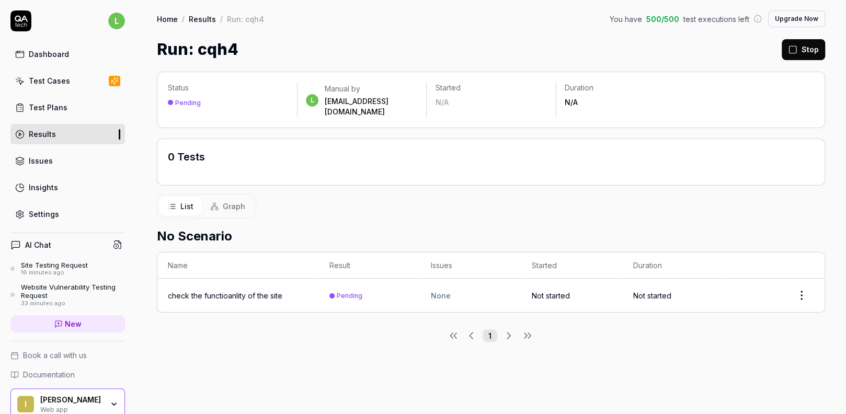
click at [363, 346] on div "Status Pending l Manual by learnawsipsha@gmail.com Started N/A Duration N/A 0 T…" at bounding box center [491, 237] width 710 height 353
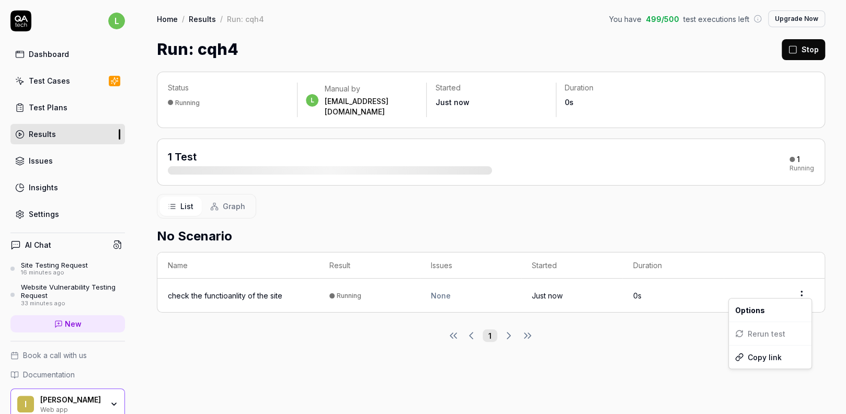
click at [808, 283] on html "l Dashboard Test Cases Test Plans Results Issues Insights Settings AI Chat Site…" at bounding box center [423, 207] width 846 height 414
click at [500, 167] on html "l Dashboard Test Cases Test Plans Results Issues Insights Settings AI Chat Site…" at bounding box center [423, 207] width 846 height 414
click at [233, 290] on div "check the functioanlity of the site" at bounding box center [225, 295] width 114 height 11
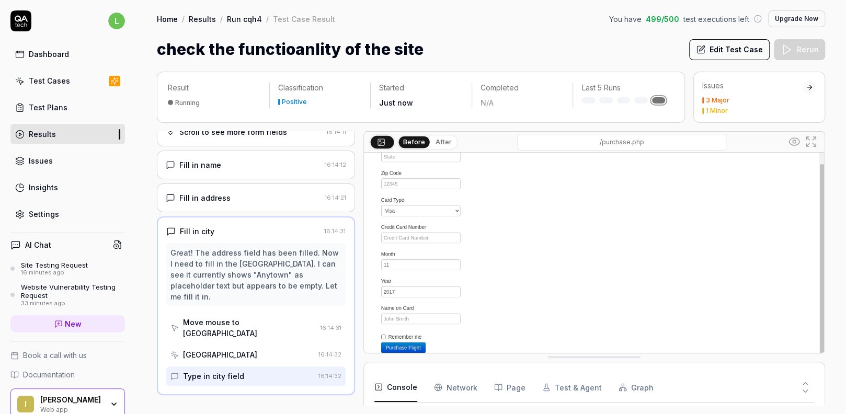
scroll to position [83, 0]
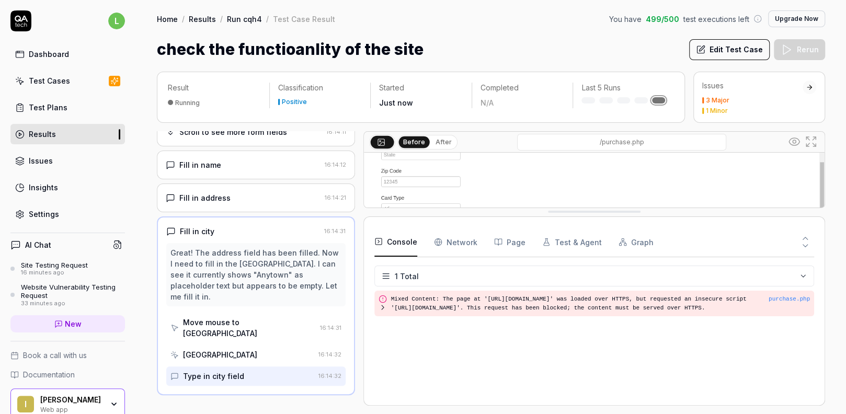
drag, startPoint x: 523, startPoint y: 359, endPoint x: 506, endPoint y: 192, distance: 168.2
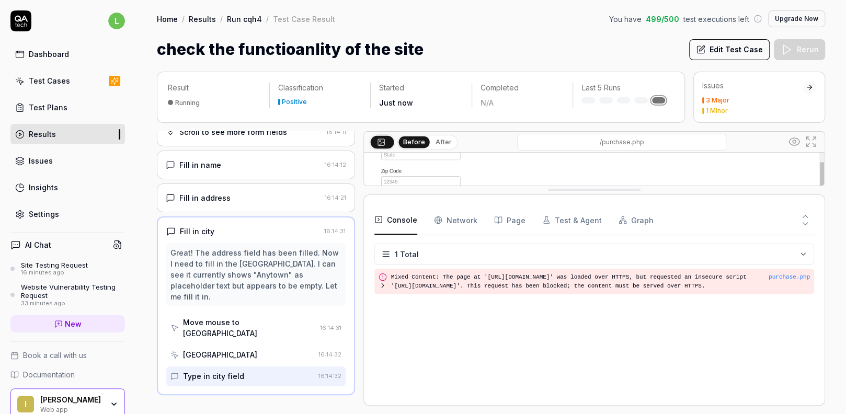
click at [434, 220] on icon "button" at bounding box center [438, 220] width 8 height 8
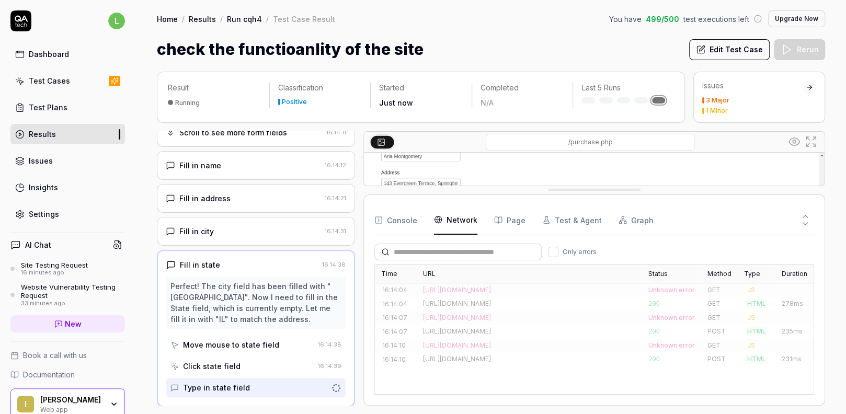
drag, startPoint x: 394, startPoint y: 223, endPoint x: 417, endPoint y: 213, distance: 24.9
click at [394, 223] on button "Console" at bounding box center [395, 219] width 43 height 29
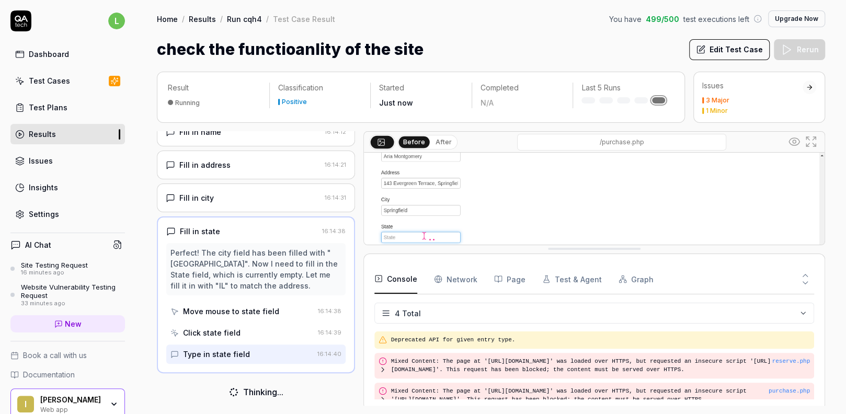
scroll to position [0, 0]
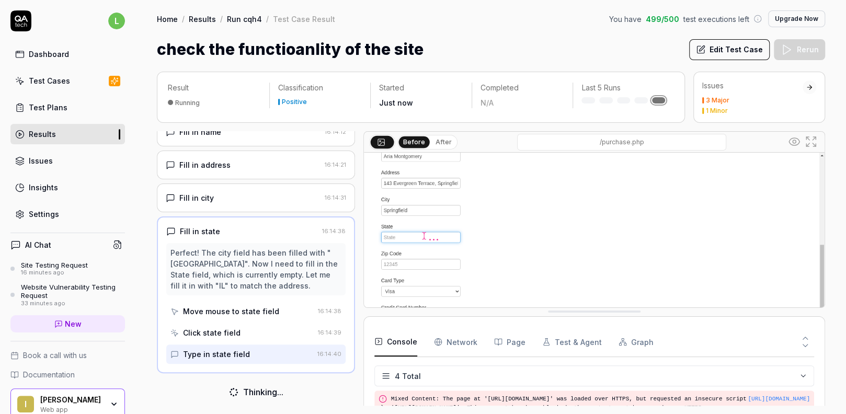
drag, startPoint x: 508, startPoint y: 188, endPoint x: 496, endPoint y: 310, distance: 122.4
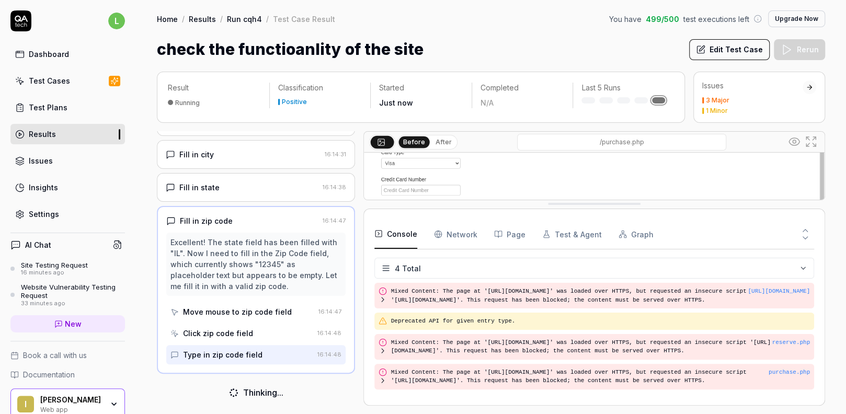
drag, startPoint x: 526, startPoint y: 314, endPoint x: 522, endPoint y: 184, distance: 129.7
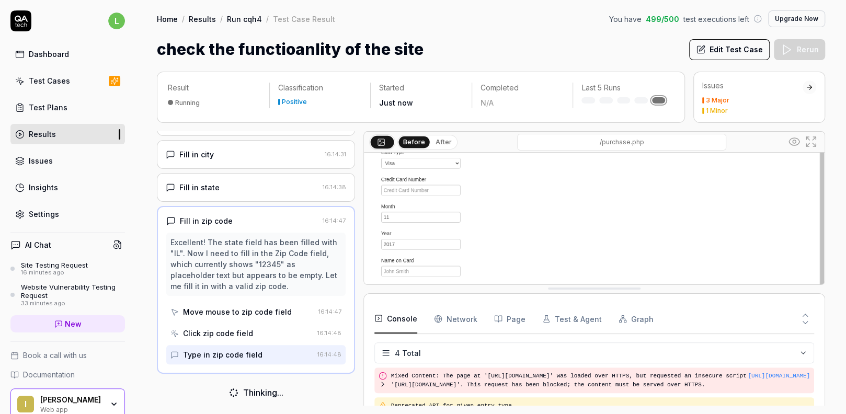
drag, startPoint x: 543, startPoint y: 184, endPoint x: 510, endPoint y: 291, distance: 111.5
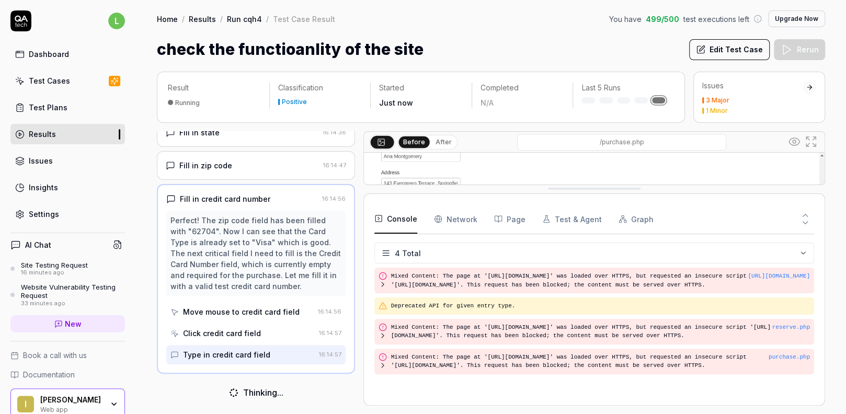
drag, startPoint x: 510, startPoint y: 296, endPoint x: 523, endPoint y: 185, distance: 112.1
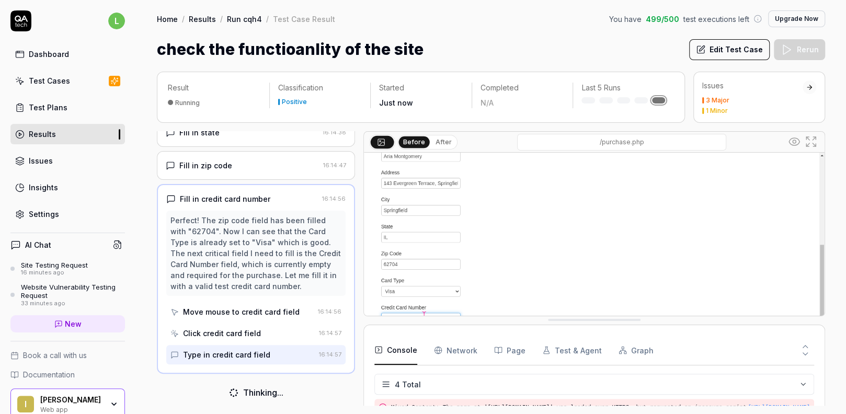
drag, startPoint x: 565, startPoint y: 190, endPoint x: 546, endPoint y: 343, distance: 154.3
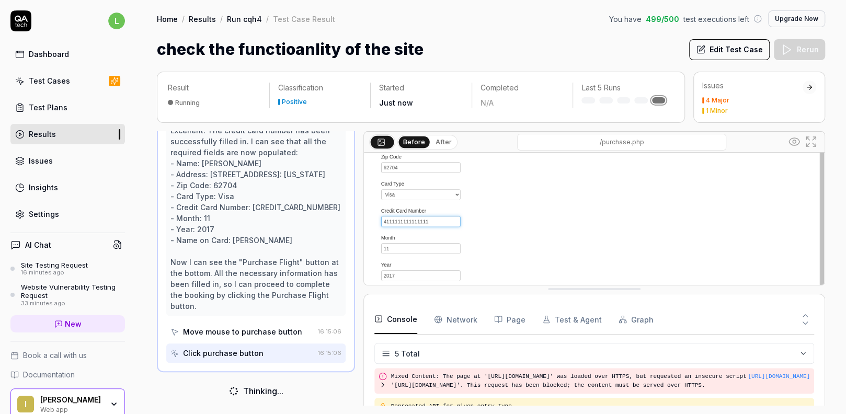
drag, startPoint x: 586, startPoint y: 346, endPoint x: 574, endPoint y: 292, distance: 55.1
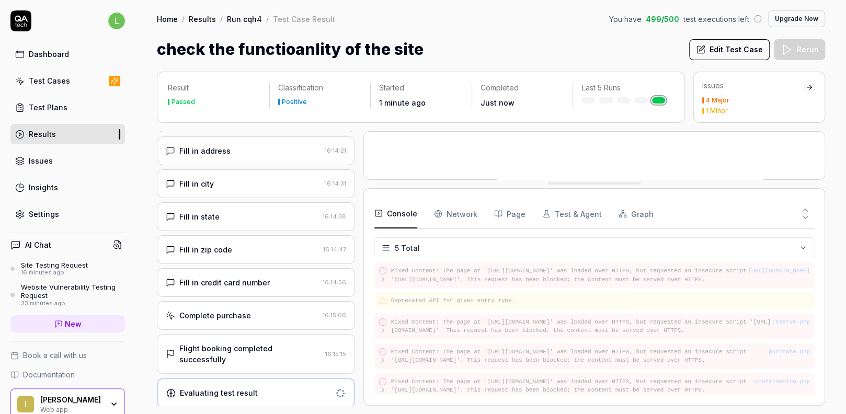
drag, startPoint x: 449, startPoint y: 288, endPoint x: 439, endPoint y: 158, distance: 129.5
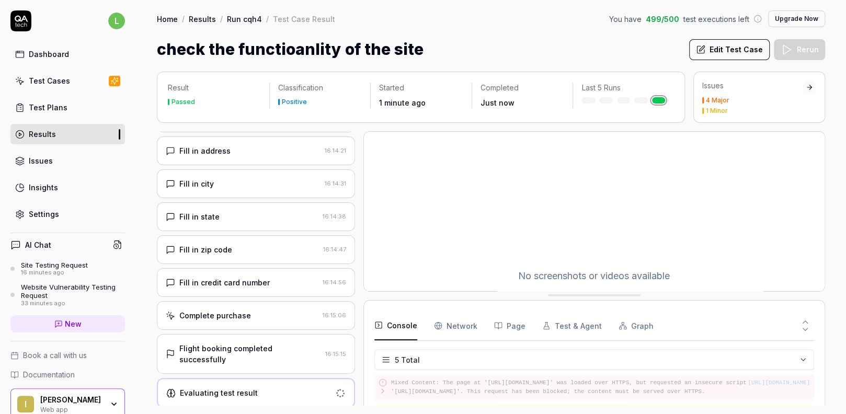
drag, startPoint x: 489, startPoint y: 161, endPoint x: 478, endPoint y: 296, distance: 136.4
click at [728, 105] on div "4 Major 1 Minor" at bounding box center [752, 105] width 100 height 17
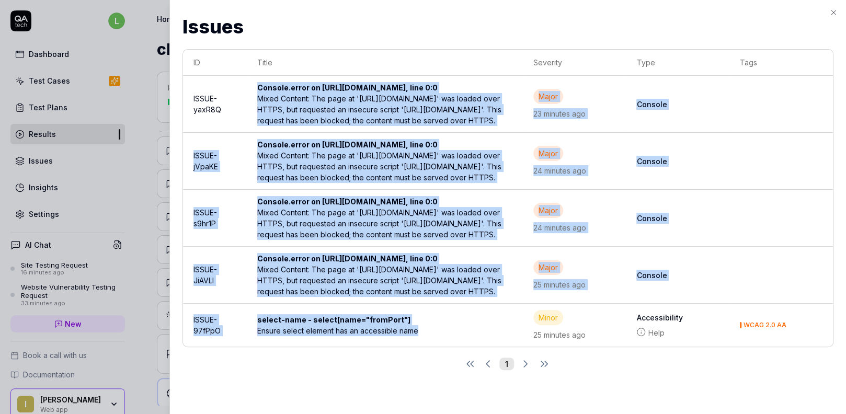
drag, startPoint x: 245, startPoint y: 88, endPoint x: 484, endPoint y: 387, distance: 382.8
click at [484, 347] on tbody "ISSUE-yaxR8Q Console.error on https://blazedemo.com/confirmation.php, line 0:0 …" at bounding box center [508, 211] width 650 height 271
click at [456, 325] on div "select-name - select[name="fromPort"]" at bounding box center [384, 319] width 255 height 11
click at [471, 347] on td "select-name - select[name="fromPort"] Ensure select element has an accessible n…" at bounding box center [385, 325] width 276 height 43
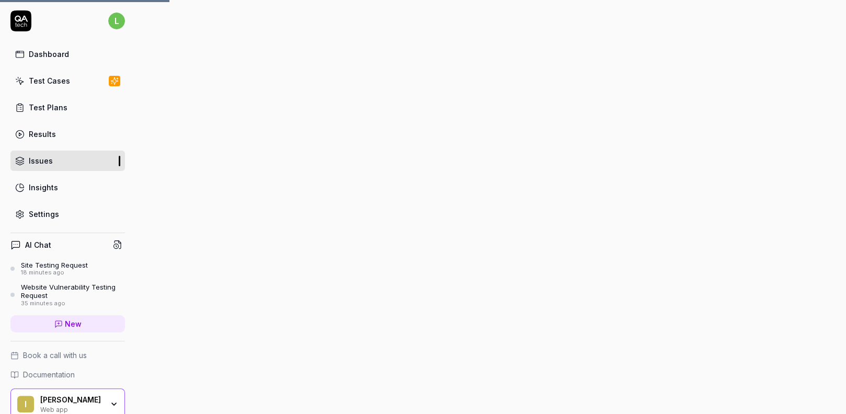
click at [329, 69] on div at bounding box center [491, 207] width 710 height 414
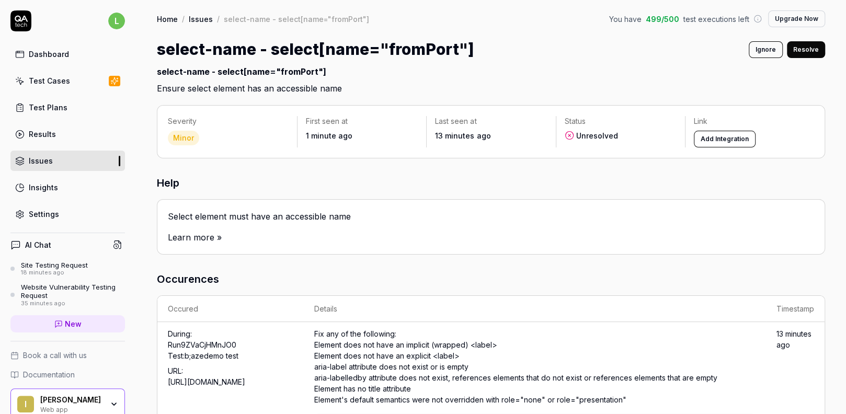
click at [108, 14] on html "l Dashboard Test Cases Test Plans Results Issues Insights Settings AI Chat Site…" at bounding box center [423, 207] width 846 height 414
click at [637, 23] on html "l Dashboard Test Cases Test Plans Results Issues Insights Settings AI Chat Site…" at bounding box center [423, 207] width 846 height 414
click at [110, 14] on html "l Dashboard Test Cases Test Plans Results Issues Insights Settings AI Chat Site…" at bounding box center [423, 207] width 846 height 414
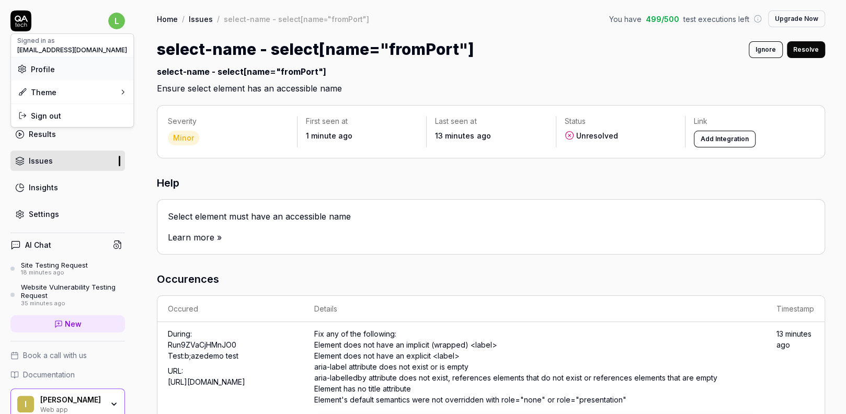
click at [67, 63] on div "Profile" at bounding box center [72, 69] width 122 height 23
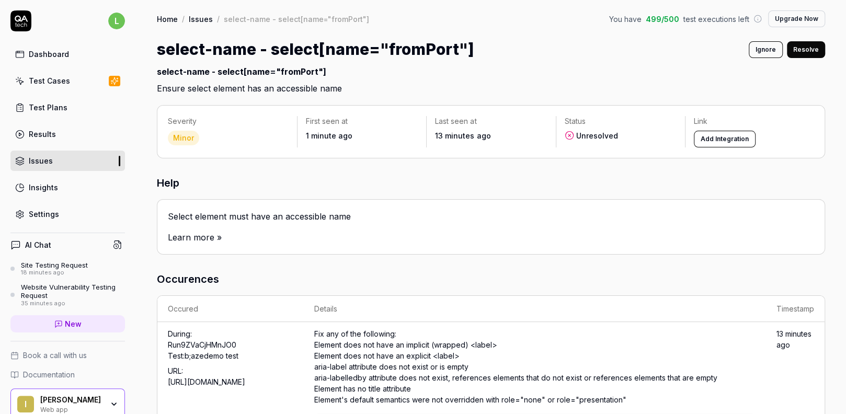
click at [22, 16] on icon at bounding box center [20, 20] width 21 height 21
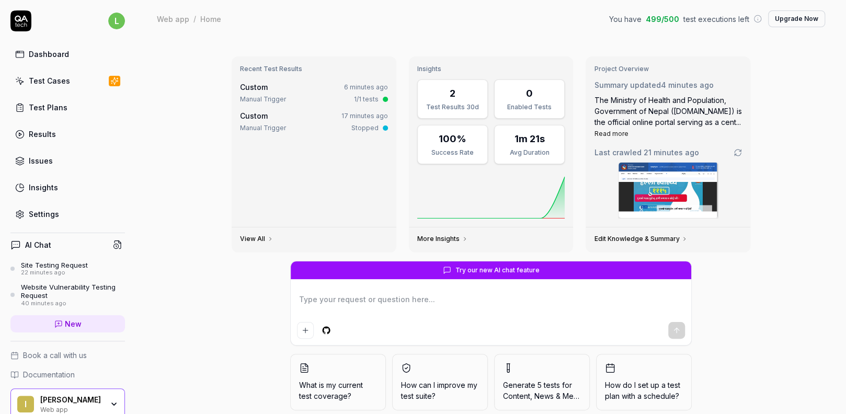
click at [73, 261] on div "Site Testing Request" at bounding box center [54, 265] width 67 height 8
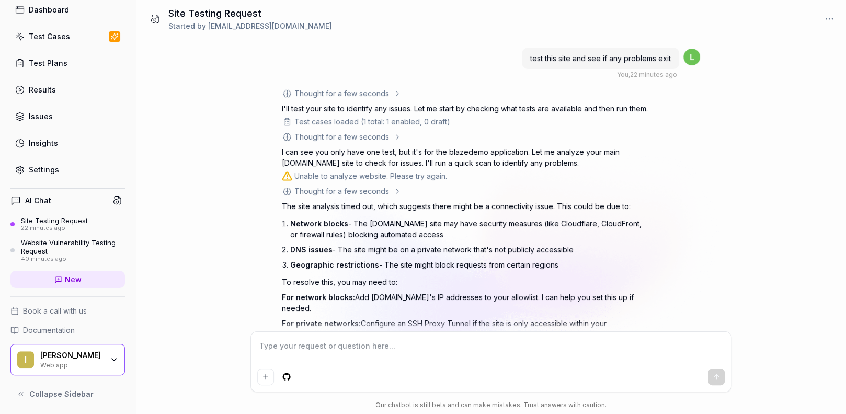
click at [71, 258] on div "40 minutes ago" at bounding box center [73, 259] width 104 height 7
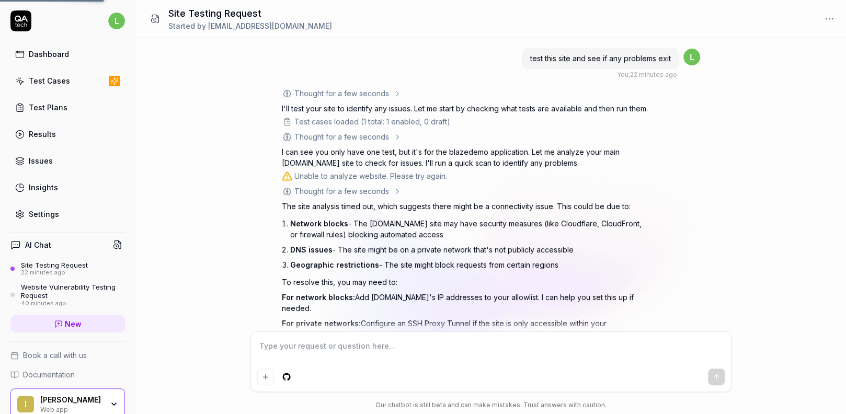
click at [103, 22] on html "l Dashboard Test Cases Test Plans Results Issues Insights Settings AI Chat Site…" at bounding box center [423, 207] width 846 height 414
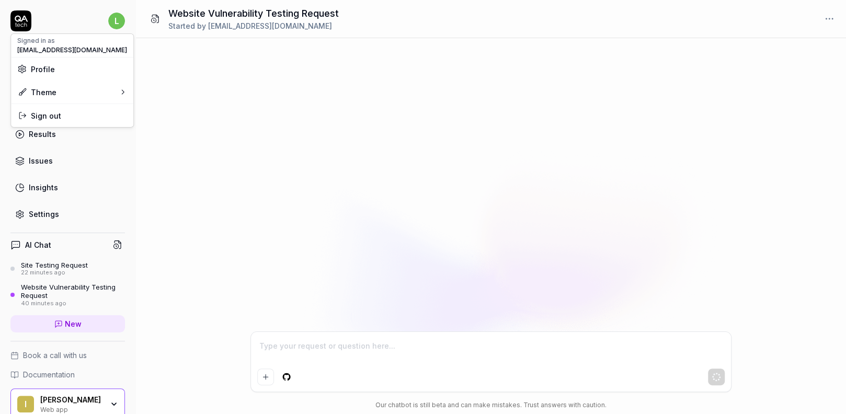
click at [49, 69] on span "Profile" at bounding box center [43, 69] width 24 height 11
type textarea "*"
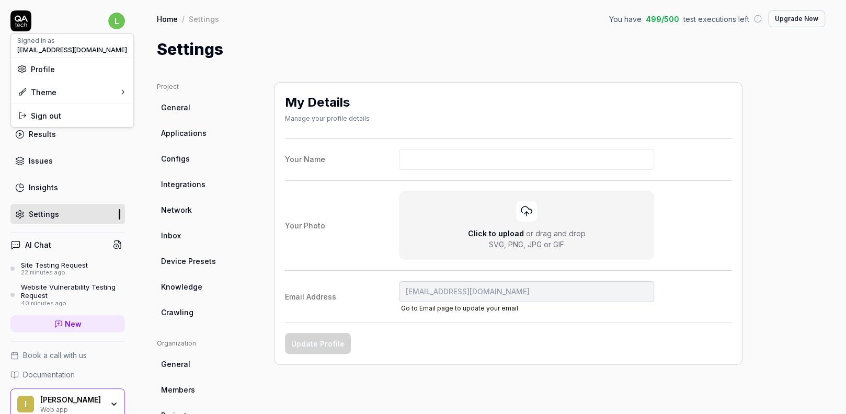
click at [307, 31] on html "l Dashboard Test Cases Test Plans Results Issues Insights Settings AI Chat Site…" at bounding box center [423, 207] width 846 height 414
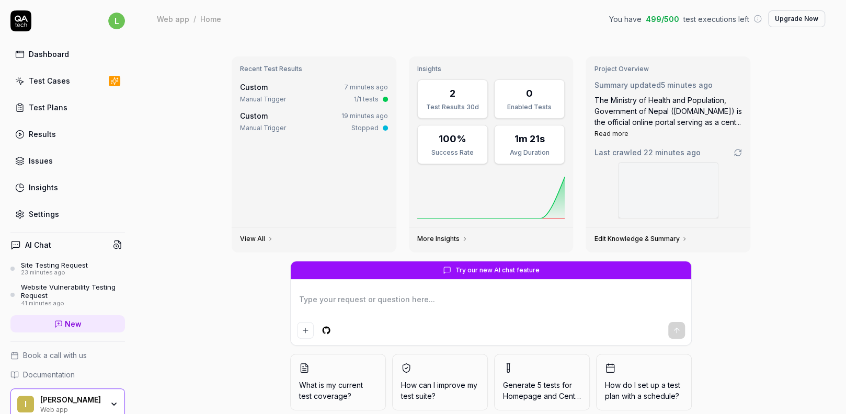
type textarea "*"
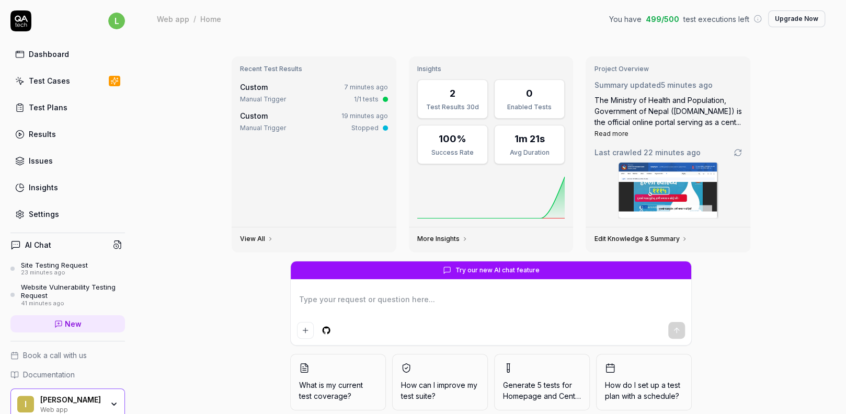
click at [112, 20] on html "l Dashboard Test Cases Test Plans Results Issues Insights Settings AI Chat Site…" at bounding box center [423, 207] width 846 height 414
click at [81, 65] on span "Profile" at bounding box center [72, 69] width 110 height 11
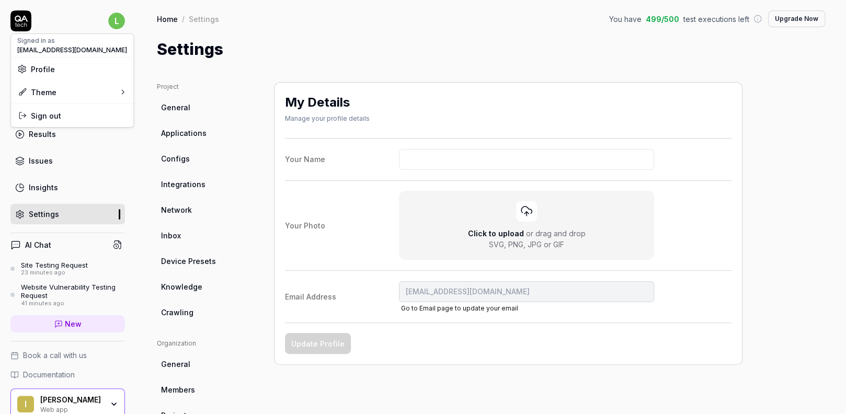
click at [189, 133] on html "l Dashboard Test Cases Test Plans Results Issues Insights Settings AI Chat Site…" at bounding box center [423, 207] width 846 height 414
click at [202, 138] on span "Applications" at bounding box center [183, 133] width 45 height 11
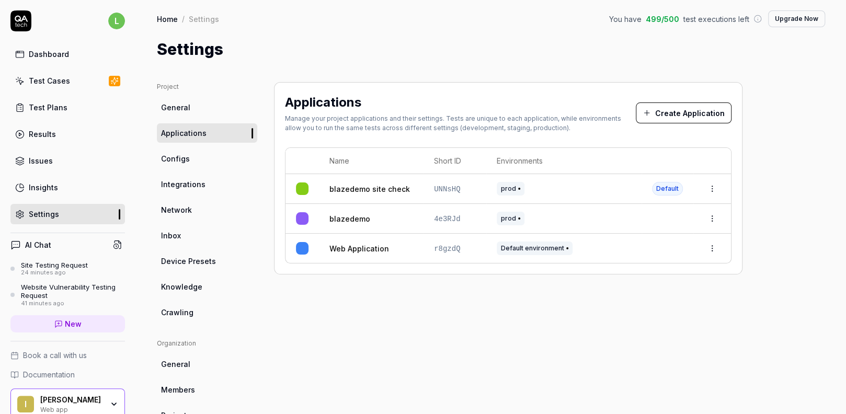
click at [669, 110] on button "Create Application" at bounding box center [684, 112] width 96 height 21
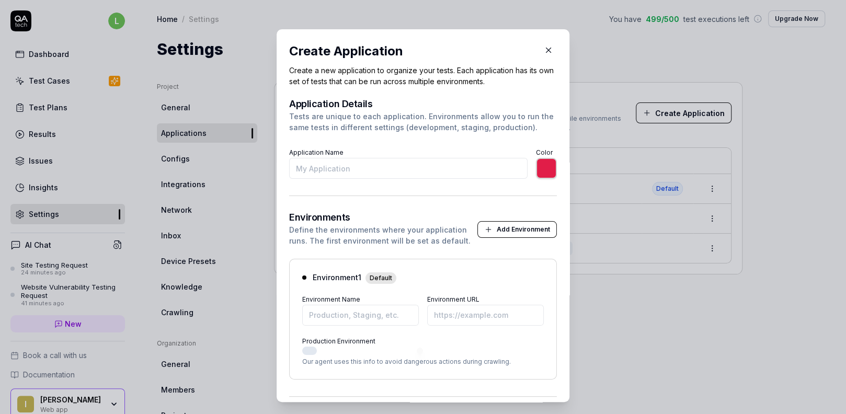
click at [365, 171] on input "Application Name" at bounding box center [408, 168] width 238 height 21
type input "*******"
click at [442, 180] on form "Application Details Tests are unique to each application. Environments allow yo…" at bounding box center [423, 264] width 268 height 331
click at [410, 173] on input "Application Name" at bounding box center [408, 168] width 238 height 21
click at [448, 166] on input "Application Name" at bounding box center [408, 168] width 238 height 21
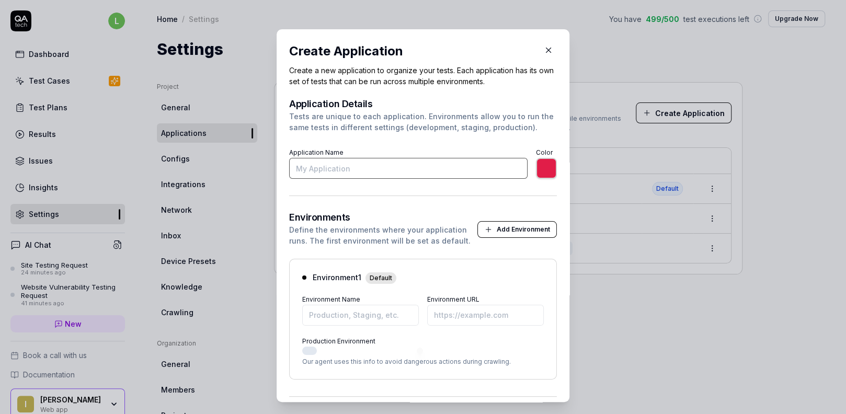
click at [444, 167] on input "Application Name" at bounding box center [408, 168] width 238 height 21
click at [415, 169] on input "Application Name" at bounding box center [408, 168] width 238 height 21
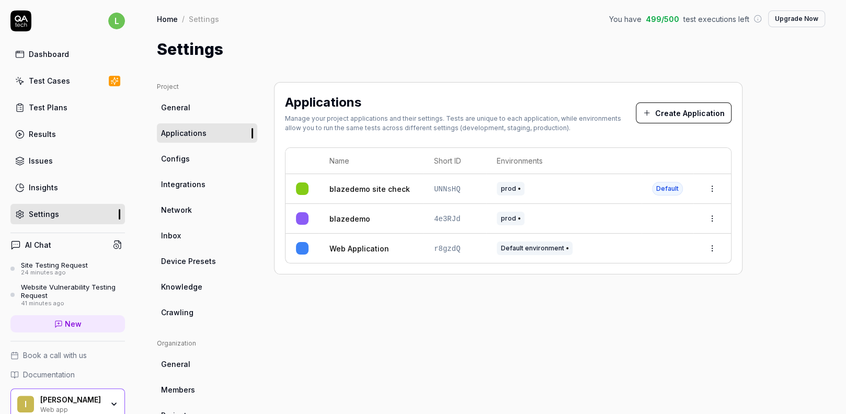
click at [709, 213] on html "l Dashboard Test Cases Test Plans Results Issues Insights Settings AI Chat Site…" at bounding box center [423, 207] width 846 height 414
click at [663, 336] on span "Delete" at bounding box center [666, 333] width 24 height 11
click at [553, 297] on div "Applications Manage your project applications and their settings. Tests are uni…" at bounding box center [508, 343] width 468 height 523
click at [670, 110] on button "Create Application" at bounding box center [684, 112] width 96 height 21
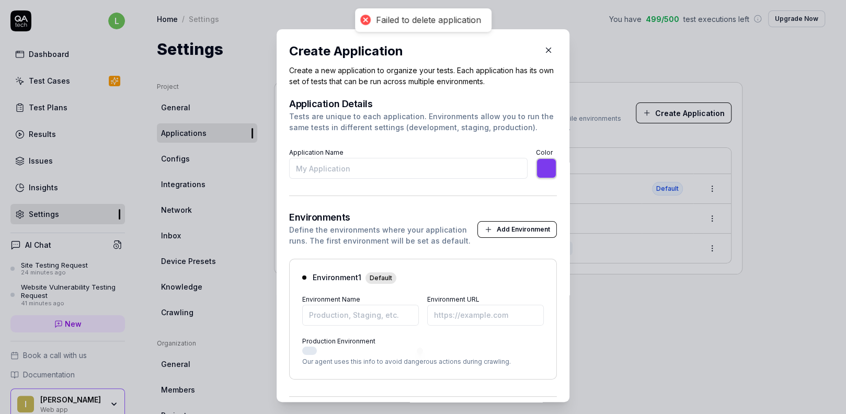
click at [317, 166] on input "Application Name" at bounding box center [408, 168] width 238 height 21
type input "blazedemo site check"
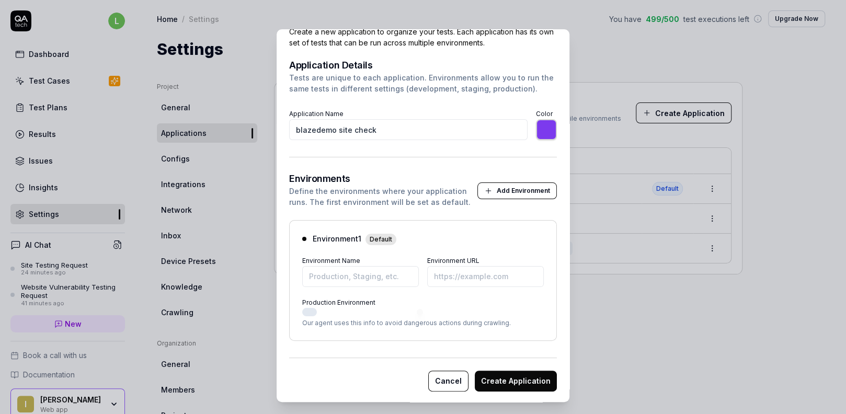
scroll to position [40, 0]
click at [372, 278] on input "Environment Name" at bounding box center [360, 275] width 117 height 21
type input "*******"
click at [451, 281] on input "Environment URL" at bounding box center [485, 275] width 117 height 21
type input "[URL][DOMAIN_NAME]"
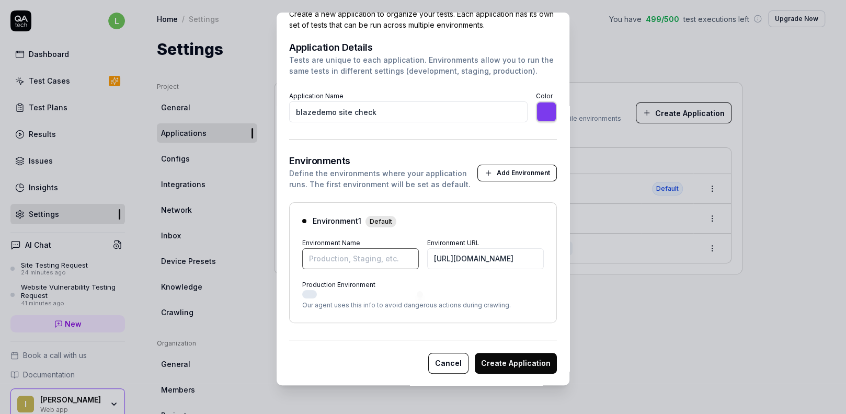
click at [366, 256] on input "Environment Name" at bounding box center [360, 258] width 117 height 21
type input "*******"
type input "prod"
click at [495, 365] on button "Create Application" at bounding box center [516, 363] width 82 height 21
type input "*******"
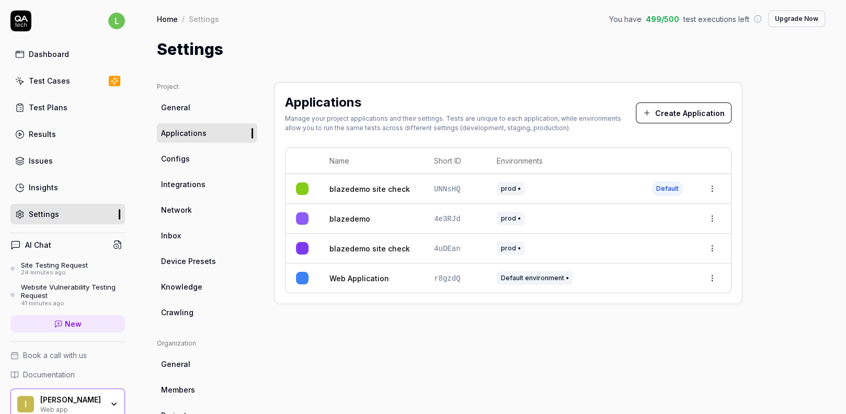
click at [367, 185] on link "blazedemo site check" at bounding box center [369, 189] width 81 height 11
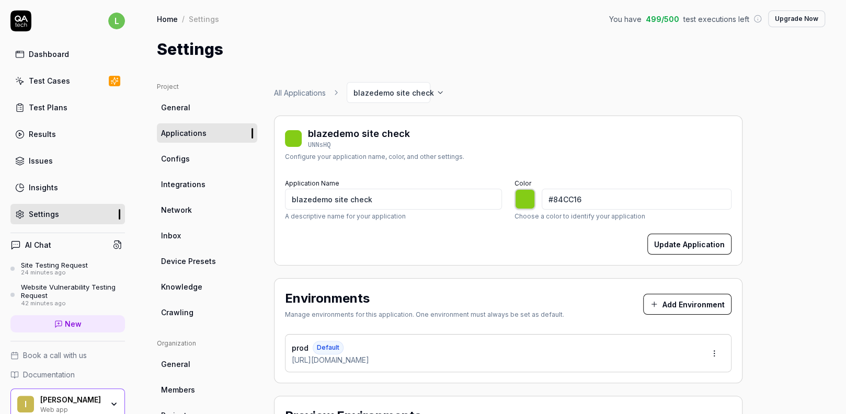
click at [508, 67] on div "Project General Applications Configs Integrations Network Inbox Device Presets …" at bounding box center [491, 343] width 710 height 565
click at [408, 65] on div "Project General Applications Configs Integrations Network Inbox Device Presets …" at bounding box center [491, 343] width 710 height 565
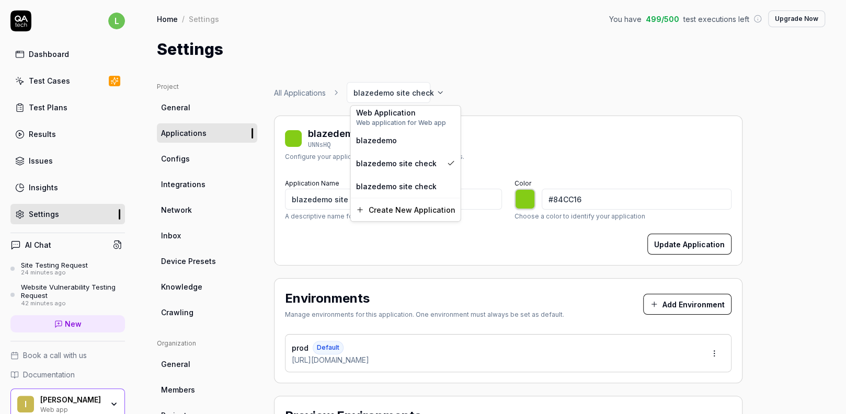
click at [436, 94] on html "l Dashboard Test Cases Test Plans Results Issues Insights Settings AI Chat Site…" at bounding box center [423, 207] width 846 height 414
click at [525, 89] on html "l Dashboard Test Cases Test Plans Results Issues Insights Settings AI Chat Site…" at bounding box center [423, 207] width 846 height 414
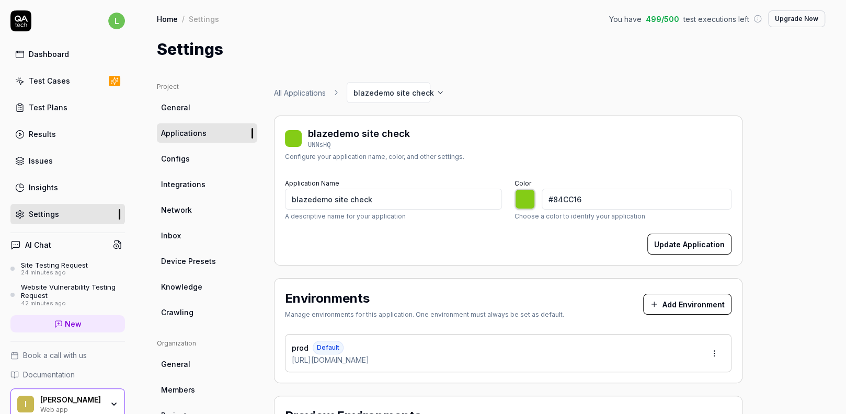
click at [181, 129] on span "Applications" at bounding box center [183, 133] width 45 height 11
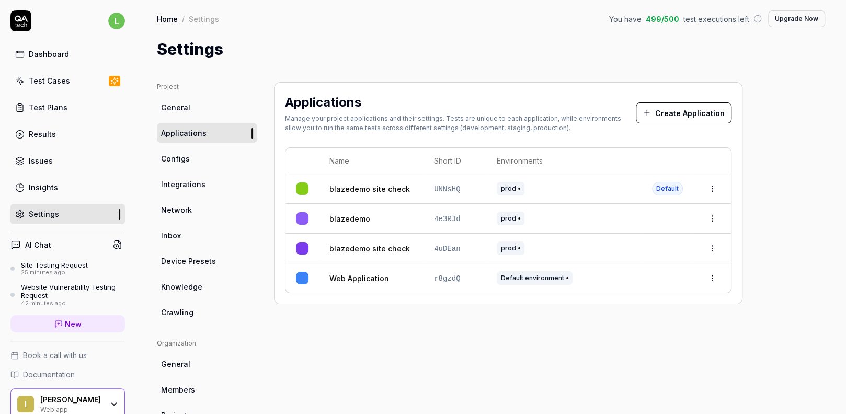
click at [715, 189] on html "l Dashboard Test Cases Test Plans Results Issues Insights Settings AI Chat Site…" at bounding box center [423, 207] width 846 height 414
click at [565, 363] on html "l Dashboard Test Cases Test Plans Results Issues Insights Settings AI Chat Site…" at bounding box center [423, 207] width 846 height 414
click at [37, 83] on div "Test Cases" at bounding box center [49, 80] width 41 height 11
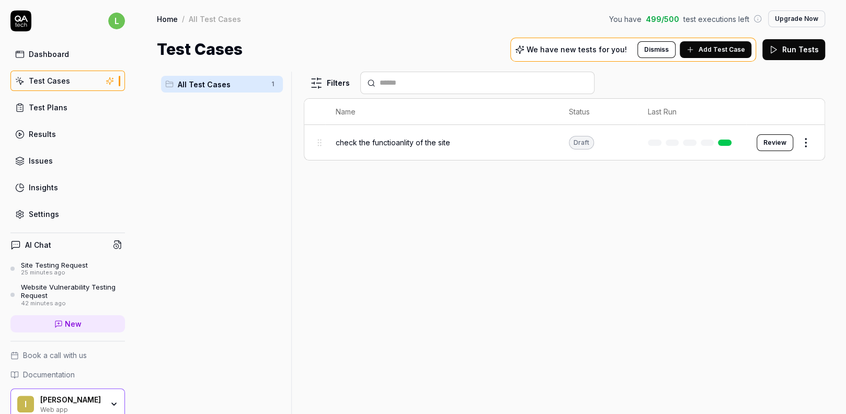
click at [723, 50] on span "Add Test Case" at bounding box center [721, 49] width 47 height 9
click at [807, 150] on body "l Dashboard Test Cases Test Plans Results Issues Insights Settings AI Chat Site…" at bounding box center [423, 207] width 846 height 414
click at [809, 145] on html "l Dashboard Test Cases Test Plans Results Issues Insights Settings AI Chat Site…" at bounding box center [423, 207] width 846 height 414
click at [749, 330] on div "Delete" at bounding box center [761, 326] width 99 height 23
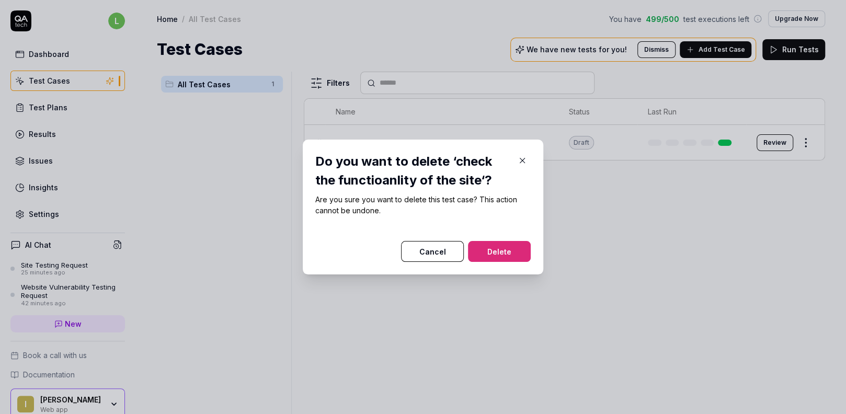
click at [491, 245] on button "Delete" at bounding box center [499, 251] width 63 height 21
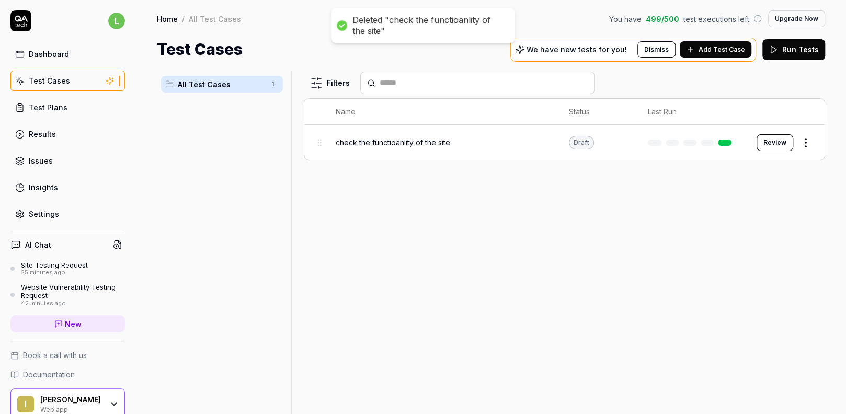
click at [576, 233] on div "Filters Name Status Last Run check the functioanlity of the site Draft Review" at bounding box center [564, 243] width 521 height 342
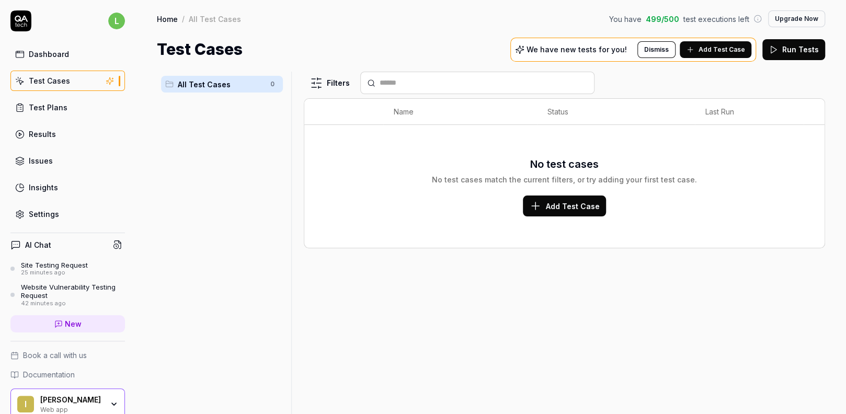
click at [569, 201] on span "Add Test Case" at bounding box center [573, 206] width 54 height 11
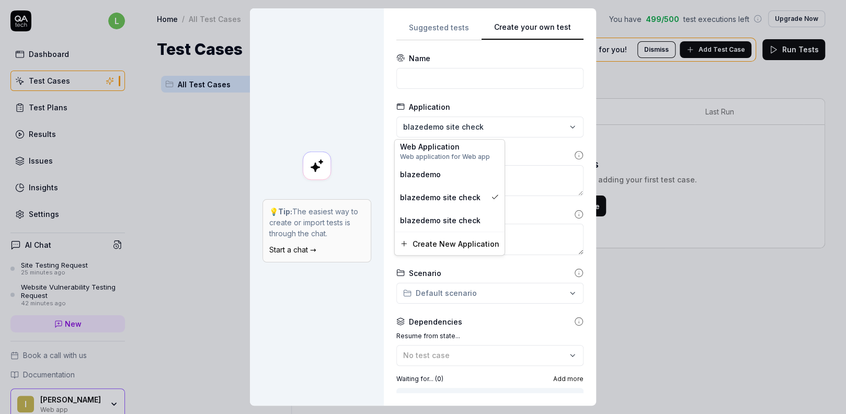
click at [490, 132] on div "**********" at bounding box center [423, 207] width 846 height 414
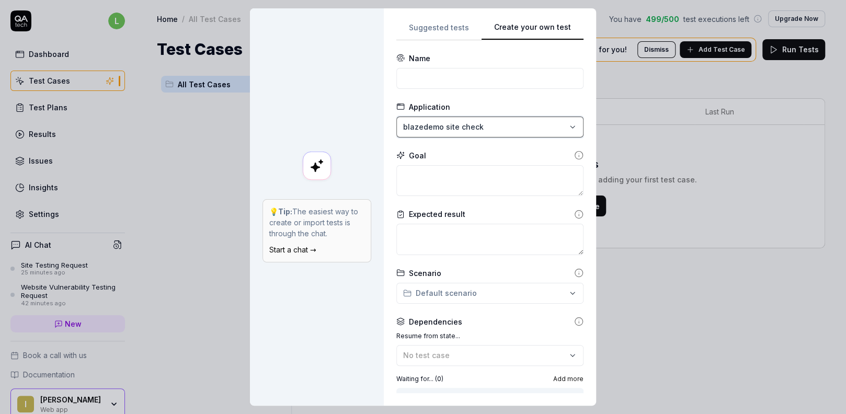
click at [708, 236] on div "**********" at bounding box center [423, 207] width 846 height 414
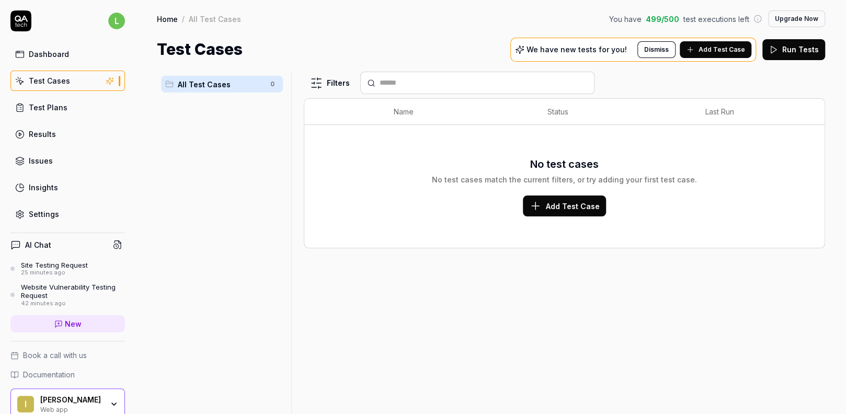
click at [562, 213] on button "Add Test Case" at bounding box center [564, 206] width 83 height 21
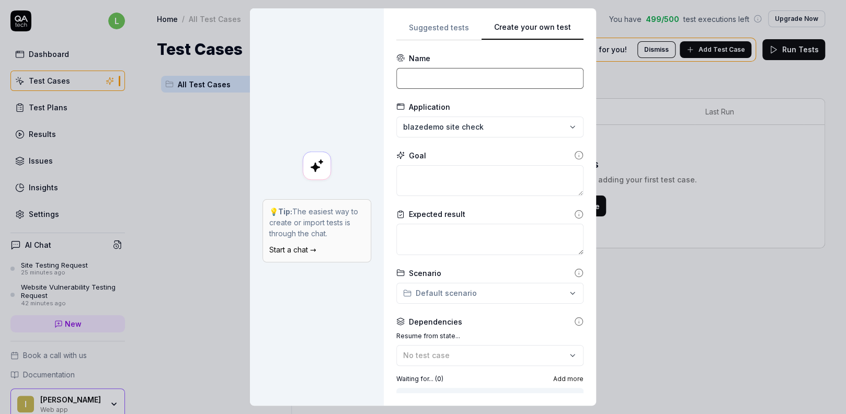
click at [446, 79] on input at bounding box center [489, 78] width 187 height 21
click at [484, 89] on form "**********" at bounding box center [489, 283] width 187 height 460
click at [464, 85] on input at bounding box center [489, 78] width 187 height 21
type input "check the functionality of this site"
click at [419, 179] on textarea at bounding box center [489, 180] width 187 height 31
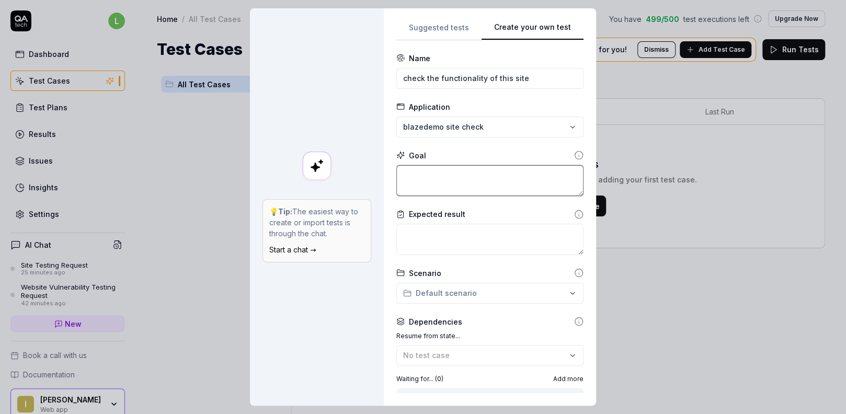
type textarea "*"
type textarea "s"
type textarea "*"
type textarea "su"
type textarea "*"
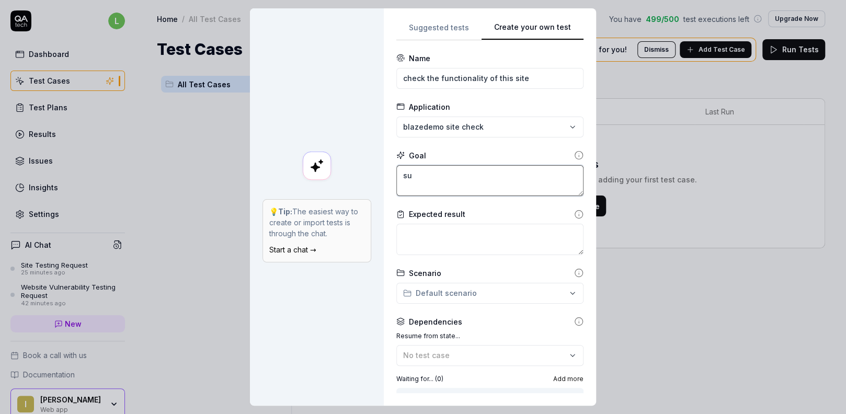
type textarea "suc"
type textarea "*"
type textarea "succ"
type textarea "*"
type textarea "succe"
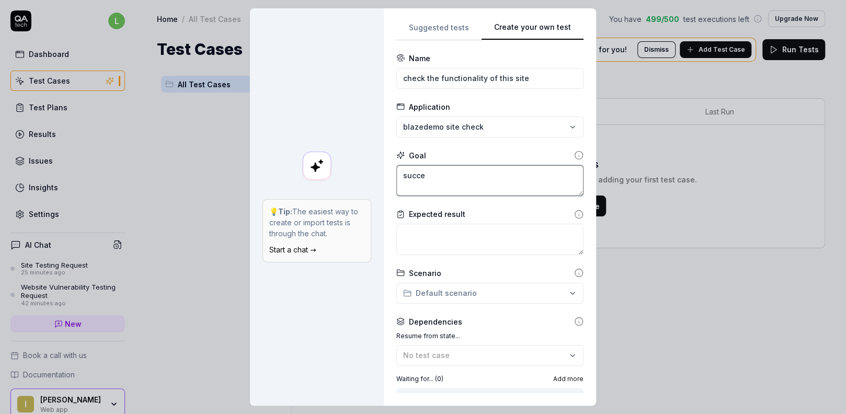
type textarea "*"
type textarea "succes"
type textarea "*"
type textarea "success"
type textarea "*"
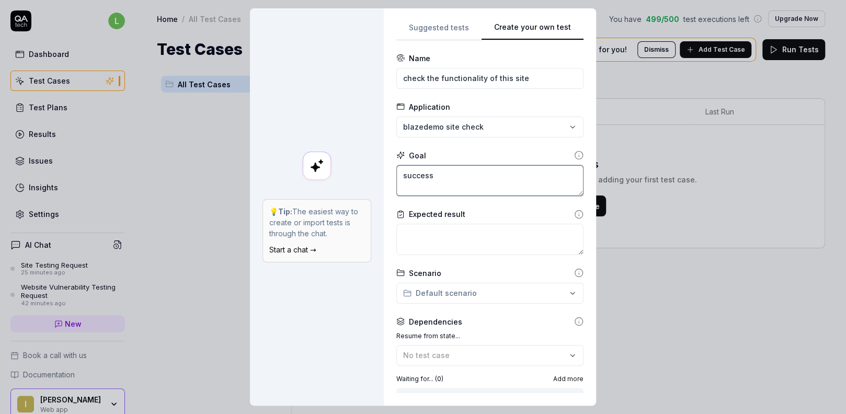
type textarea "successf"
type textarea "*"
type textarea "successfu"
type textarea "*"
type textarea "successful"
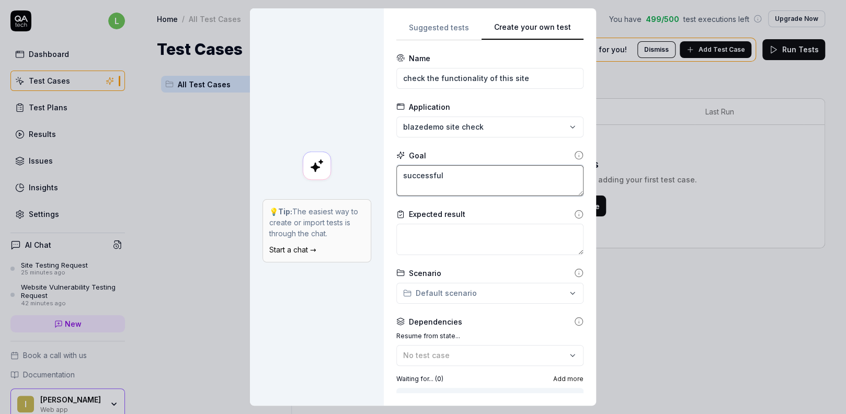
type textarea "*"
type textarea "successful"
type textarea "*"
type textarea "successful"
type textarea "*"
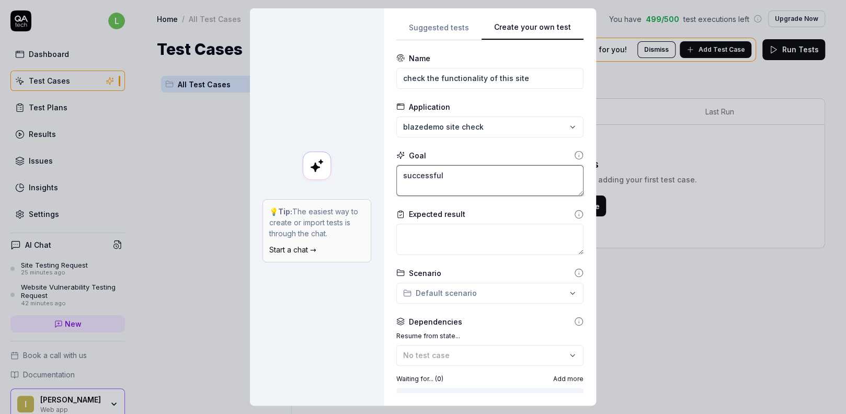
type textarea "successful"
type textarea "*"
type textarea "successful f"
type textarea "*"
type textarea "successful fl"
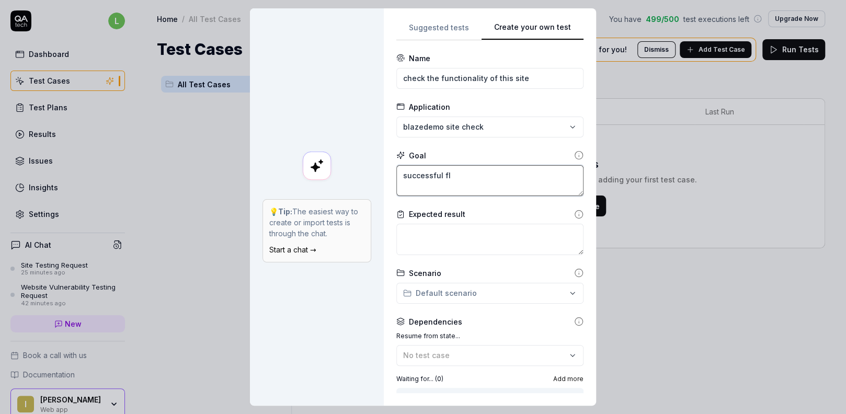
type textarea "*"
type textarea "successful fli"
type textarea "*"
type textarea "successful flig"
type textarea "*"
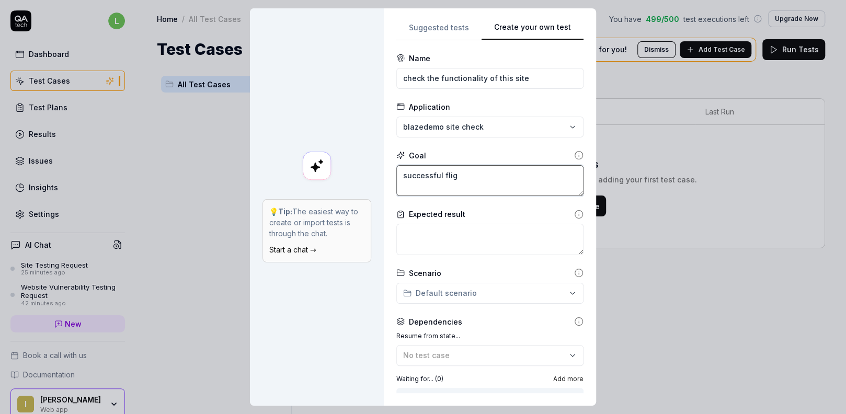
type textarea "successful fligh"
type textarea "*"
type textarea "successful flight"
type textarea "*"
type textarea "successful flight"
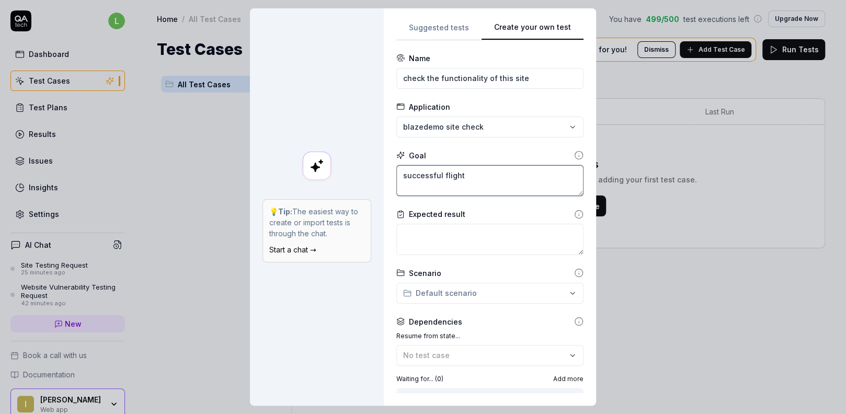
type textarea "*"
type textarea "successful flight b"
type textarea "*"
type textarea "successful flight bo"
type textarea "*"
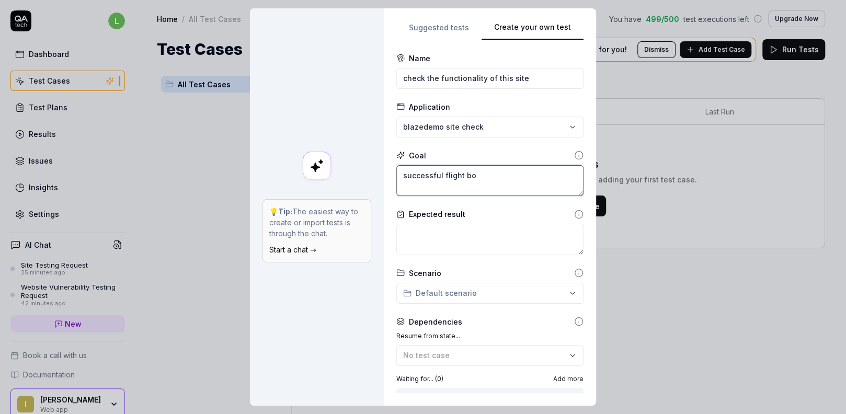
type textarea "successful flight boo"
type textarea "*"
type textarea "successful flight book"
type textarea "*"
type textarea "successful flight booki"
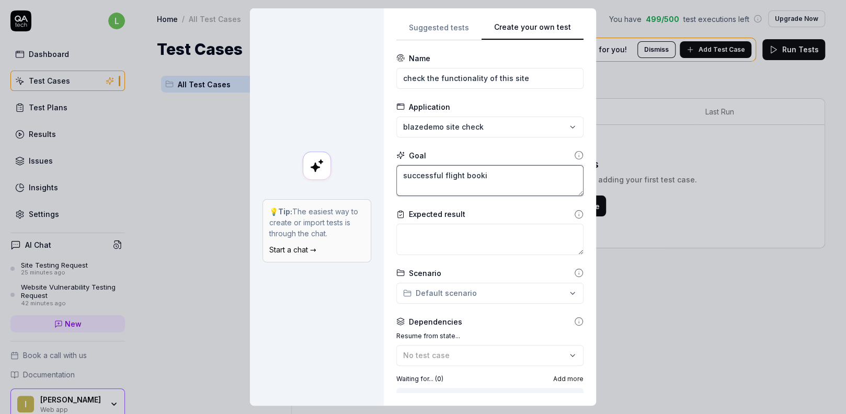
type textarea "*"
type textarea "successful flight bookin"
type textarea "*"
click at [416, 173] on textarea "successful flight booking" at bounding box center [489, 180] width 187 height 31
click at [415, 173] on textarea "successful flight booking" at bounding box center [489, 180] width 187 height 31
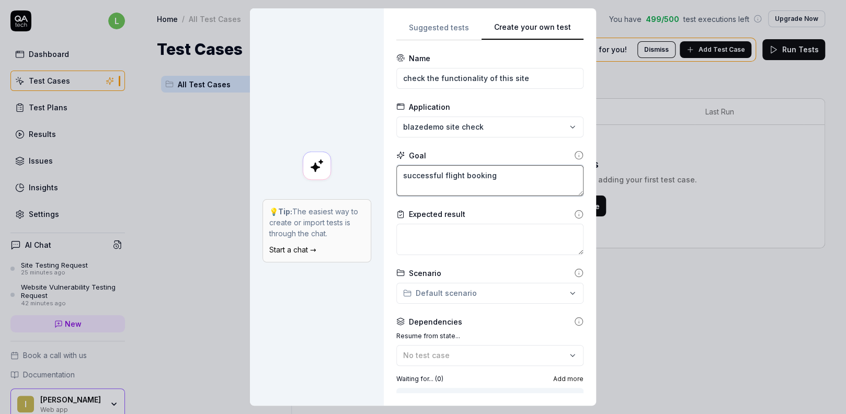
click at [415, 173] on textarea "successful flight booking" at bounding box center [489, 180] width 187 height 31
type textarea "successful flight booking"
click at [453, 246] on textarea at bounding box center [489, 239] width 187 height 31
paste textarea "successful flight booking"
type textarea "*"
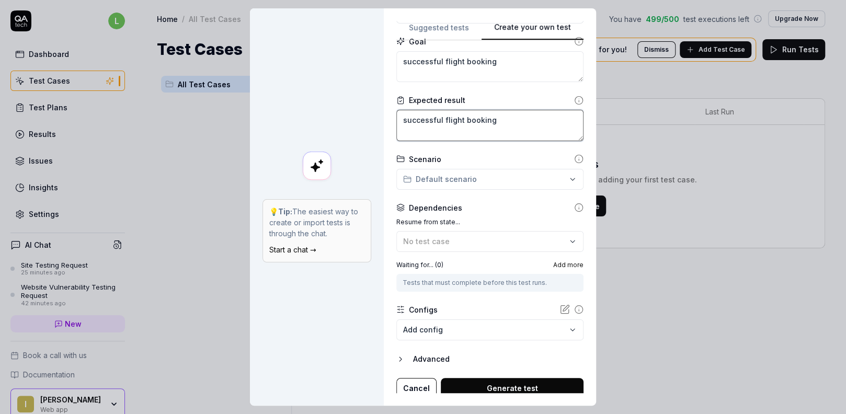
scroll to position [119, 0]
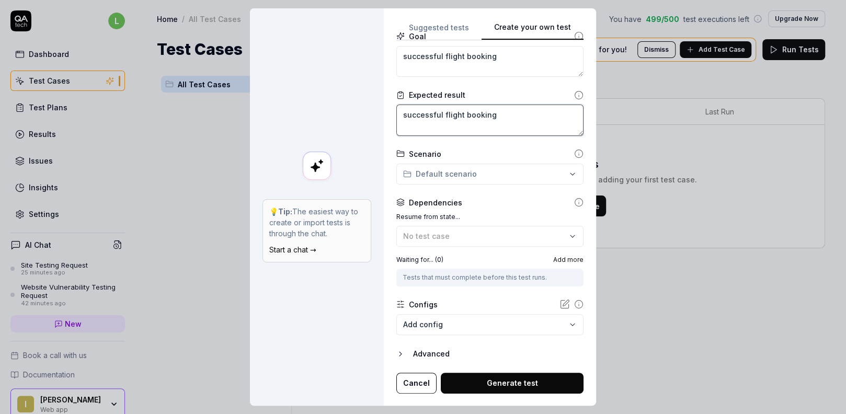
type textarea "successful flight booking"
click at [429, 356] on div "Advanced" at bounding box center [498, 354] width 170 height 13
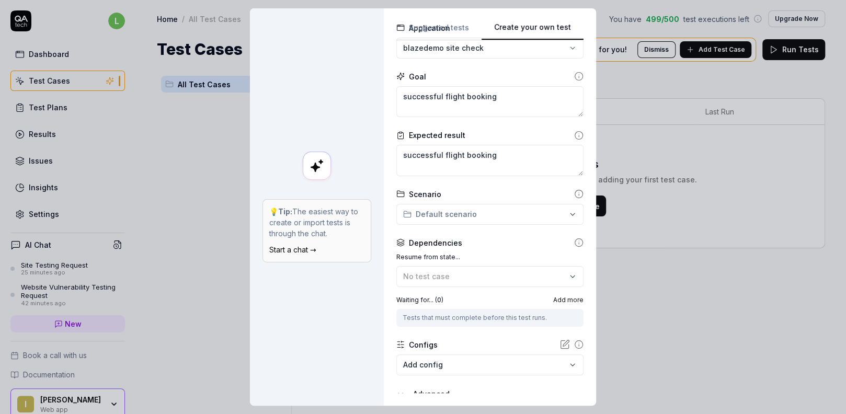
scroll to position [168, 0]
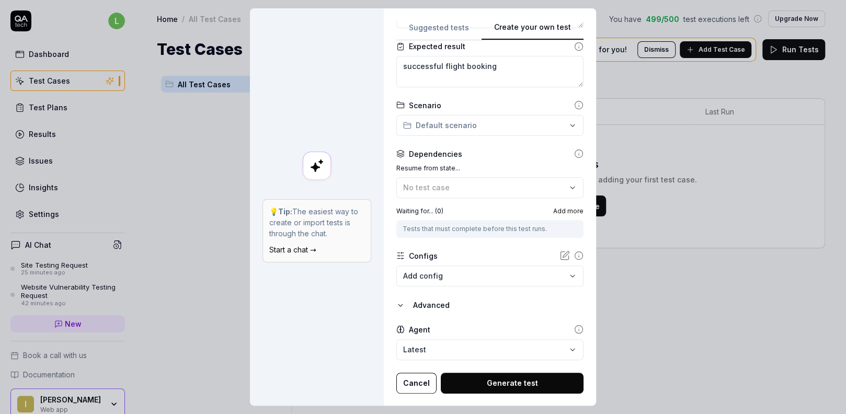
click at [452, 348] on body "l Dashboard Test Cases Test Plans Results Issues Insights Settings AI Chat Site…" at bounding box center [423, 207] width 846 height 414
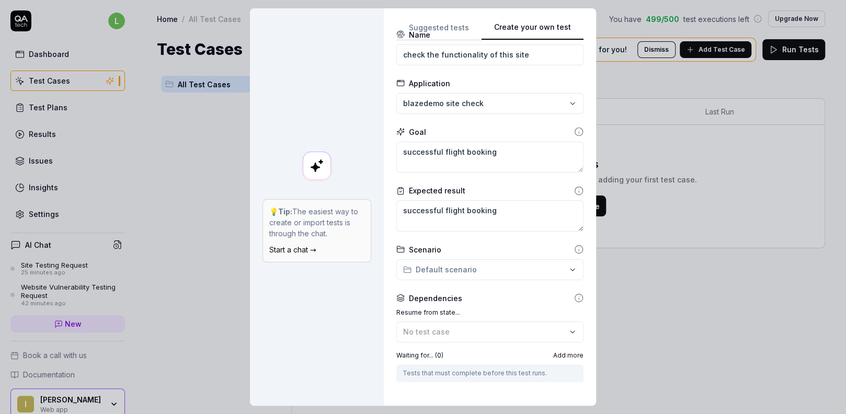
scroll to position [22, 0]
drag, startPoint x: 577, startPoint y: 175, endPoint x: 564, endPoint y: 79, distance: 96.6
click at [564, 79] on div "**********" at bounding box center [423, 207] width 846 height 414
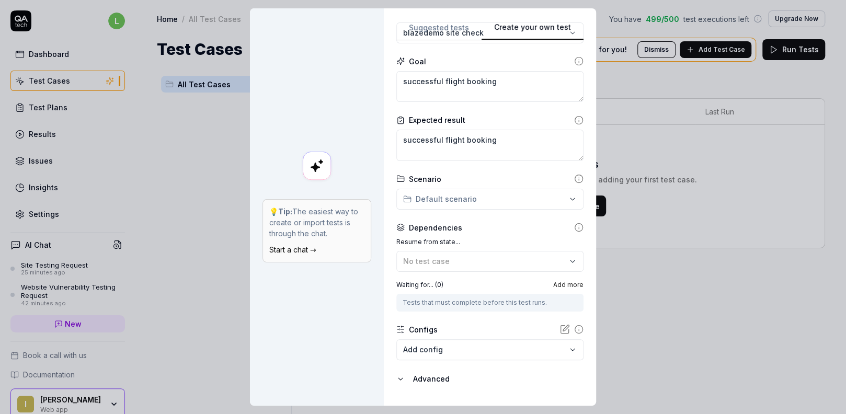
scroll to position [168, 0]
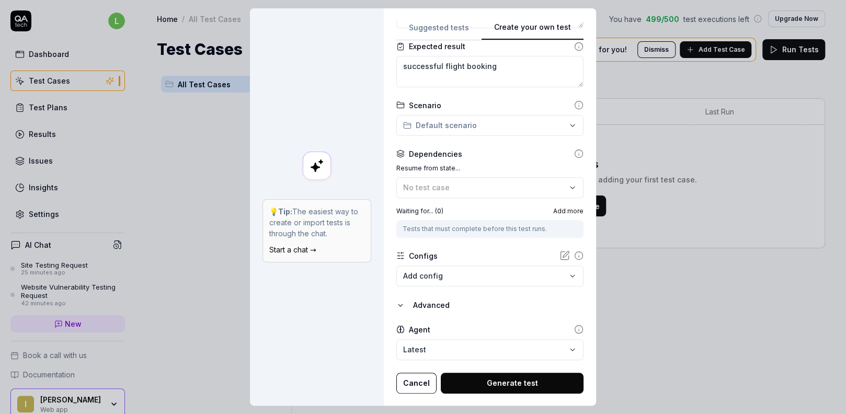
click at [493, 382] on button "Generate test" at bounding box center [512, 383] width 143 height 21
type textarea "*"
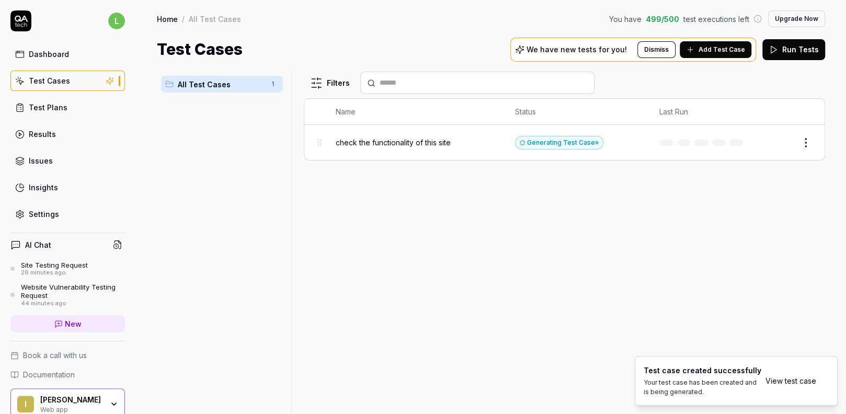
click at [409, 144] on span "check the functionality of this site" at bounding box center [393, 142] width 115 height 11
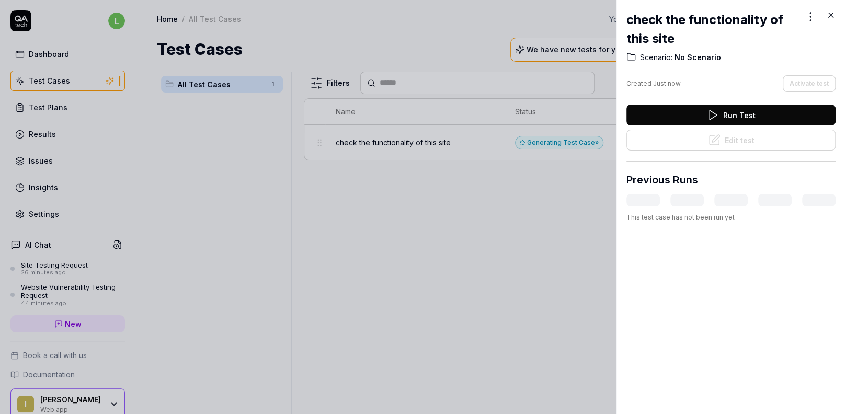
click at [754, 116] on button "Run Test" at bounding box center [730, 115] width 209 height 21
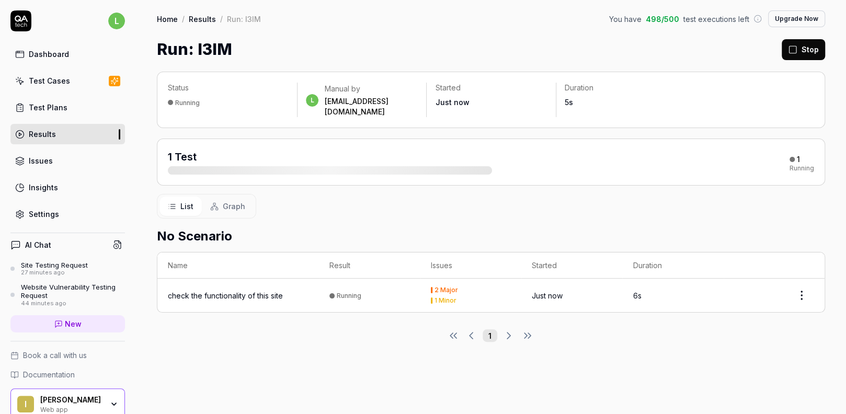
click at [230, 290] on div "check the functionality of this site" at bounding box center [225, 295] width 115 height 11
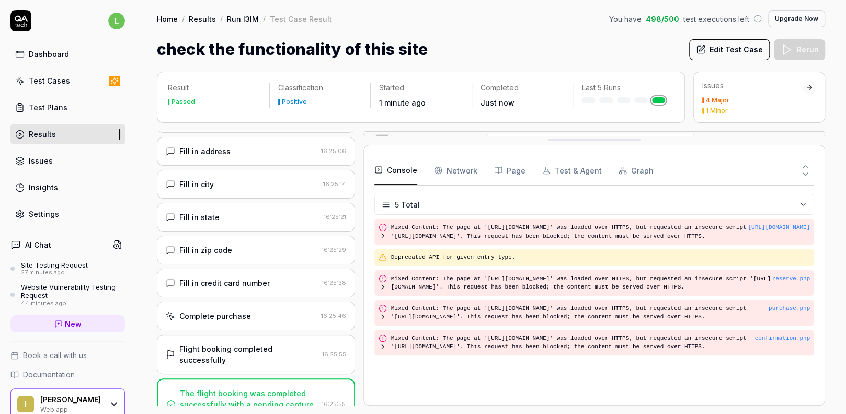
drag, startPoint x: 483, startPoint y: 356, endPoint x: 439, endPoint y: 65, distance: 293.5
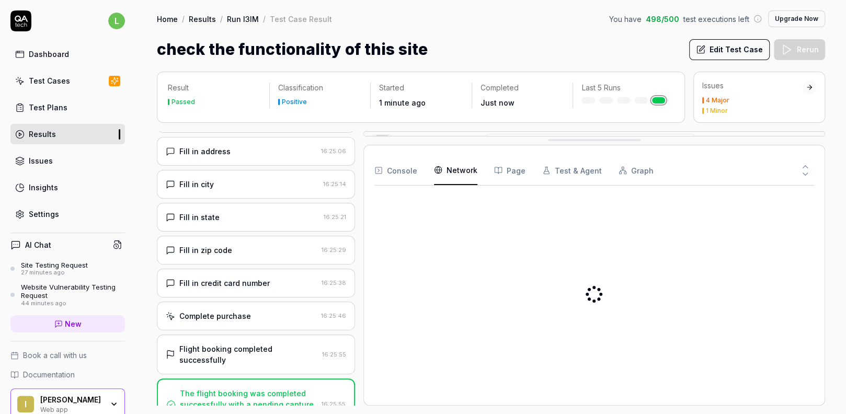
click at [448, 168] on Requests "Network" at bounding box center [455, 170] width 43 height 29
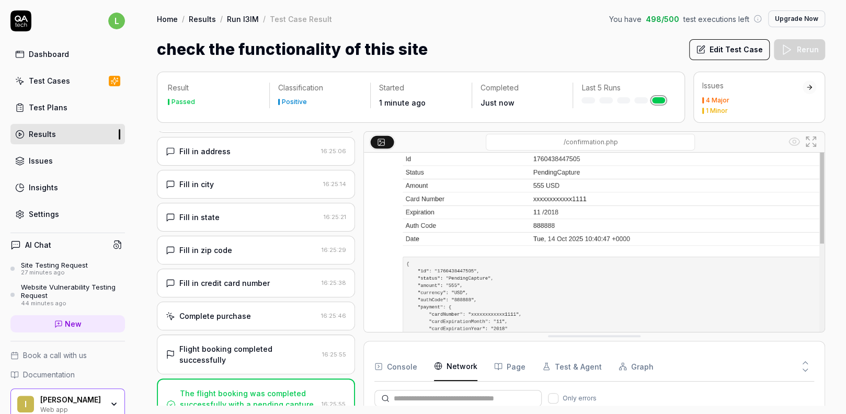
drag, startPoint x: 660, startPoint y: 142, endPoint x: 647, endPoint y: 346, distance: 204.3
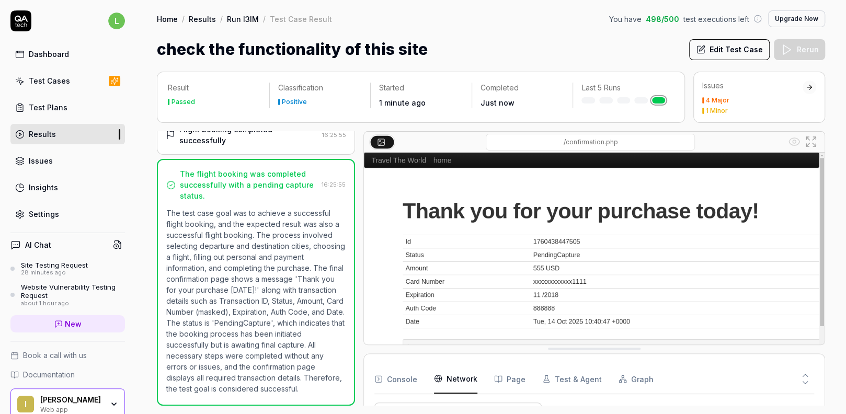
click at [735, 96] on div "Issues 4 Major 1 Minor" at bounding box center [752, 97] width 100 height 33
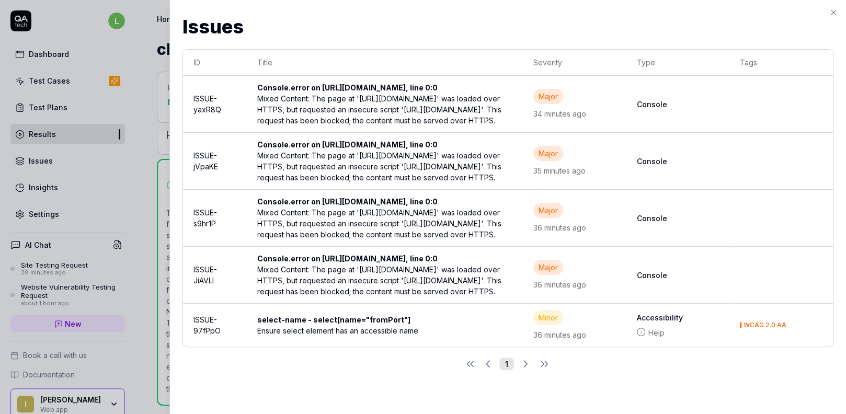
click at [839, 13] on div "Issues Issues ID Title Severity Type Tags ISSUE-yaxR8Q Console.error on [URL][D…" at bounding box center [507, 207] width 677 height 414
click at [831, 12] on icon "button" at bounding box center [833, 12] width 8 height 8
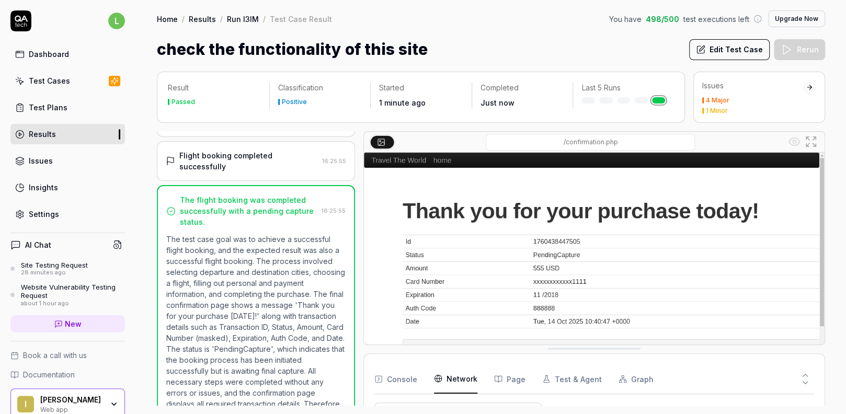
scroll to position [120, 0]
